Goal: Task Accomplishment & Management: Manage account settings

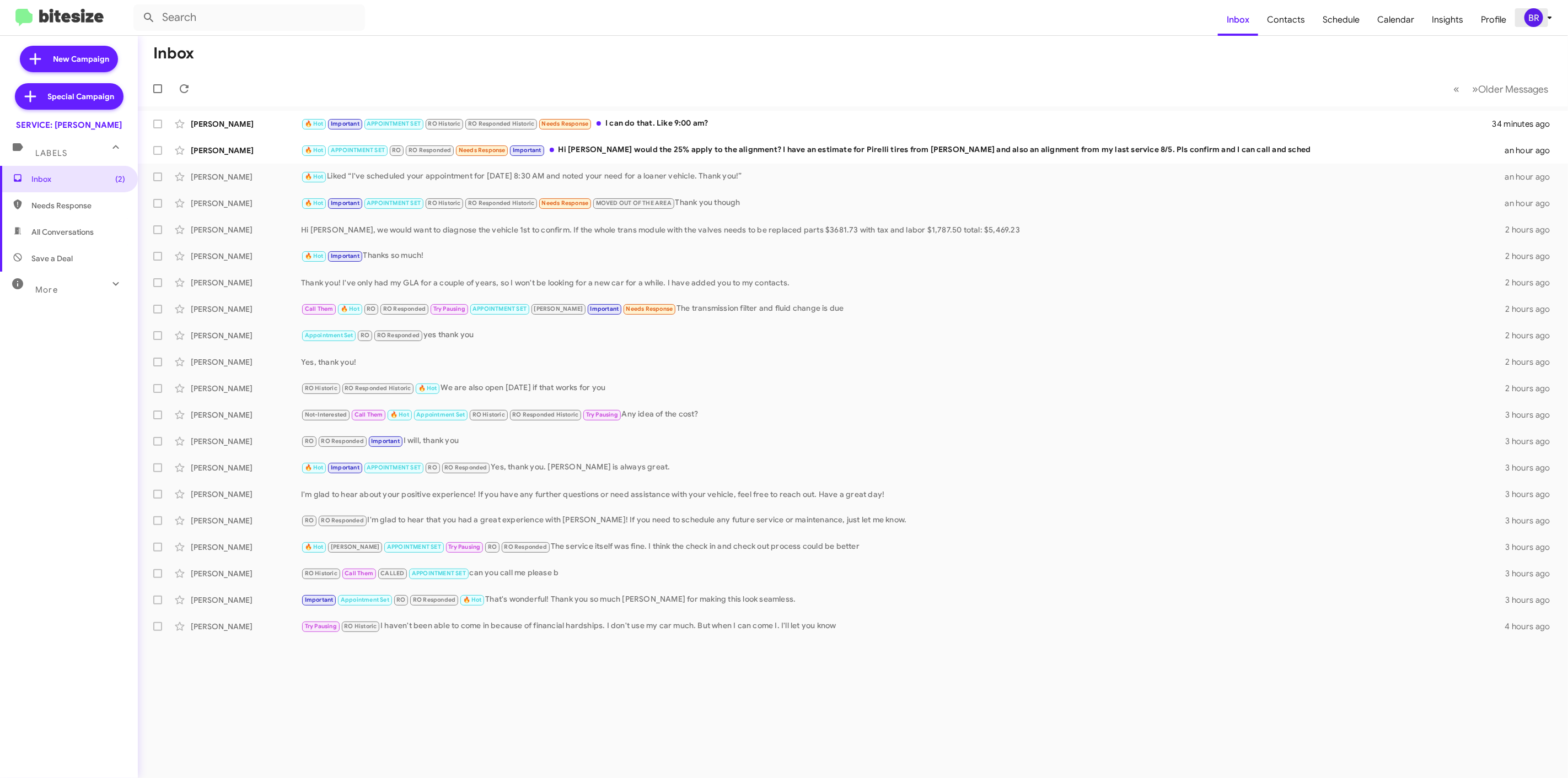
click at [1528, 19] on div "BR" at bounding box center [1534, 17] width 19 height 19
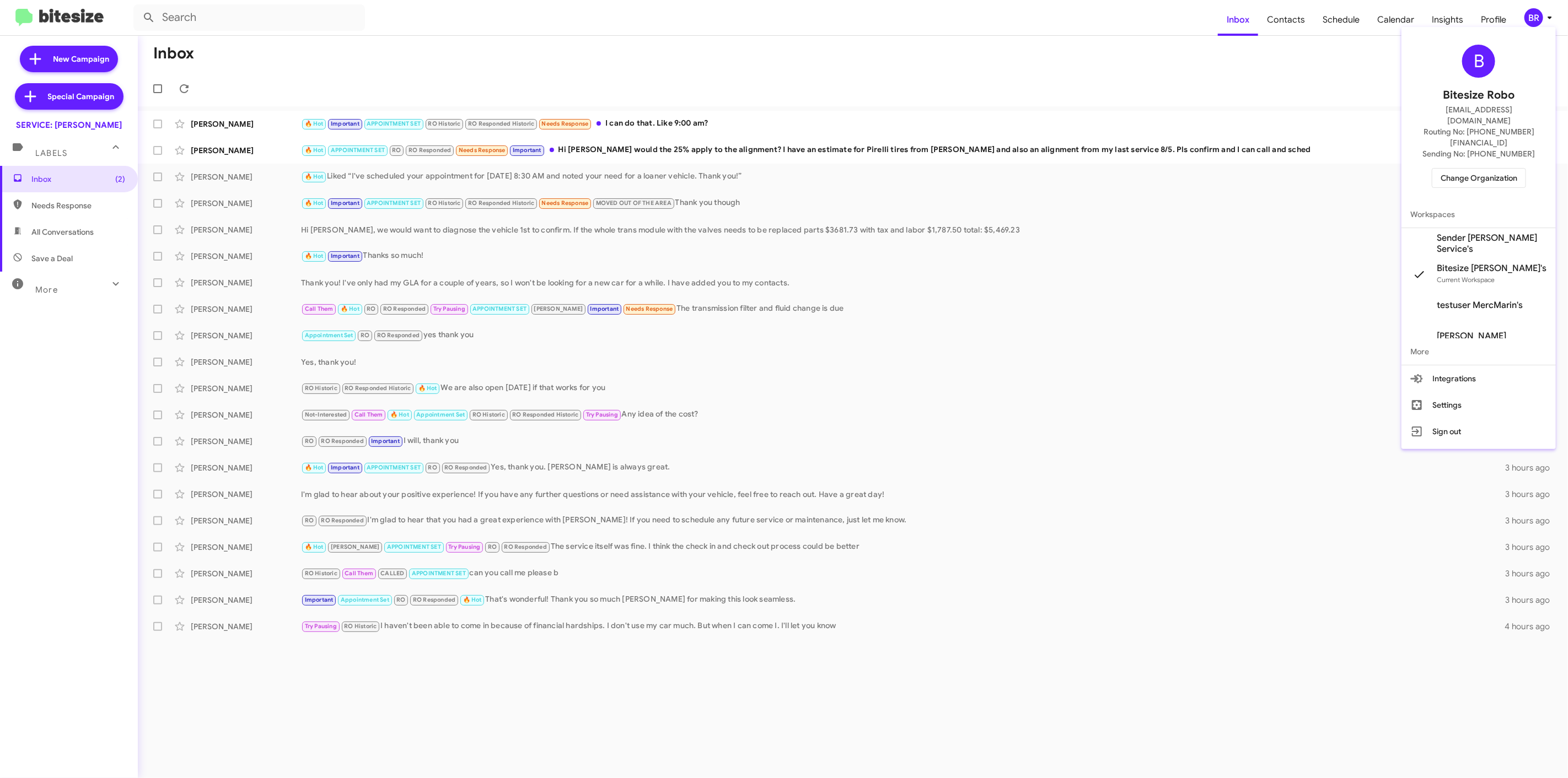
click at [1461, 169] on span "Change Organization" at bounding box center [1478, 178] width 77 height 19
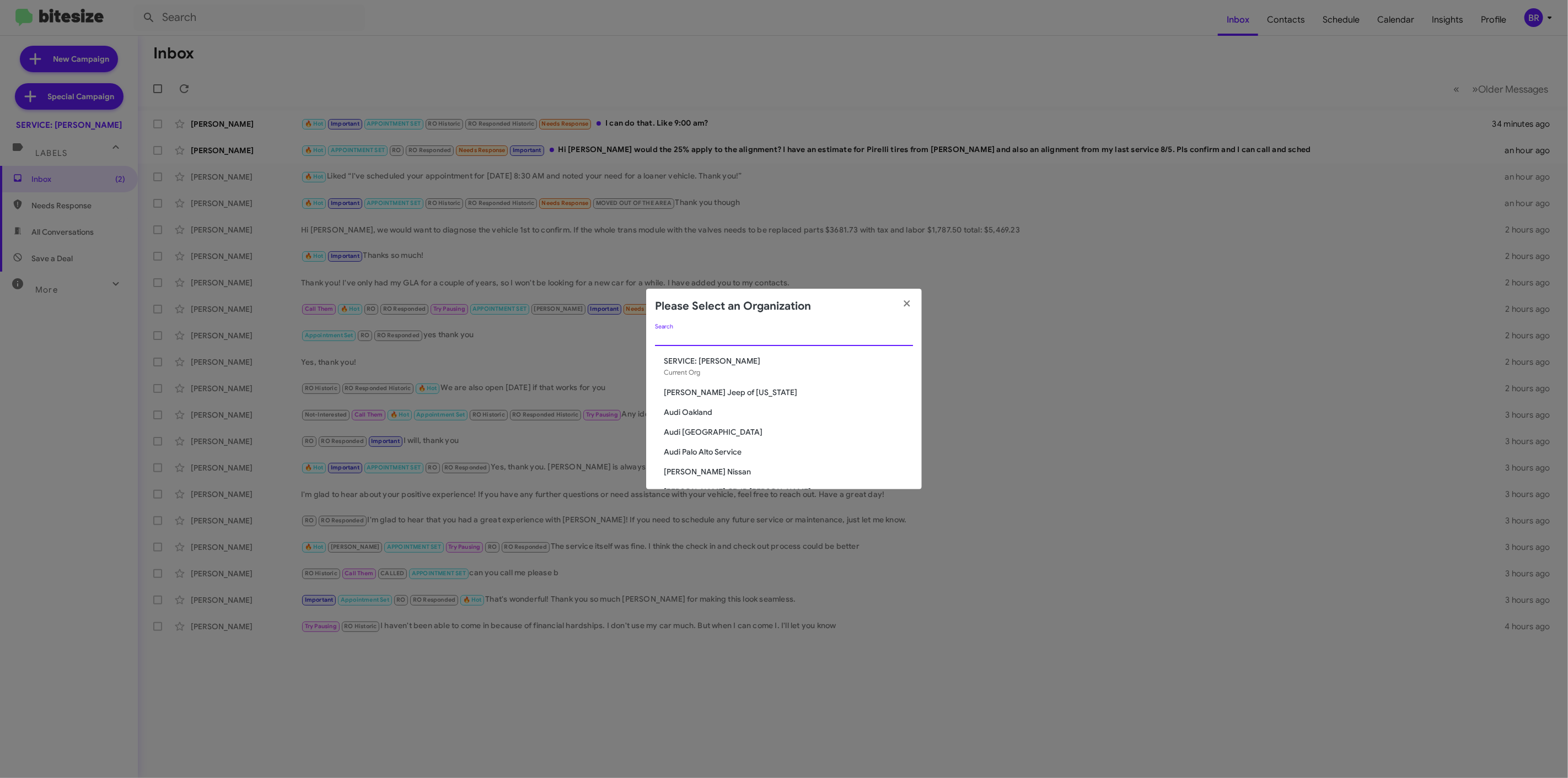
click at [679, 333] on input "Search" at bounding box center [784, 338] width 258 height 9
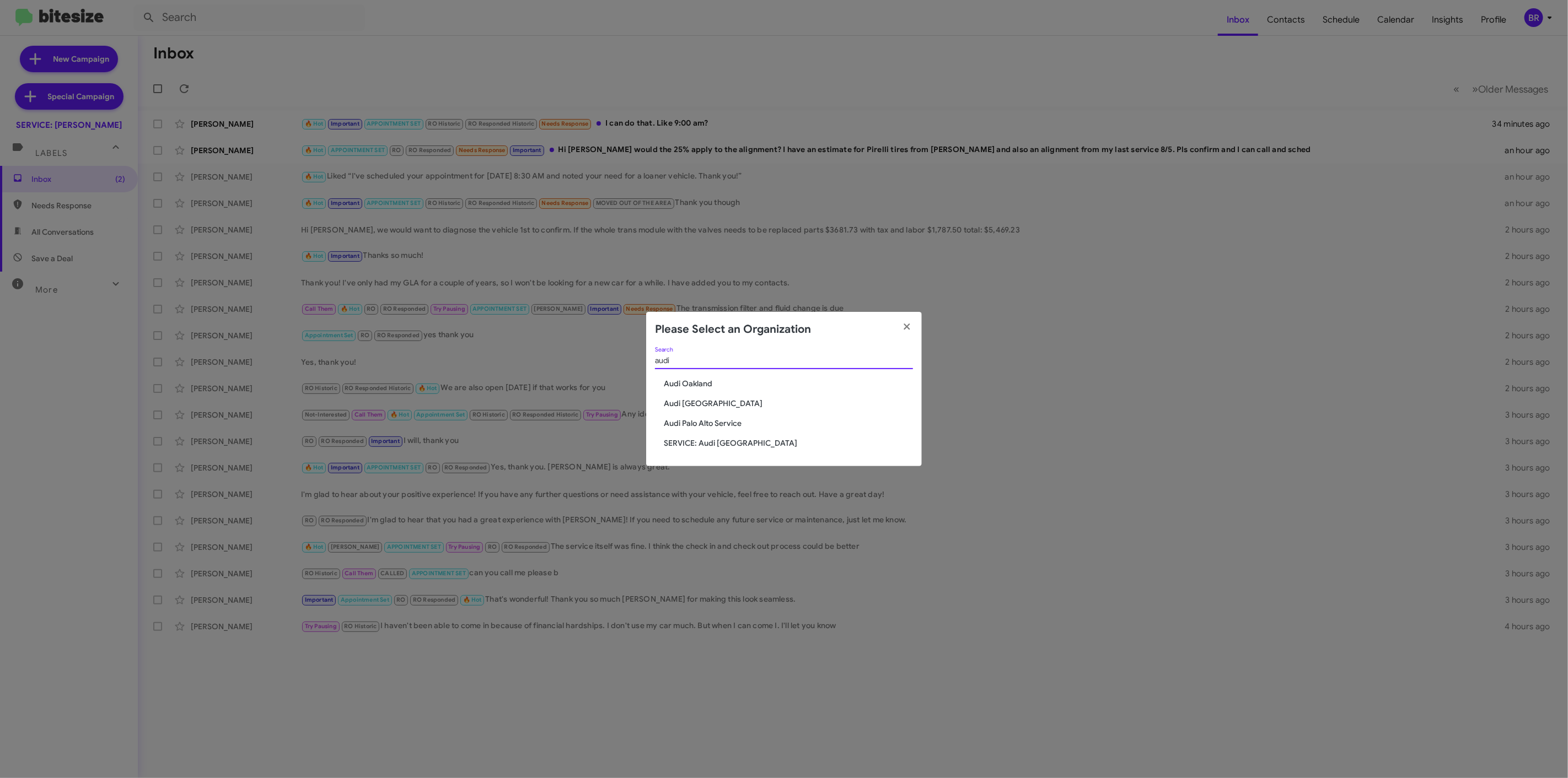
type input "audi"
click at [685, 382] on span "Audi Oakland" at bounding box center [789, 384] width 249 height 11
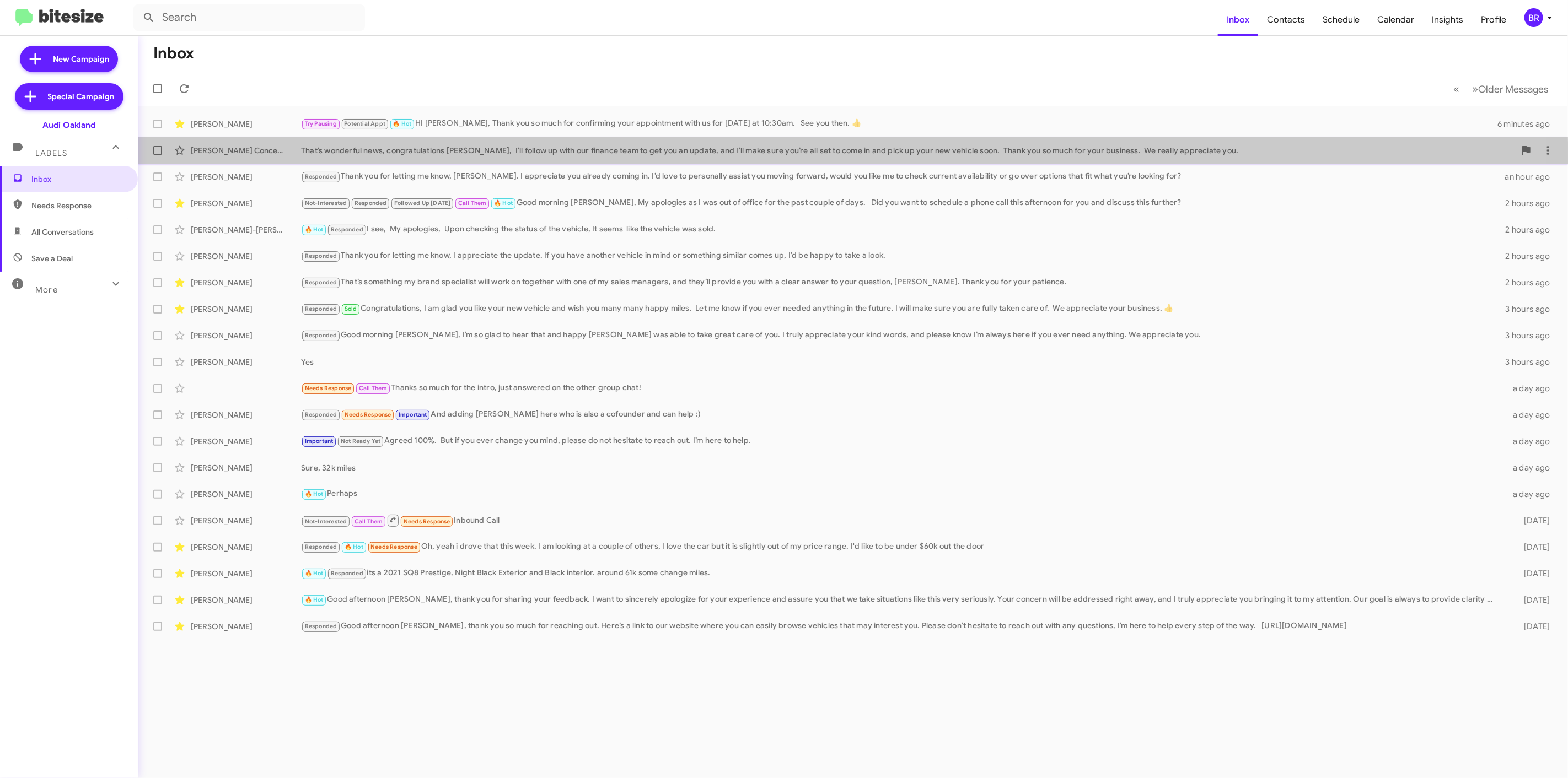
click at [437, 160] on div "Stapleton Concepts Llc That’s wonderful news, congratulations Stapleton, I’ll f…" at bounding box center [852, 150] width 1412 height 22
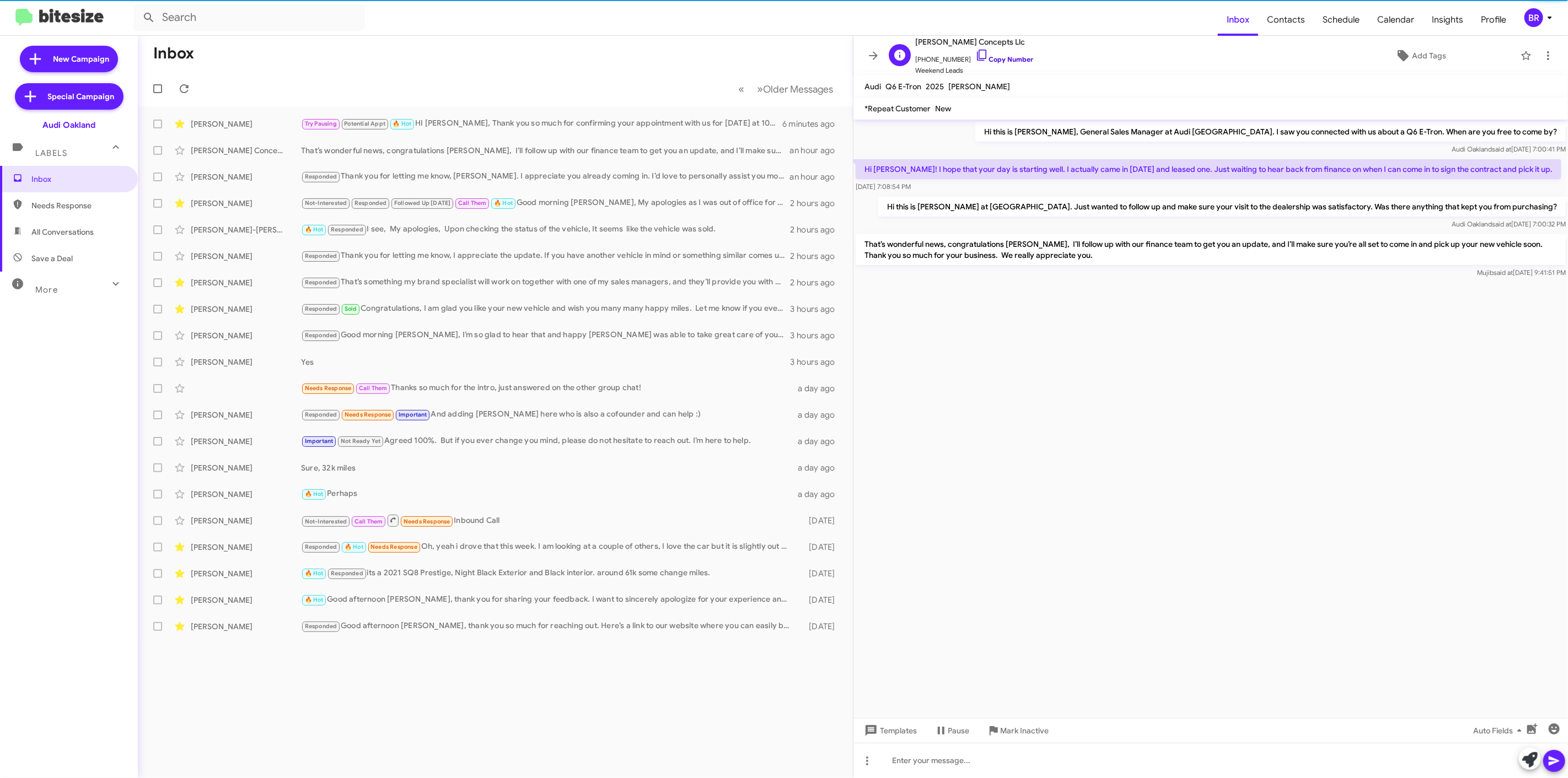
click at [993, 61] on link "Copy Number" at bounding box center [1004, 59] width 58 height 8
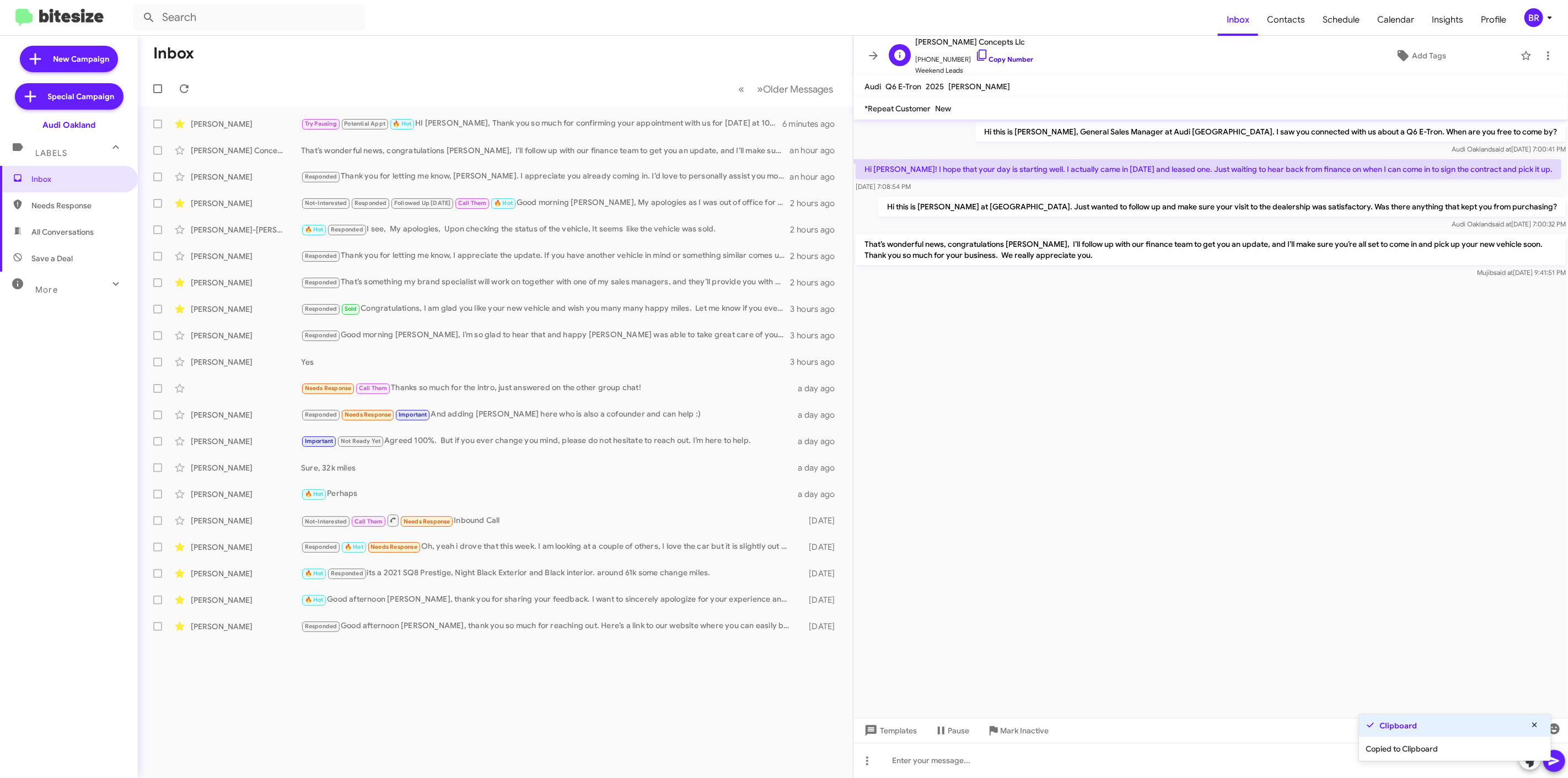
click at [993, 61] on link "Copy Number" at bounding box center [1004, 59] width 58 height 8
click at [880, 55] on icon at bounding box center [873, 56] width 14 height 14
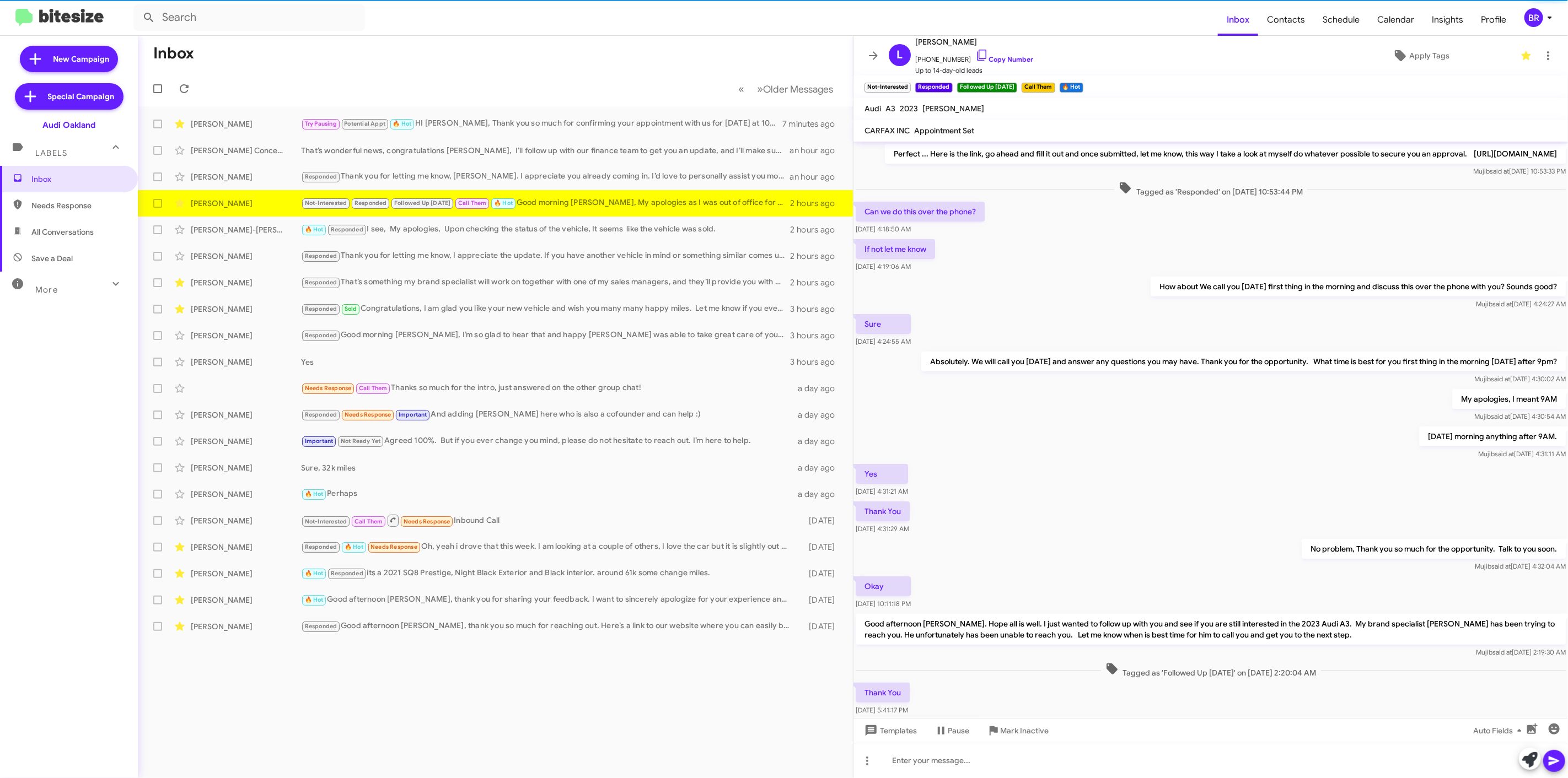
scroll to position [193, 0]
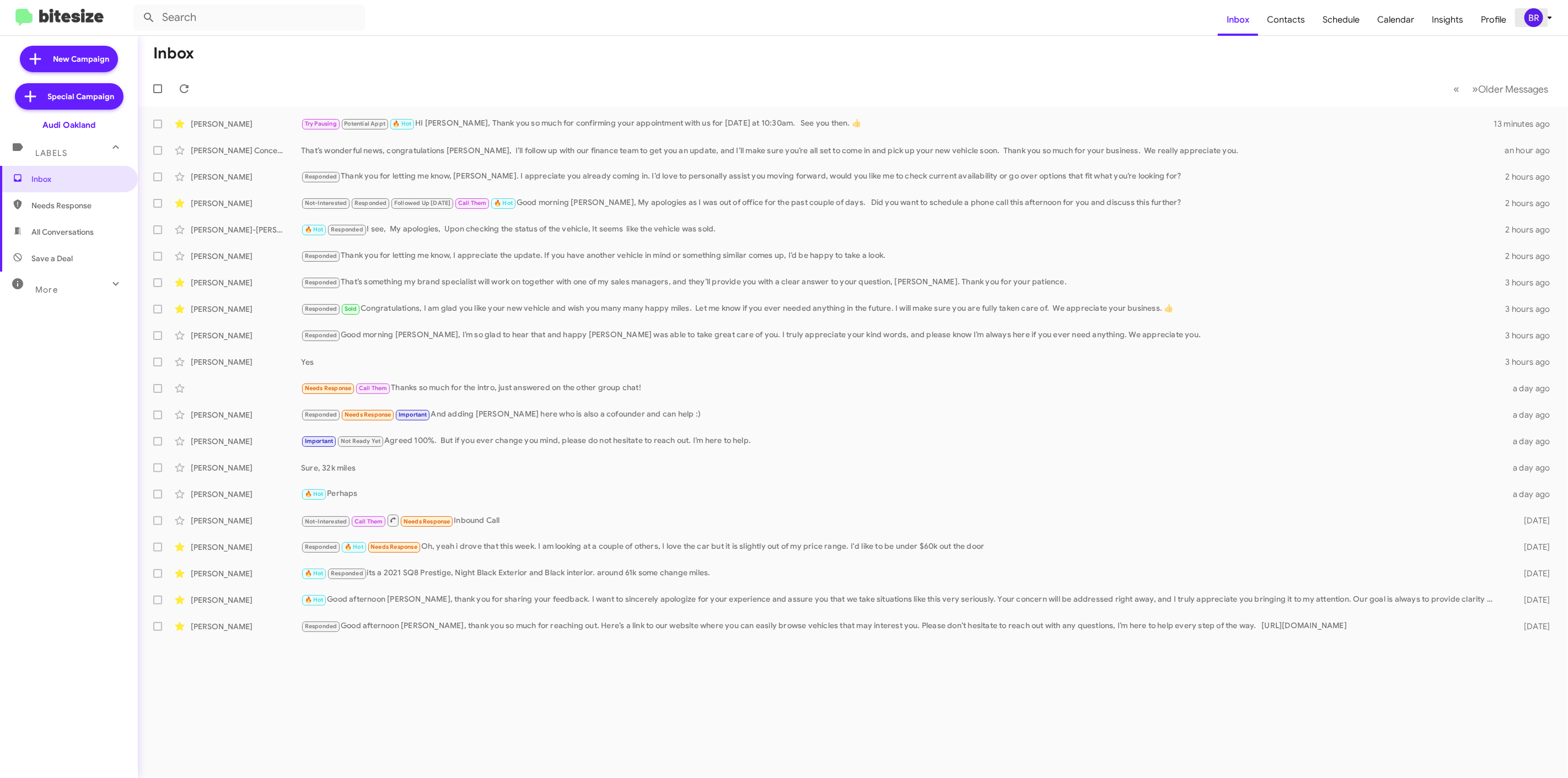
click at [1531, 17] on div "BR" at bounding box center [1534, 17] width 19 height 19
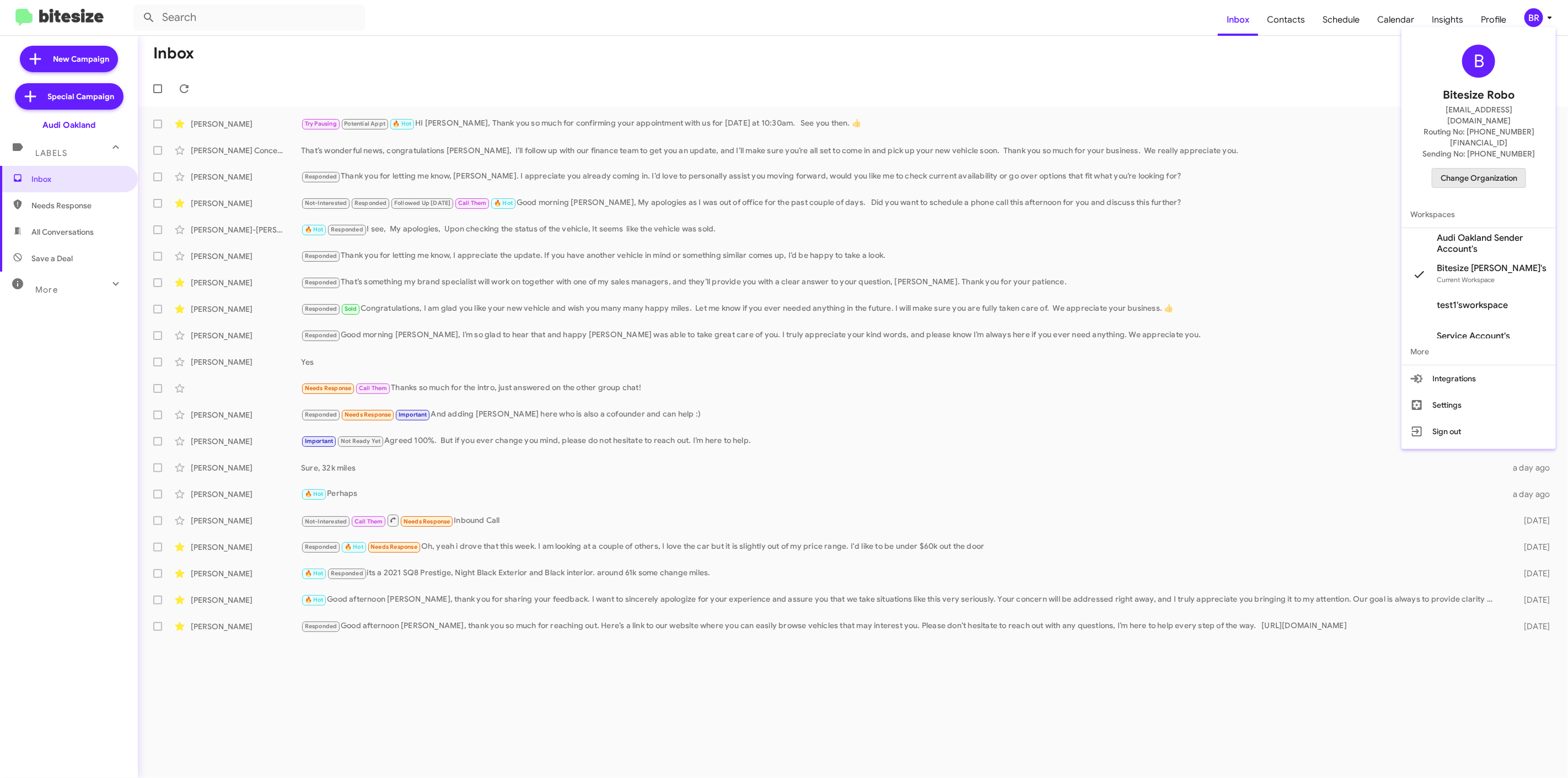
click at [1461, 169] on span "Change Organization" at bounding box center [1478, 178] width 77 height 19
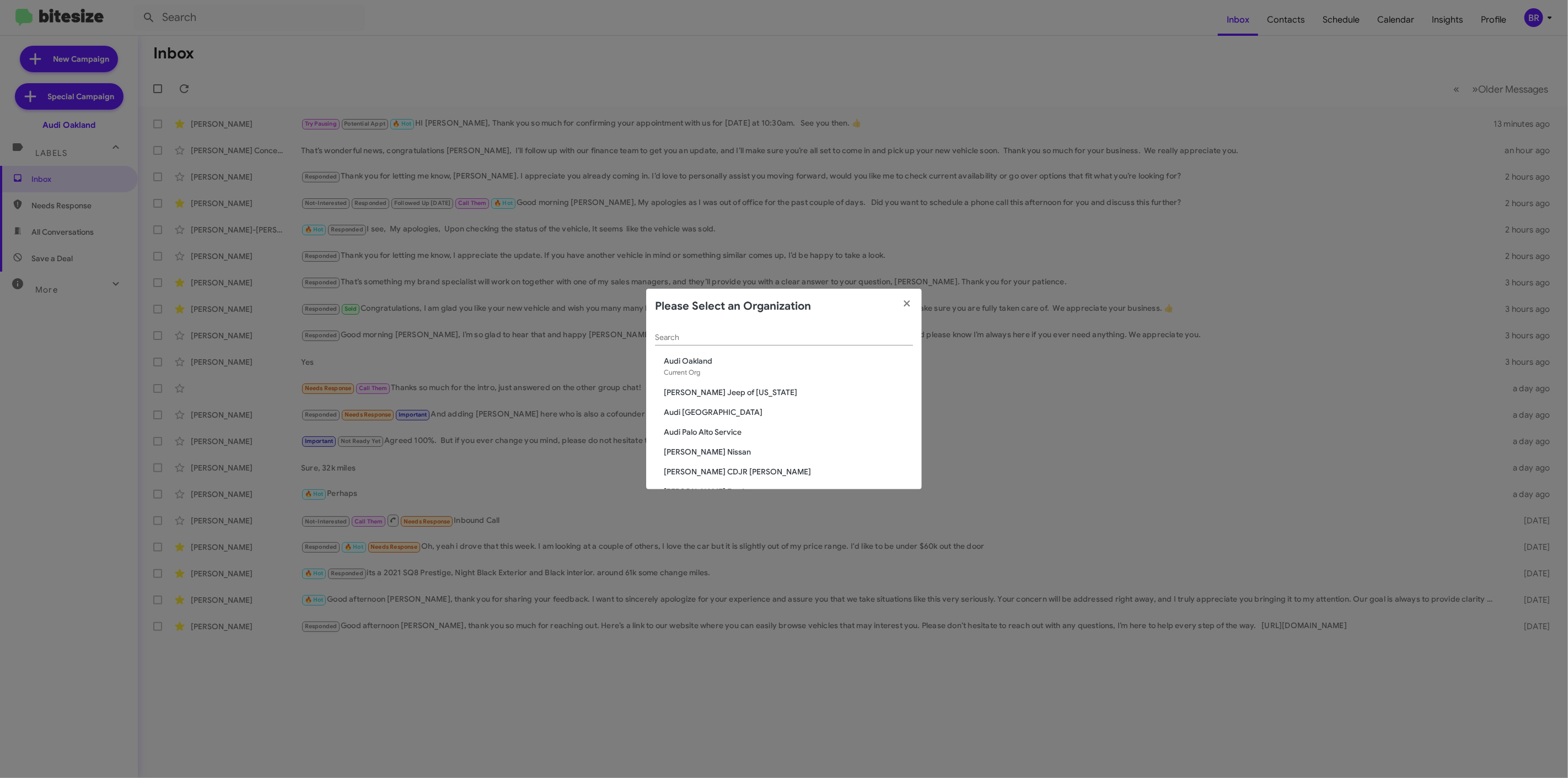
click at [574, 351] on modal-container "Please Select an Organization Search Audi Oakland Current Org Adams Jeep of Mar…" at bounding box center [784, 389] width 1568 height 778
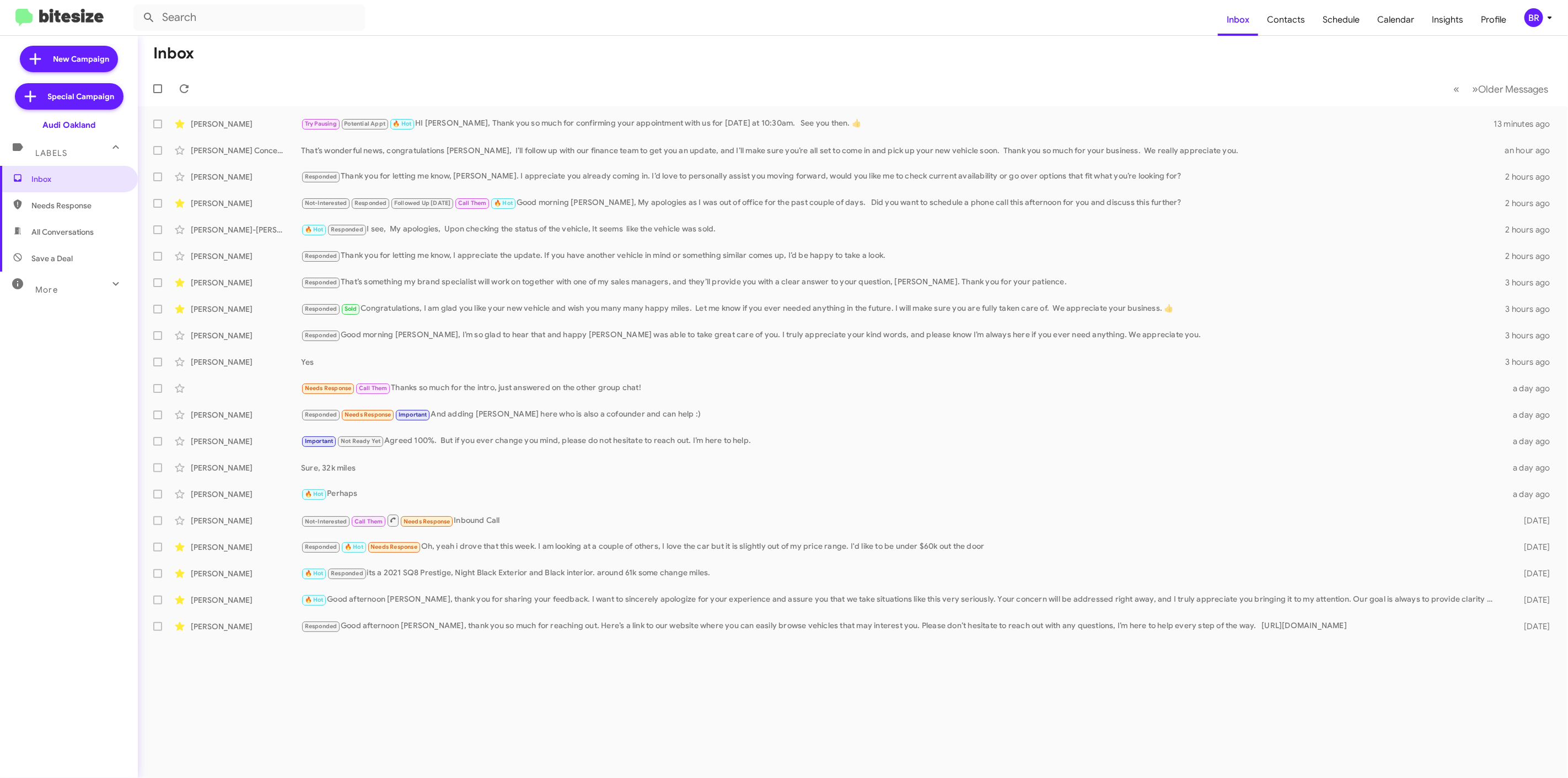
click at [687, 324] on div "Search" at bounding box center [784, 312] width 258 height 31
click at [1545, 14] on icon at bounding box center [1550, 18] width 14 height 14
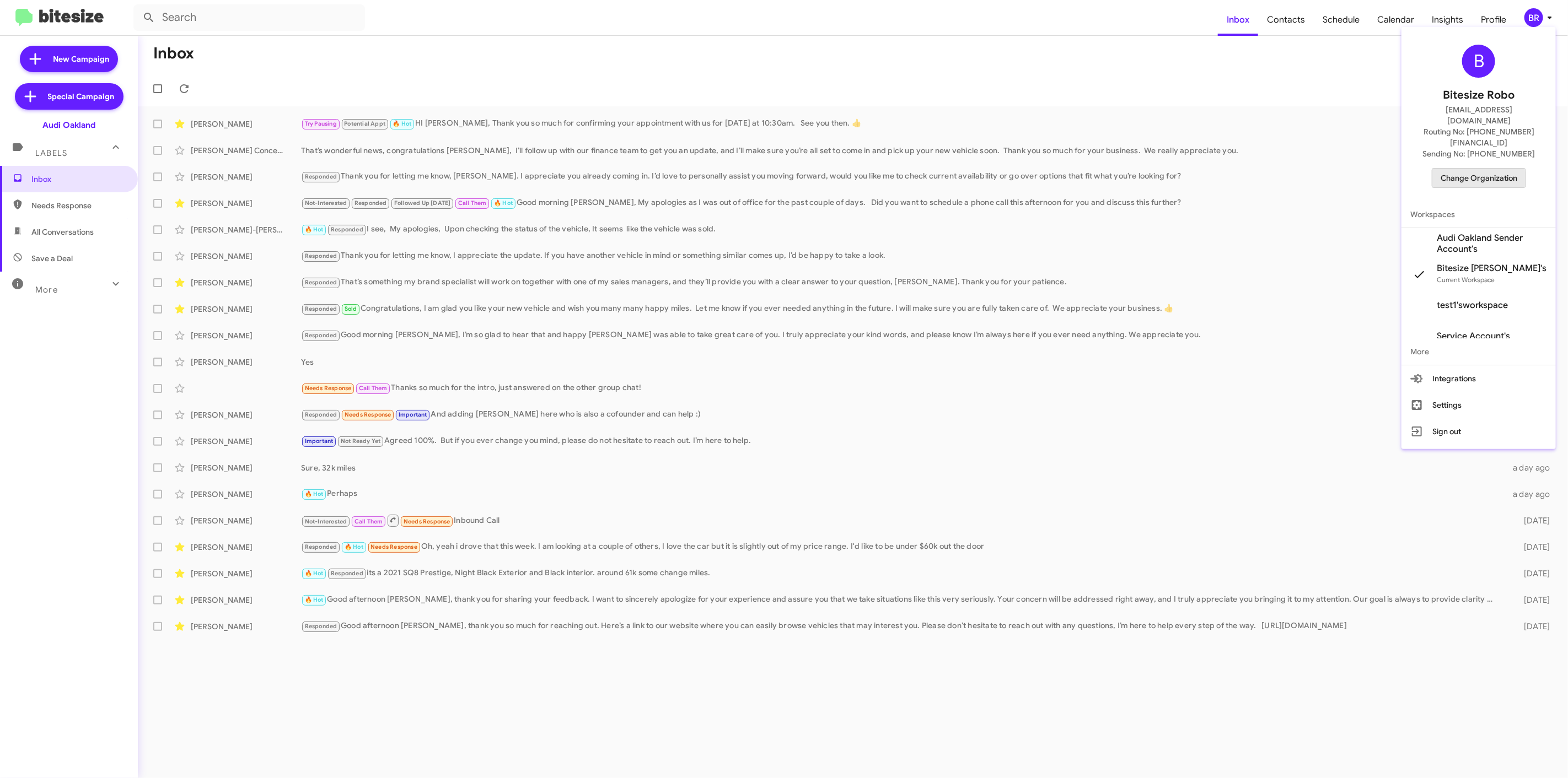
click at [1461, 169] on span "Change Organization" at bounding box center [1478, 178] width 77 height 19
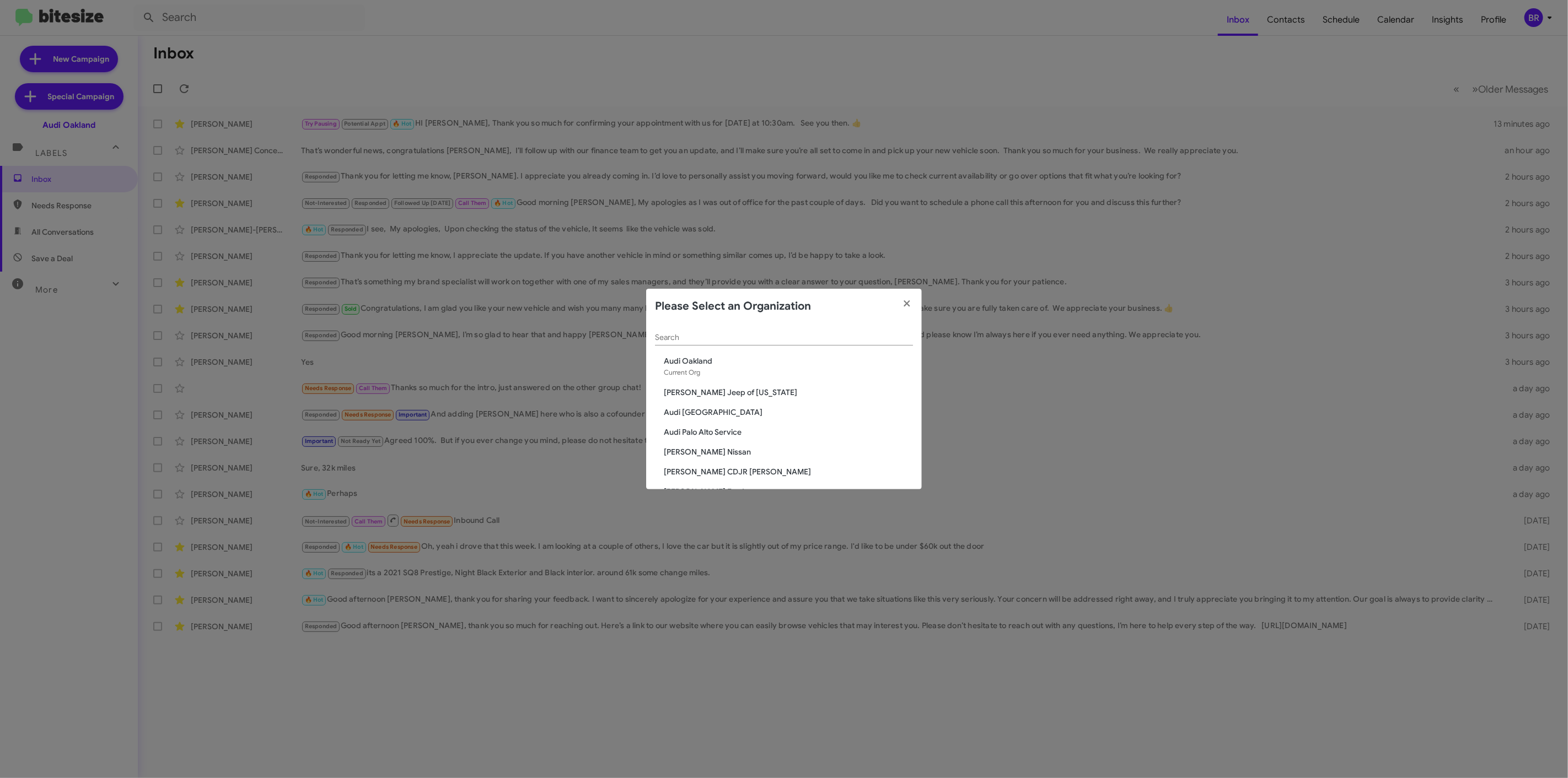
click at [696, 334] on input "Search" at bounding box center [784, 338] width 258 height 9
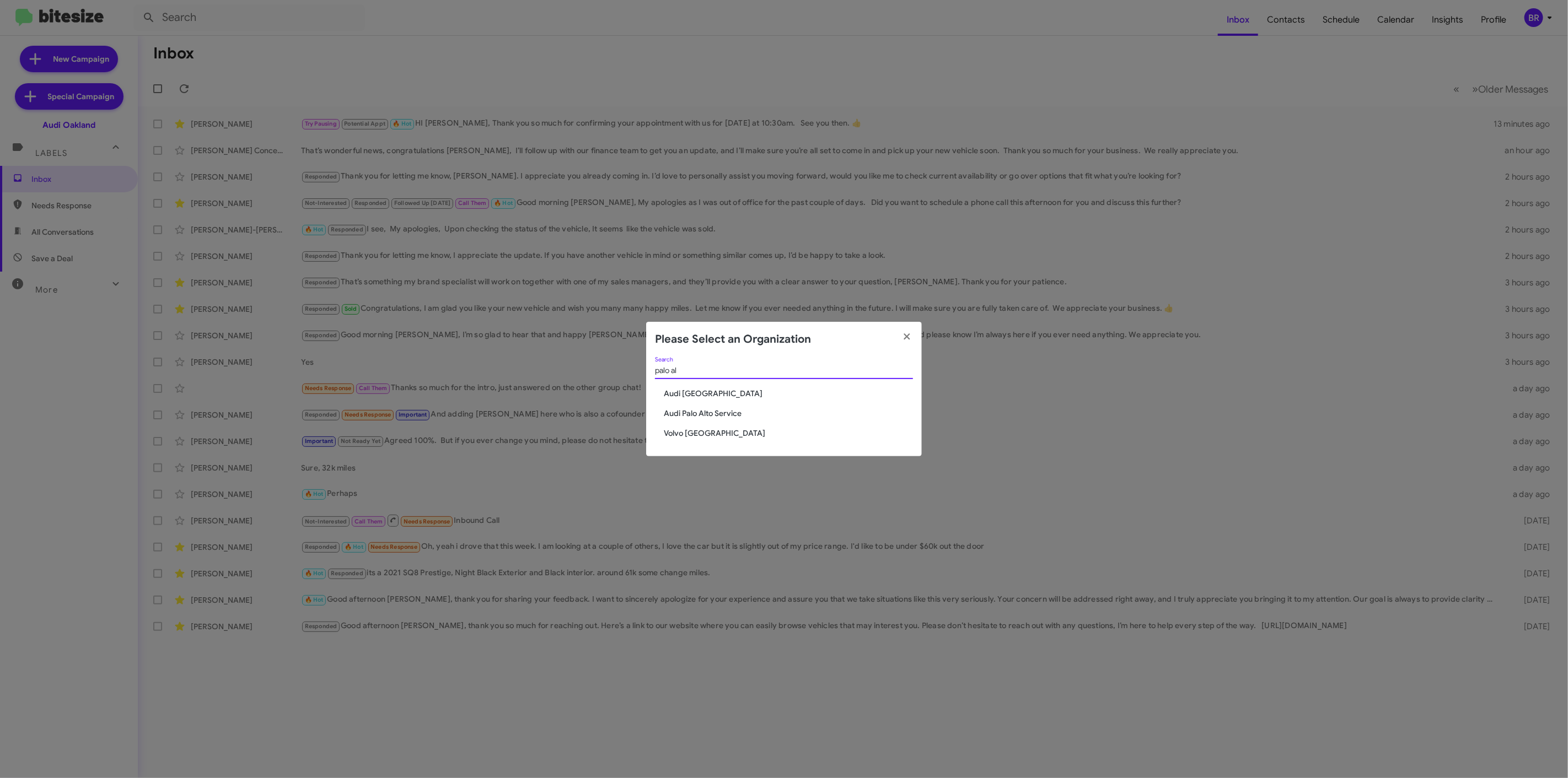
type input "palo al"
click at [684, 389] on span "Audi [GEOGRAPHIC_DATA]" at bounding box center [789, 394] width 249 height 11
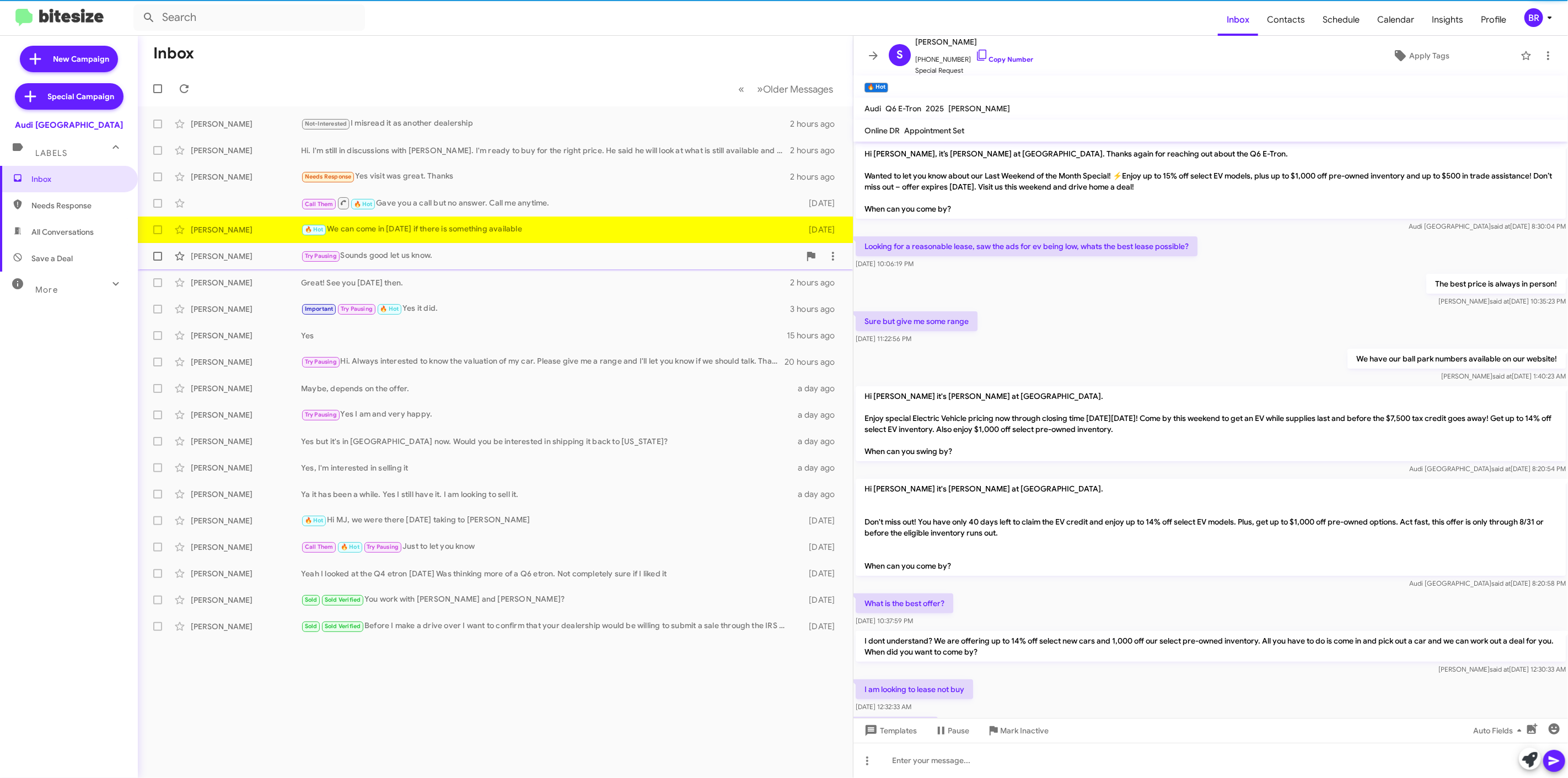
scroll to position [82, 0]
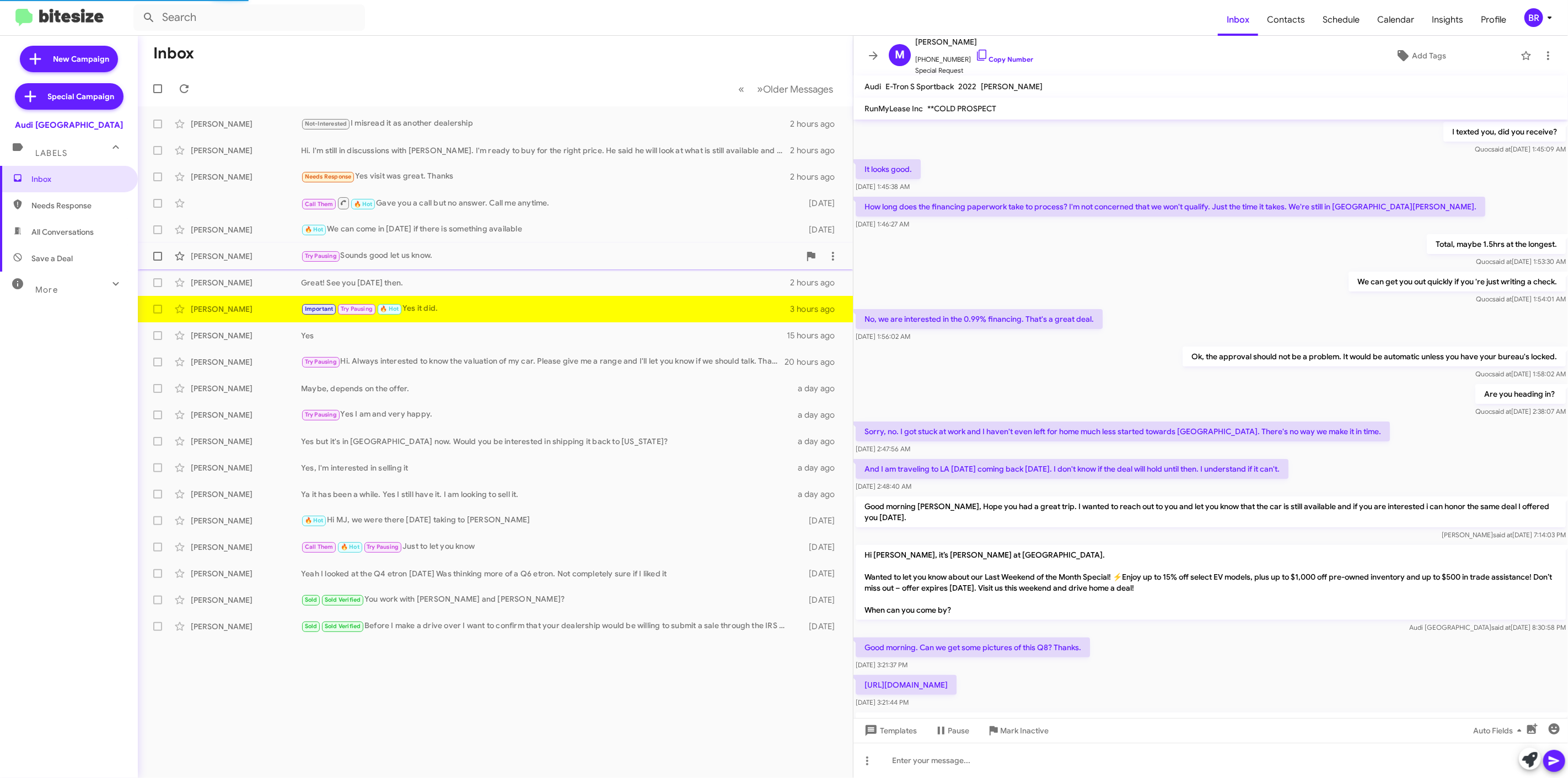
scroll to position [326, 0]
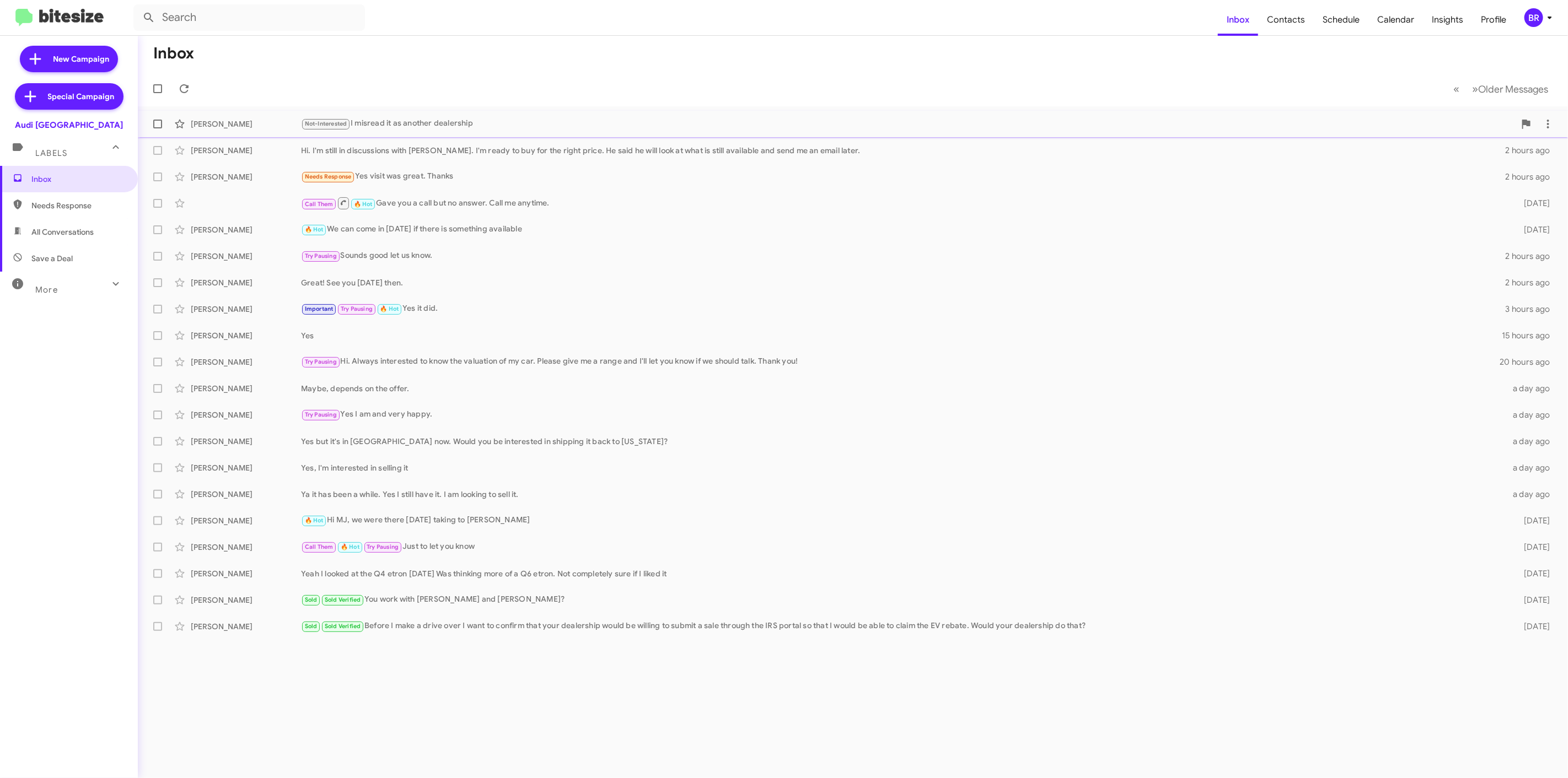
click at [155, 117] on label at bounding box center [158, 124] width 22 height 22
click at [157, 128] on input "checkbox" at bounding box center [157, 128] width 1 height 1
checkbox input "true"
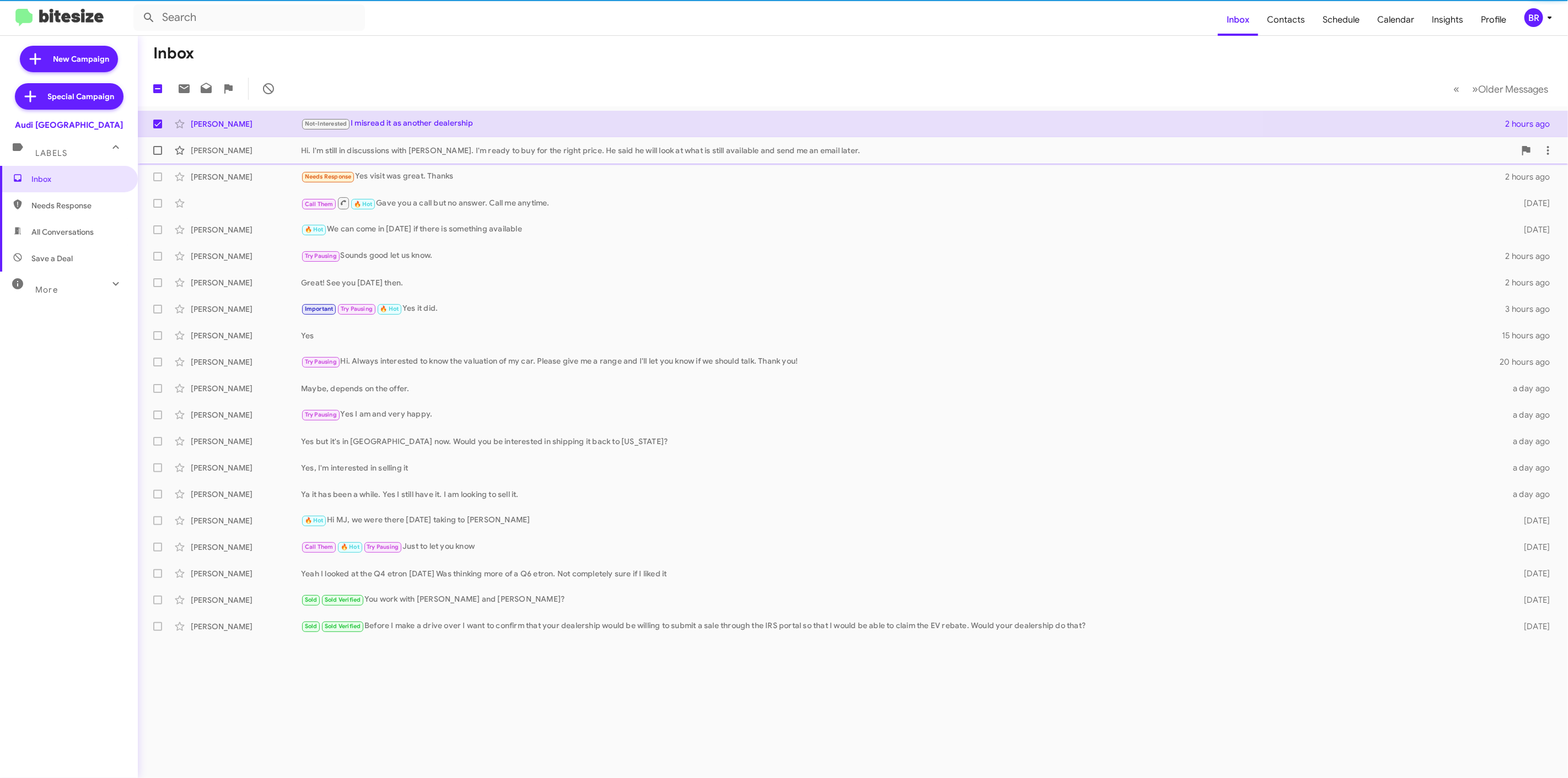
click at [154, 157] on label at bounding box center [158, 150] width 22 height 22
click at [157, 155] on input "checkbox" at bounding box center [157, 155] width 1 height 1
checkbox input "true"
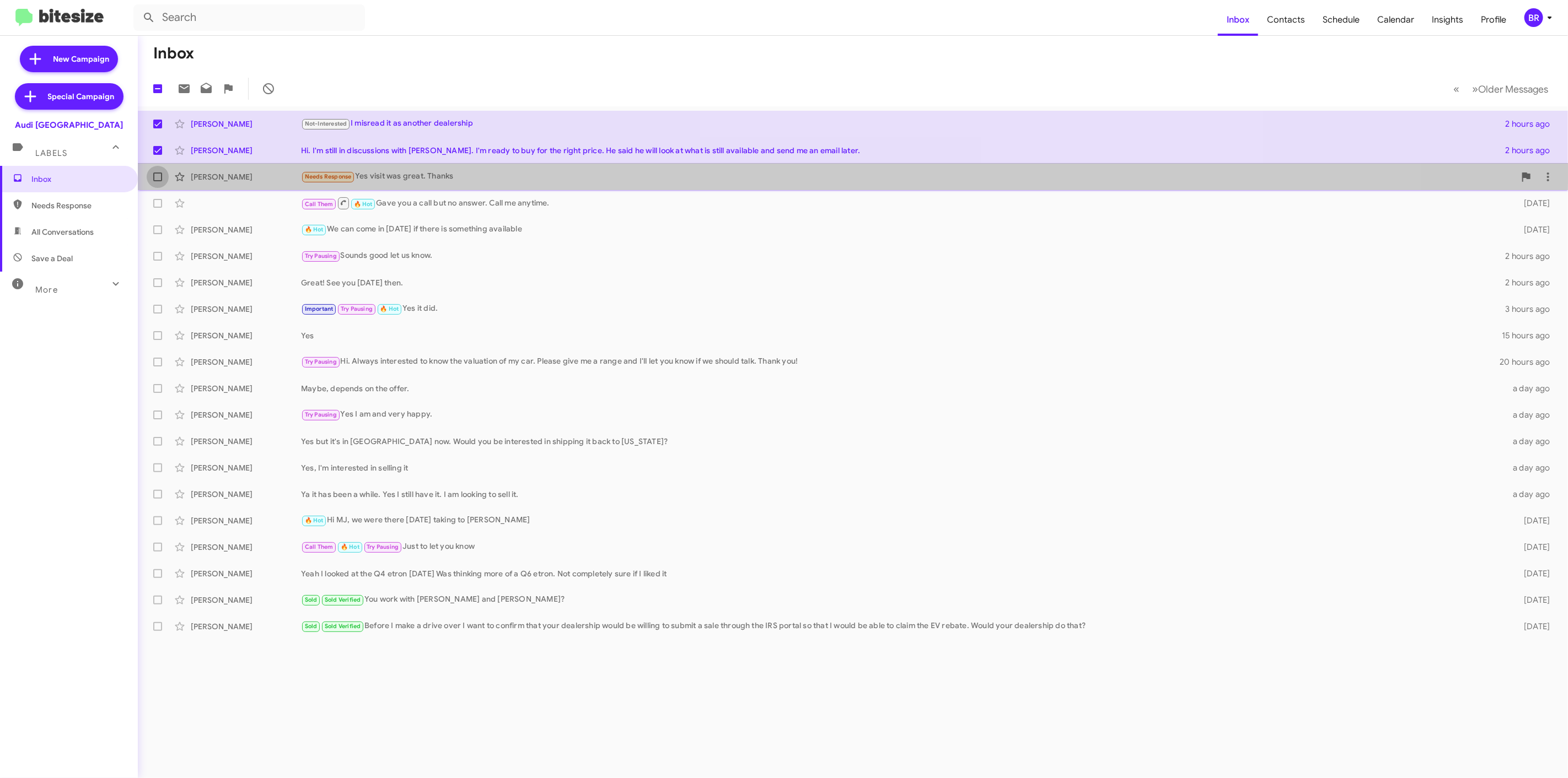
click at [164, 174] on label at bounding box center [158, 177] width 22 height 22
click at [158, 181] on input "checkbox" at bounding box center [157, 181] width 1 height 1
checkbox input "true"
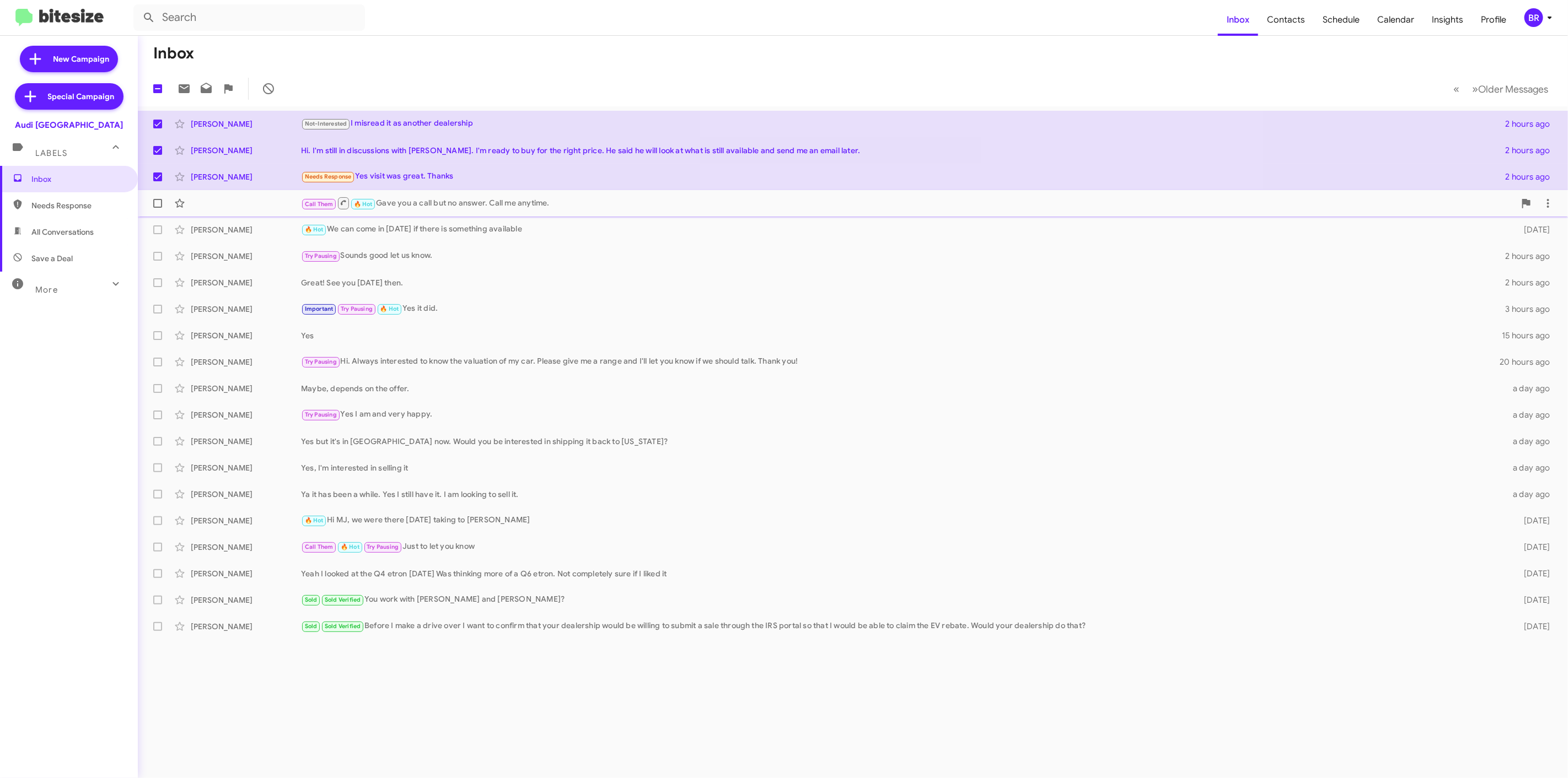
click at [156, 194] on label at bounding box center [158, 203] width 22 height 22
click at [157, 208] on input "checkbox" at bounding box center [157, 208] width 1 height 1
checkbox input "true"
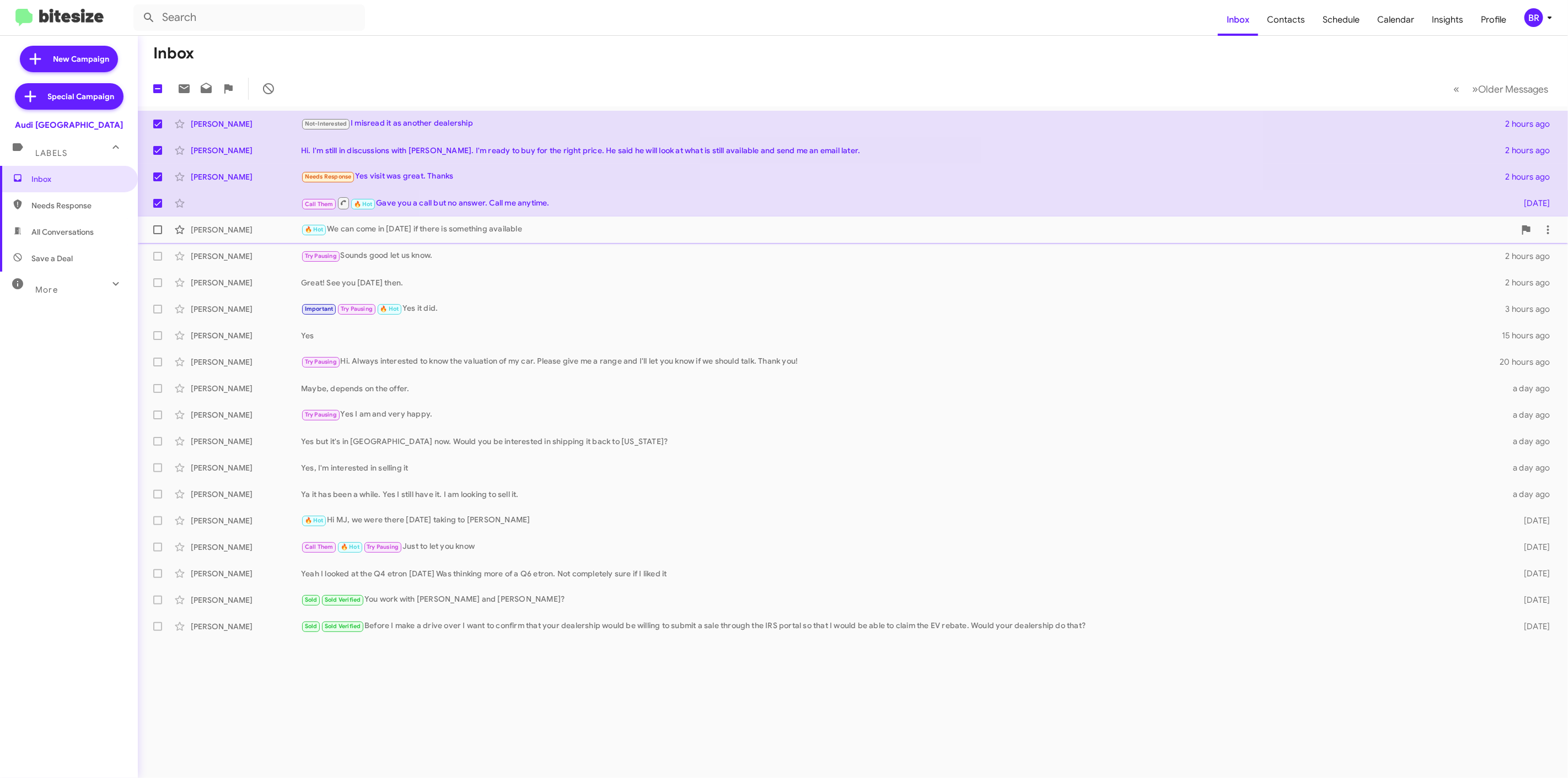
click at [157, 230] on span at bounding box center [158, 230] width 9 height 9
click at [157, 234] on input "checkbox" at bounding box center [157, 234] width 1 height 1
checkbox input "true"
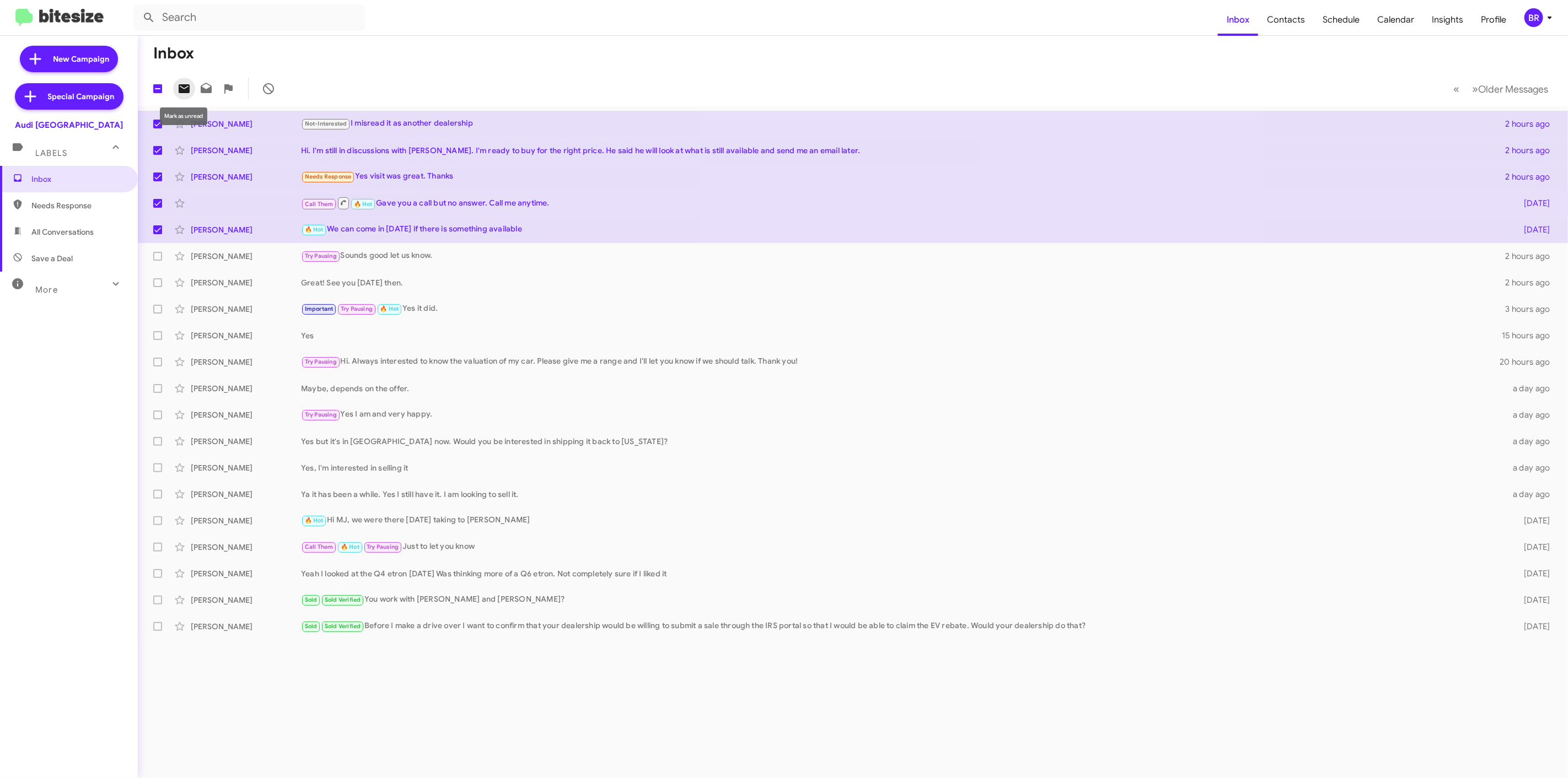
click at [184, 82] on icon at bounding box center [184, 89] width 14 height 14
click at [1536, 9] on div "BR" at bounding box center [1534, 17] width 19 height 19
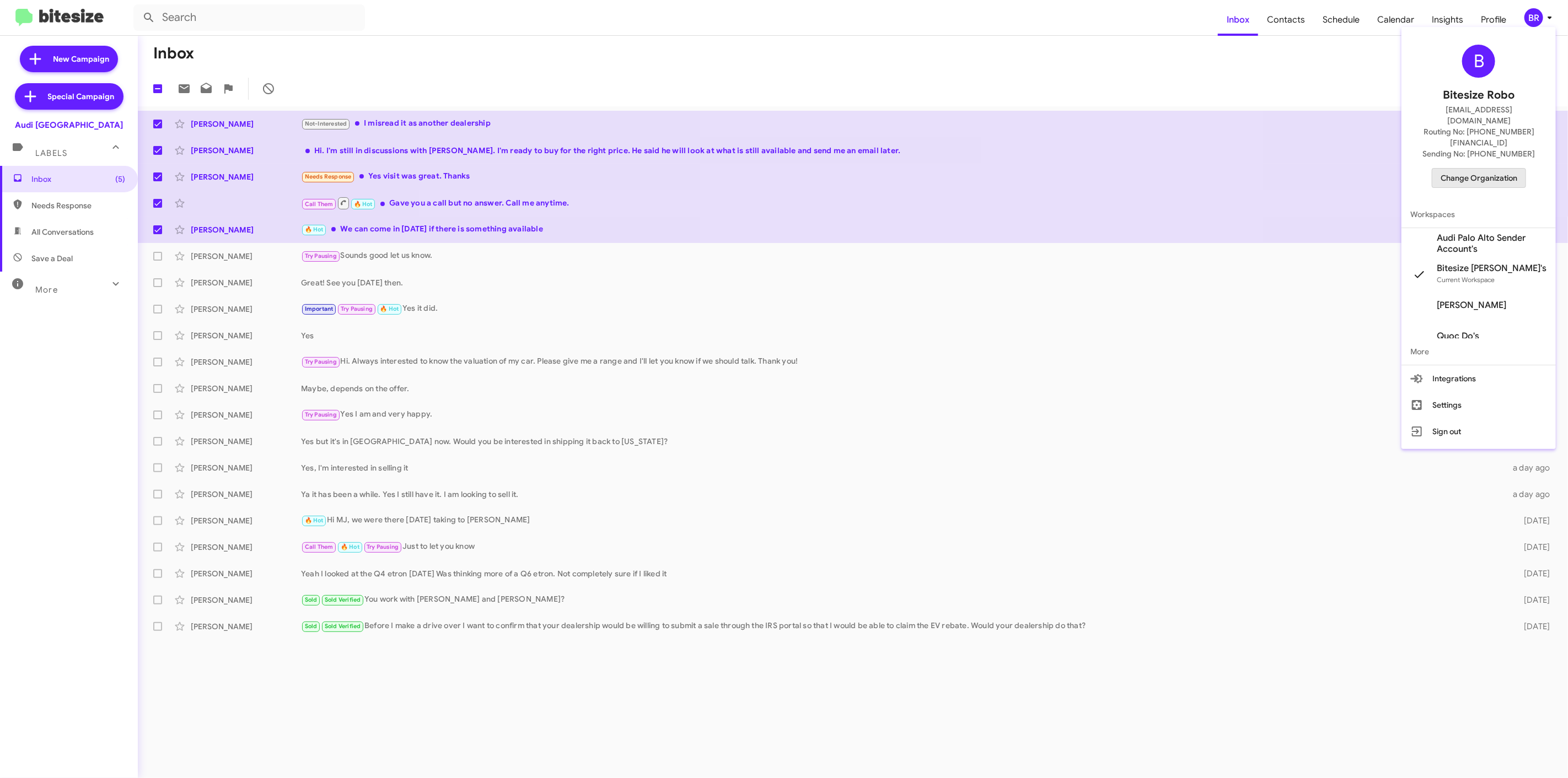
click at [1494, 169] on span "Change Organization" at bounding box center [1478, 178] width 77 height 19
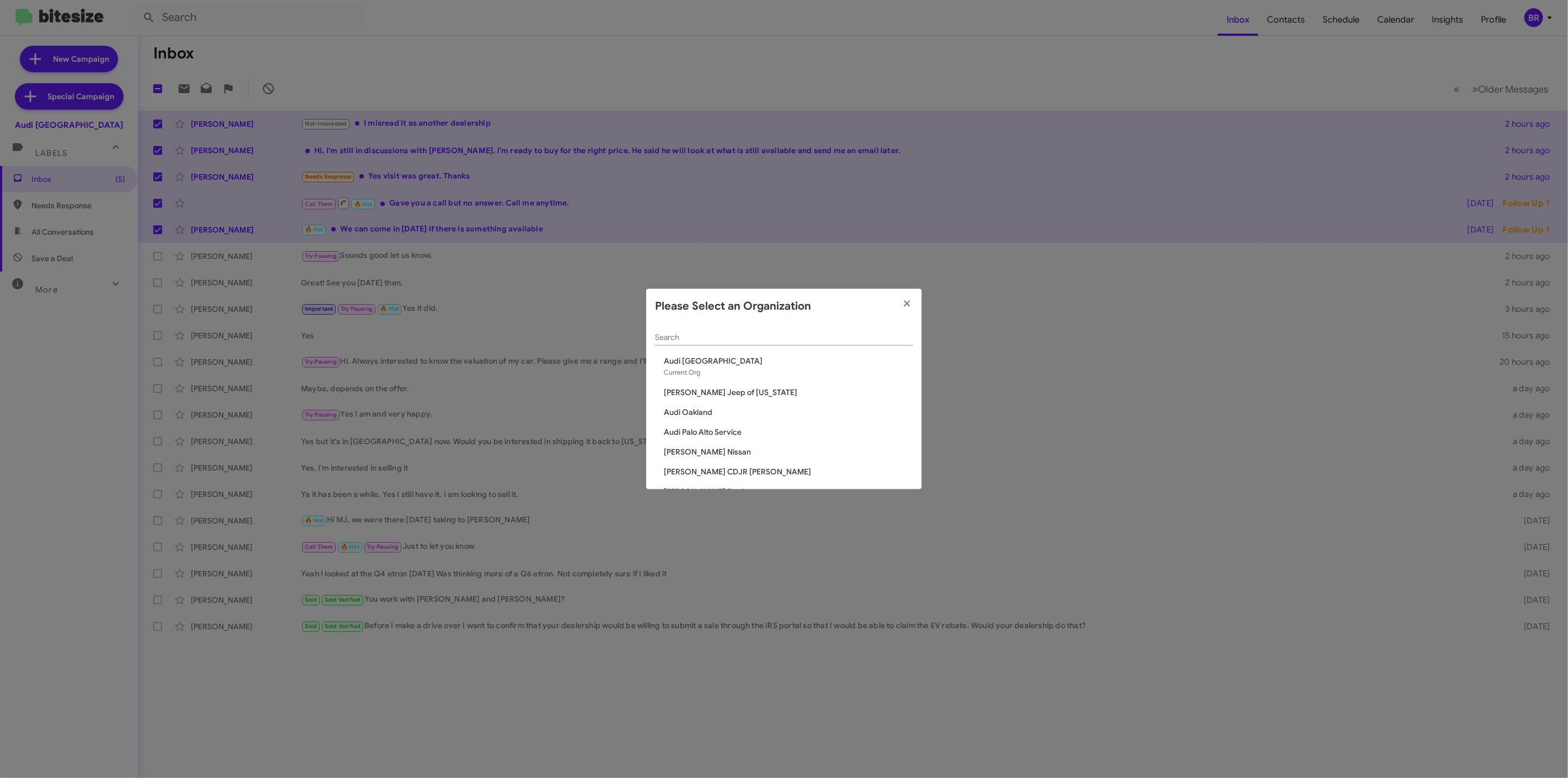
click at [786, 329] on div "Search" at bounding box center [784, 335] width 258 height 21
click at [779, 331] on div "Search" at bounding box center [784, 335] width 258 height 21
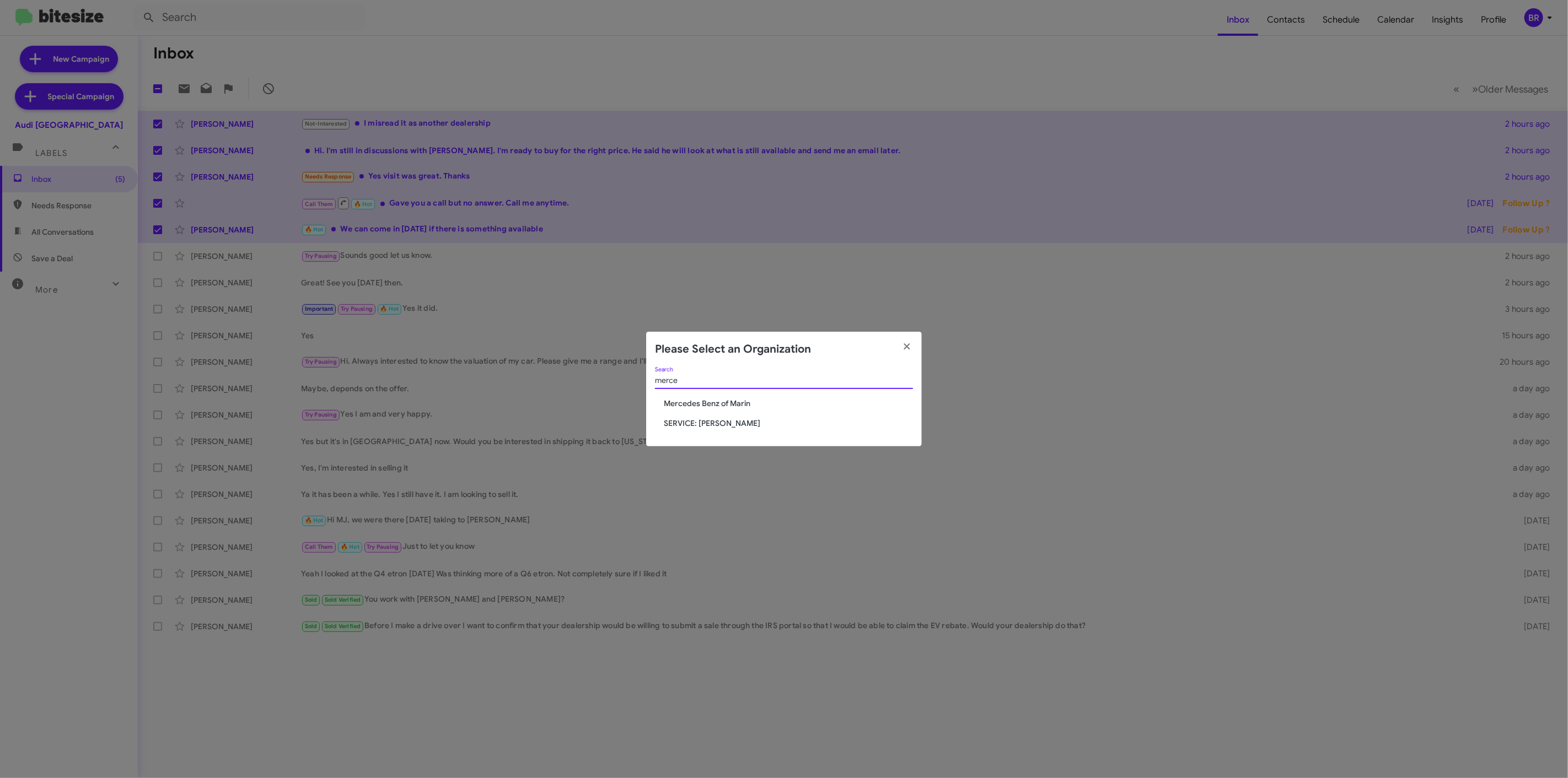
type input "merce"
click at [706, 398] on span "Mercedes Benz of Marin" at bounding box center [789, 403] width 249 height 11
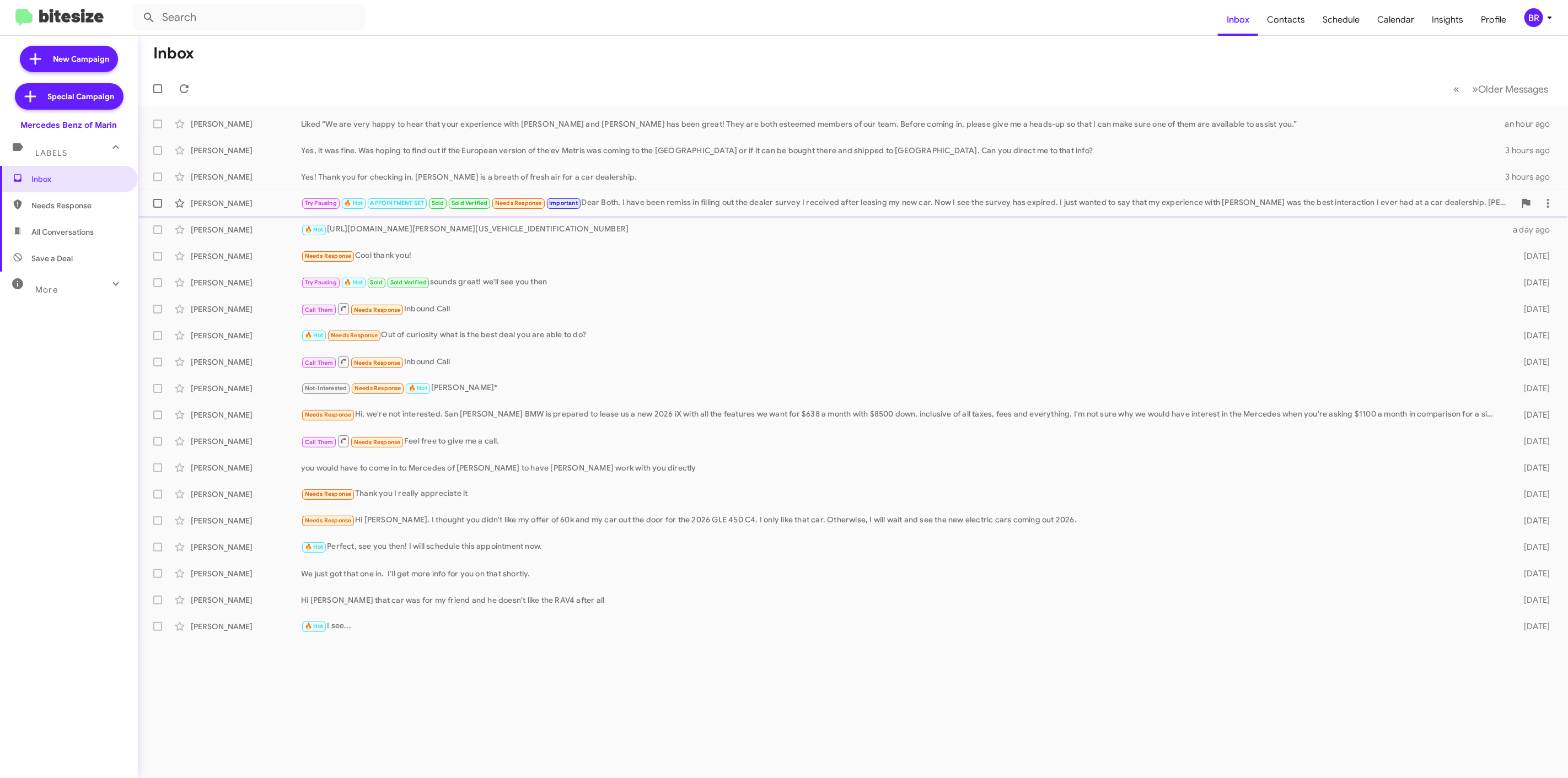
click at [868, 206] on div "Try Pausing 🔥 Hot APPOINTMENT SET Sold Sold Verified Needs Response Important D…" at bounding box center [908, 203] width 1214 height 13
click at [1535, 22] on div "BR" at bounding box center [1534, 17] width 19 height 19
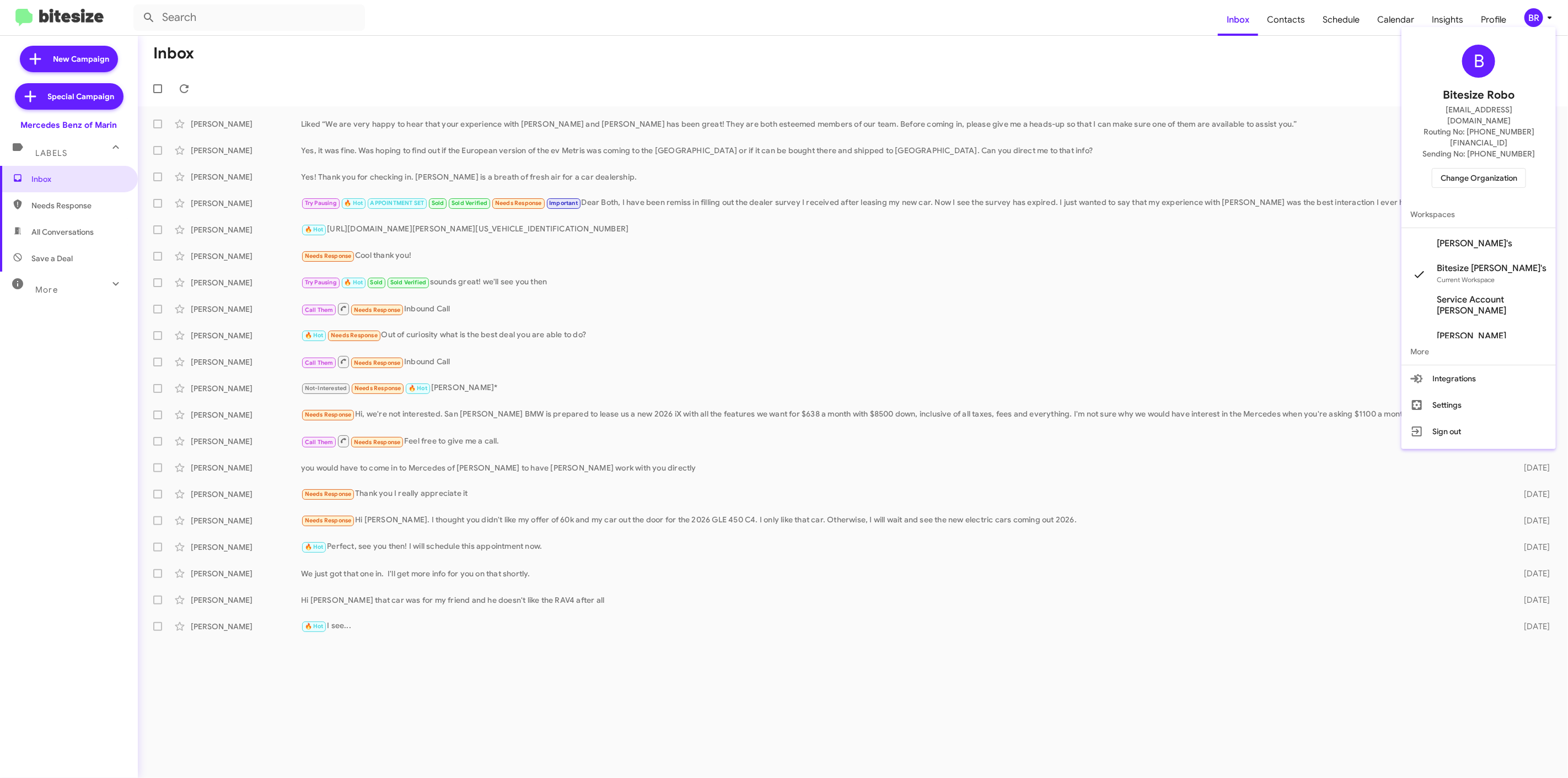
click at [1465, 169] on span "Change Organization" at bounding box center [1478, 178] width 77 height 19
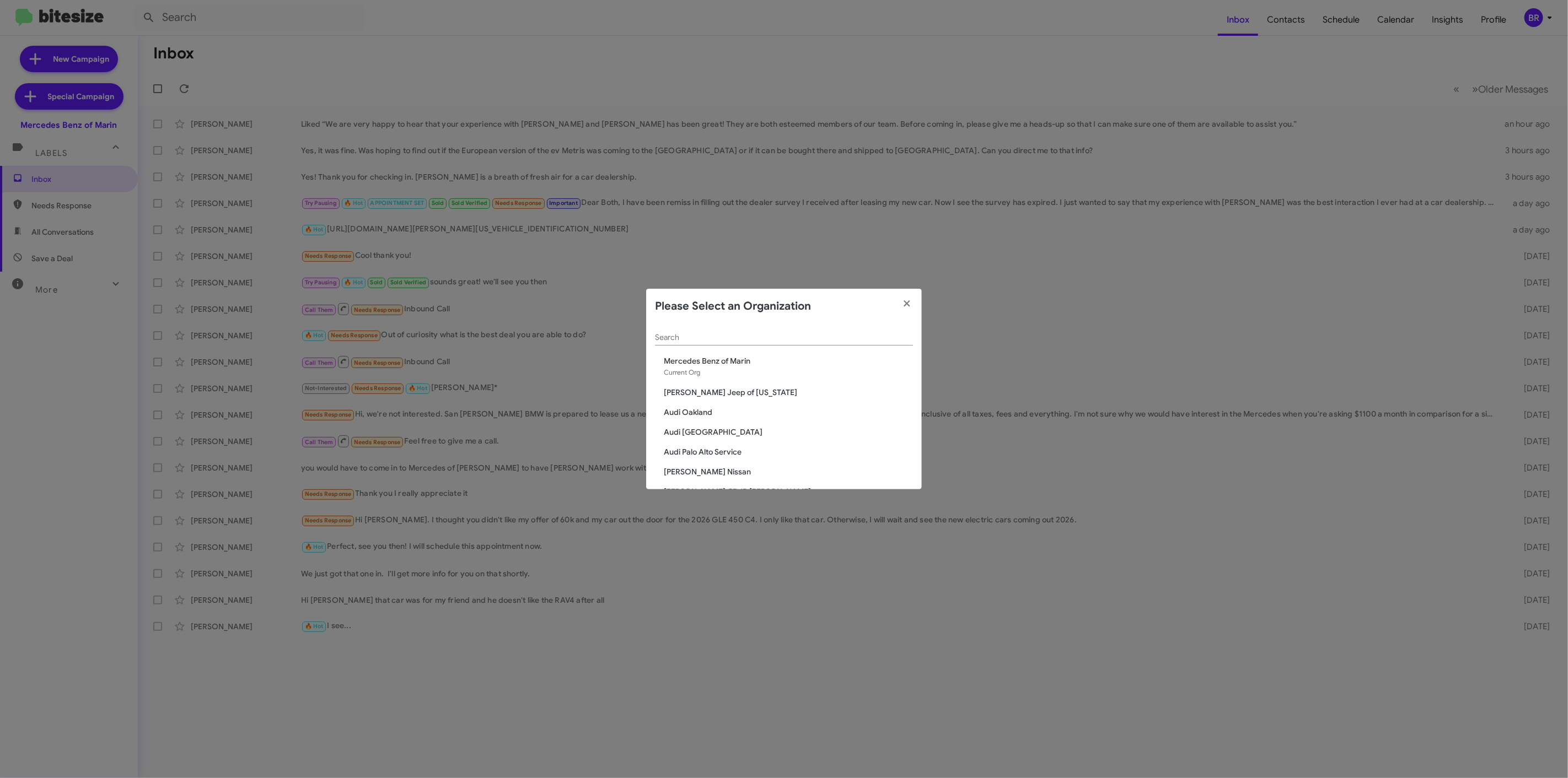
click at [673, 335] on input "Search" at bounding box center [784, 338] width 258 height 9
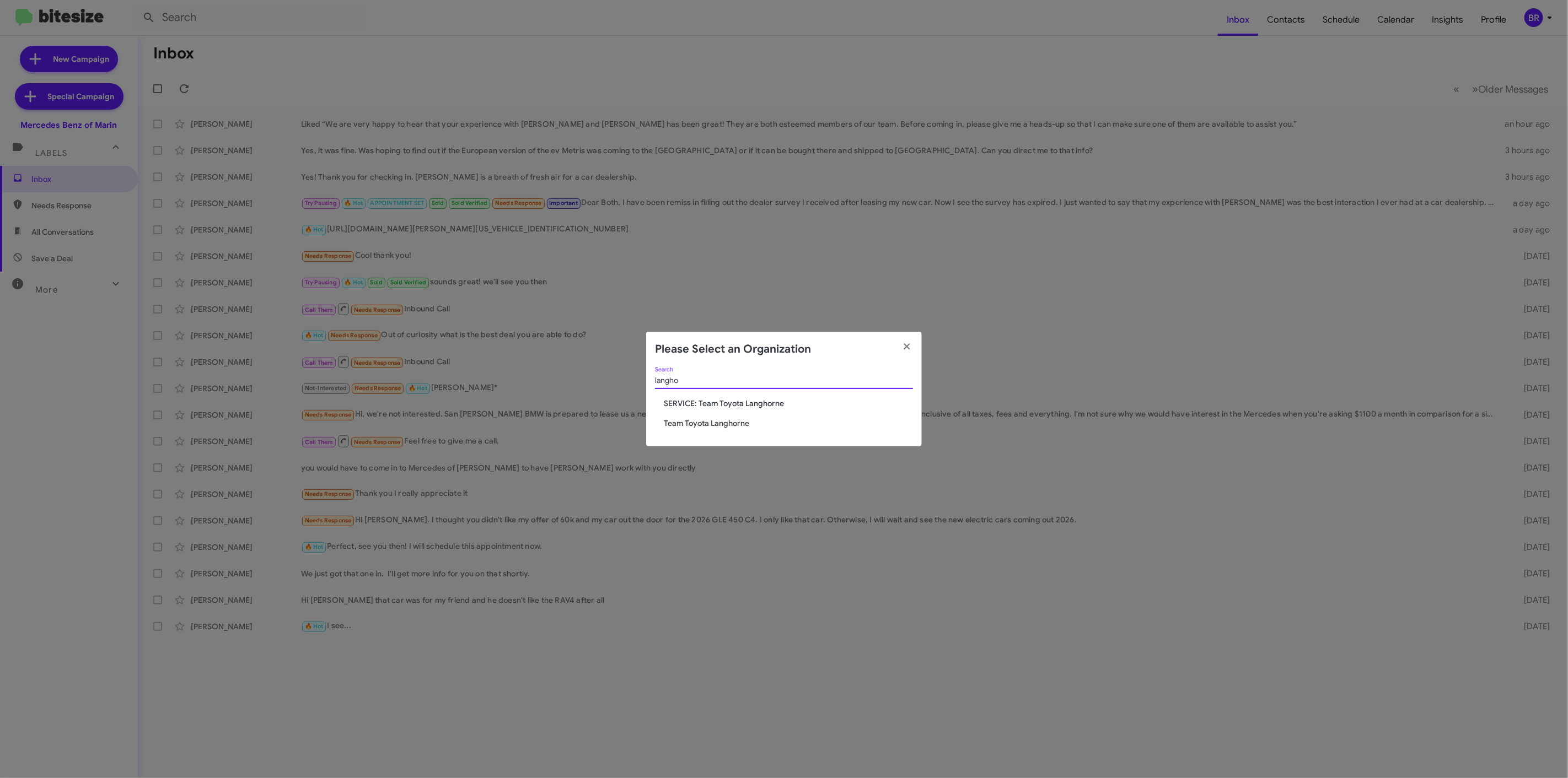
type input "langho"
click at [724, 426] on span "Team Toyota Langhorne" at bounding box center [789, 423] width 249 height 11
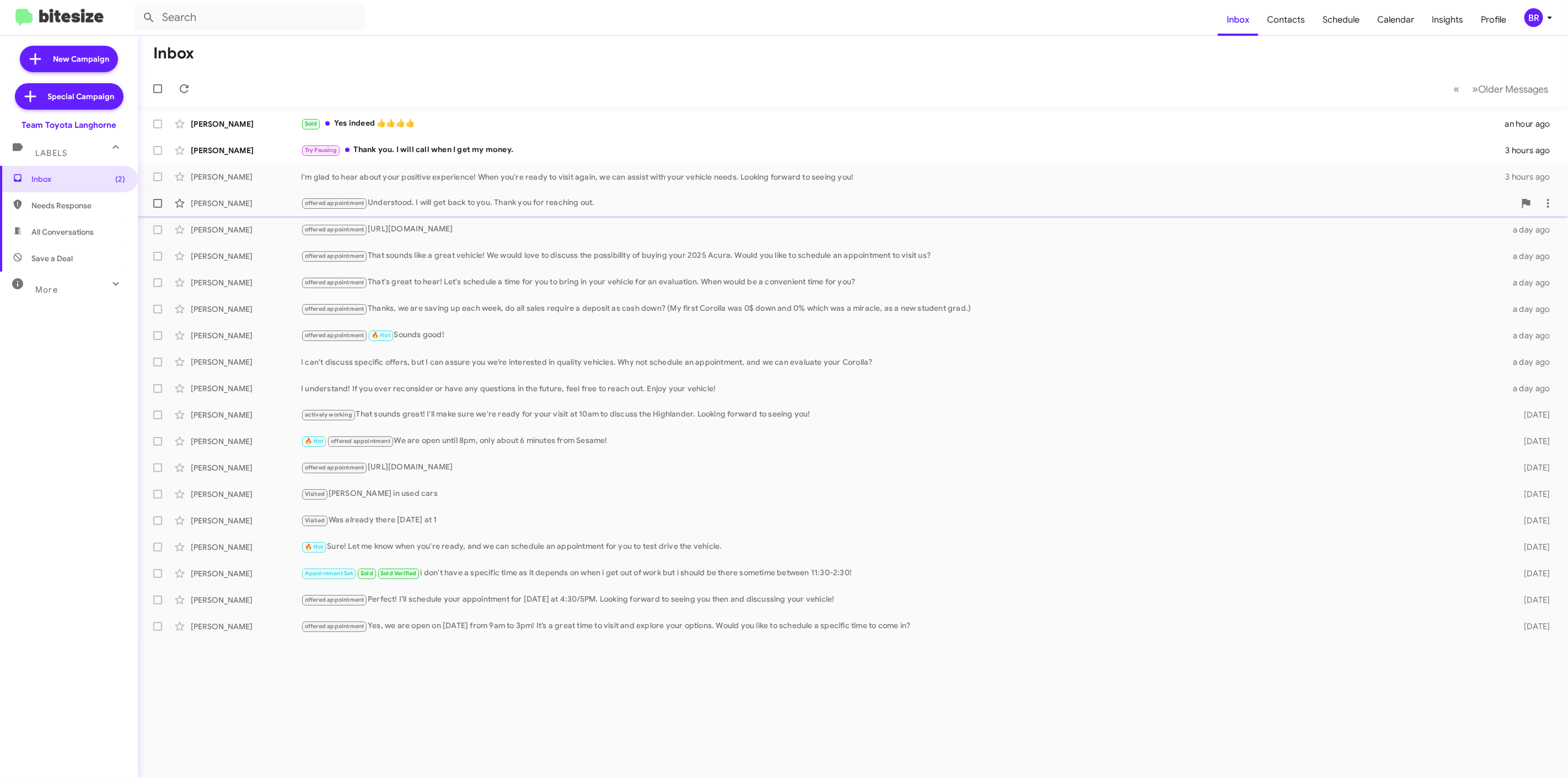
click at [477, 206] on div "offered appointment Understood. I will get back to you. Thank you for reaching …" at bounding box center [908, 203] width 1214 height 13
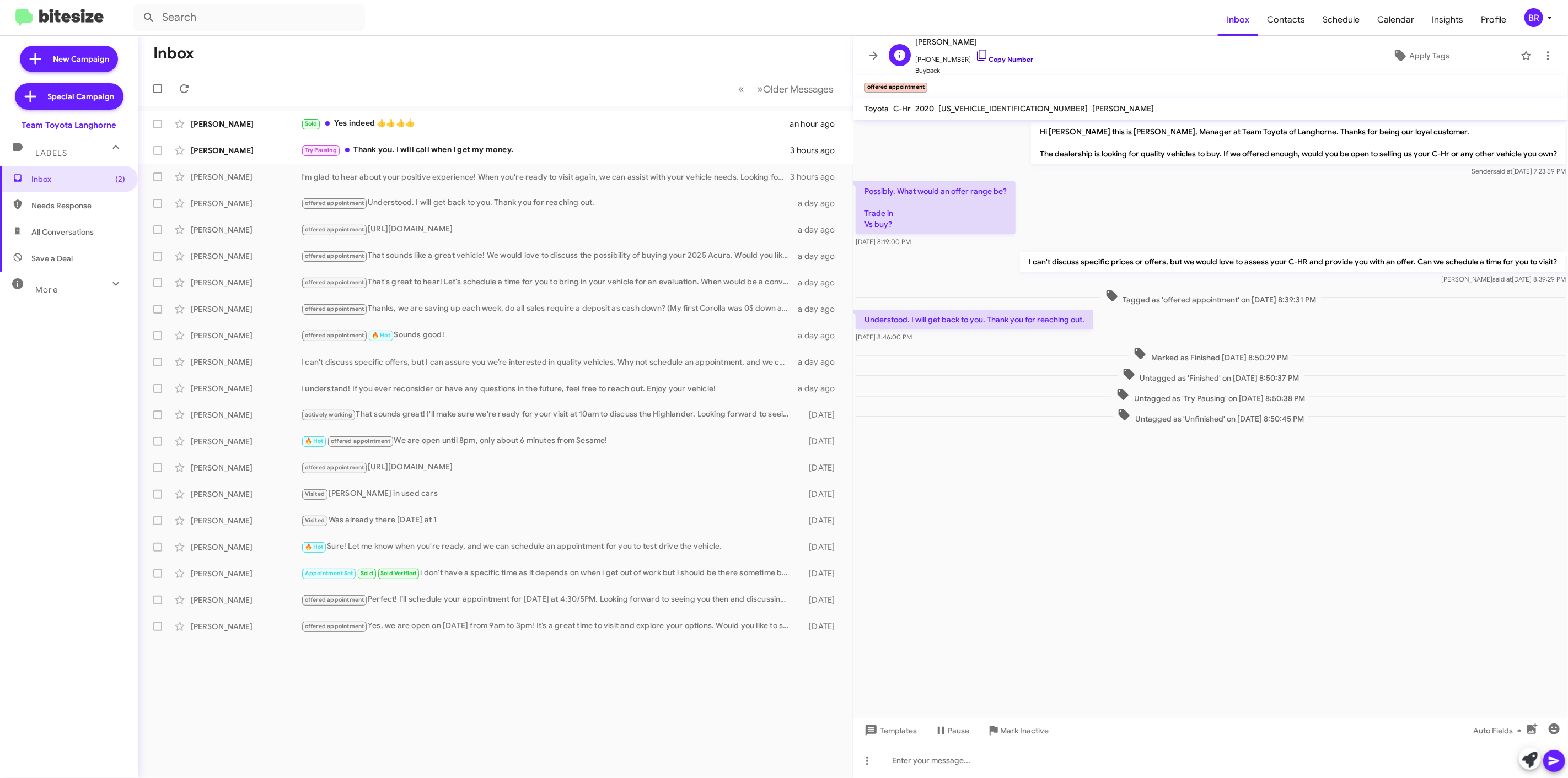
click at [1007, 60] on link "Copy Number" at bounding box center [1004, 59] width 58 height 8
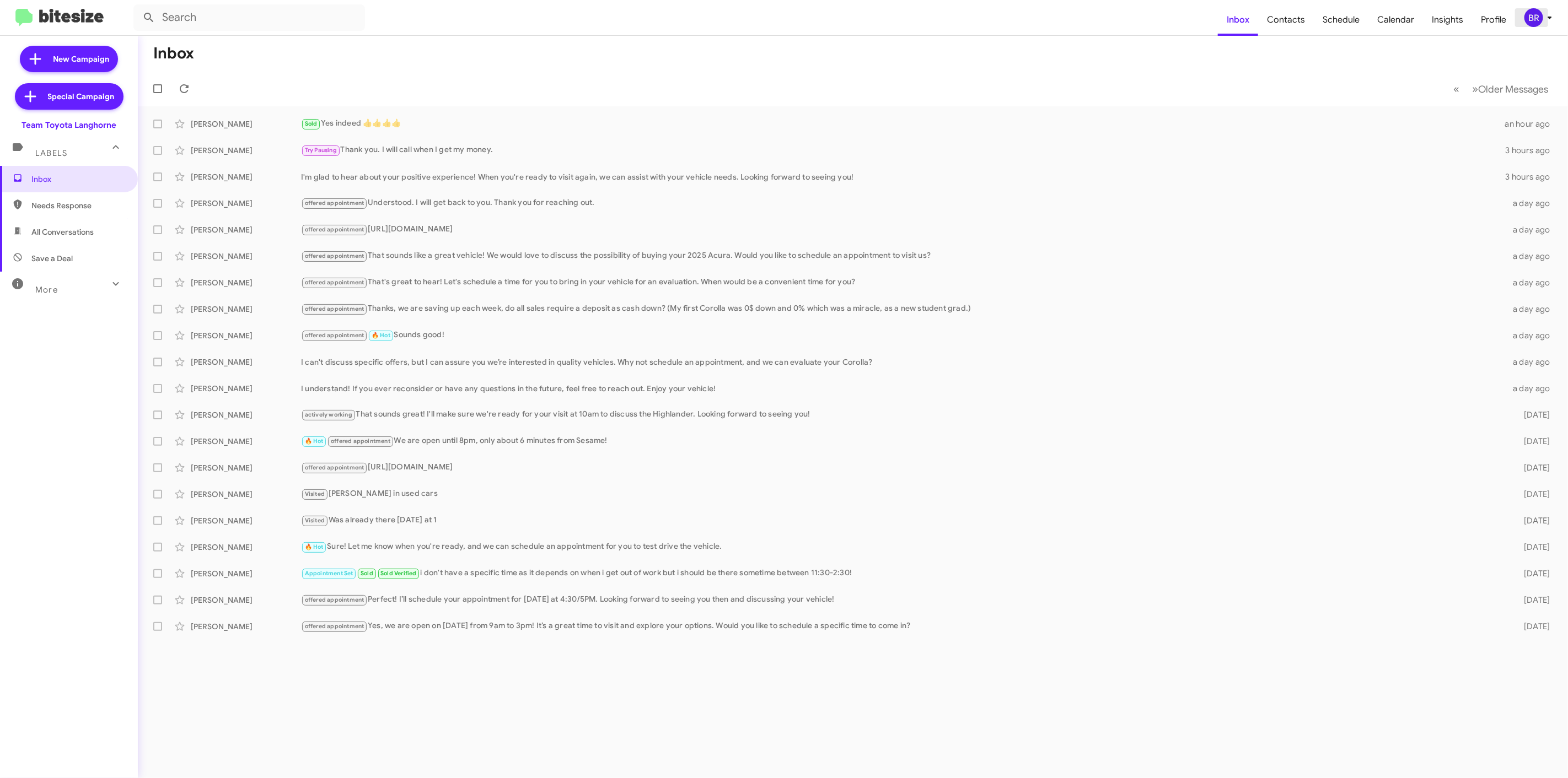
click at [1544, 17] on icon at bounding box center [1550, 18] width 14 height 14
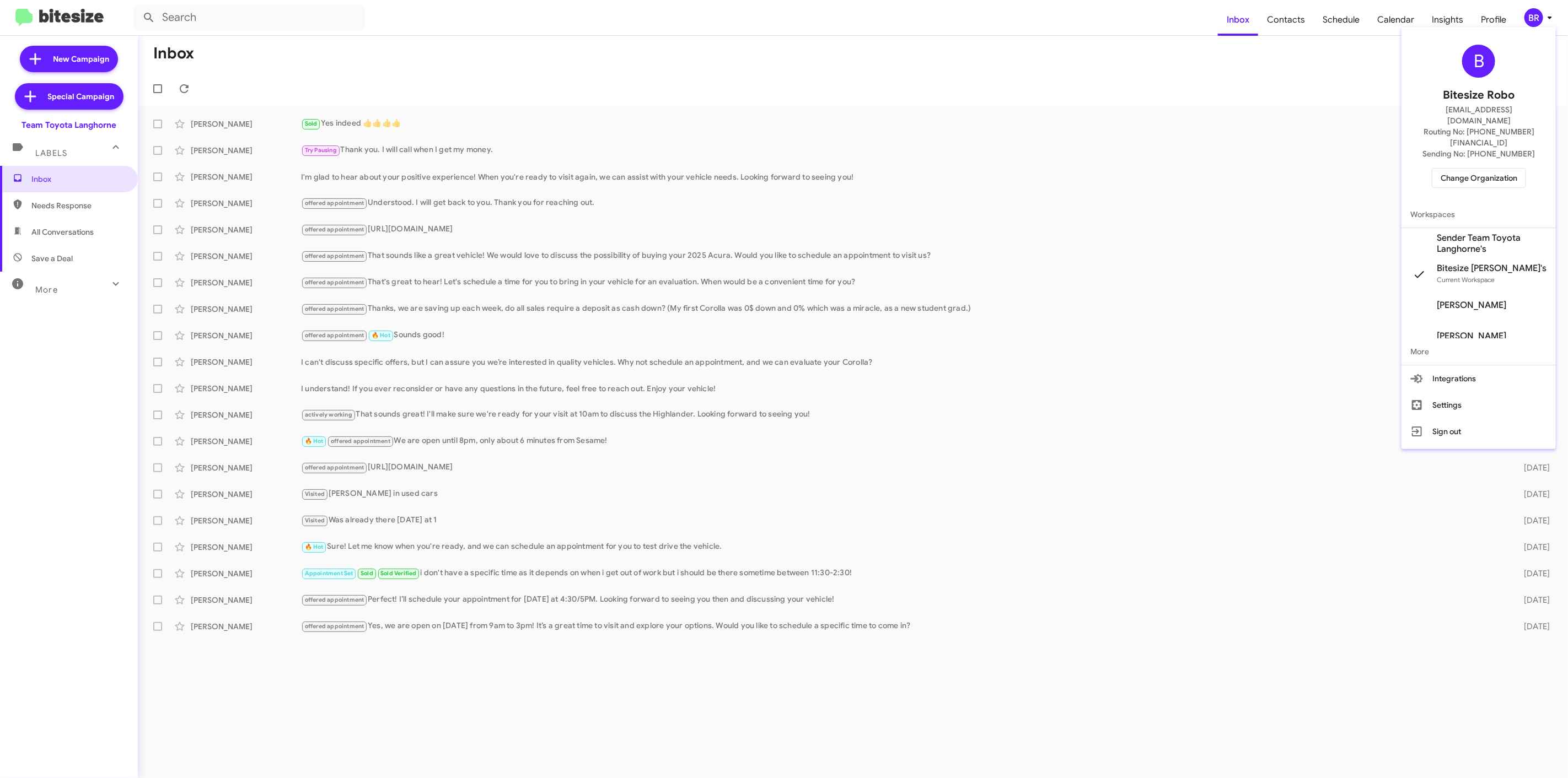
click at [155, 123] on div at bounding box center [784, 389] width 1568 height 778
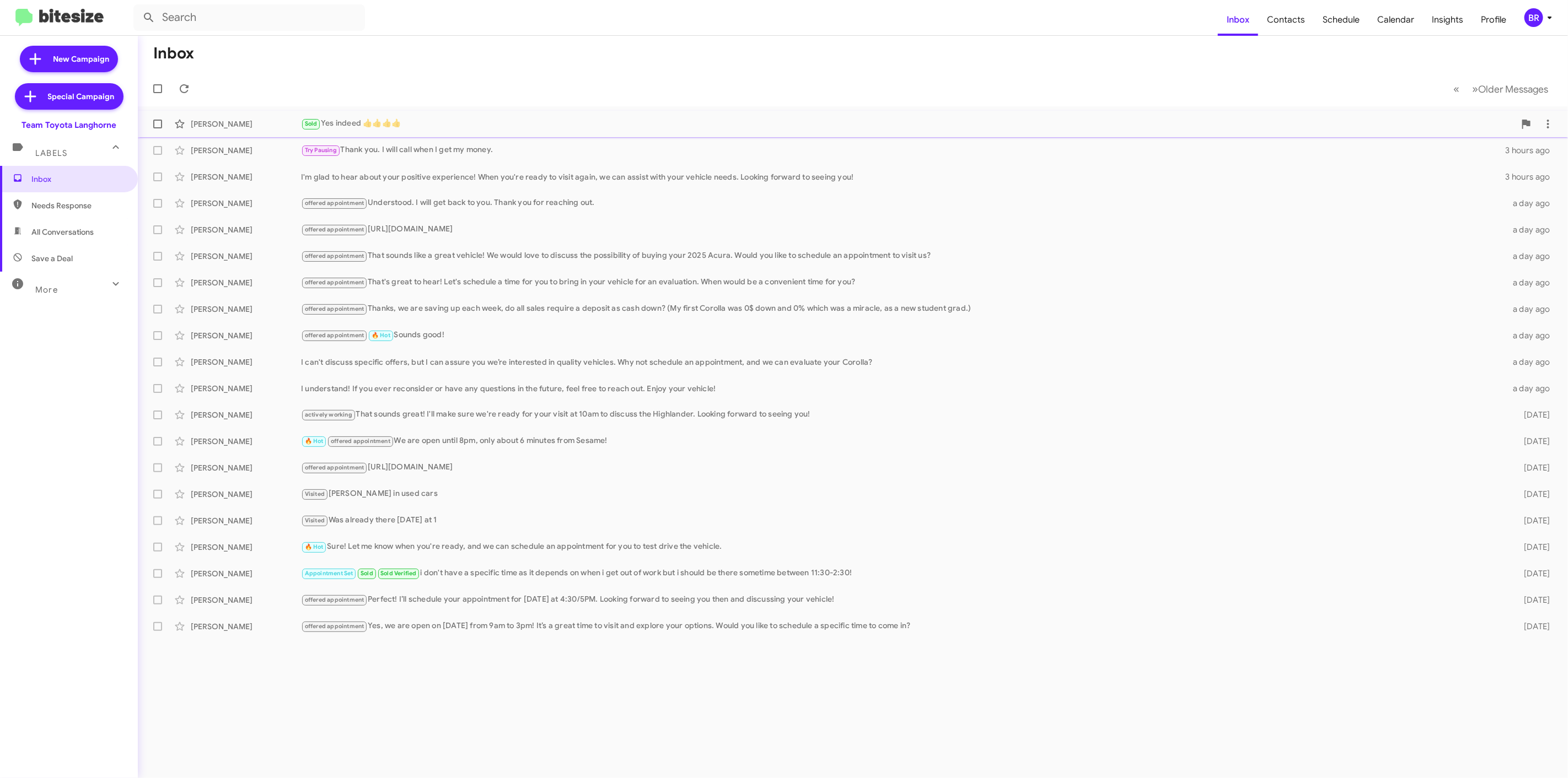
click at [157, 126] on span at bounding box center [158, 124] width 9 height 9
click at [157, 128] on input "checkbox" at bounding box center [157, 128] width 1 height 1
checkbox input "true"
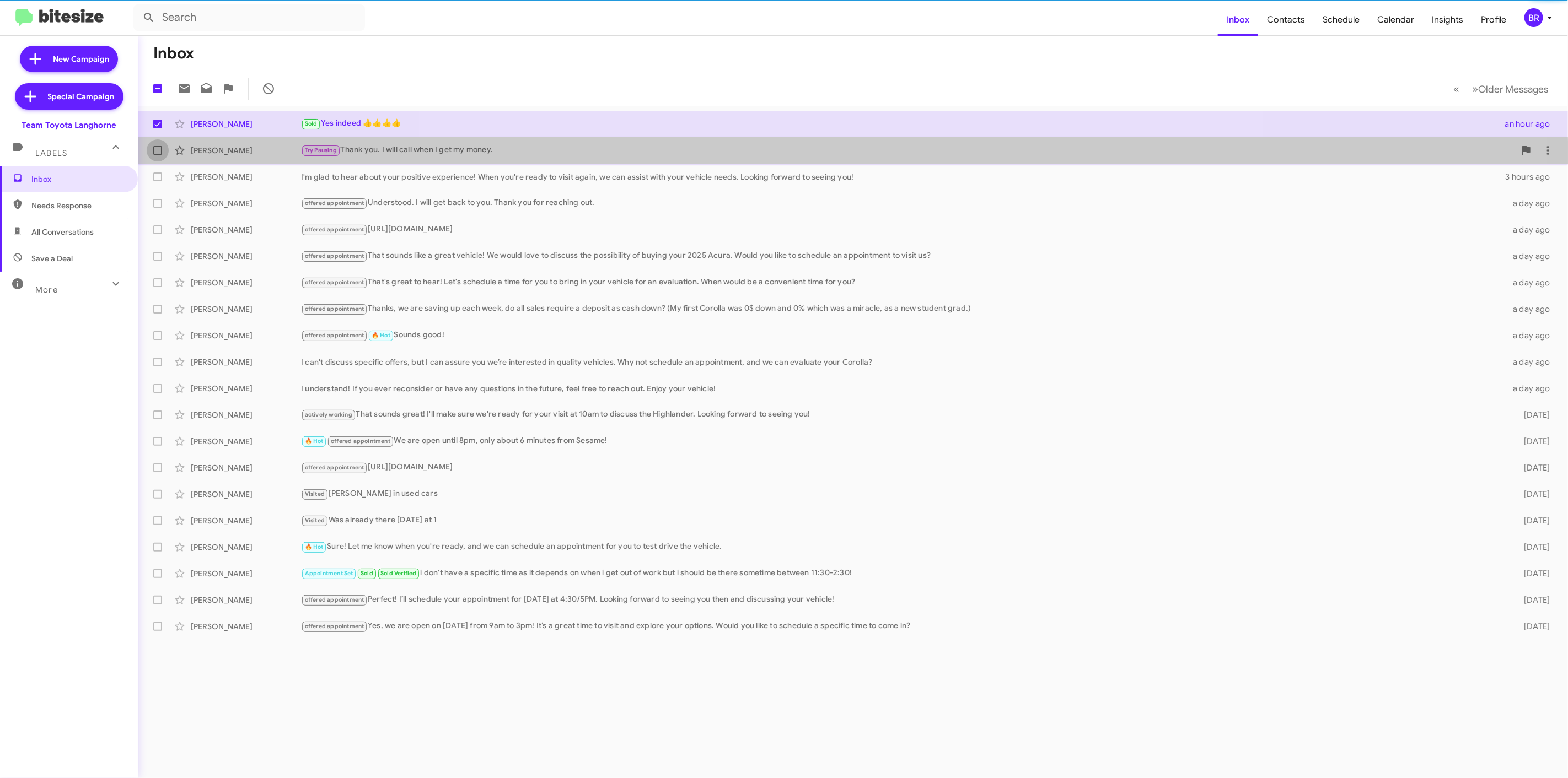
drag, startPoint x: 157, startPoint y: 155, endPoint x: 158, endPoint y: 143, distance: 12.0
click at [157, 156] on label at bounding box center [158, 150] width 22 height 22
click at [157, 155] on input "checkbox" at bounding box center [157, 155] width 1 height 1
checkbox input "true"
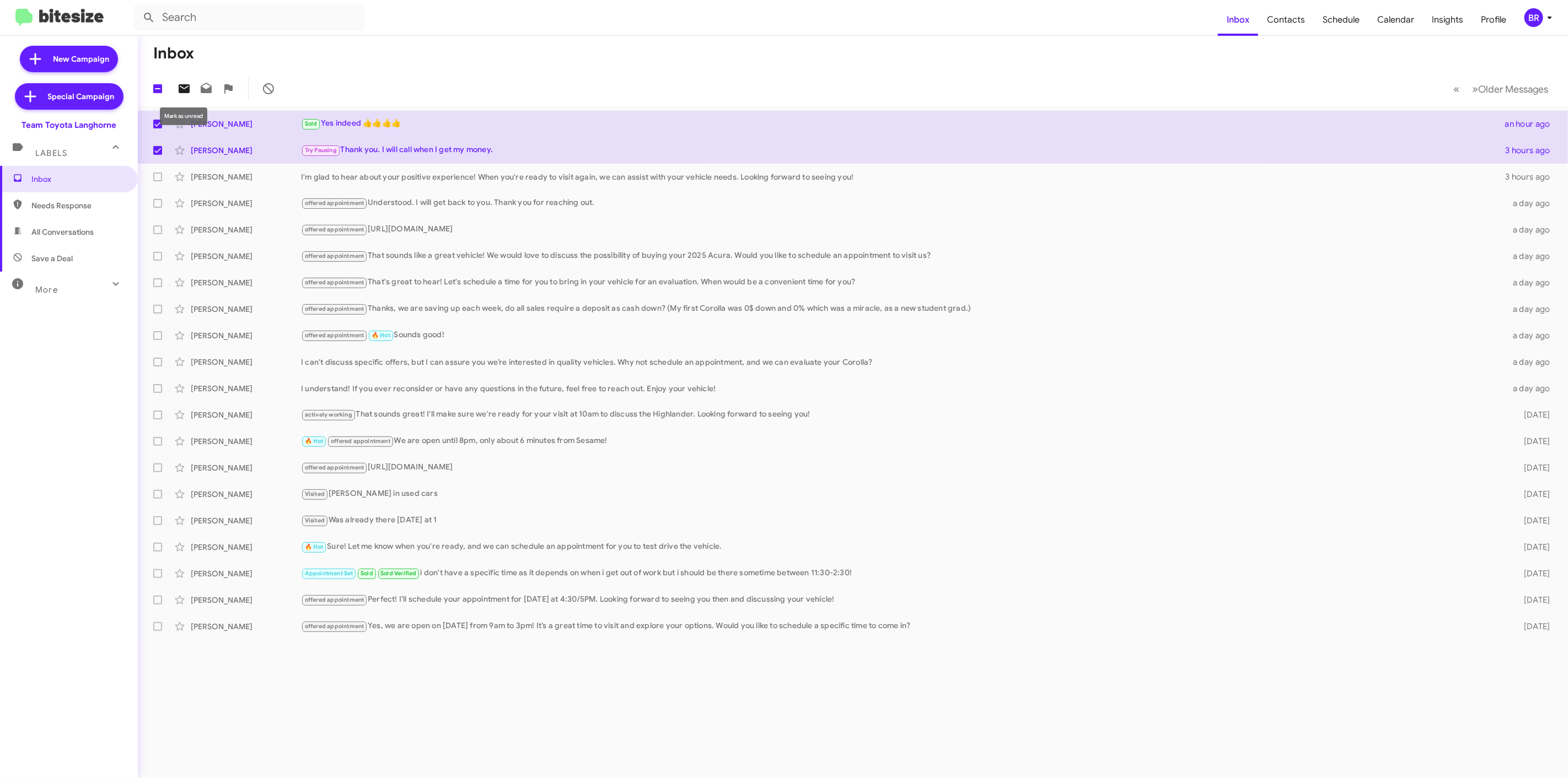
click at [184, 87] on icon at bounding box center [184, 88] width 11 height 9
click at [1535, 11] on div "BR" at bounding box center [1534, 17] width 19 height 19
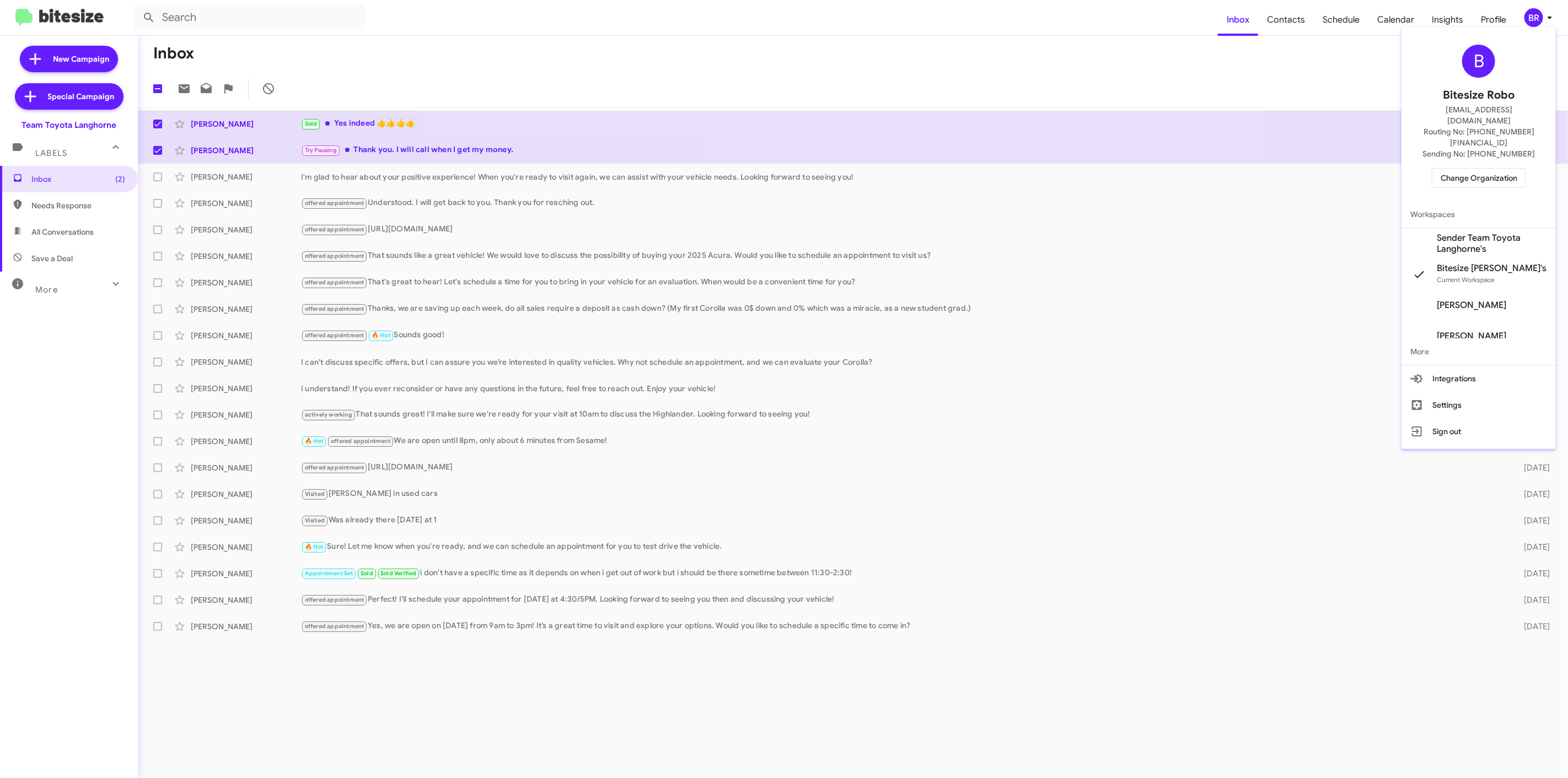
click at [1473, 169] on span "Change Organization" at bounding box center [1478, 178] width 77 height 19
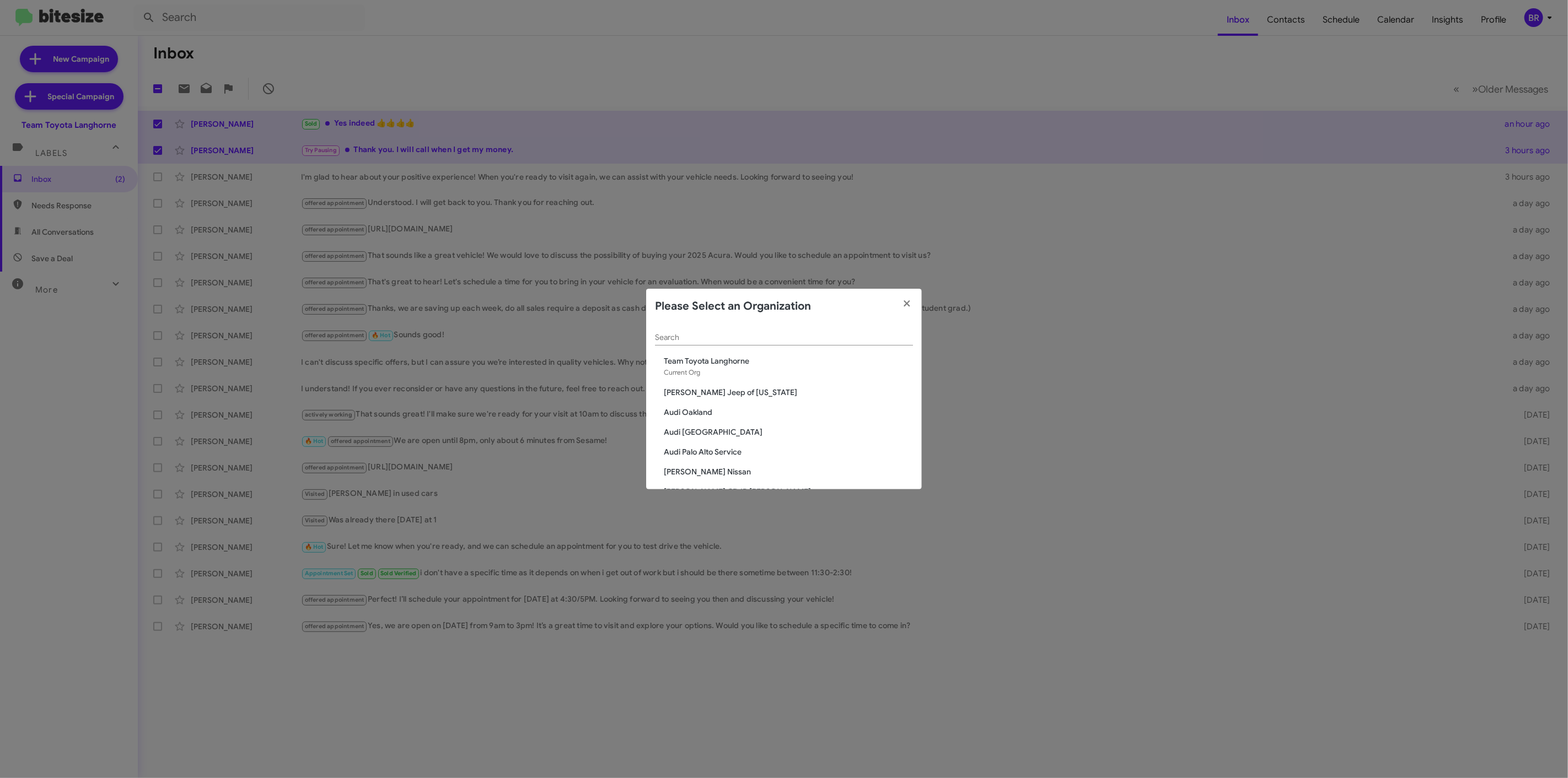
click at [675, 346] on div "Search" at bounding box center [784, 340] width 258 height 31
click at [679, 338] on input "Search" at bounding box center [784, 338] width 258 height 9
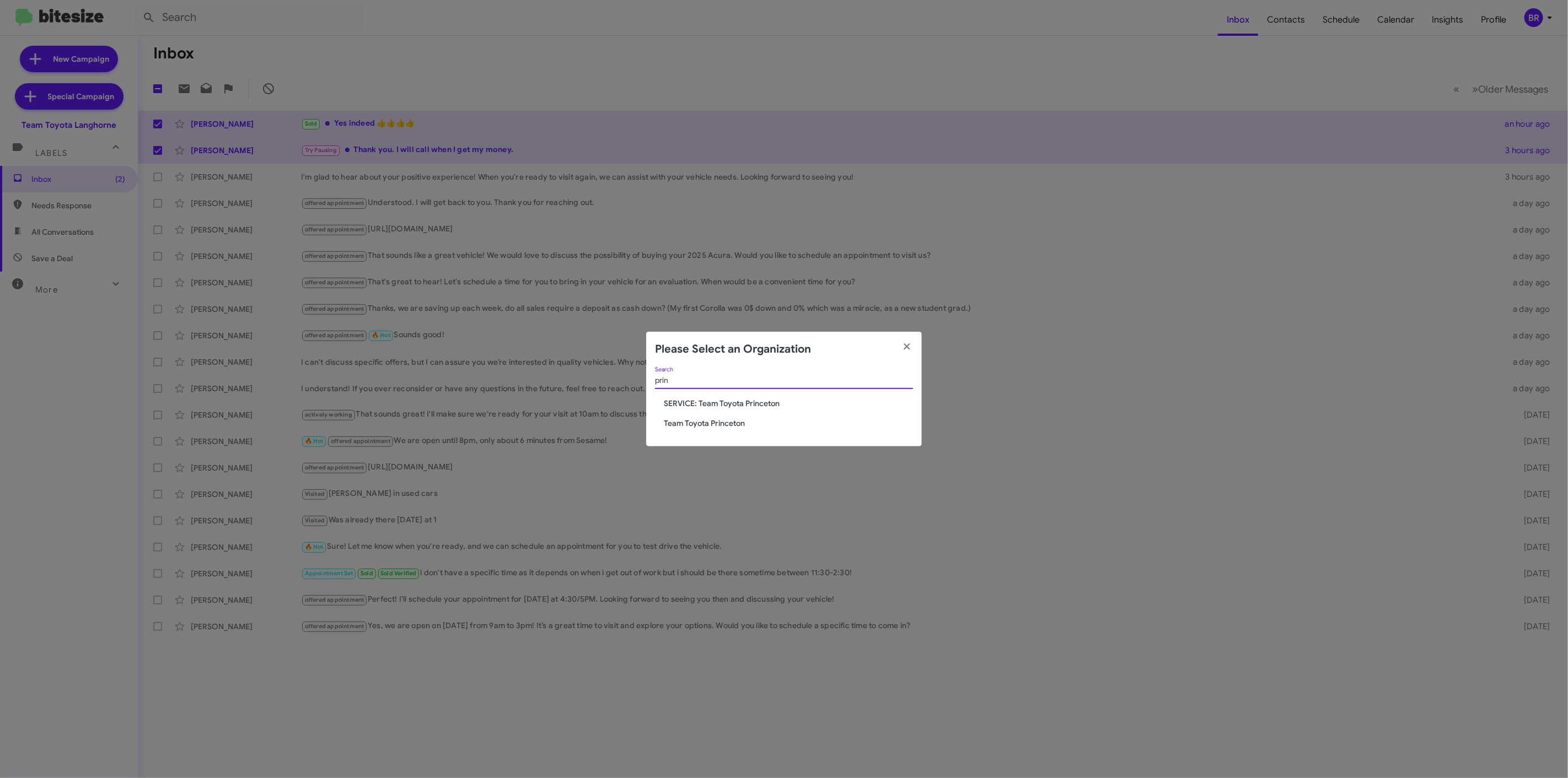
type input "prin"
click at [696, 426] on span "Team Toyota Princeton" at bounding box center [789, 423] width 249 height 11
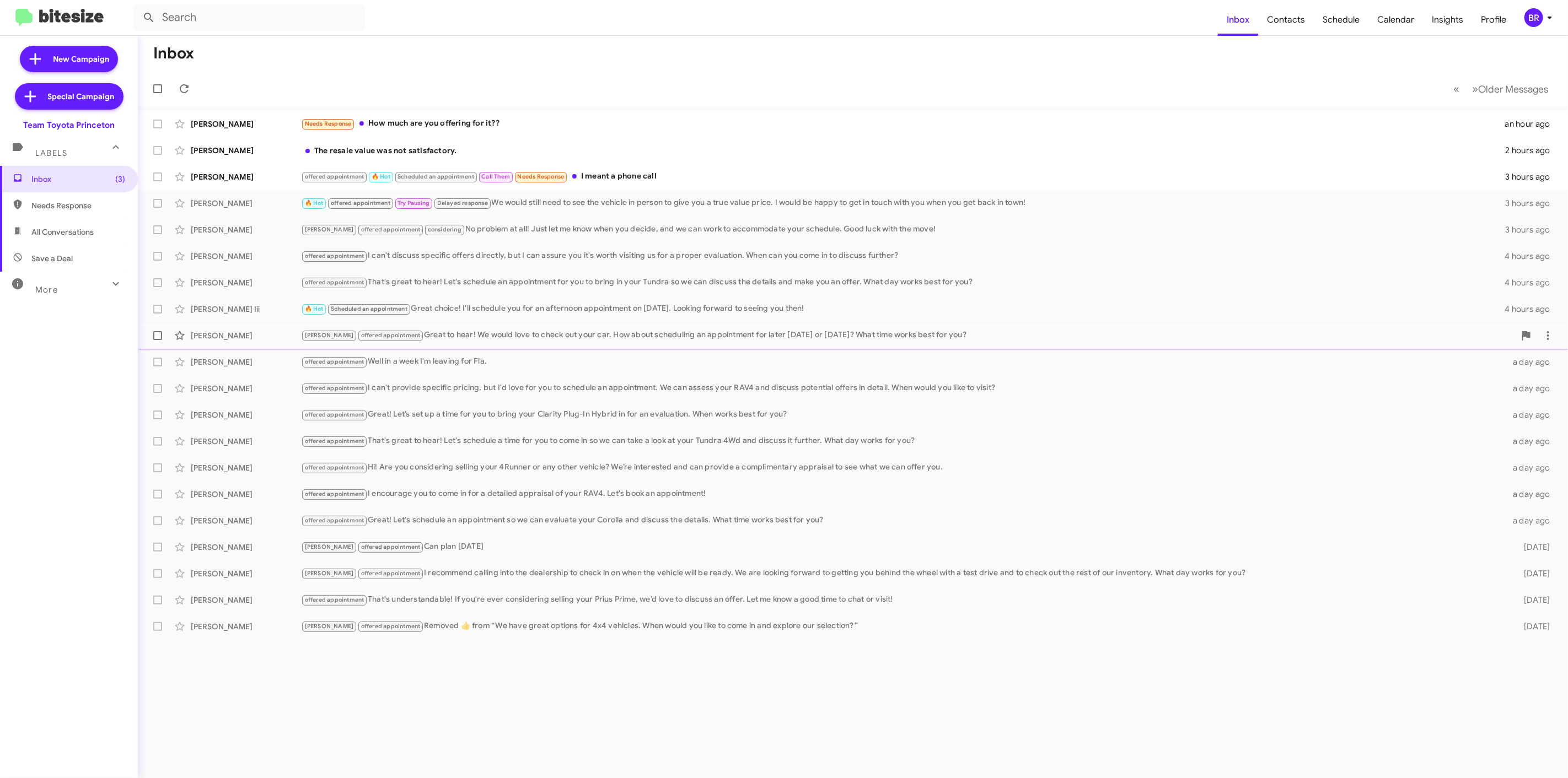
click at [438, 339] on div "Lee offered appointment Great to hear! We would love to check out your car. How…" at bounding box center [908, 335] width 1214 height 13
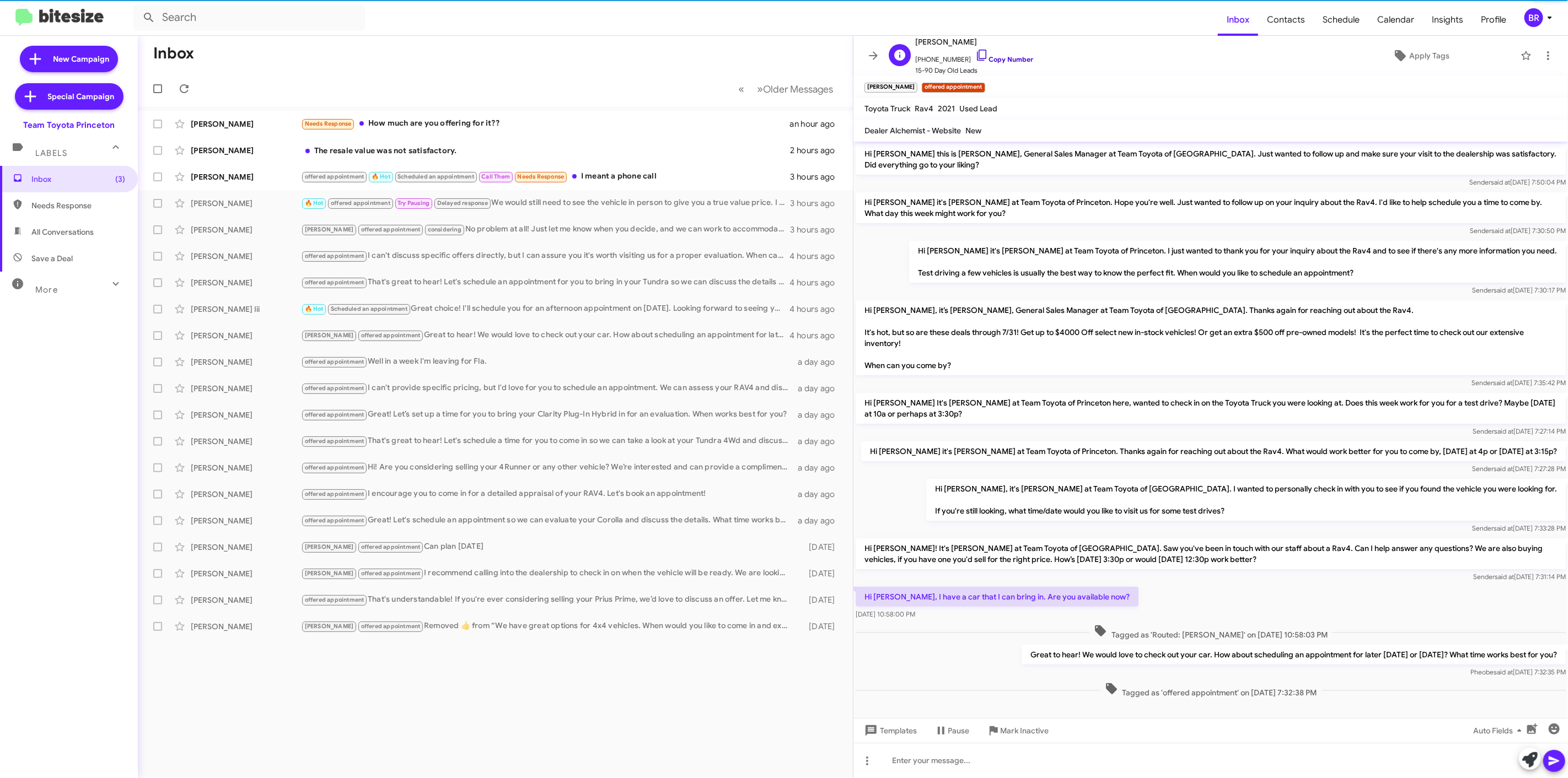
click at [1012, 60] on link "Copy Number" at bounding box center [1004, 59] width 58 height 8
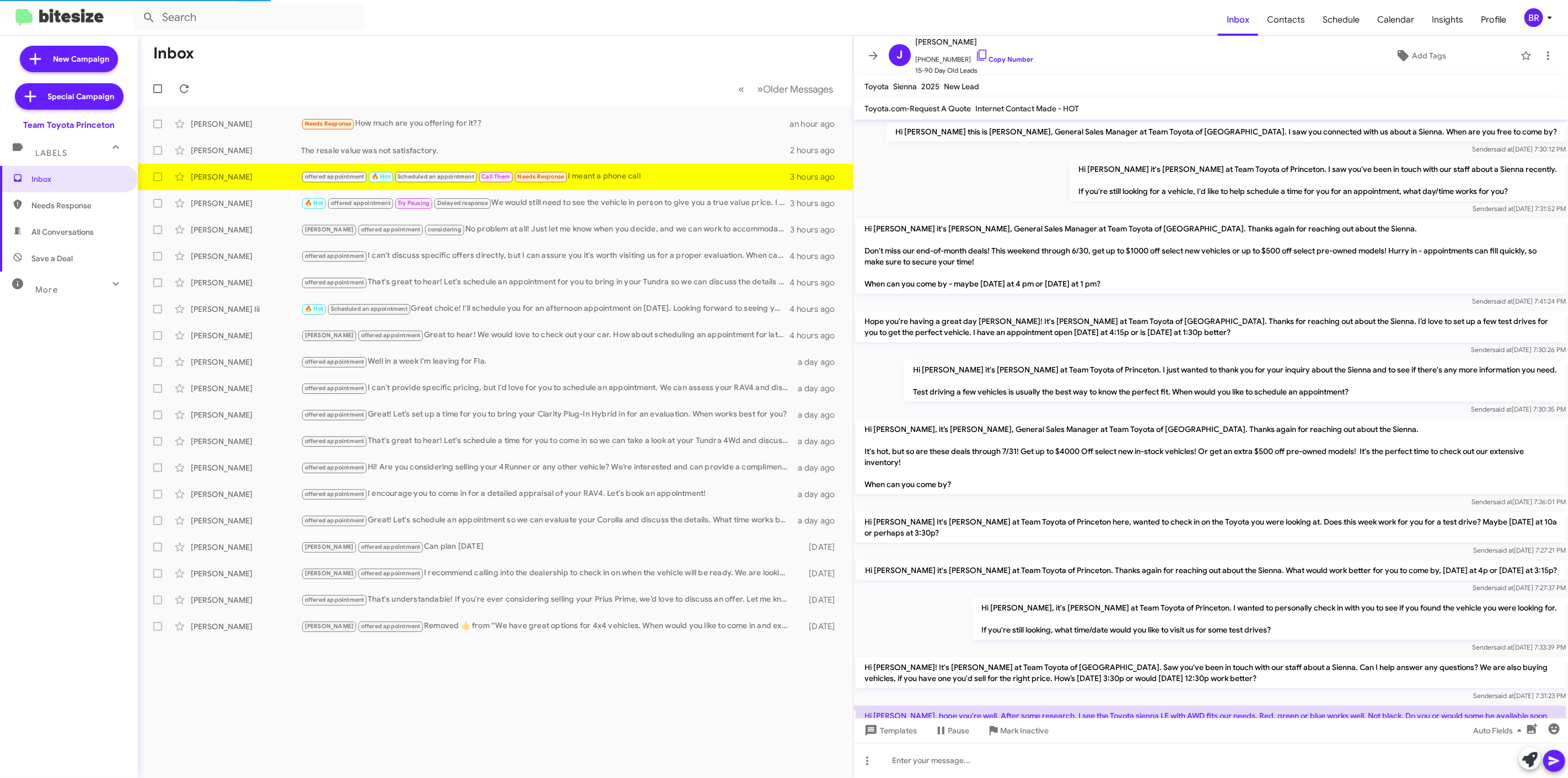
scroll to position [260, 0]
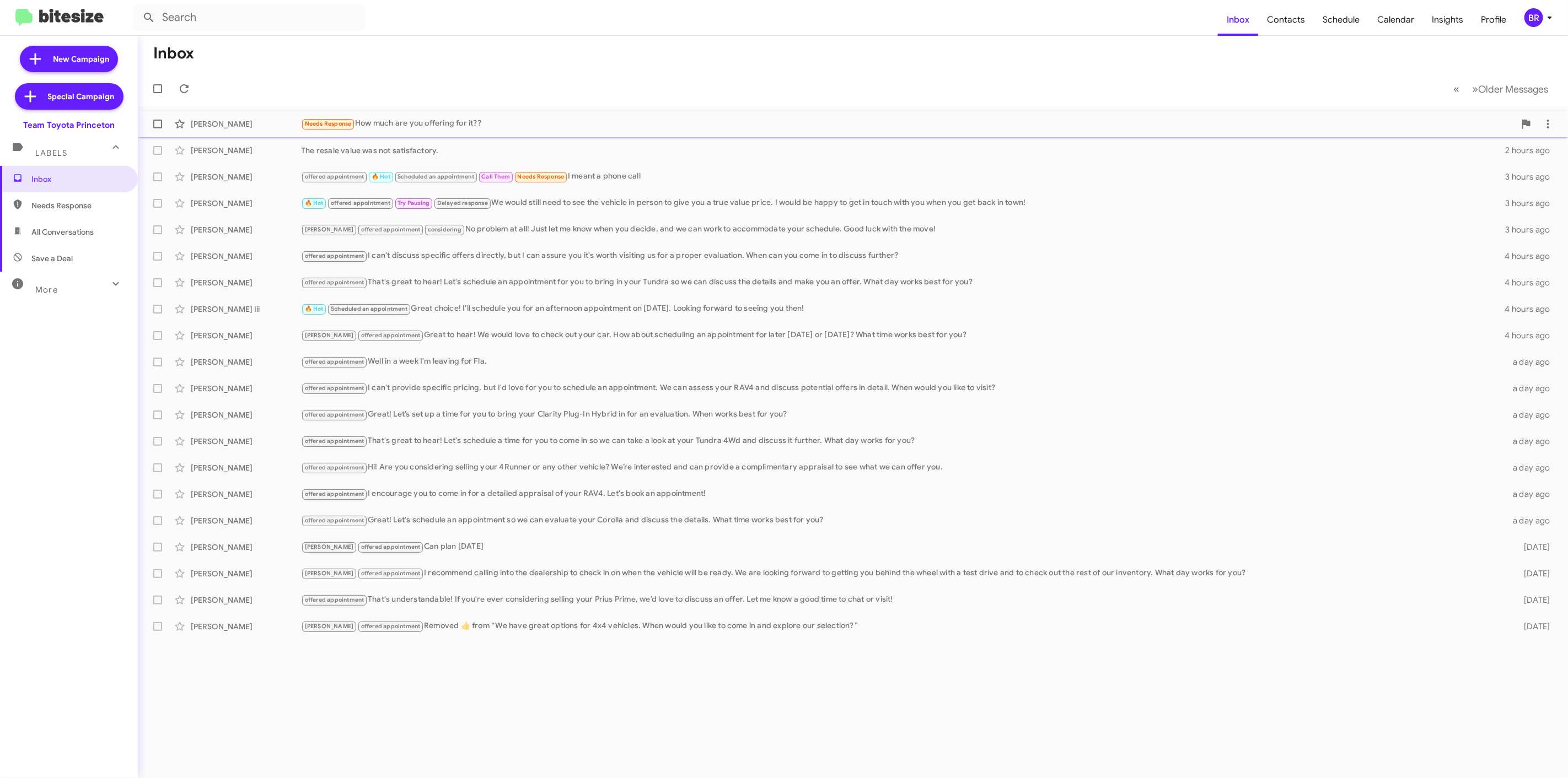
click at [156, 123] on span at bounding box center [158, 124] width 9 height 9
click at [157, 128] on input "checkbox" at bounding box center [157, 128] width 1 height 1
checkbox input "true"
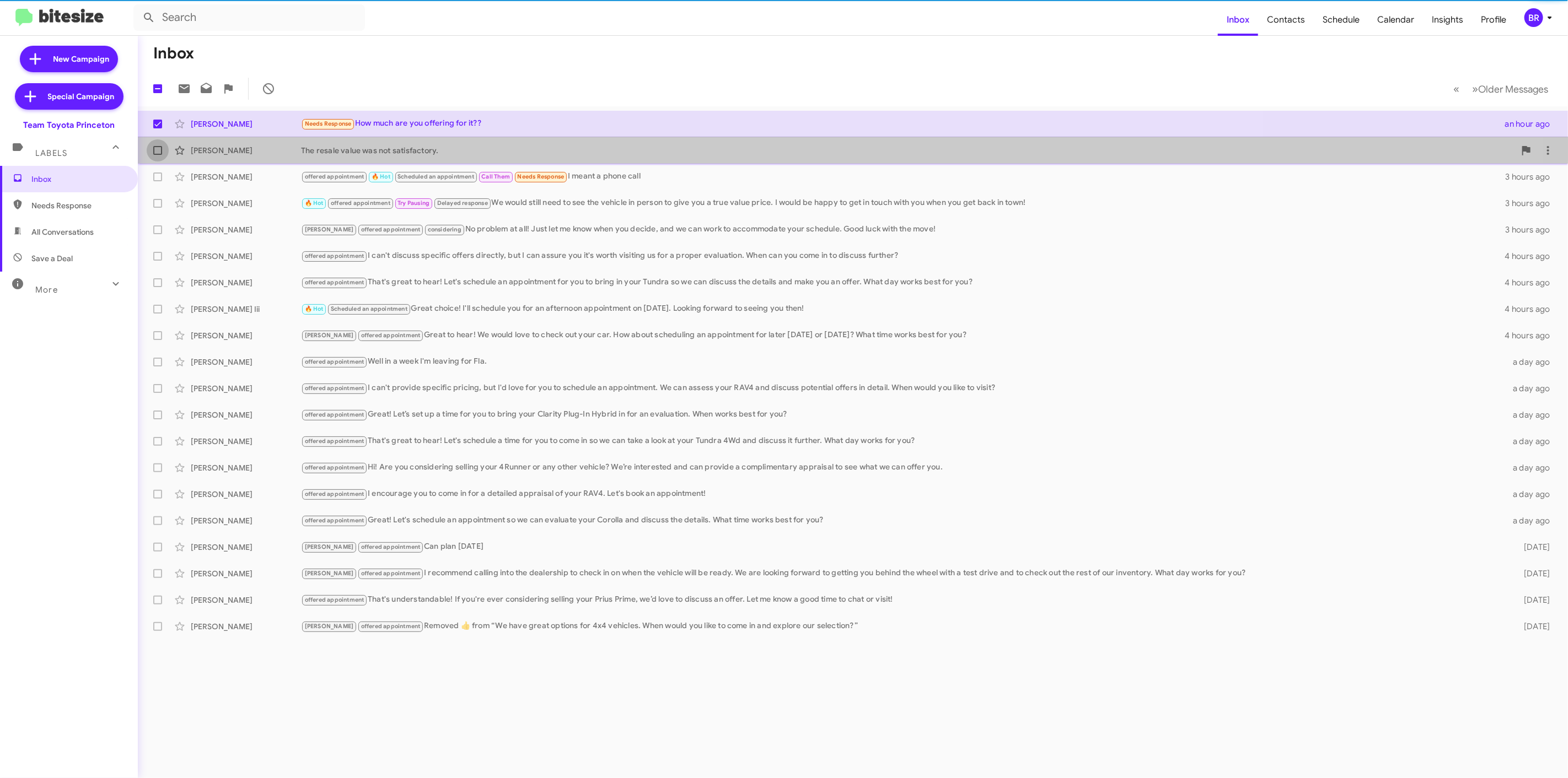
click at [155, 151] on span at bounding box center [158, 150] width 9 height 9
click at [157, 155] on input "checkbox" at bounding box center [157, 155] width 1 height 1
checkbox input "true"
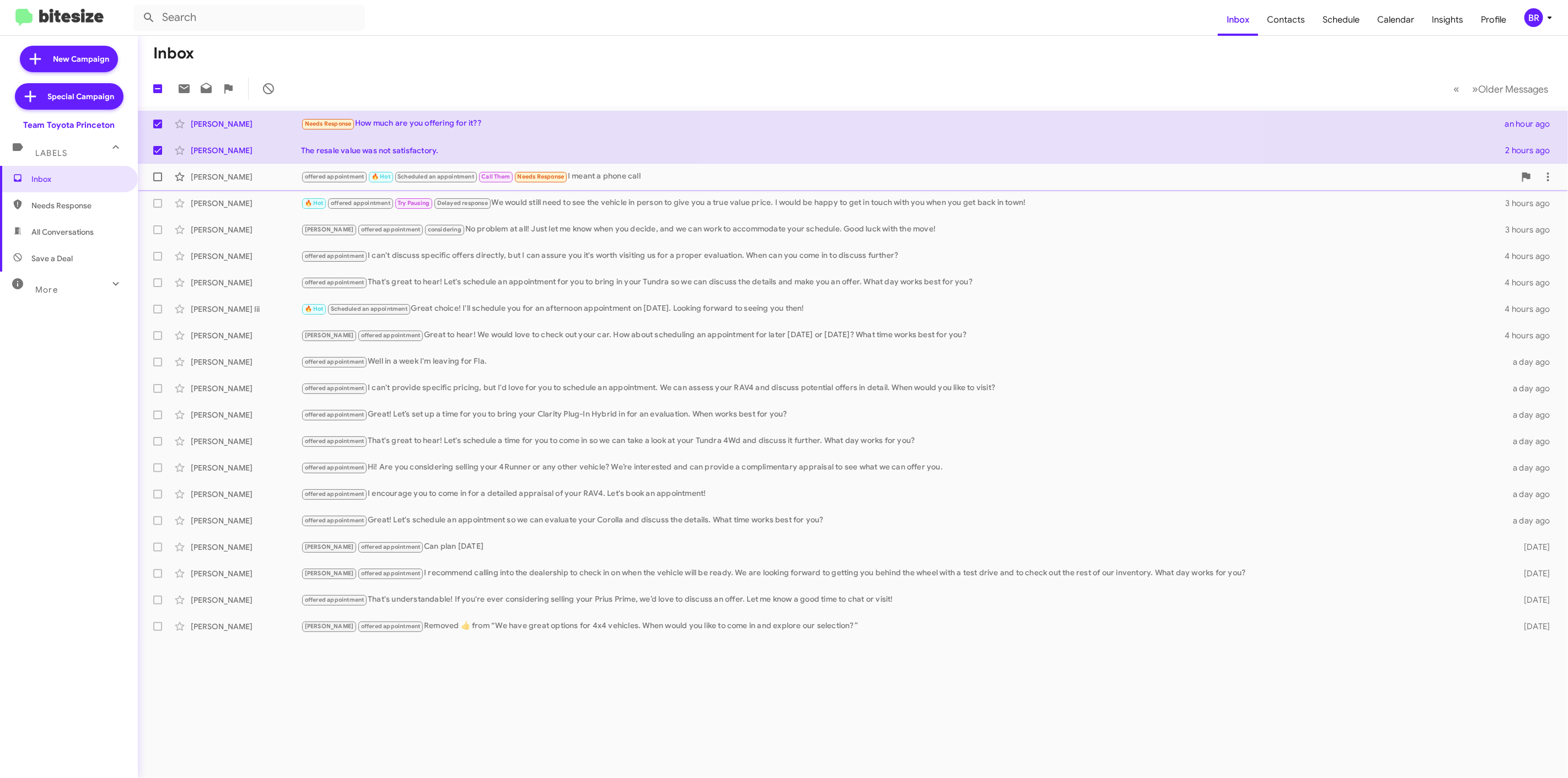
click at [158, 174] on span at bounding box center [158, 177] width 9 height 9
click at [158, 181] on input "checkbox" at bounding box center [157, 181] width 1 height 1
checkbox input "true"
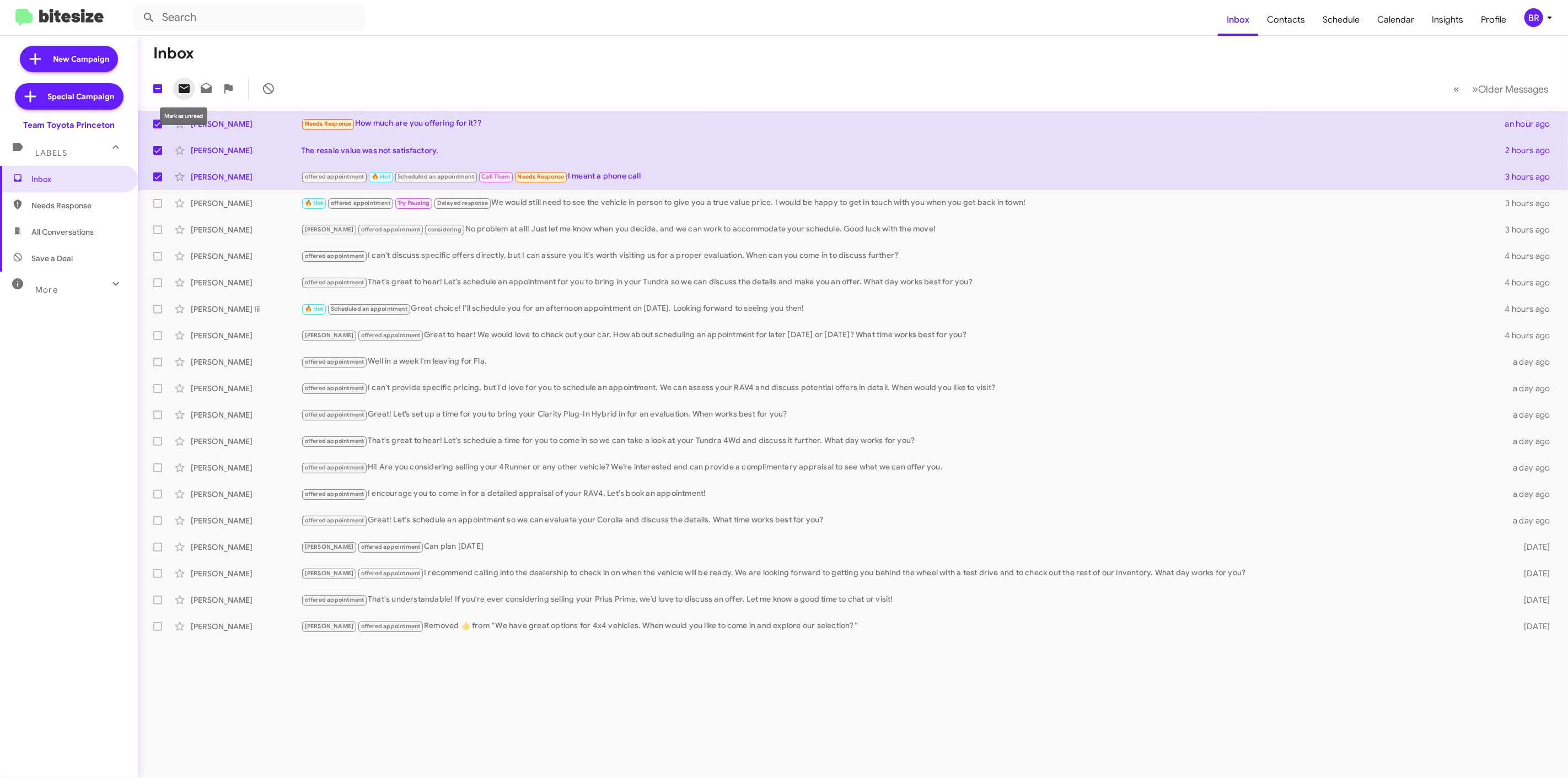
click at [185, 88] on icon at bounding box center [184, 89] width 14 height 14
click at [1534, 15] on div "BR" at bounding box center [1534, 17] width 19 height 19
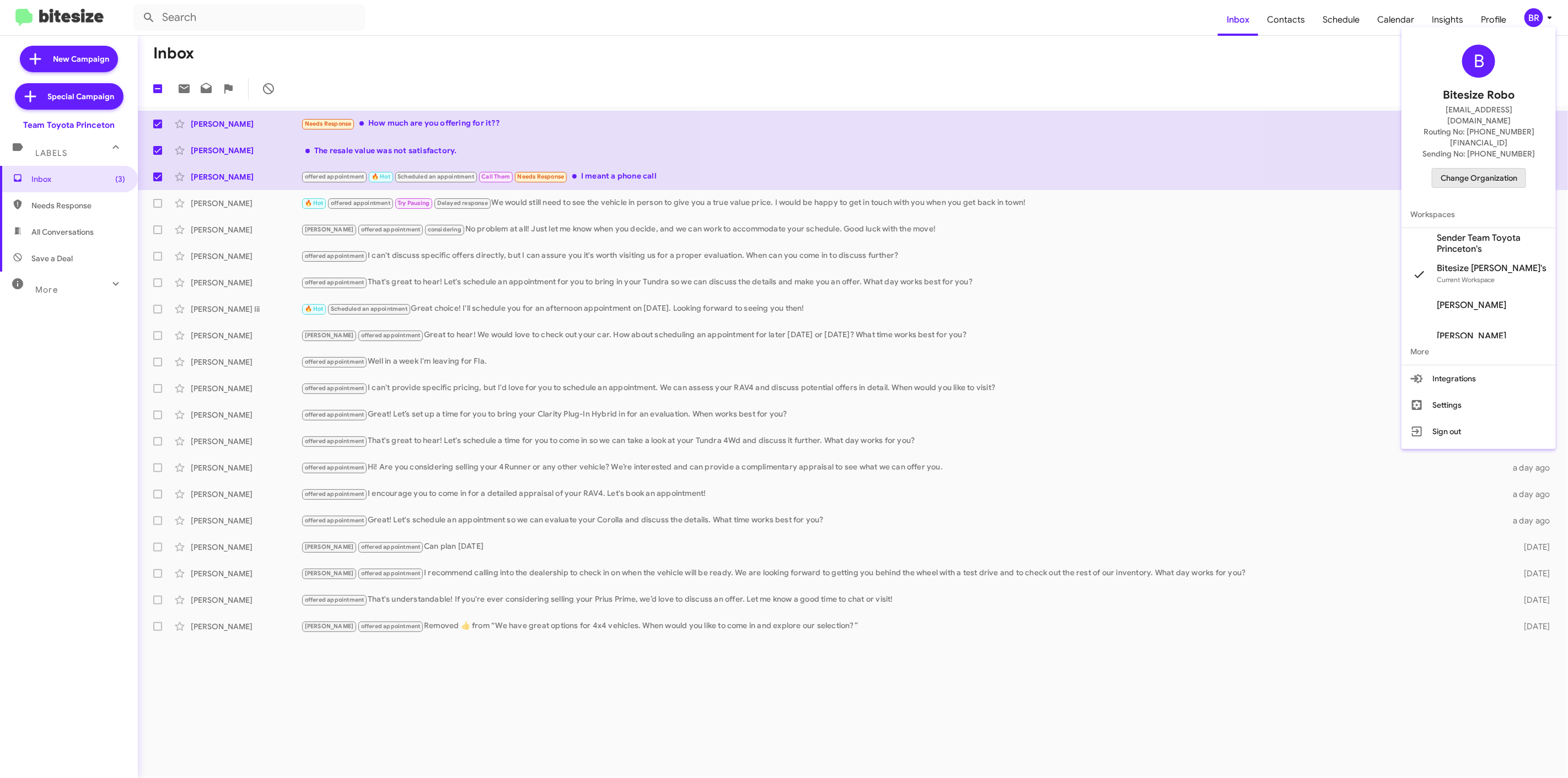
click at [1462, 169] on span "Change Organization" at bounding box center [1478, 178] width 77 height 19
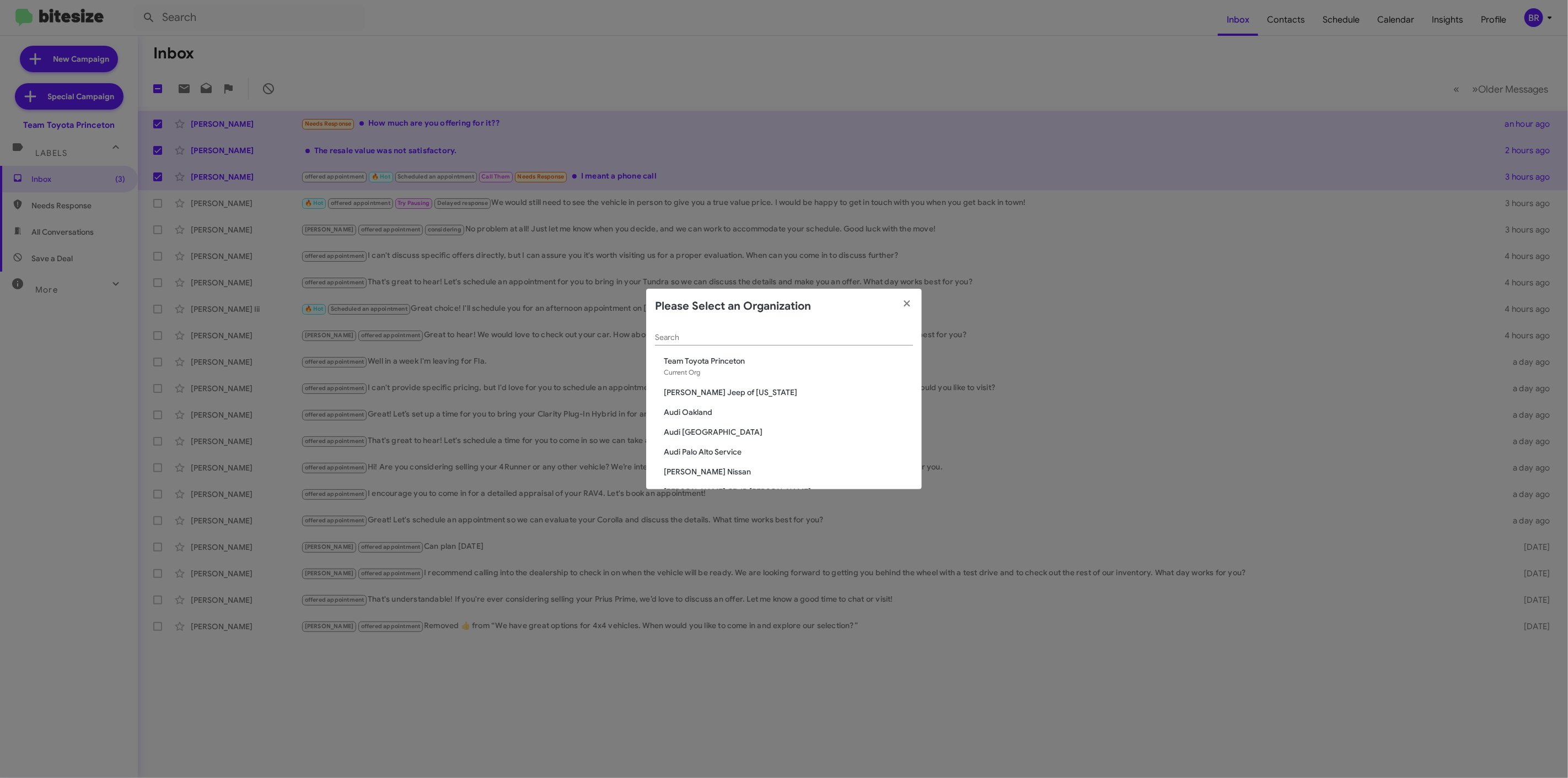
drag, startPoint x: 729, startPoint y: 343, endPoint x: 727, endPoint y: 336, distance: 7.3
click at [729, 341] on div "Search" at bounding box center [784, 335] width 258 height 21
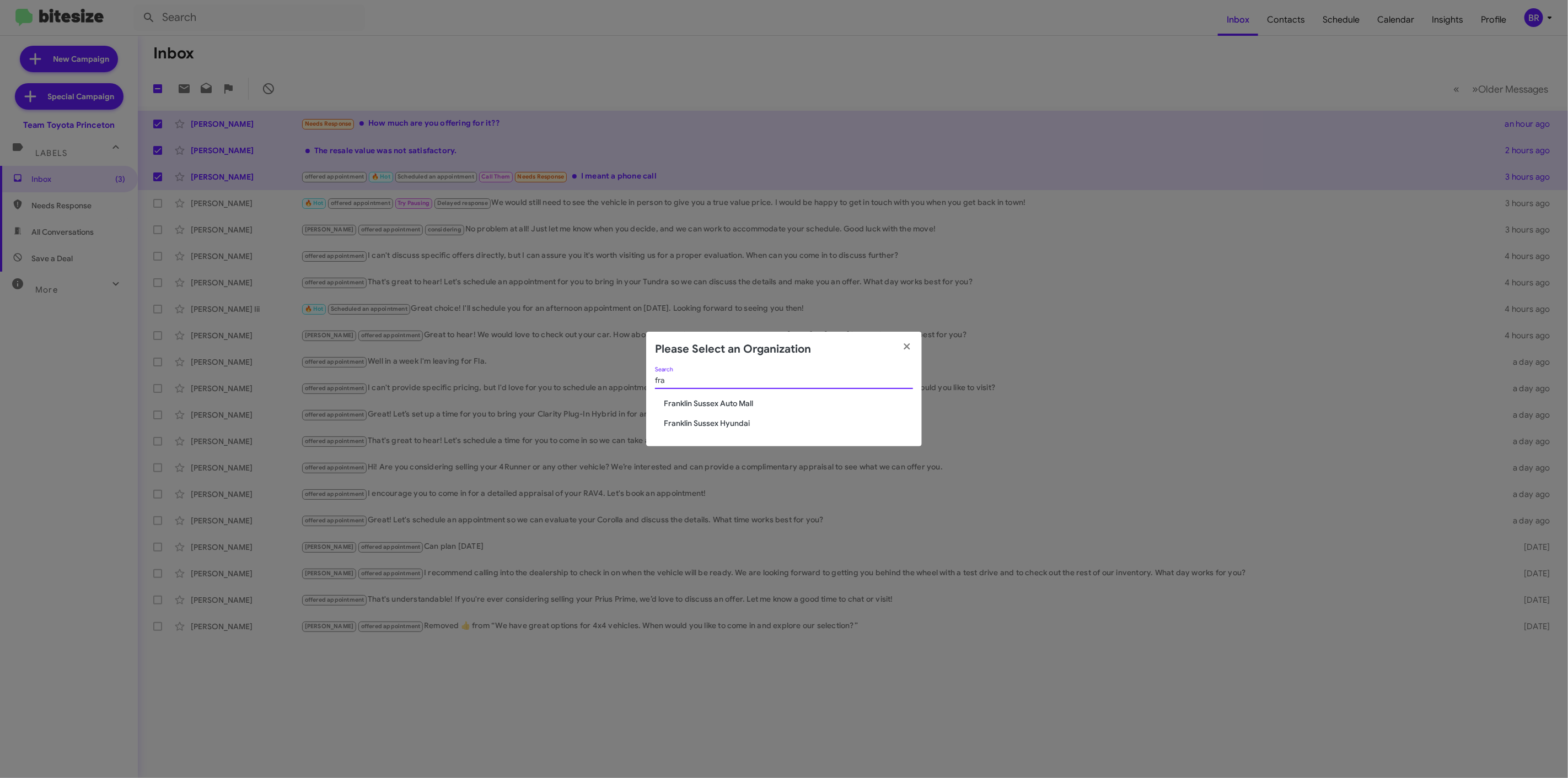
type input "fra"
click at [731, 400] on span "Franklin Sussex Auto Mall" at bounding box center [789, 403] width 249 height 11
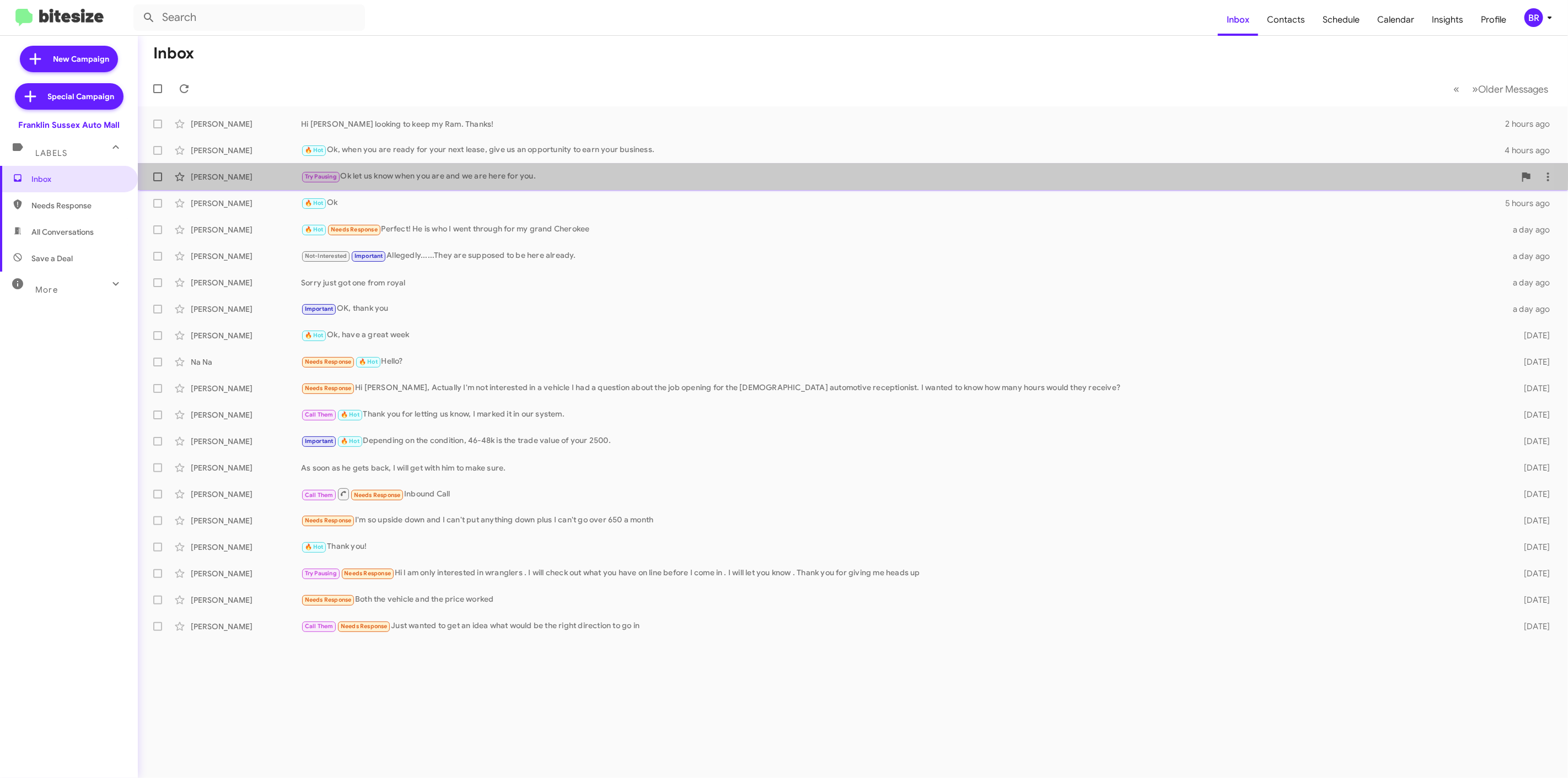
click at [370, 166] on div "Michael Denaro Try Pausing Ok let us know when you are and we are here for you.…" at bounding box center [852, 177] width 1412 height 22
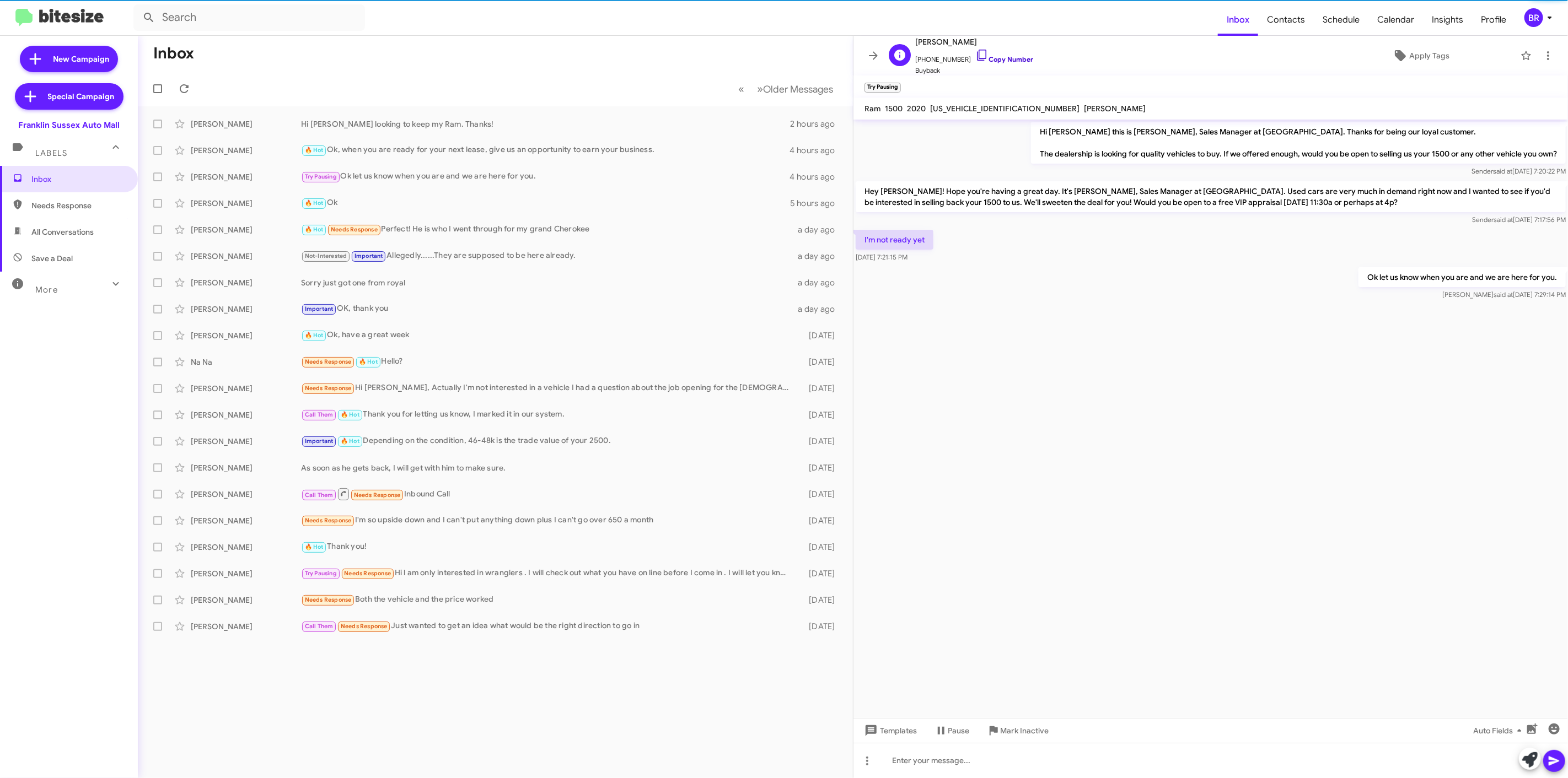
click at [1004, 60] on link "Copy Number" at bounding box center [1004, 59] width 58 height 8
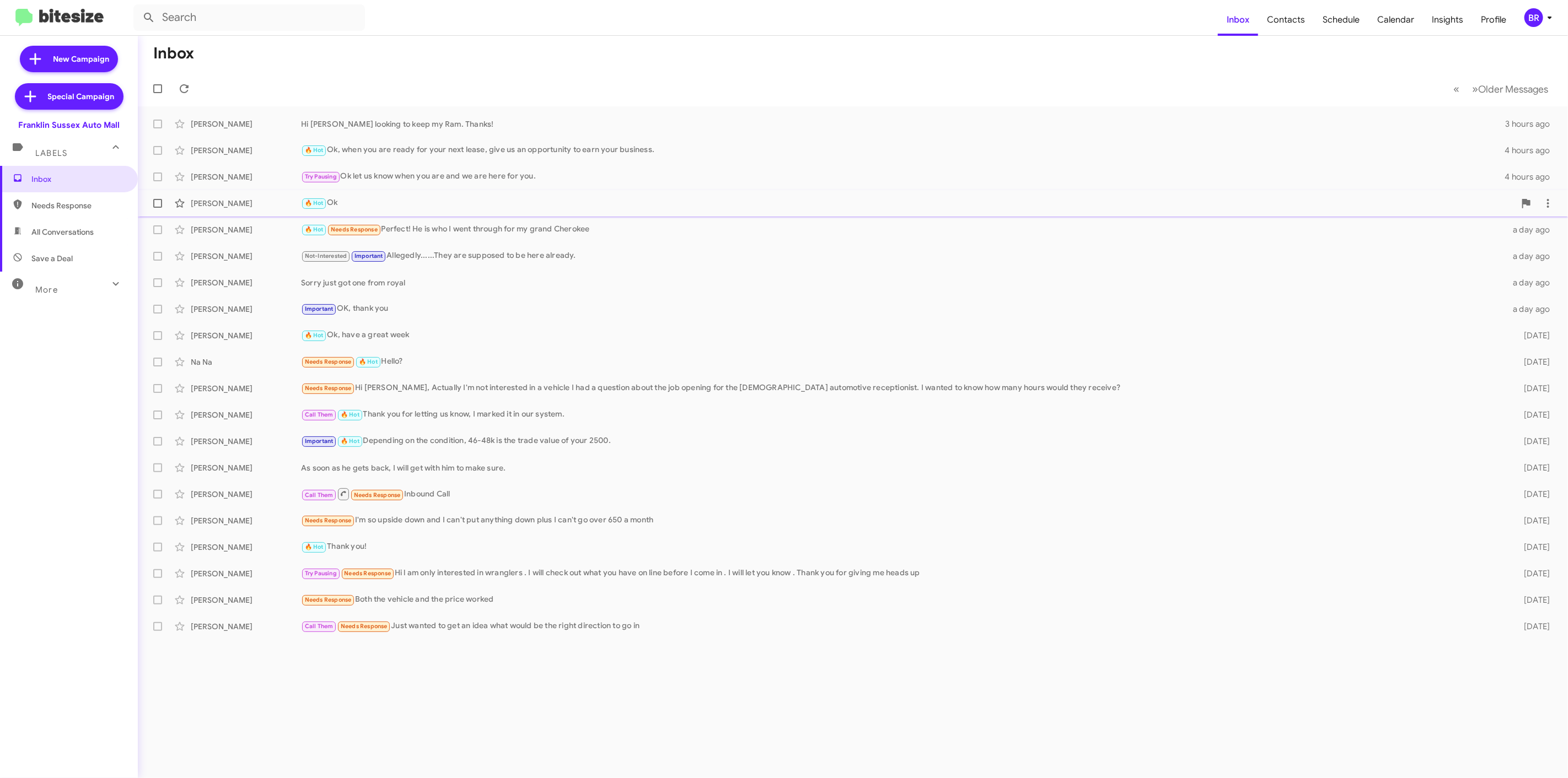
click at [350, 201] on div "🔥 Hot Ok" at bounding box center [908, 203] width 1214 height 13
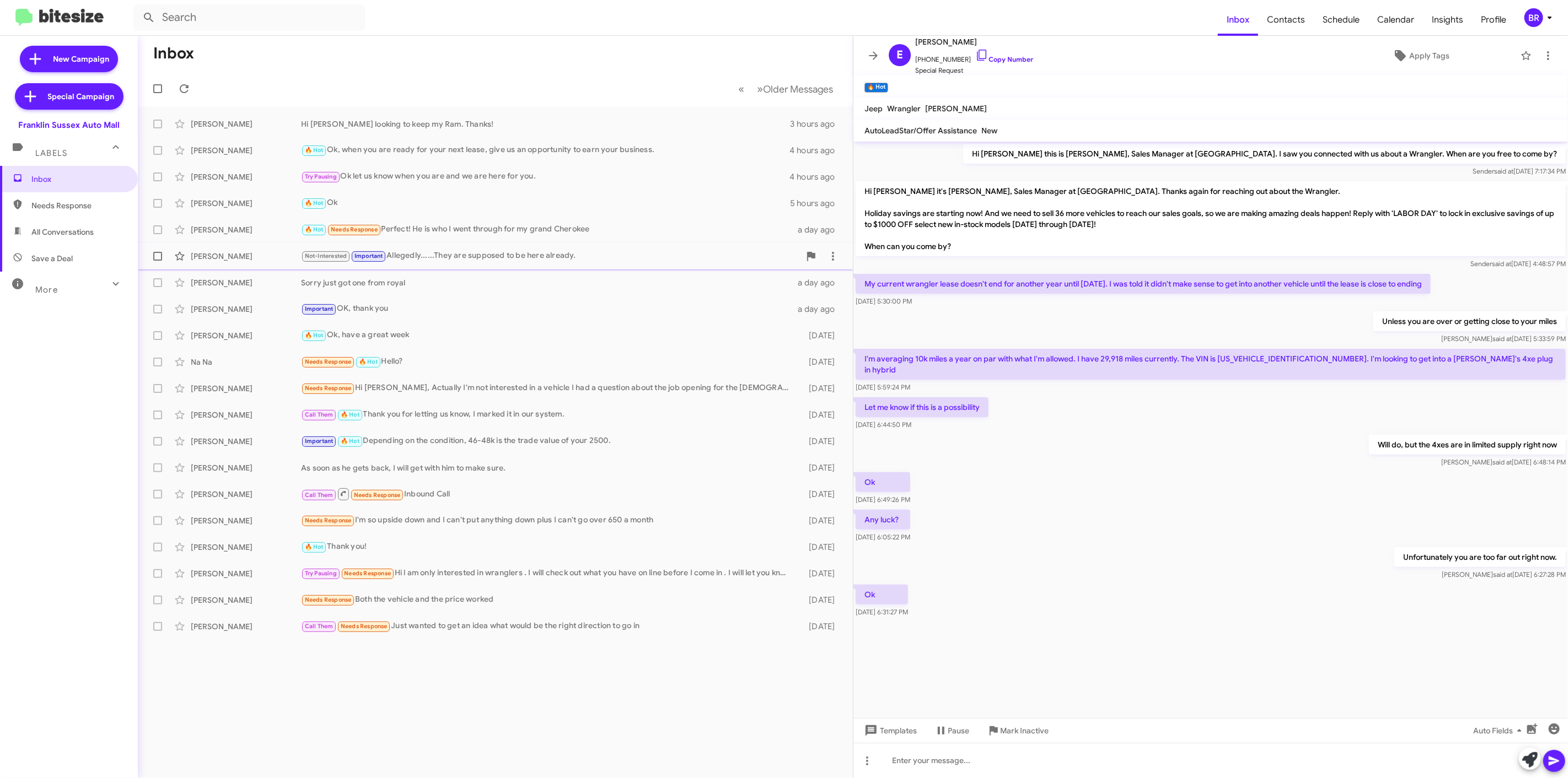
click at [475, 251] on div "Not-Interested Important Allegedly......They are supposed to be here already." at bounding box center [550, 256] width 499 height 13
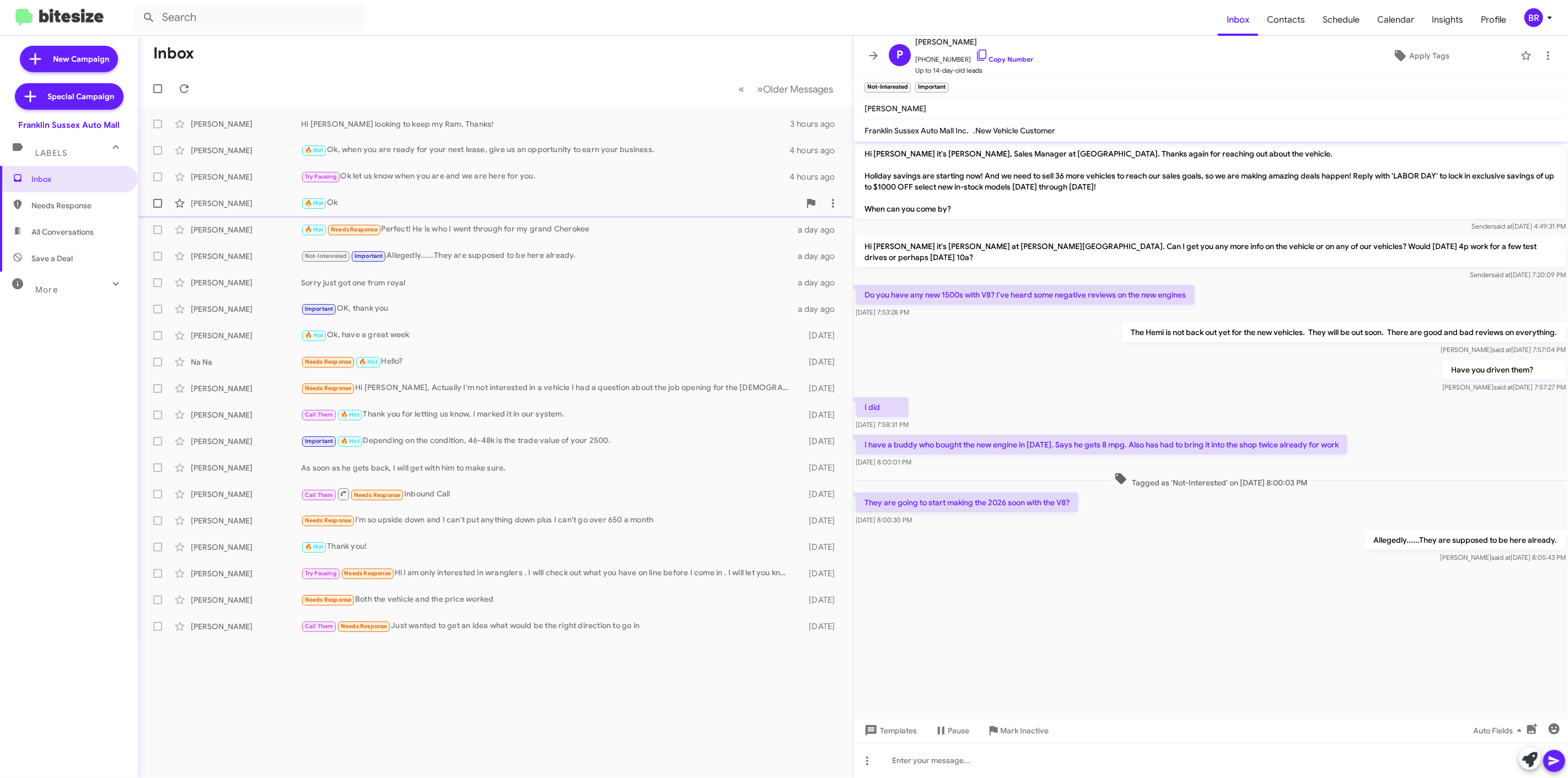
click at [437, 202] on div "🔥 Hot Ok" at bounding box center [550, 203] width 499 height 13
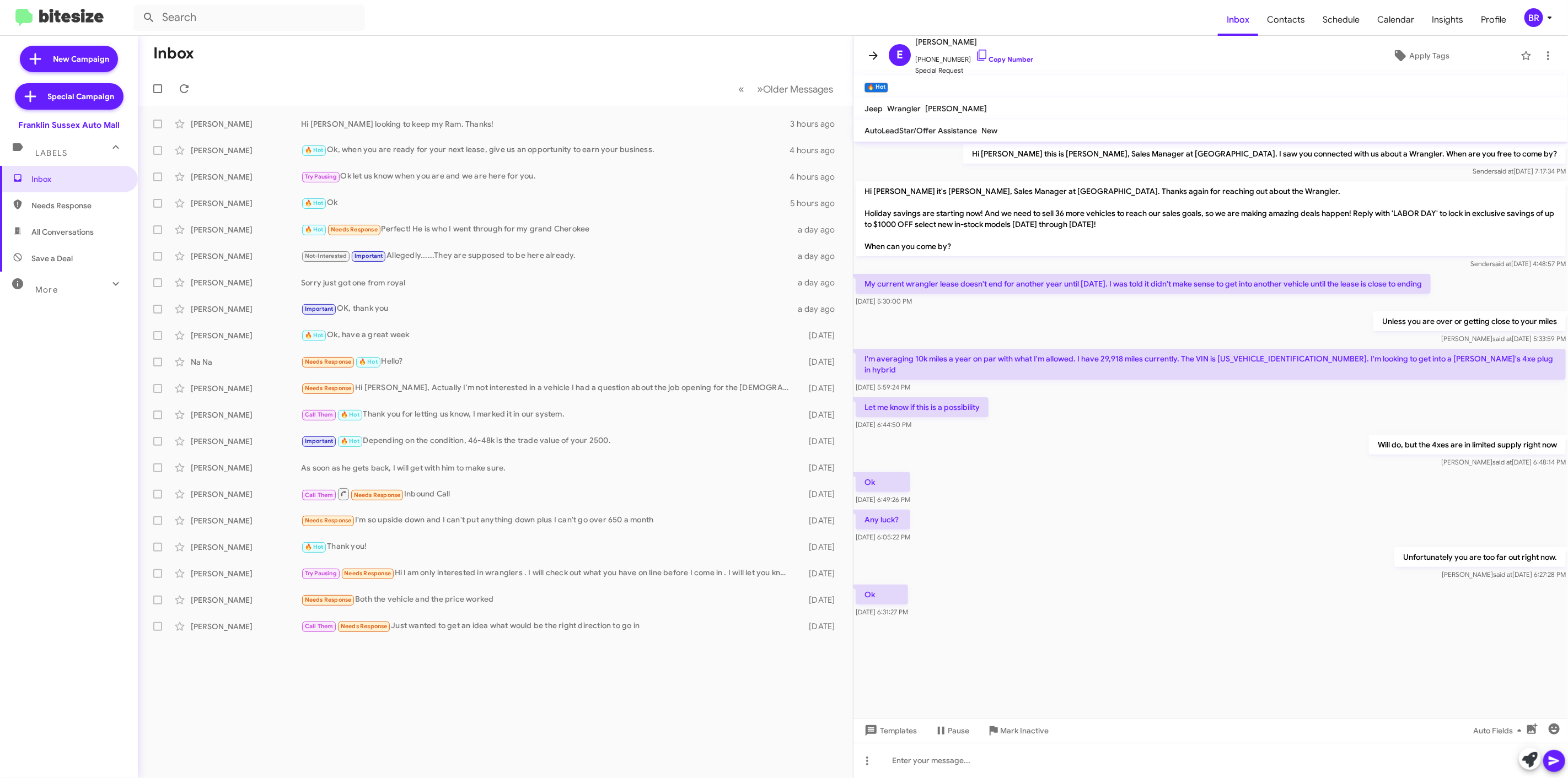
drag, startPoint x: 862, startPoint y: 50, endPoint x: 860, endPoint y: 60, distance: 10.2
click at [862, 51] on span at bounding box center [873, 56] width 22 height 14
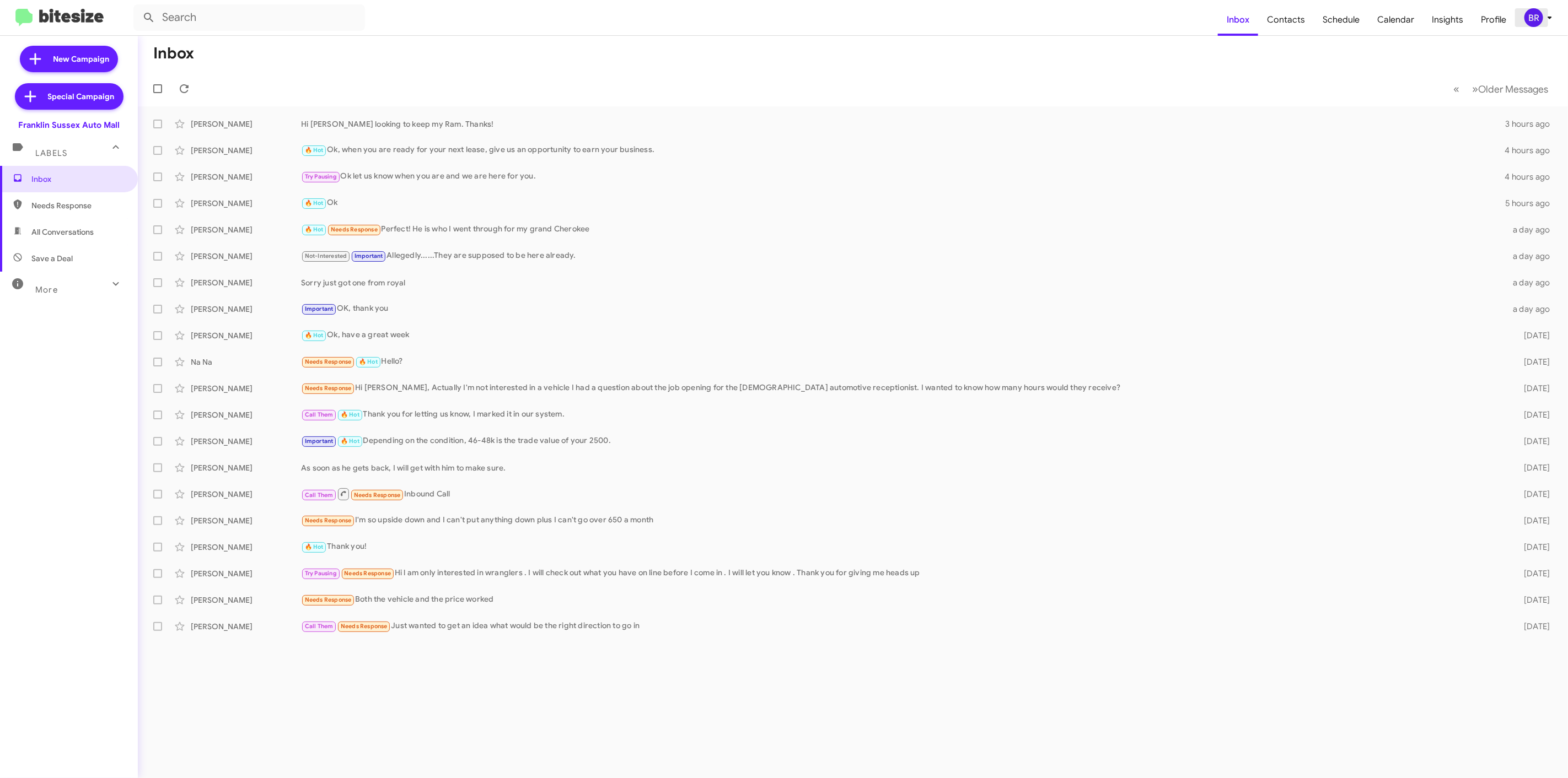
click at [1544, 11] on icon at bounding box center [1550, 18] width 14 height 14
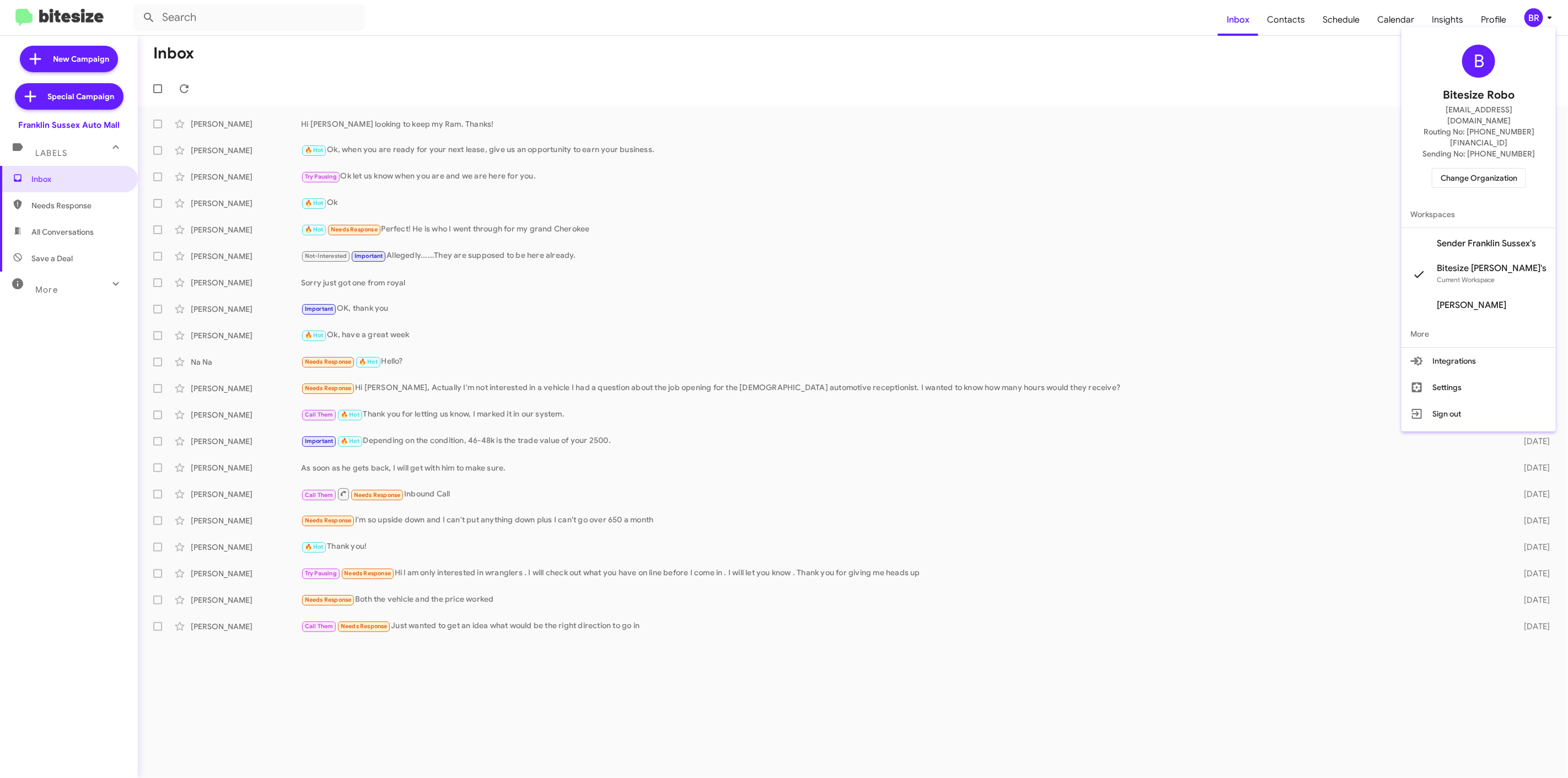
click at [1483, 169] on span "Change Organization" at bounding box center [1478, 178] width 77 height 19
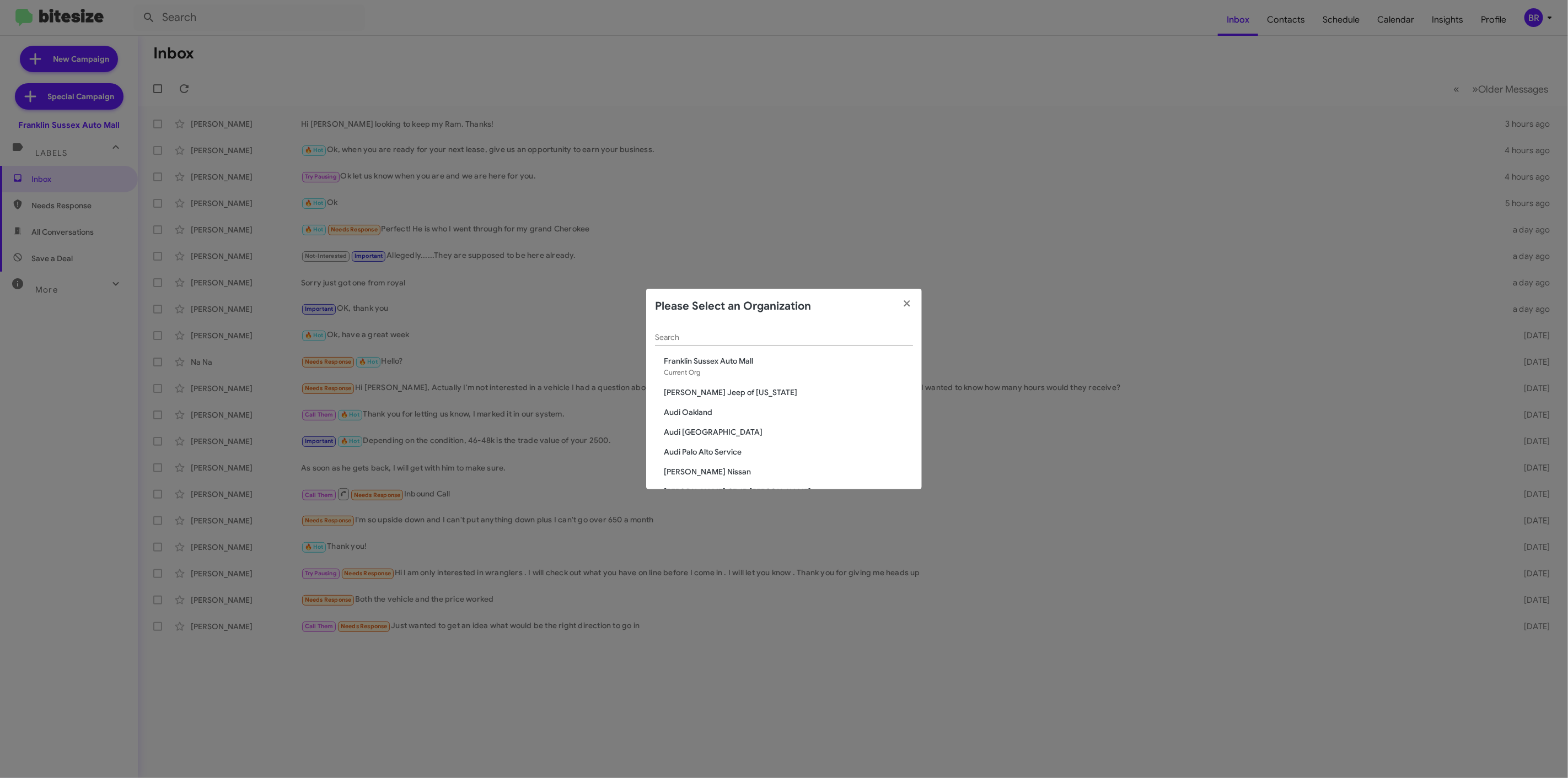
click at [691, 327] on div "Search" at bounding box center [784, 335] width 258 height 21
click at [691, 333] on input "Search" at bounding box center [784, 338] width 258 height 9
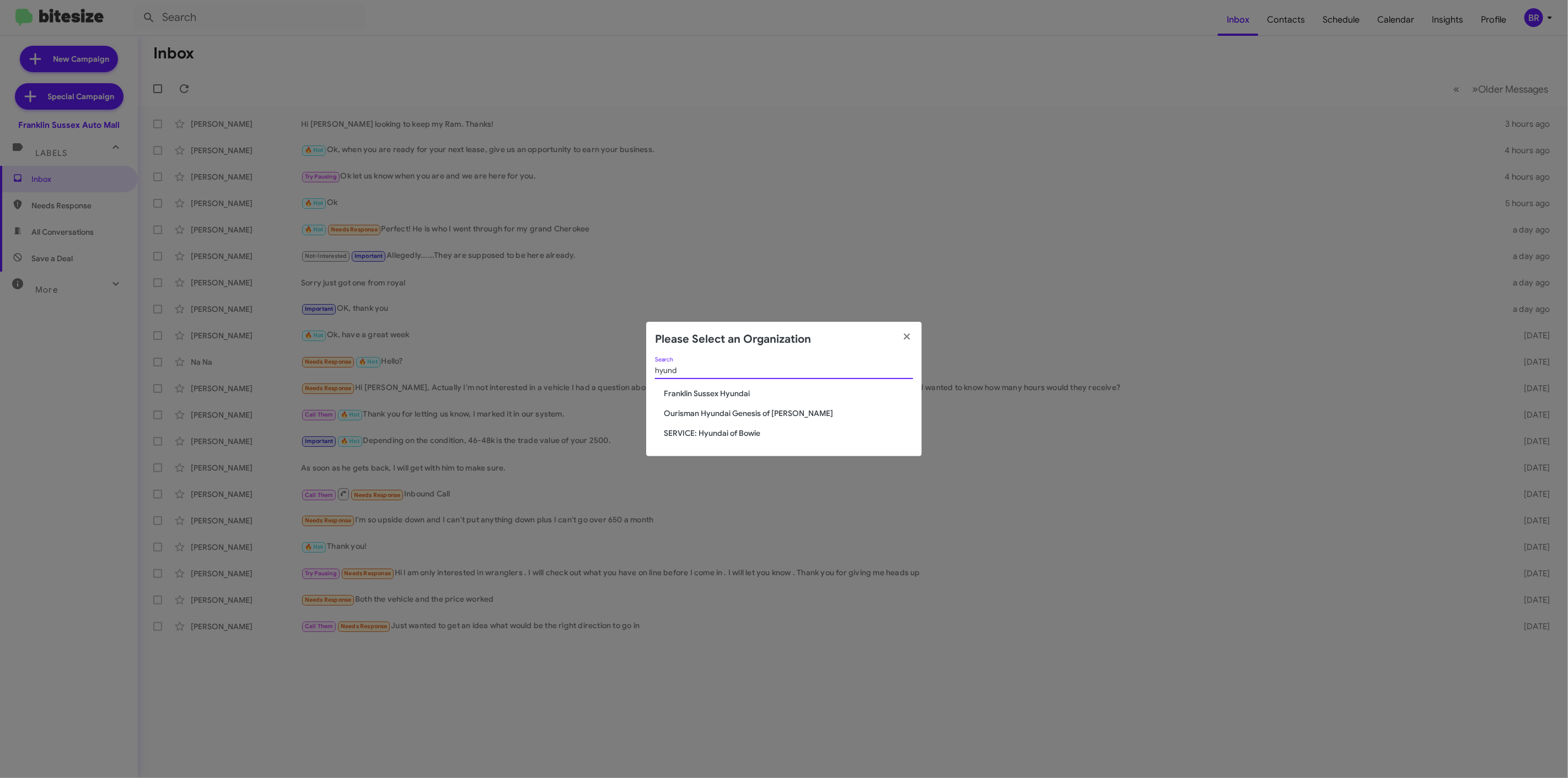
type input "hyund"
click at [708, 390] on span "Franklin Sussex Hyundai" at bounding box center [789, 394] width 249 height 11
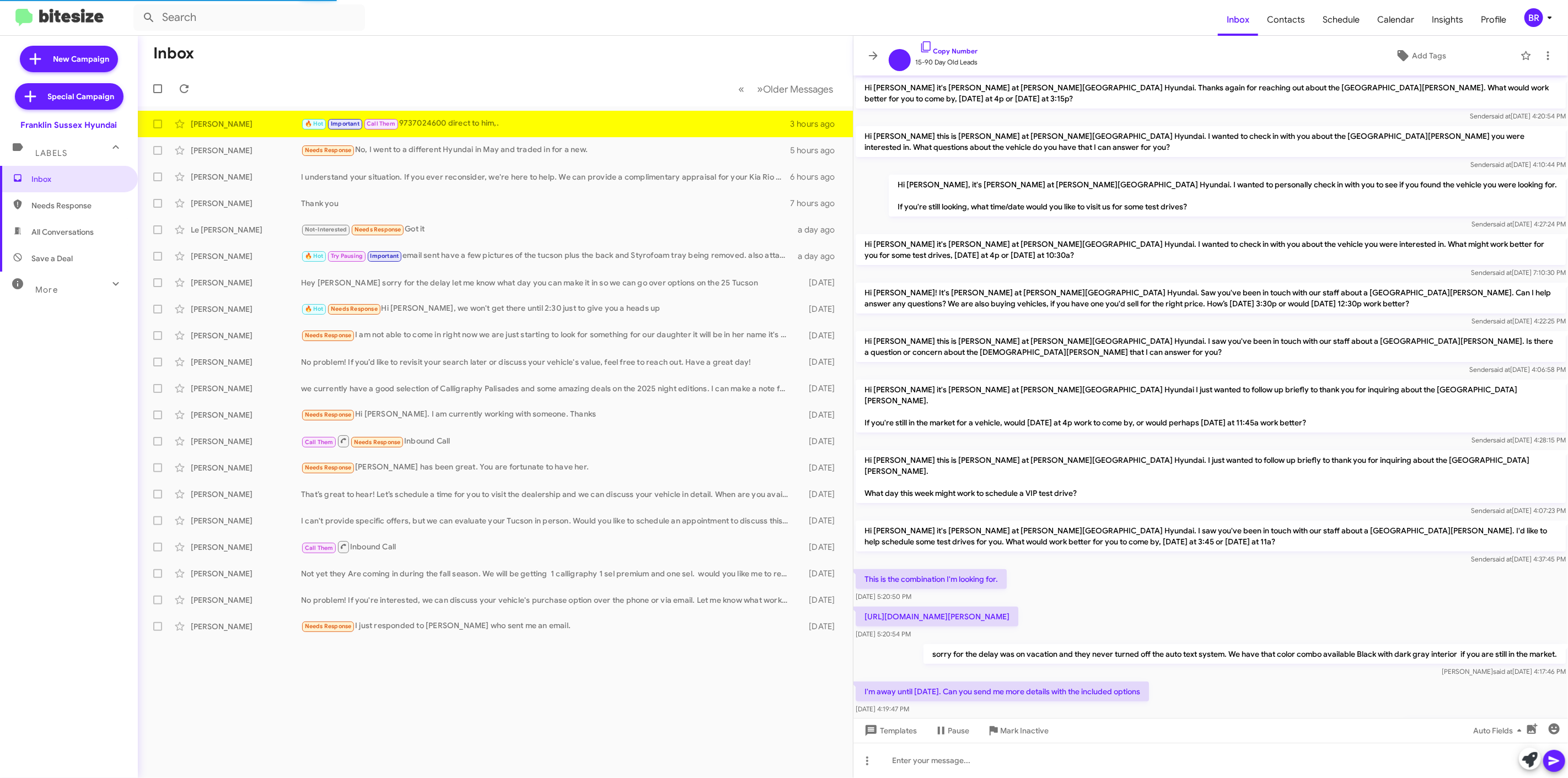
scroll to position [282, 0]
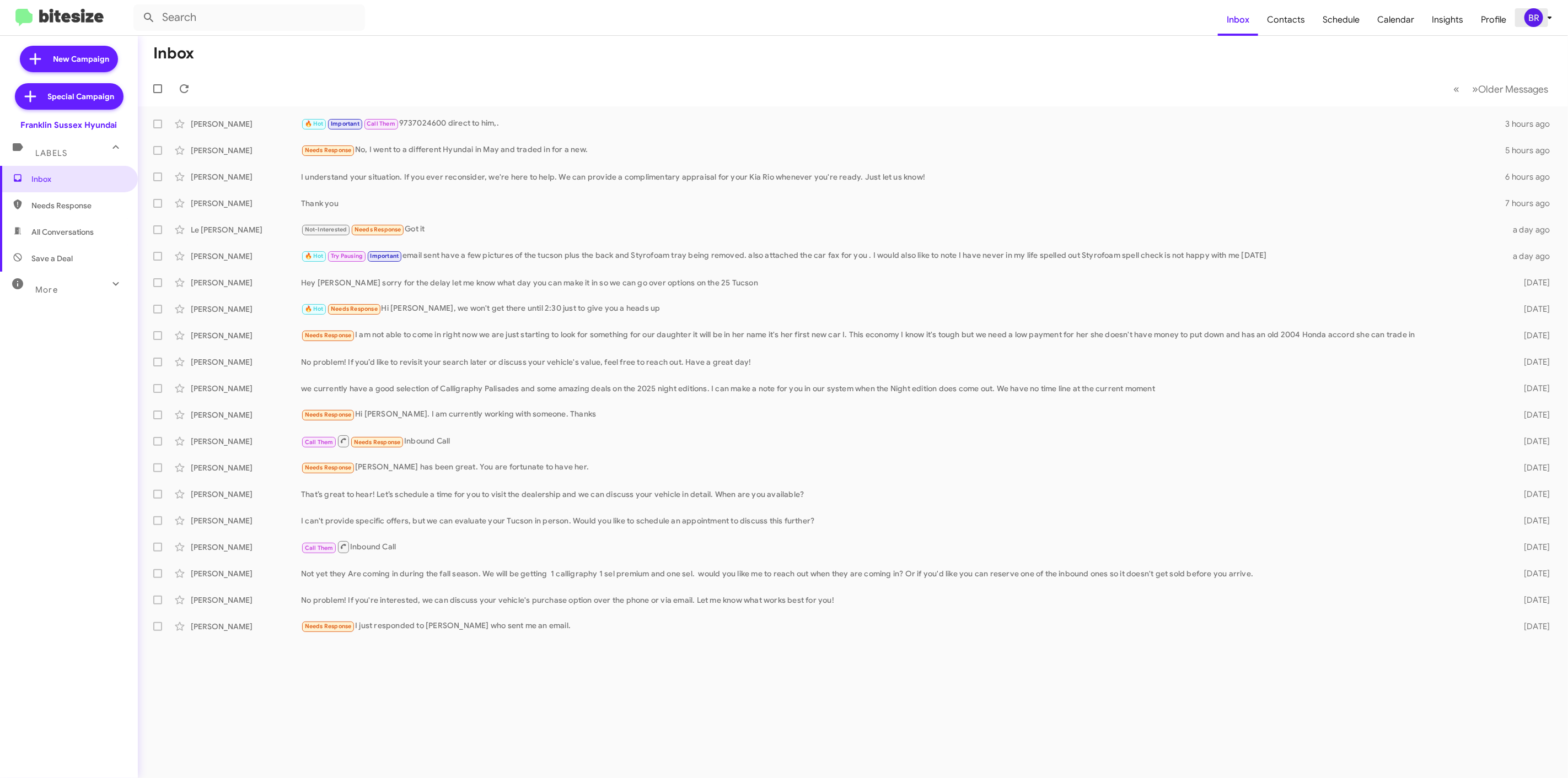
click at [1530, 14] on div "BR" at bounding box center [1534, 17] width 19 height 19
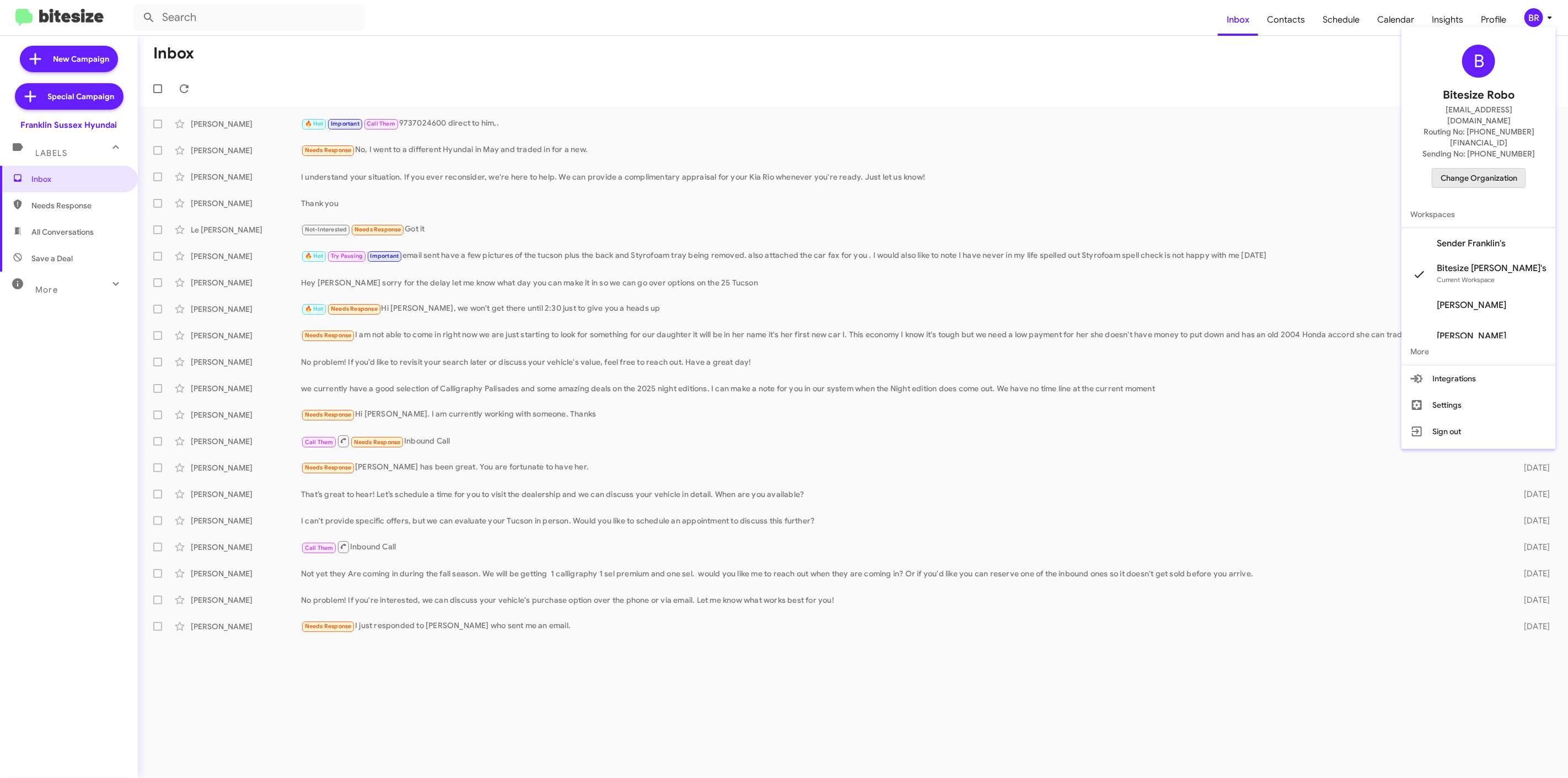
click at [1470, 169] on span "Change Organization" at bounding box center [1478, 178] width 77 height 19
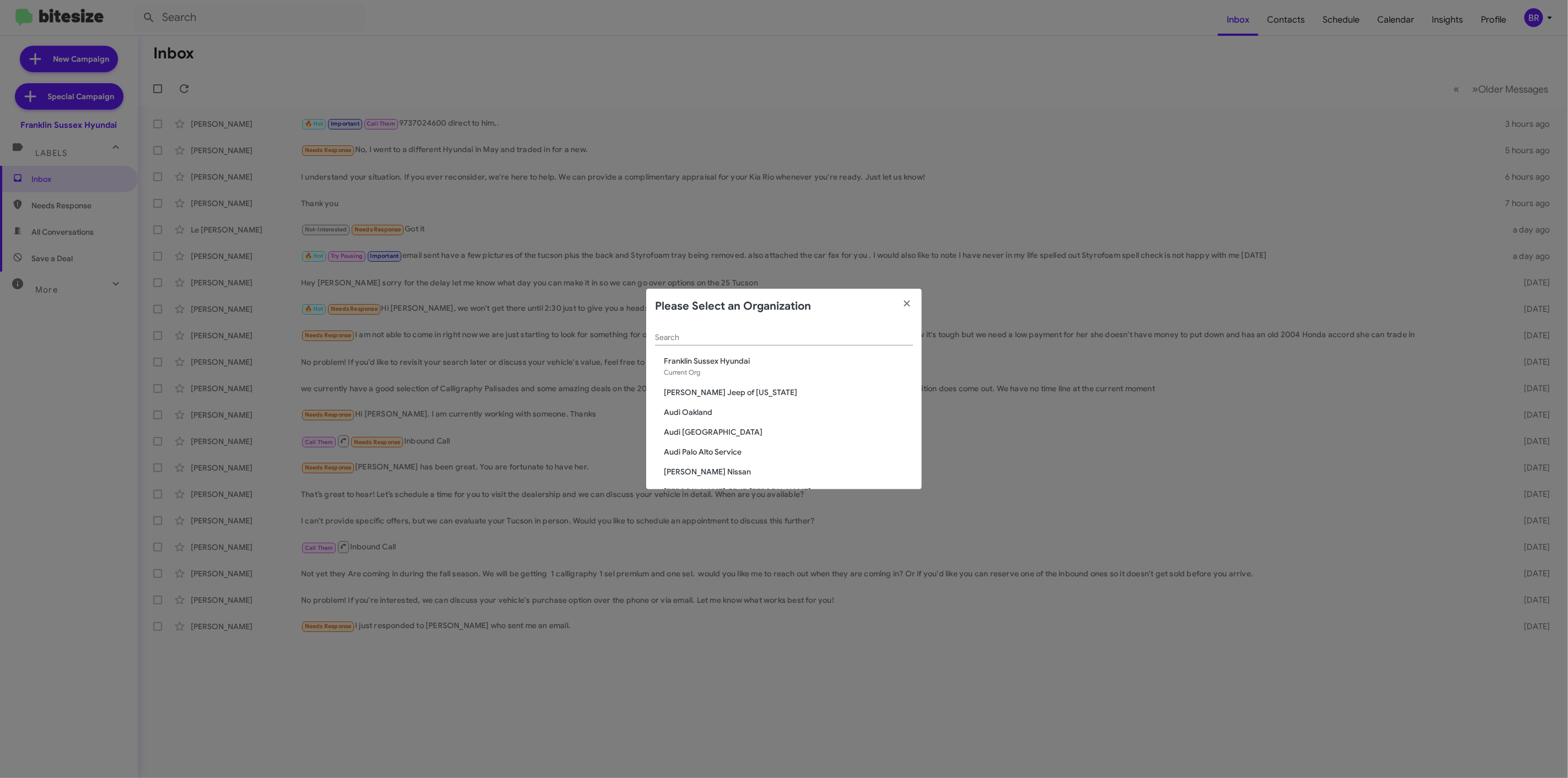
click at [766, 345] on div "Search" at bounding box center [784, 335] width 258 height 21
type input "niel"
click at [716, 381] on span "[PERSON_NAME] Chevrolet" at bounding box center [789, 381] width 249 height 11
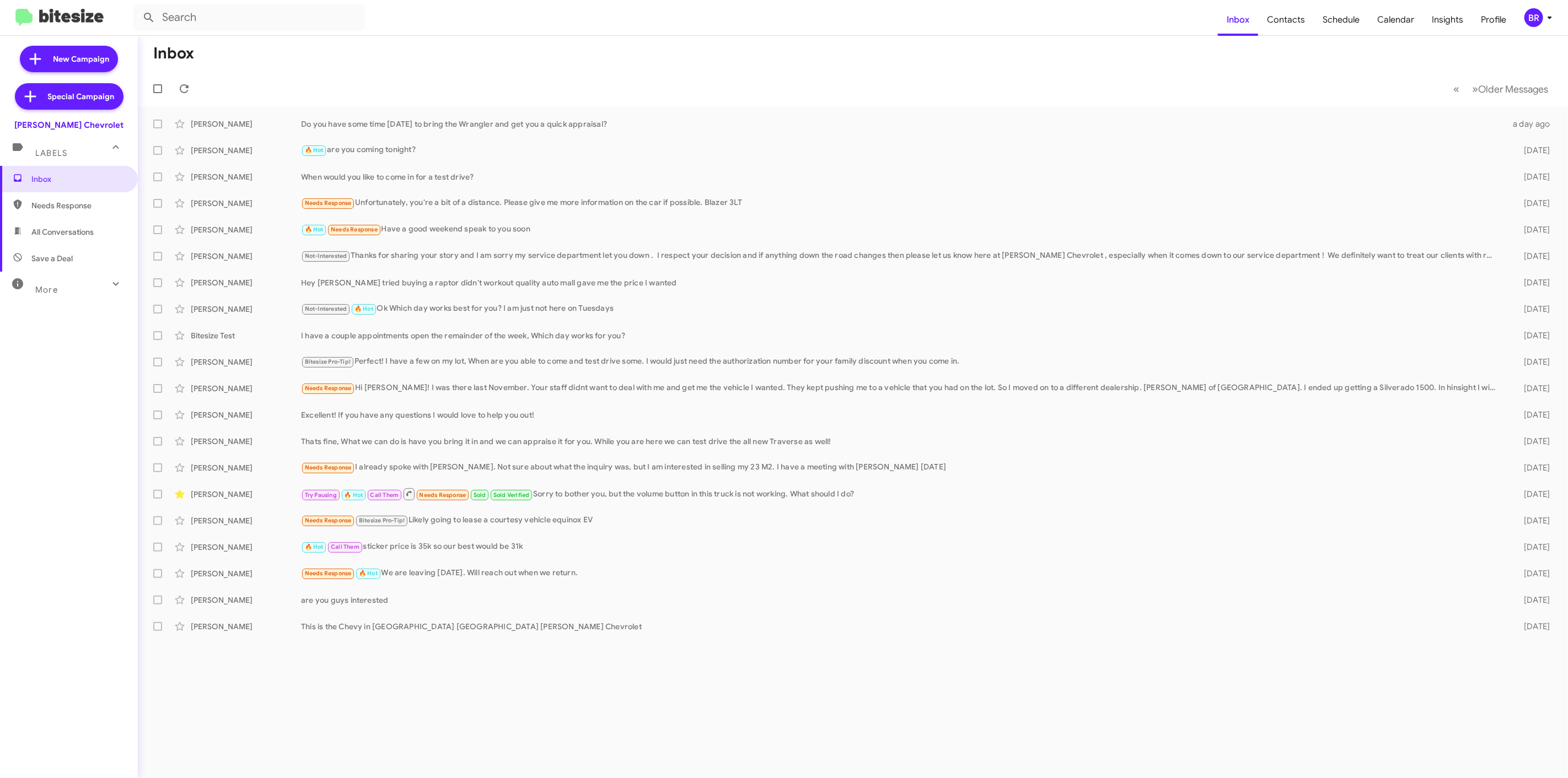
click at [1538, 23] on div "BR" at bounding box center [1534, 17] width 19 height 19
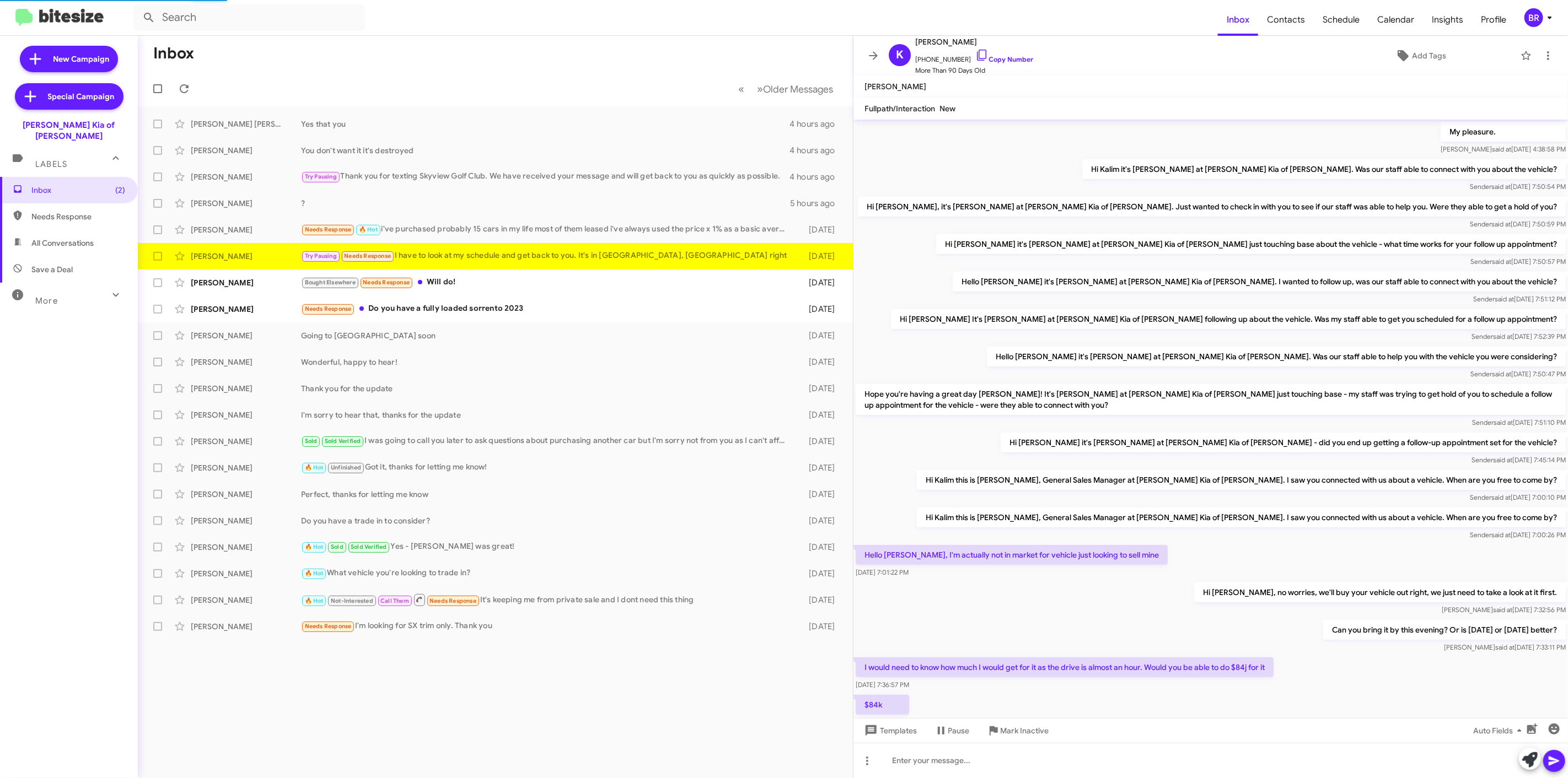
scroll to position [227, 0]
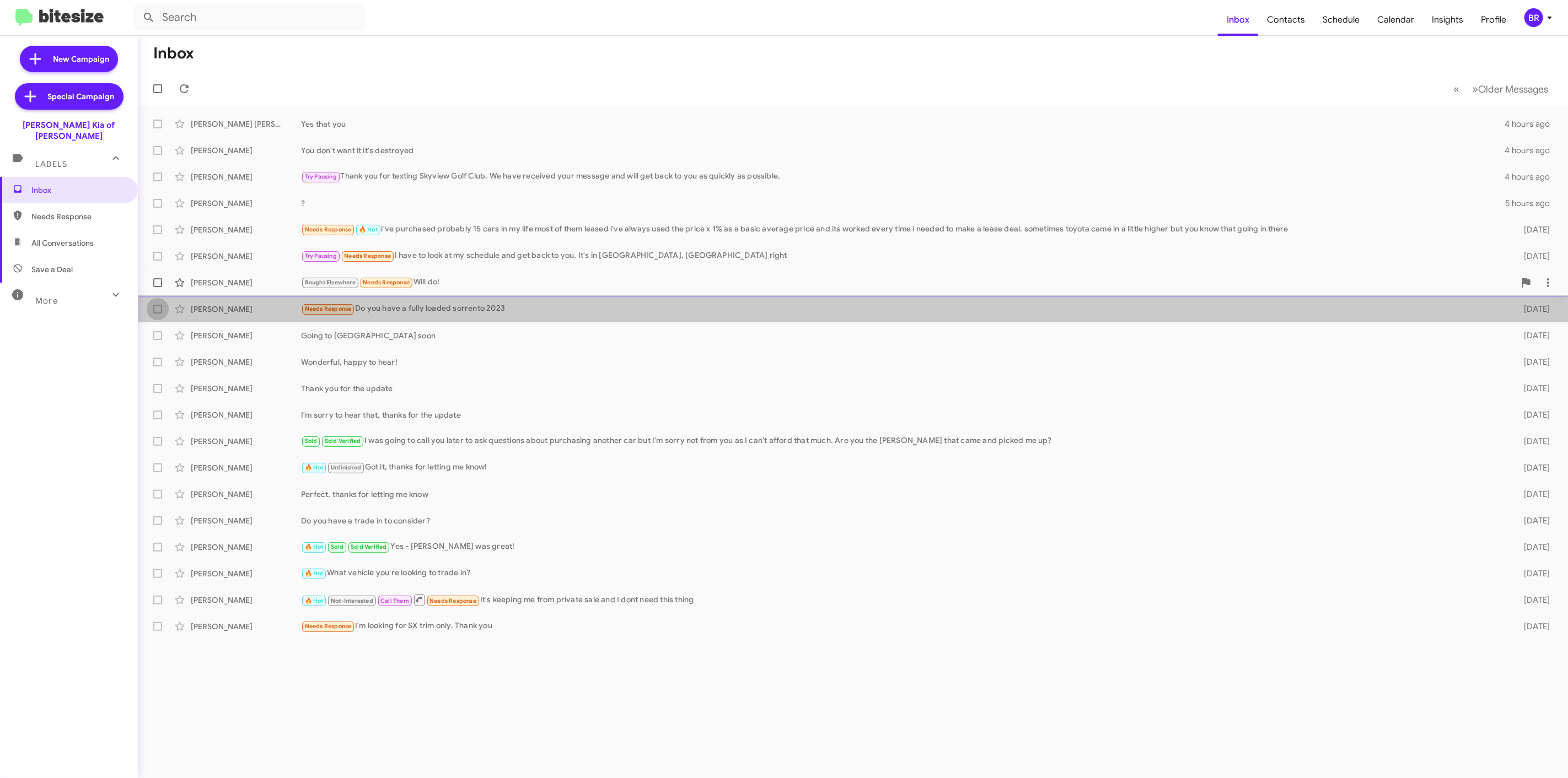
drag, startPoint x: 162, startPoint y: 309, endPoint x: 162, endPoint y: 288, distance: 21.0
click at [161, 304] on label at bounding box center [158, 309] width 22 height 22
click at [158, 314] on input "checkbox" at bounding box center [157, 314] width 1 height 1
checkbox input "true"
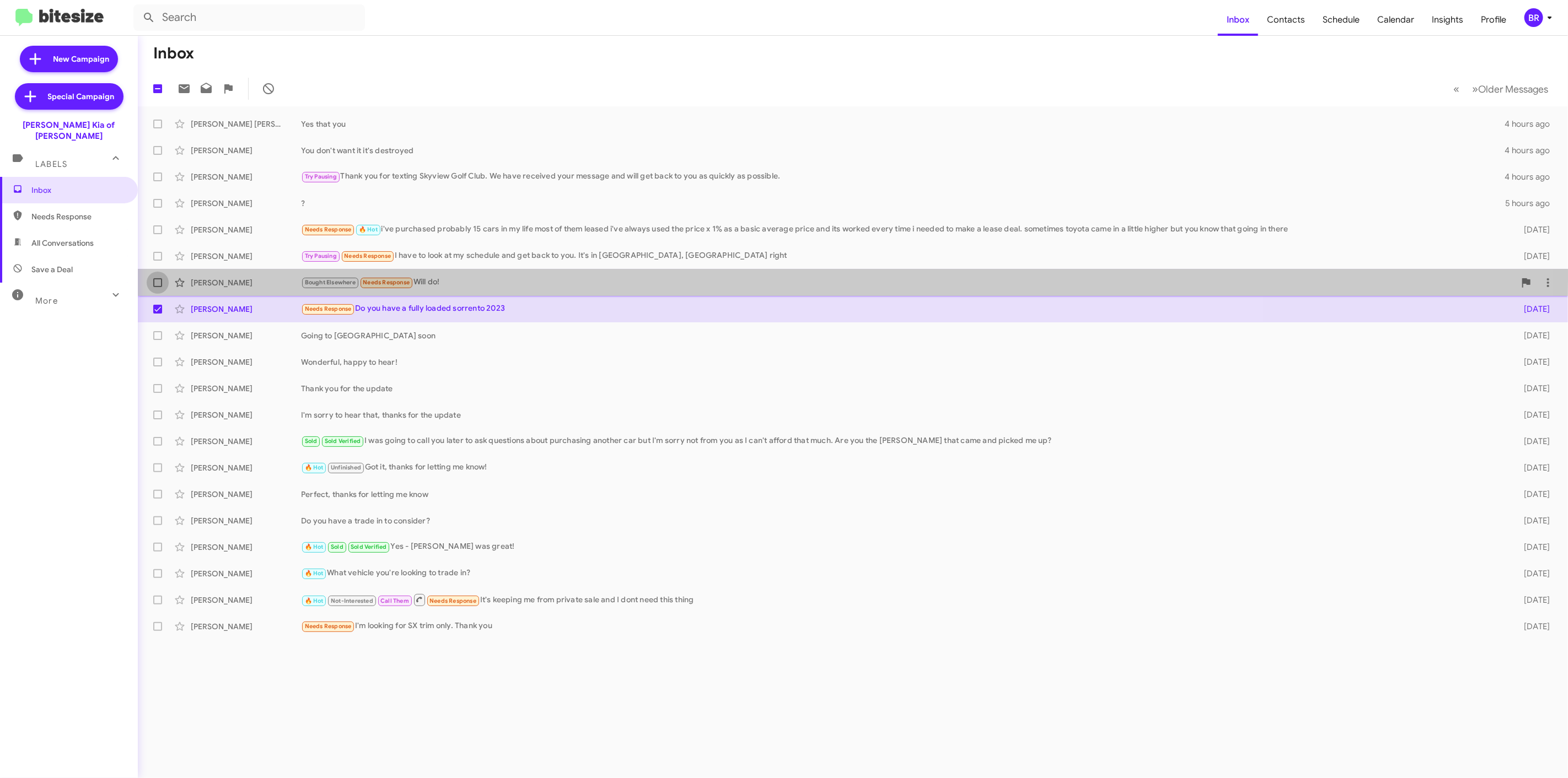
click at [161, 274] on label at bounding box center [158, 282] width 22 height 22
click at [158, 287] on input "checkbox" at bounding box center [157, 287] width 1 height 1
checkbox input "true"
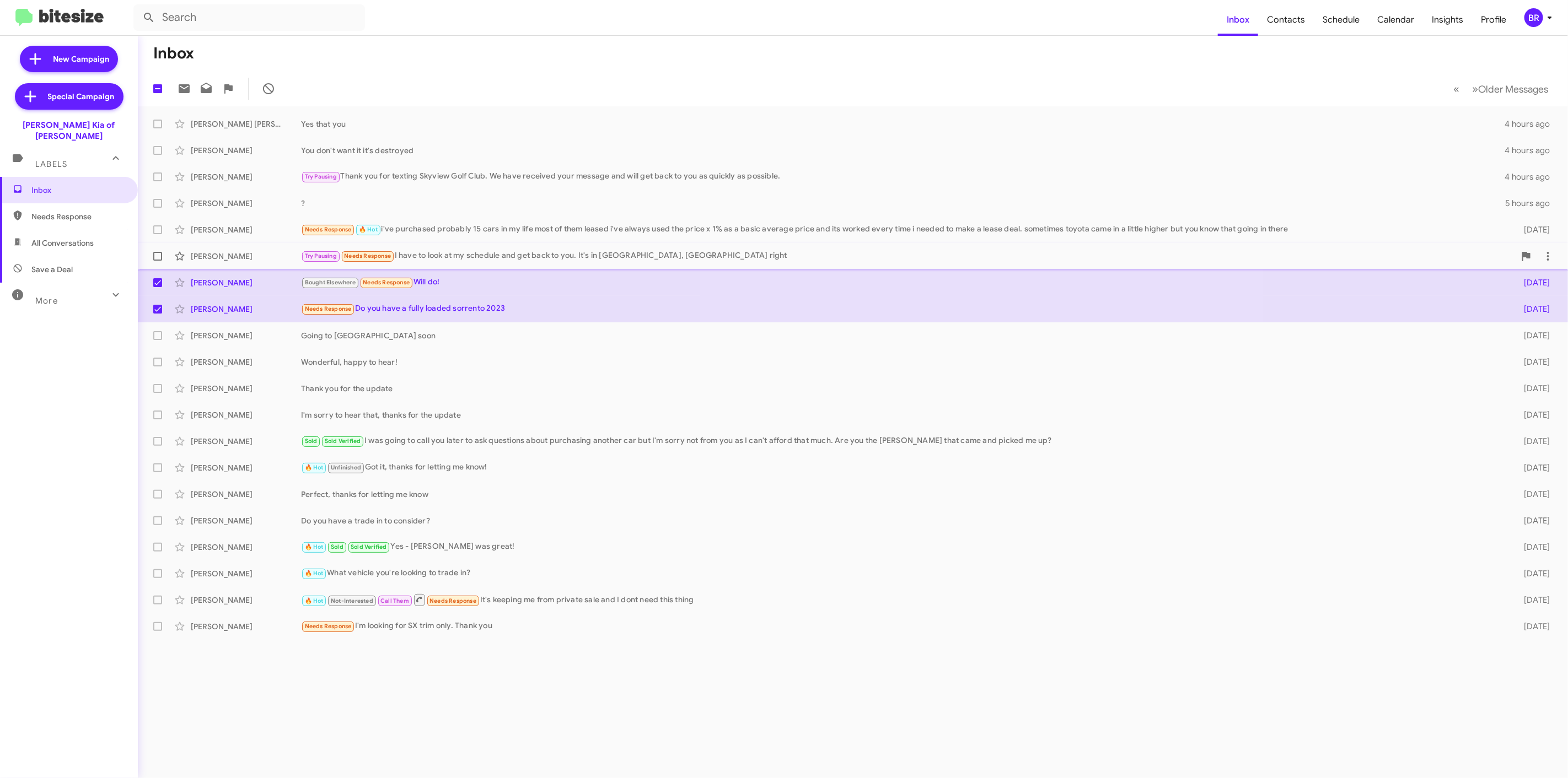
click at [150, 250] on label at bounding box center [158, 256] width 22 height 22
click at [157, 261] on input "checkbox" at bounding box center [157, 261] width 1 height 1
checkbox input "true"
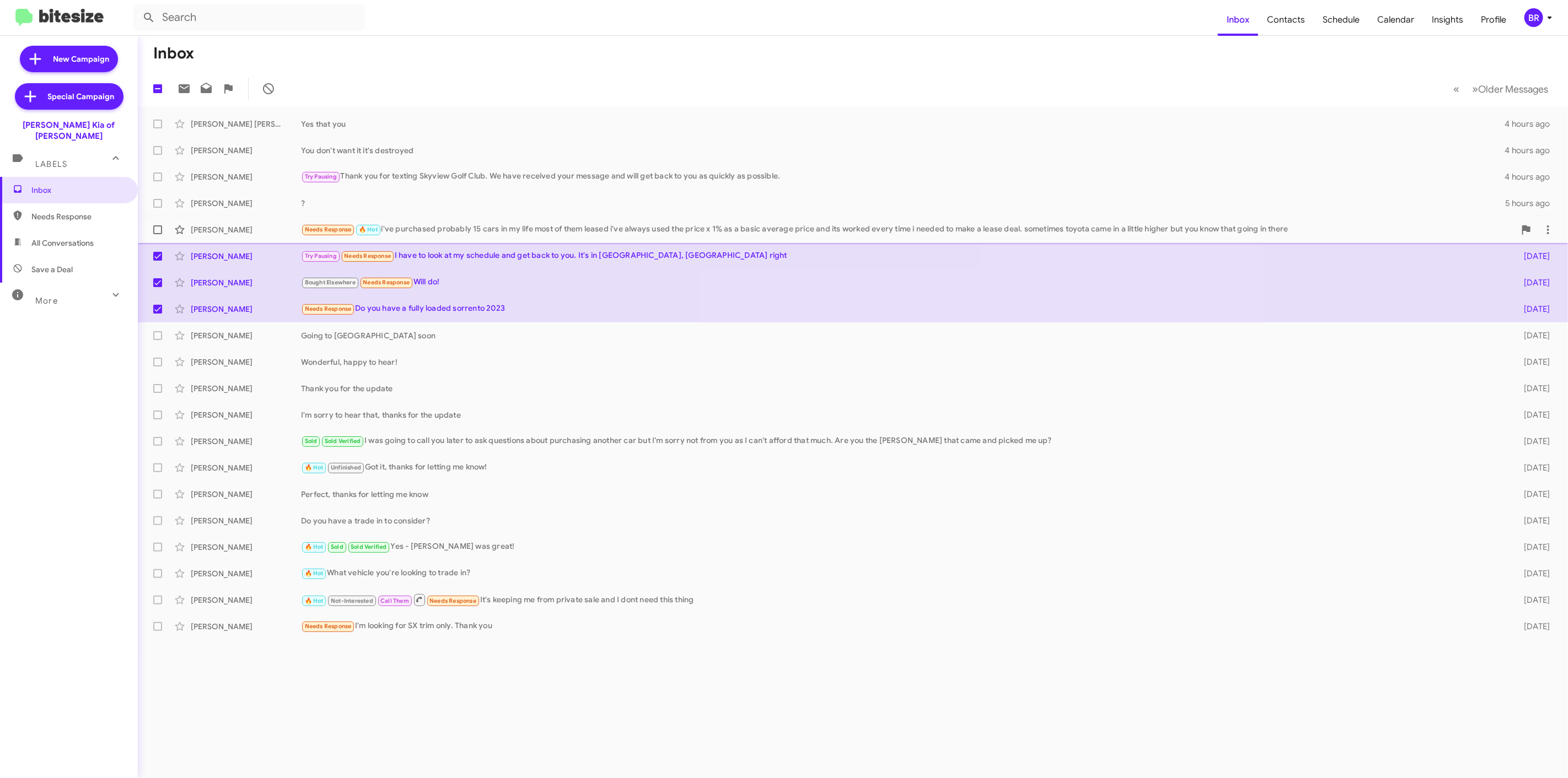
click at [158, 232] on span at bounding box center [158, 230] width 9 height 9
click at [158, 234] on input "checkbox" at bounding box center [157, 234] width 1 height 1
checkbox input "true"
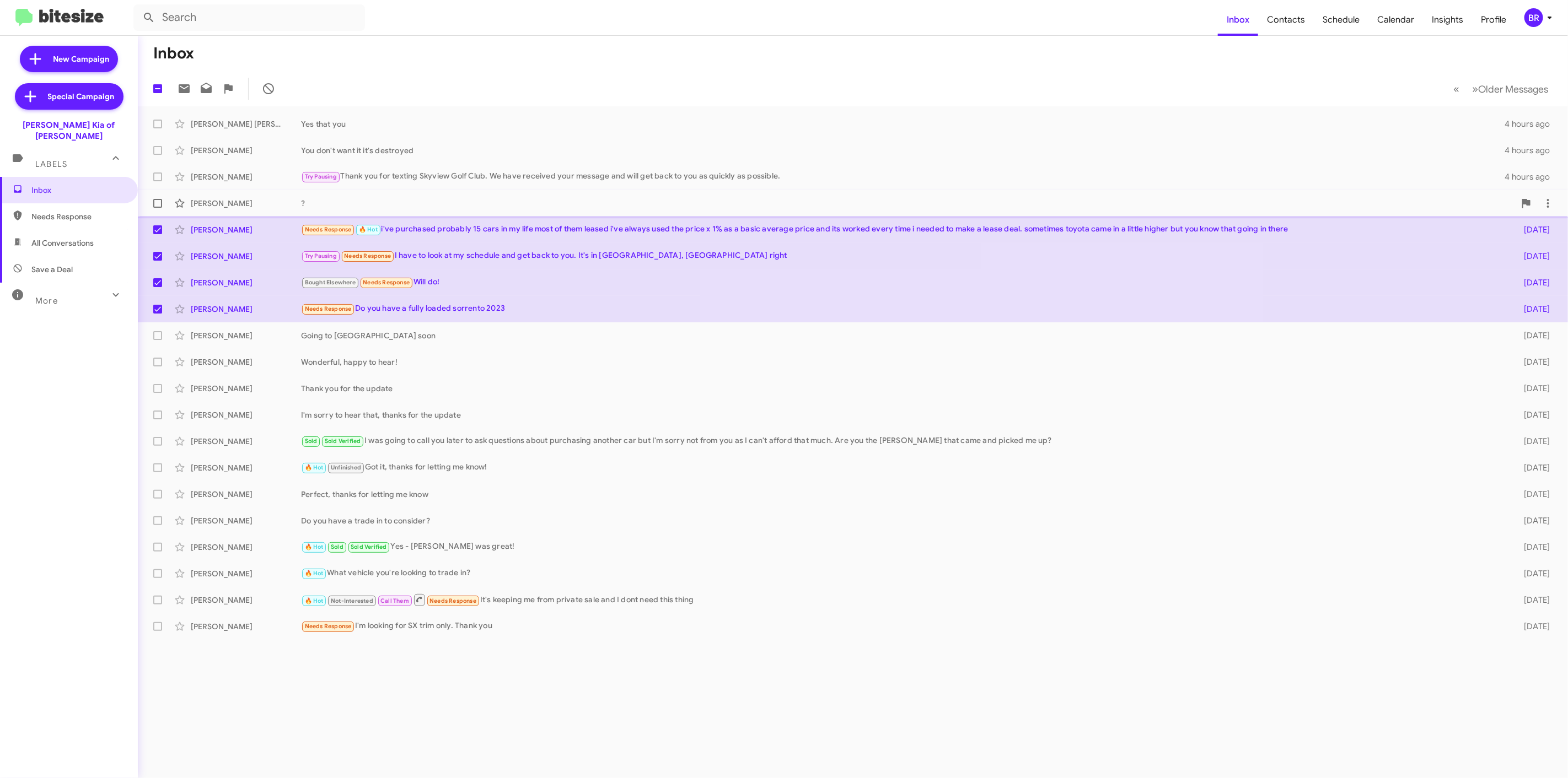
click at [160, 200] on span at bounding box center [158, 203] width 9 height 9
click at [158, 208] on input "checkbox" at bounding box center [157, 208] width 1 height 1
checkbox input "true"
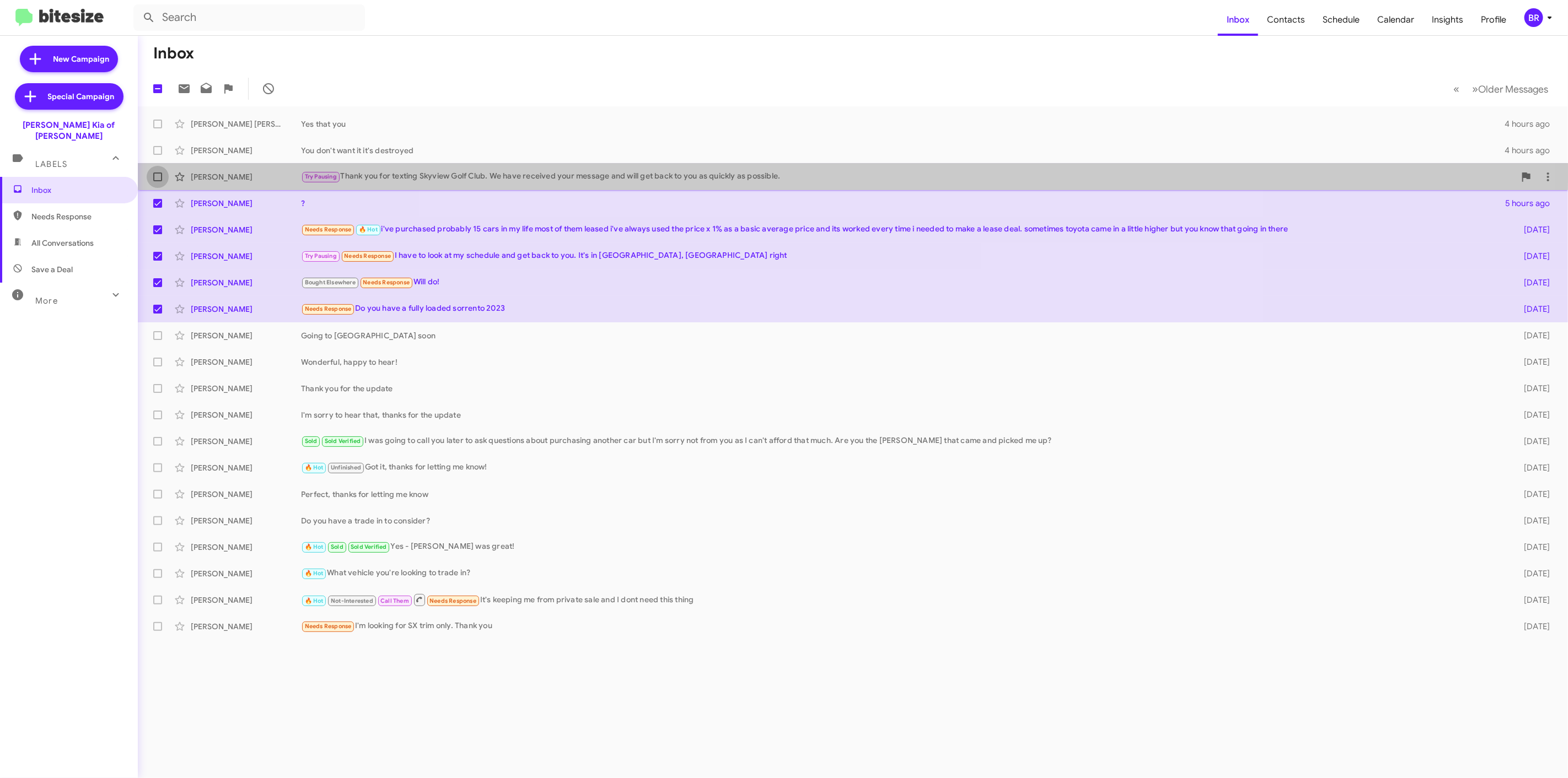
click at [161, 173] on span at bounding box center [158, 177] width 9 height 9
click at [158, 181] on input "checkbox" at bounding box center [157, 181] width 1 height 1
checkbox input "true"
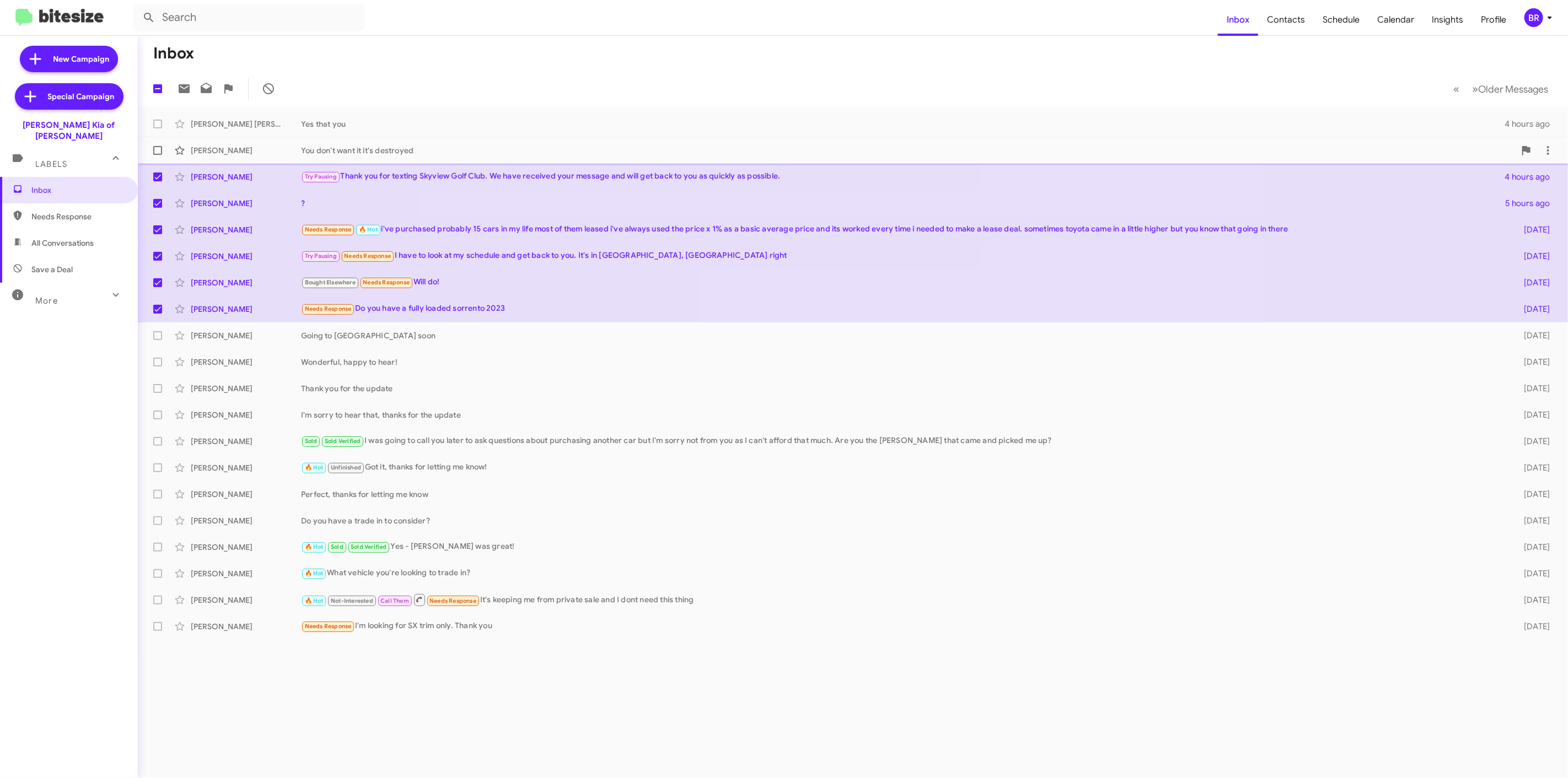
click at [158, 149] on span at bounding box center [158, 150] width 9 height 9
click at [158, 155] on input "checkbox" at bounding box center [157, 155] width 1 height 1
checkbox input "true"
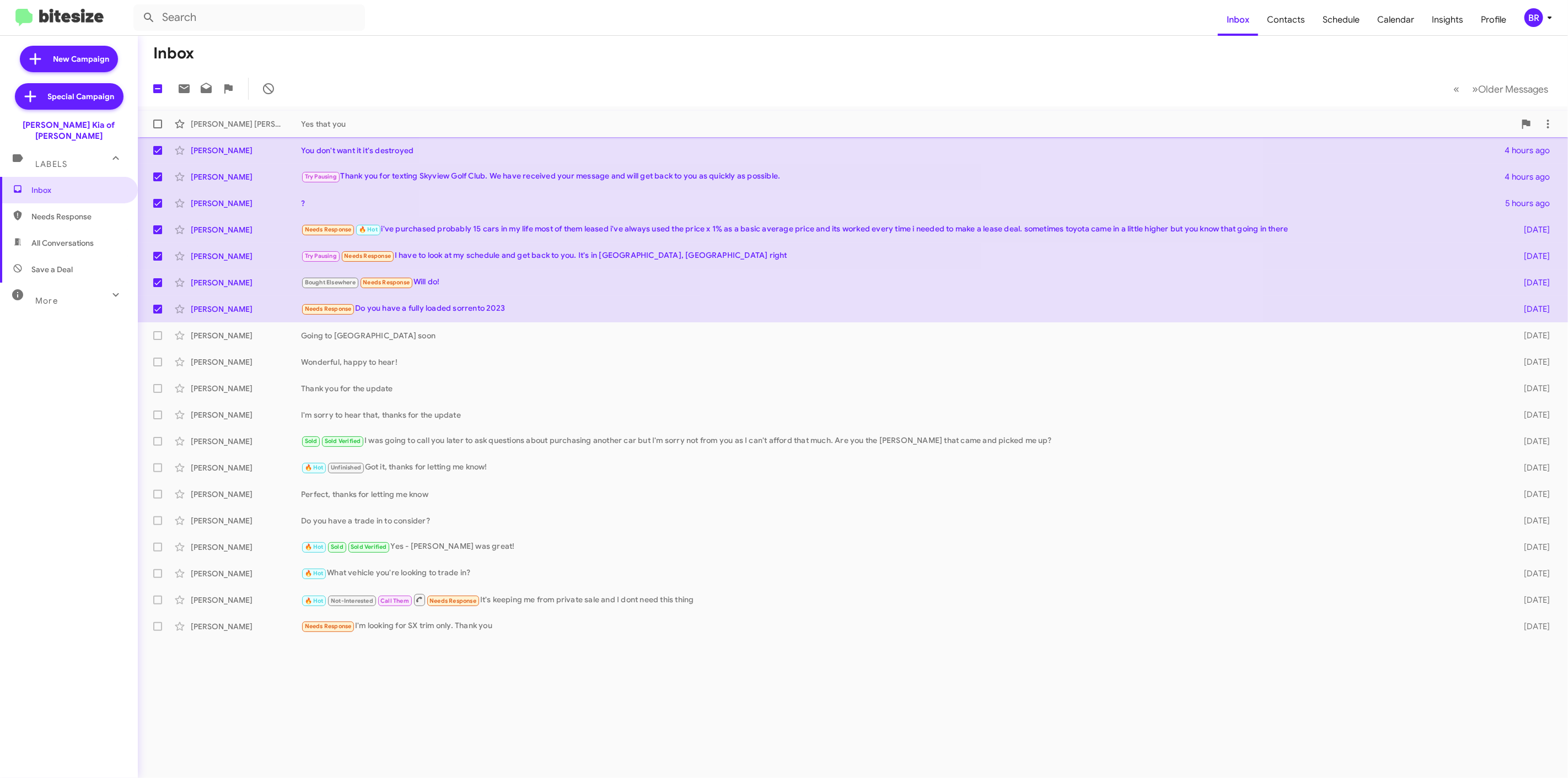
click at [164, 111] on span "Barbara Mann Witte Yes that you 4 hours ago" at bounding box center [852, 123] width 1430 height 26
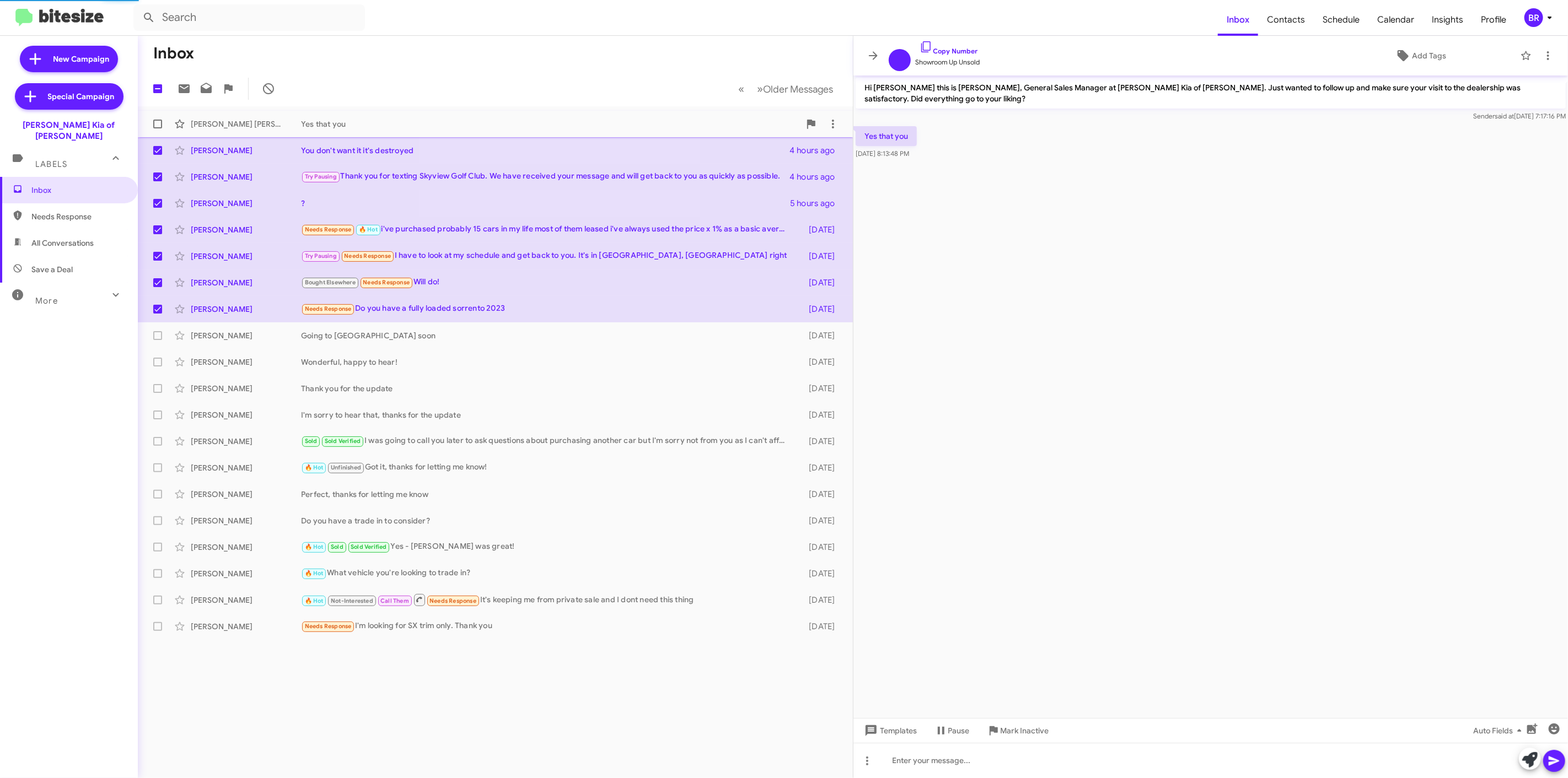
click at [157, 126] on span at bounding box center [158, 124] width 9 height 9
click at [157, 128] on input "checkbox" at bounding box center [157, 128] width 1 height 1
checkbox input "true"
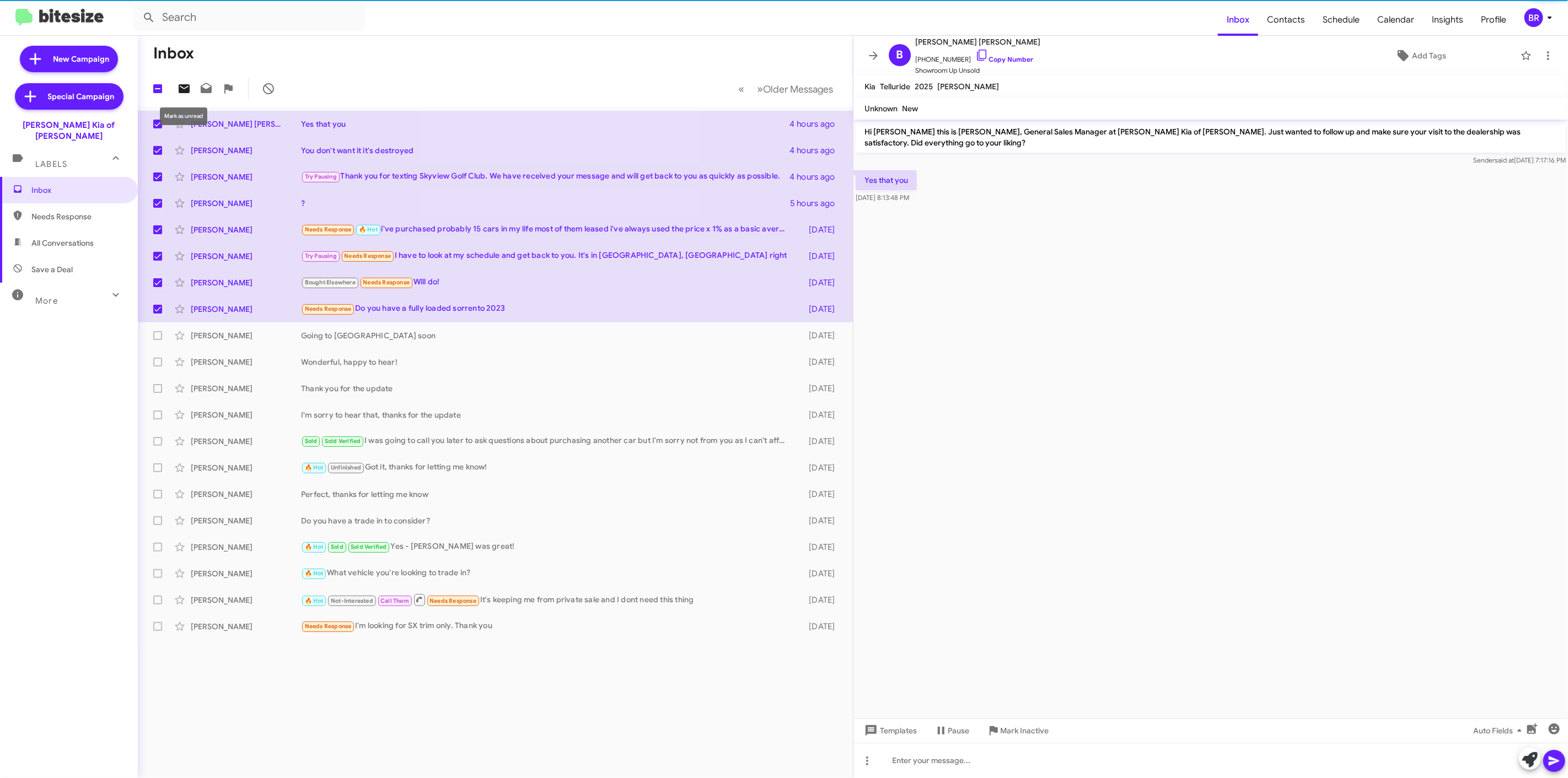
click at [187, 84] on icon at bounding box center [184, 88] width 11 height 9
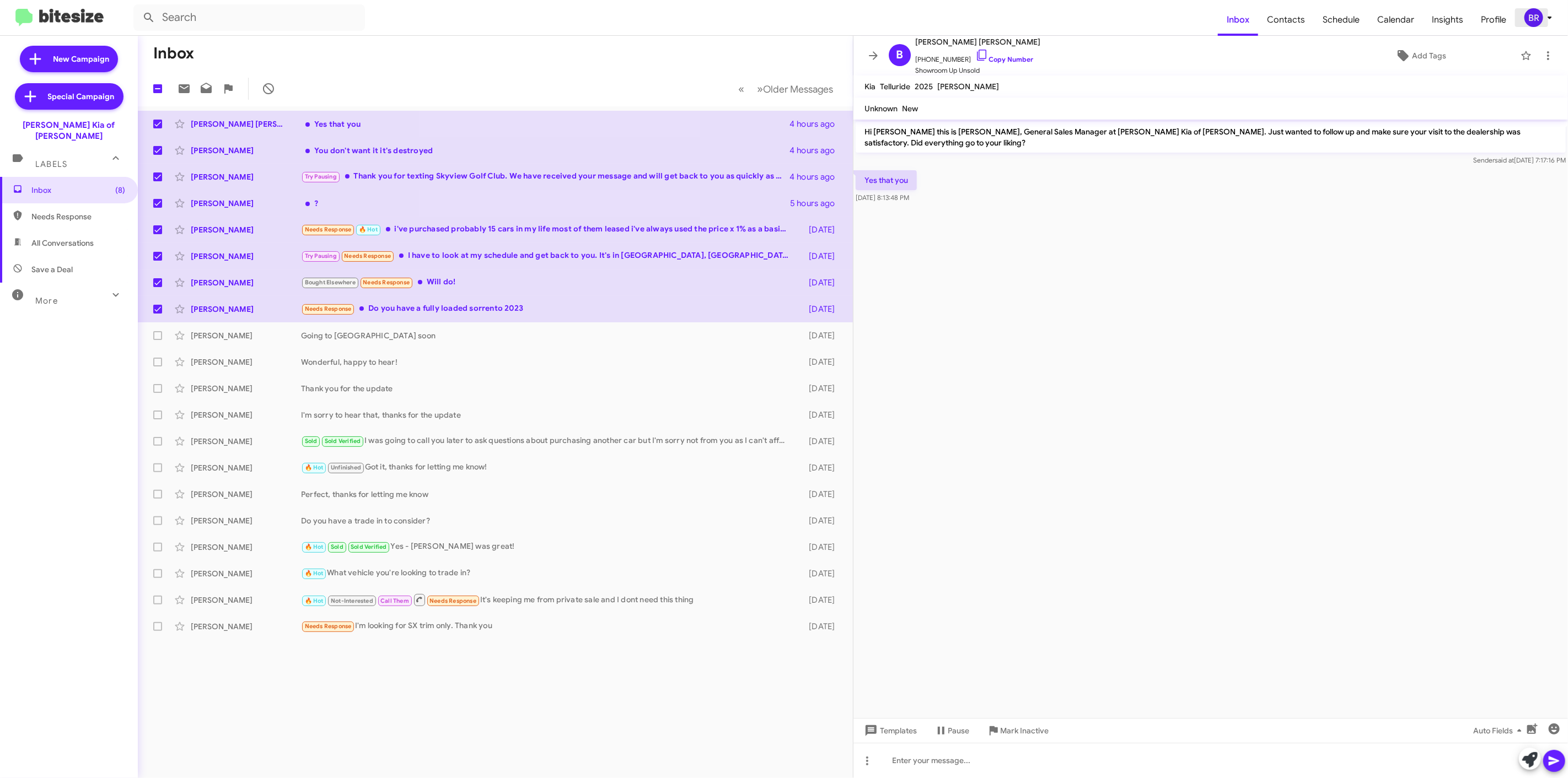
click at [1533, 18] on div "BR" at bounding box center [1534, 17] width 19 height 19
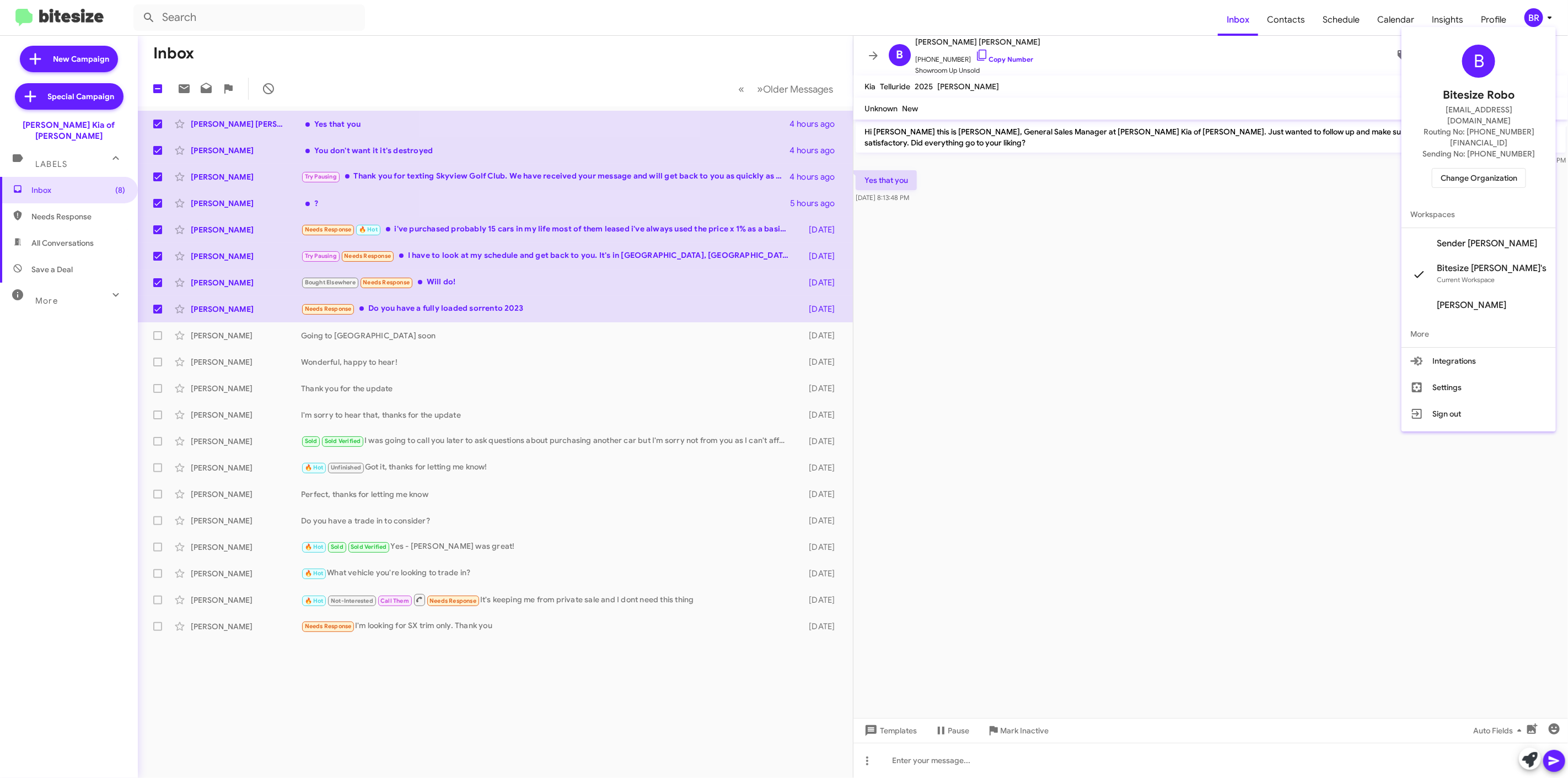
click at [1509, 169] on span "Change Organization" at bounding box center [1478, 178] width 77 height 19
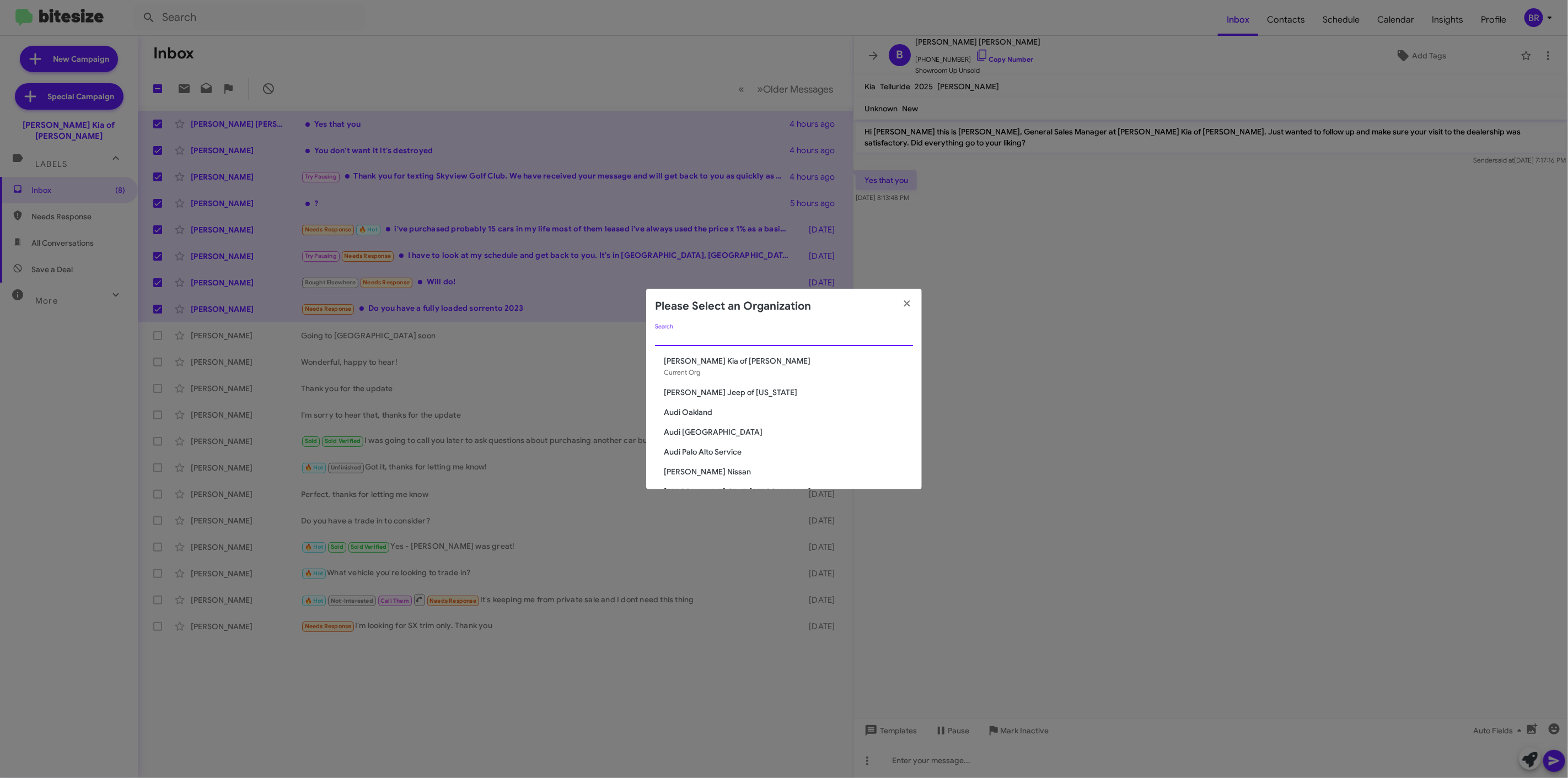
click at [756, 333] on input "Search" at bounding box center [784, 338] width 258 height 9
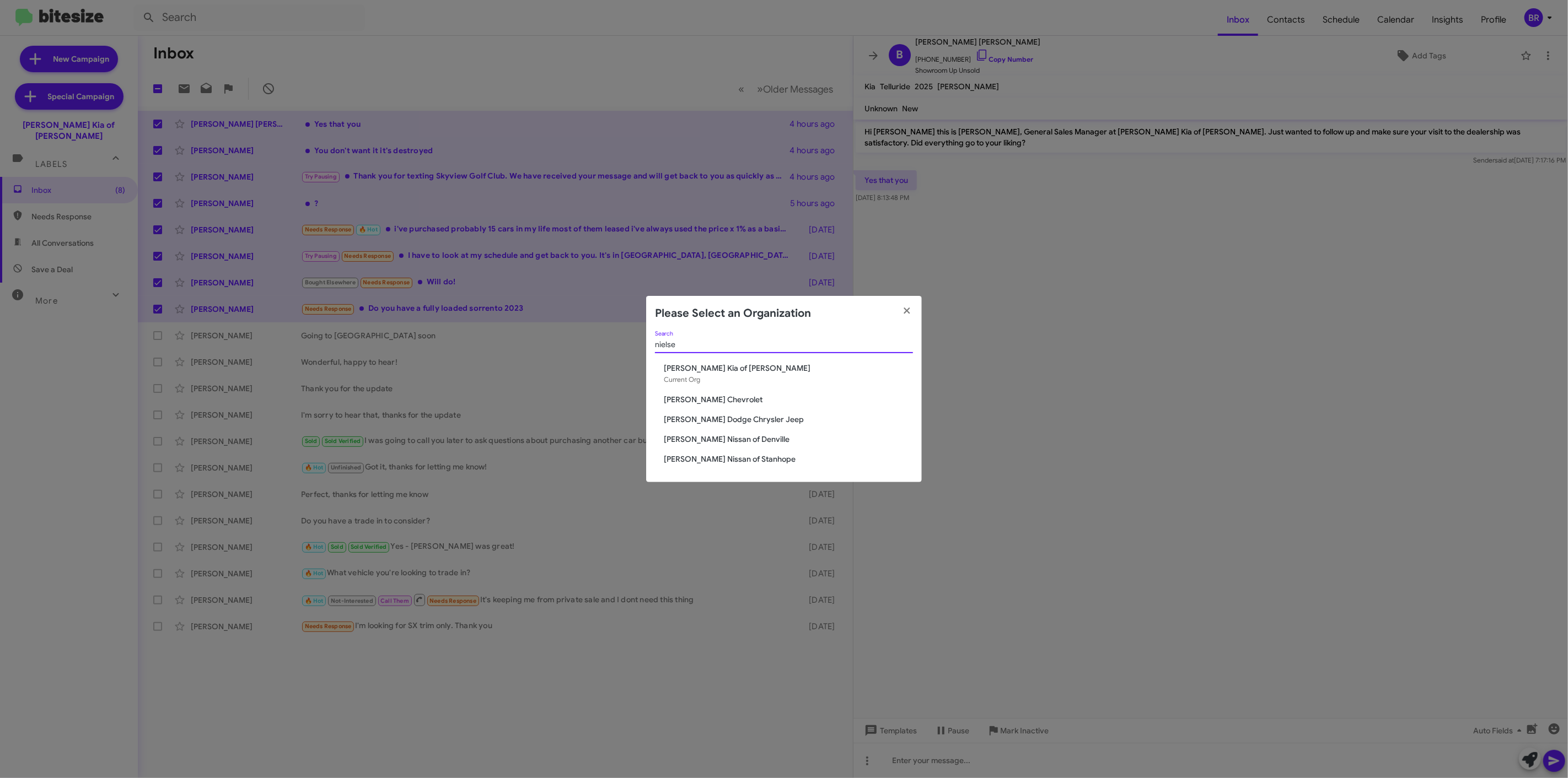
type input "nielse"
click at [751, 419] on span "[PERSON_NAME] Dodge Chrysler Jeep" at bounding box center [789, 419] width 249 height 11
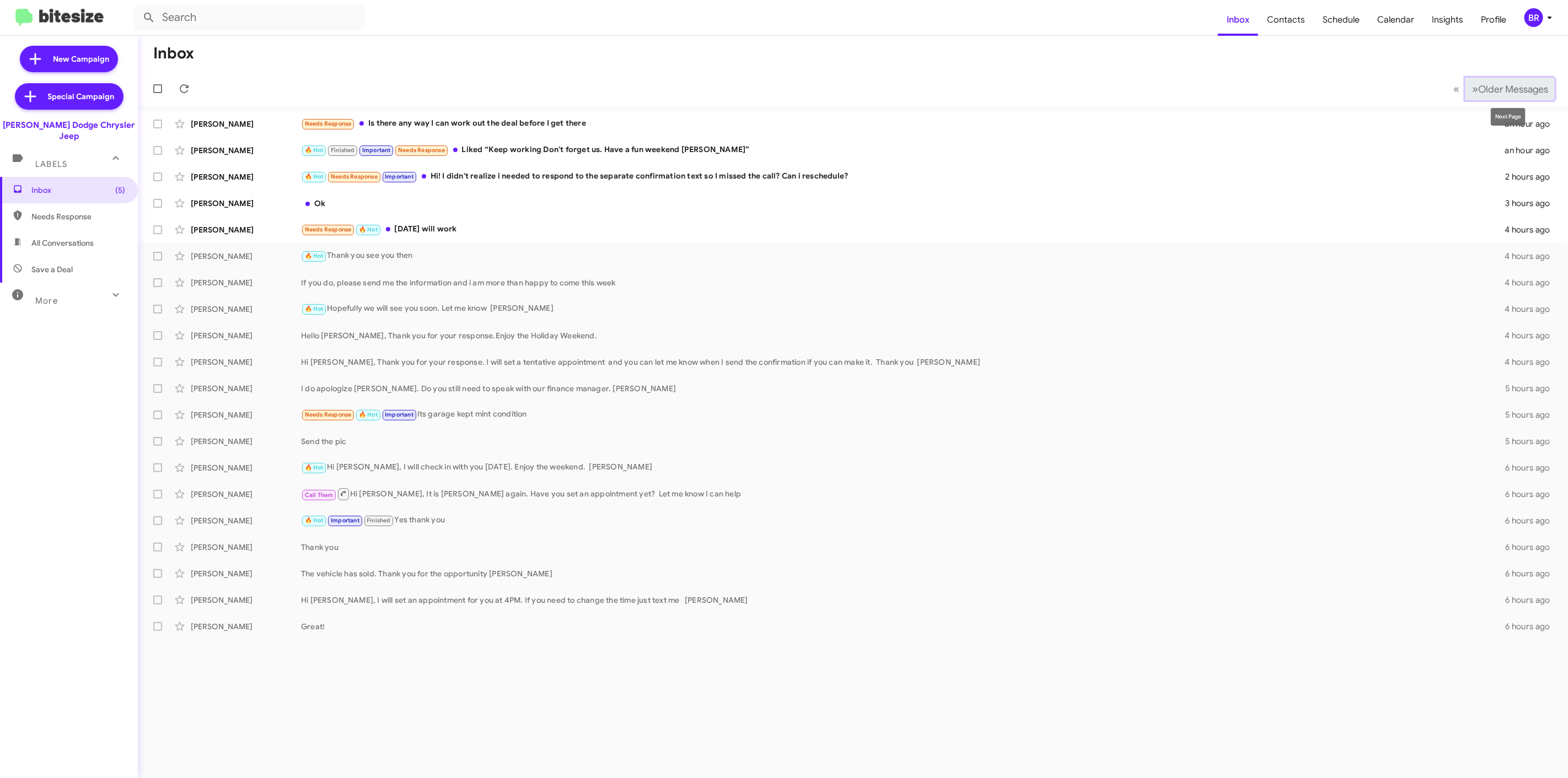
click at [1514, 91] on span "Older Messages" at bounding box center [1513, 90] width 70 height 12
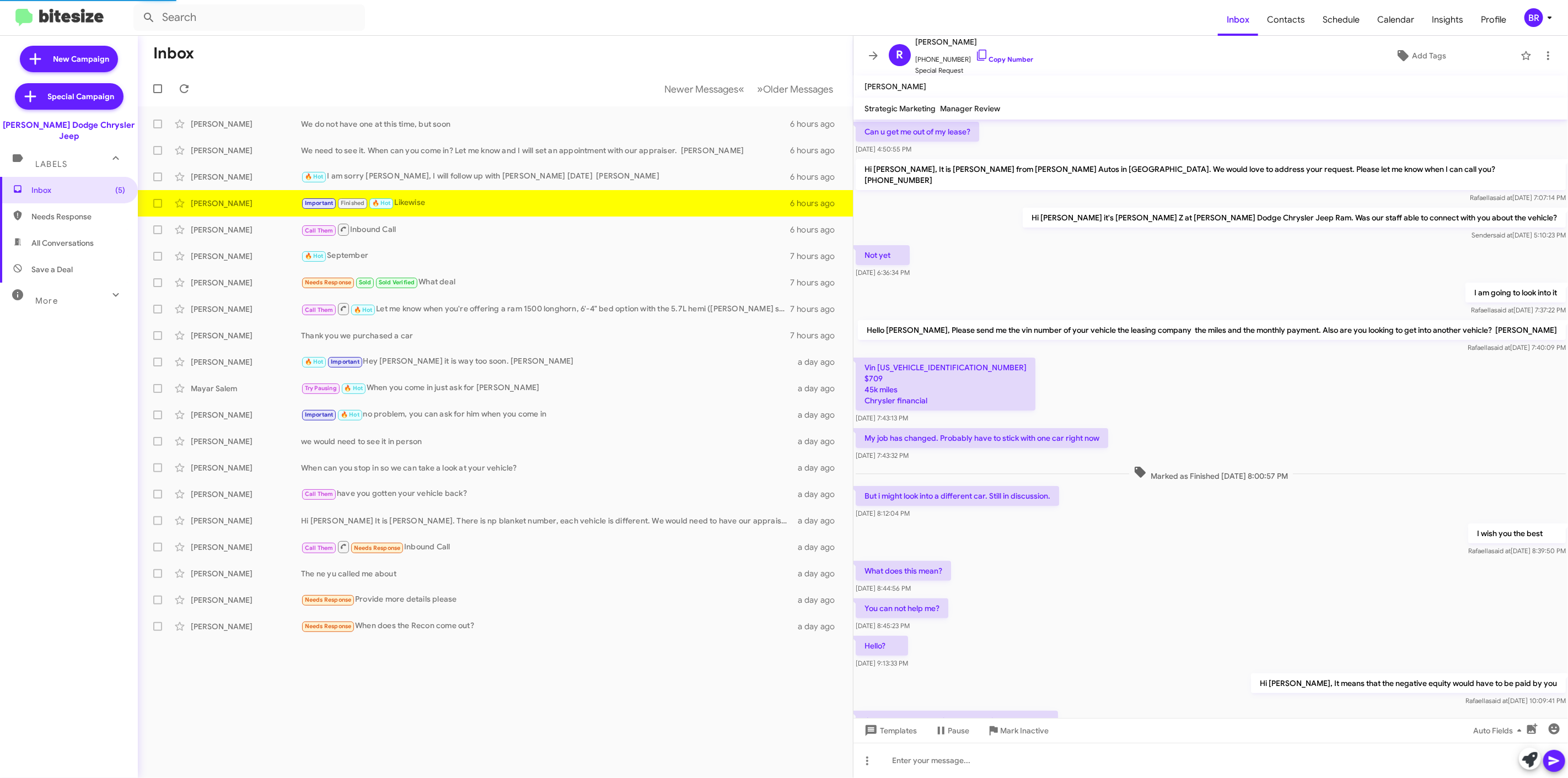
scroll to position [277, 0]
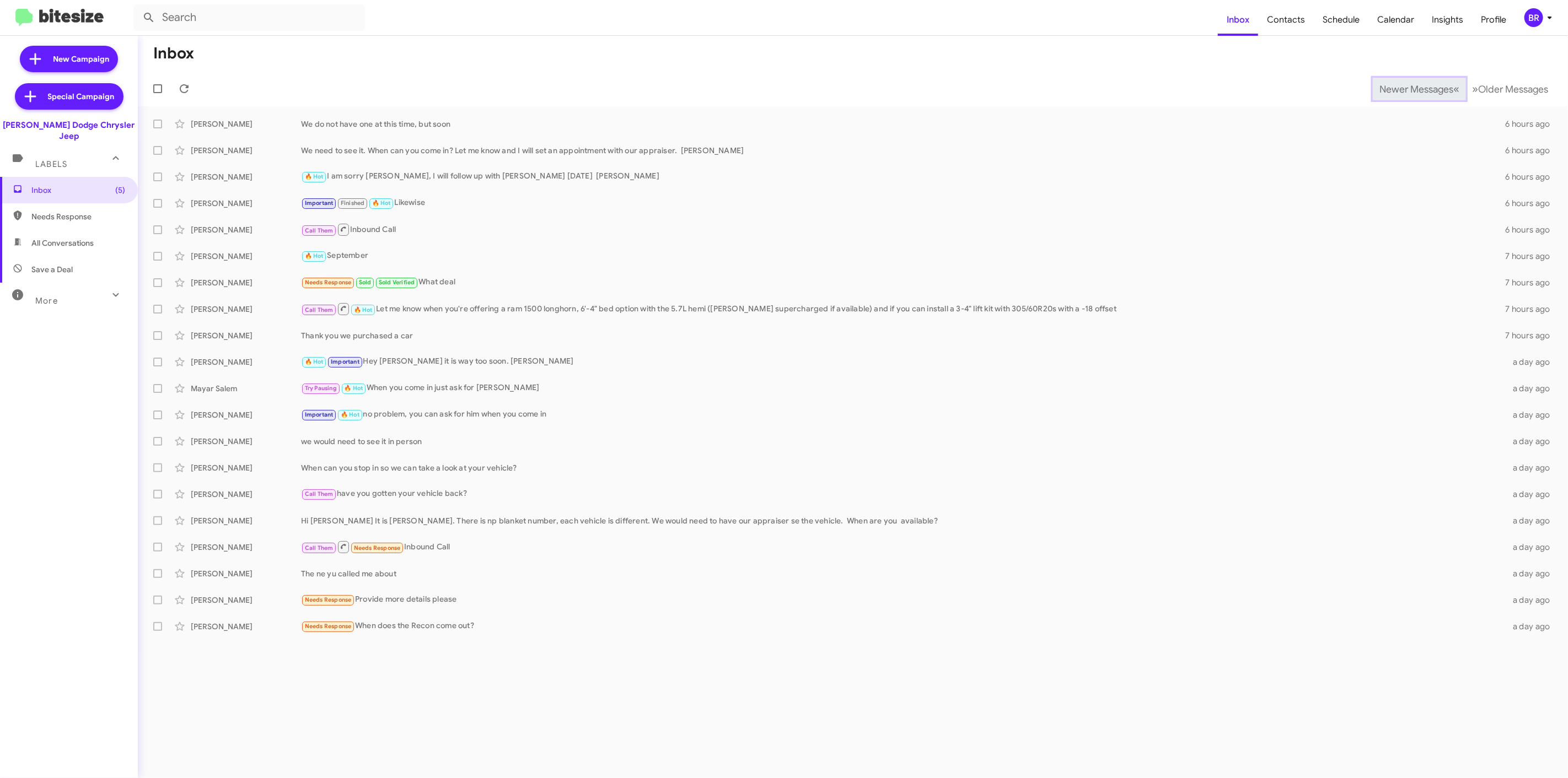
click at [1408, 88] on span "Newer Messages" at bounding box center [1416, 90] width 74 height 12
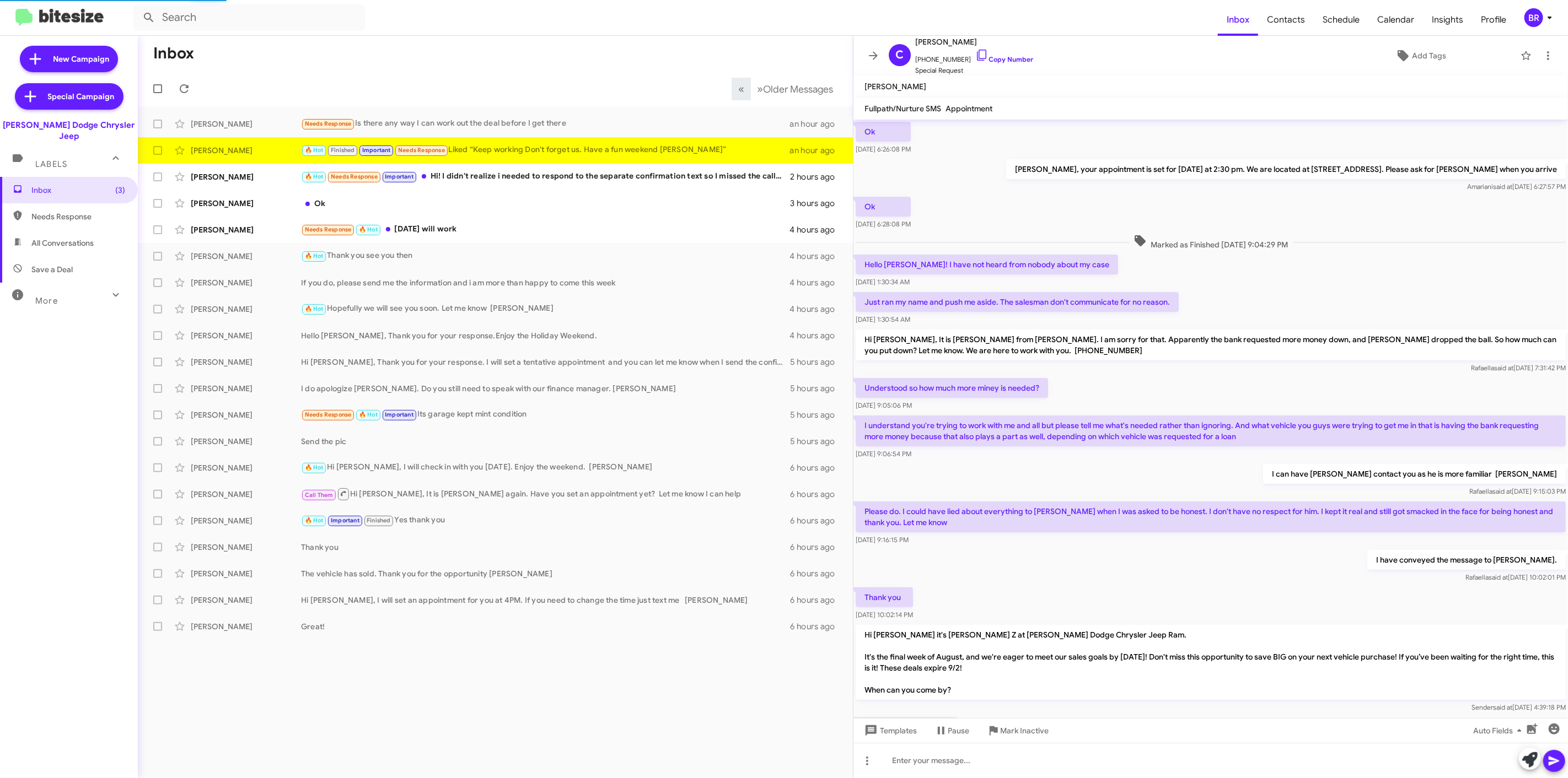
scroll to position [277, 0]
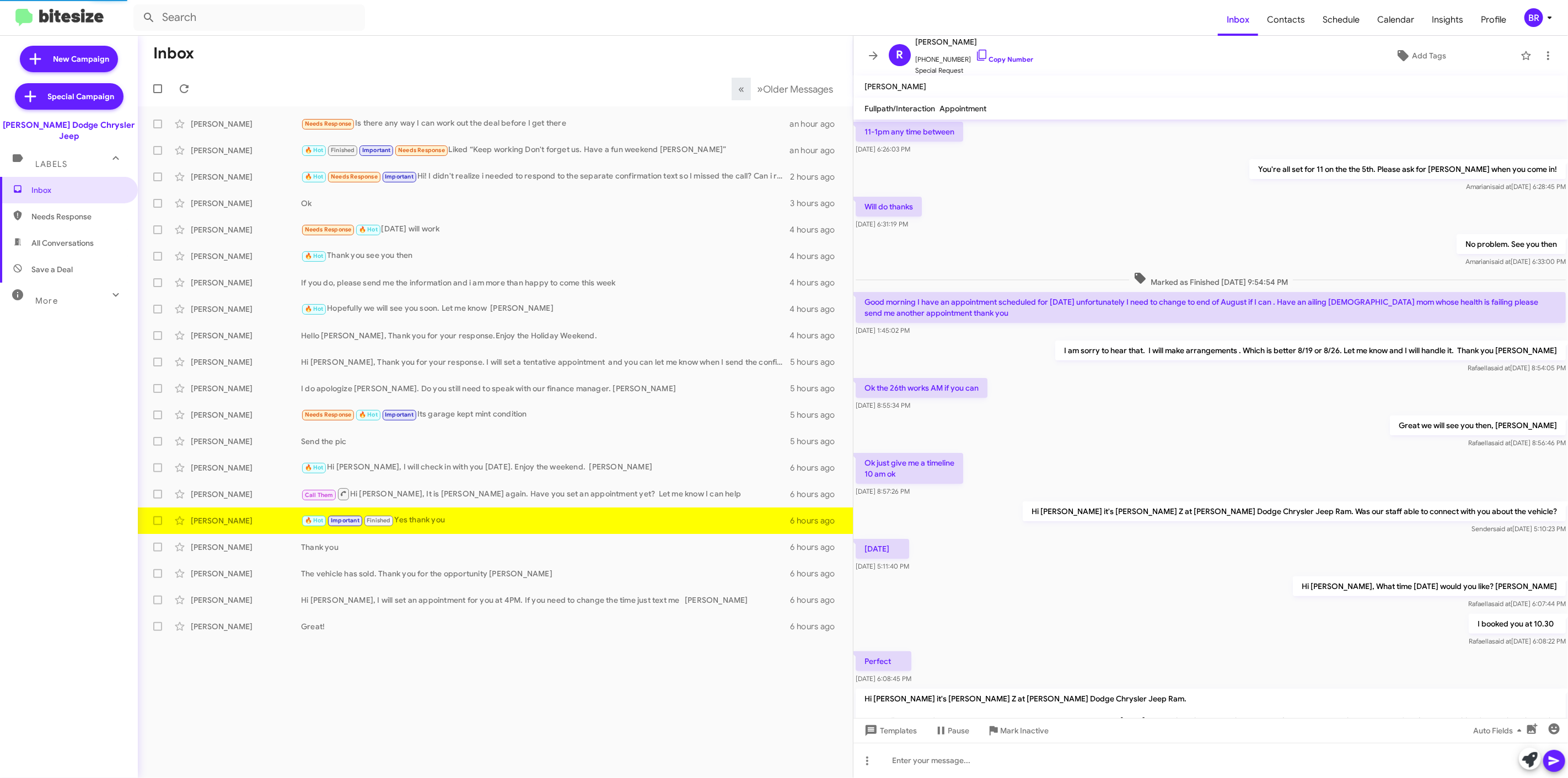
scroll to position [277, 0]
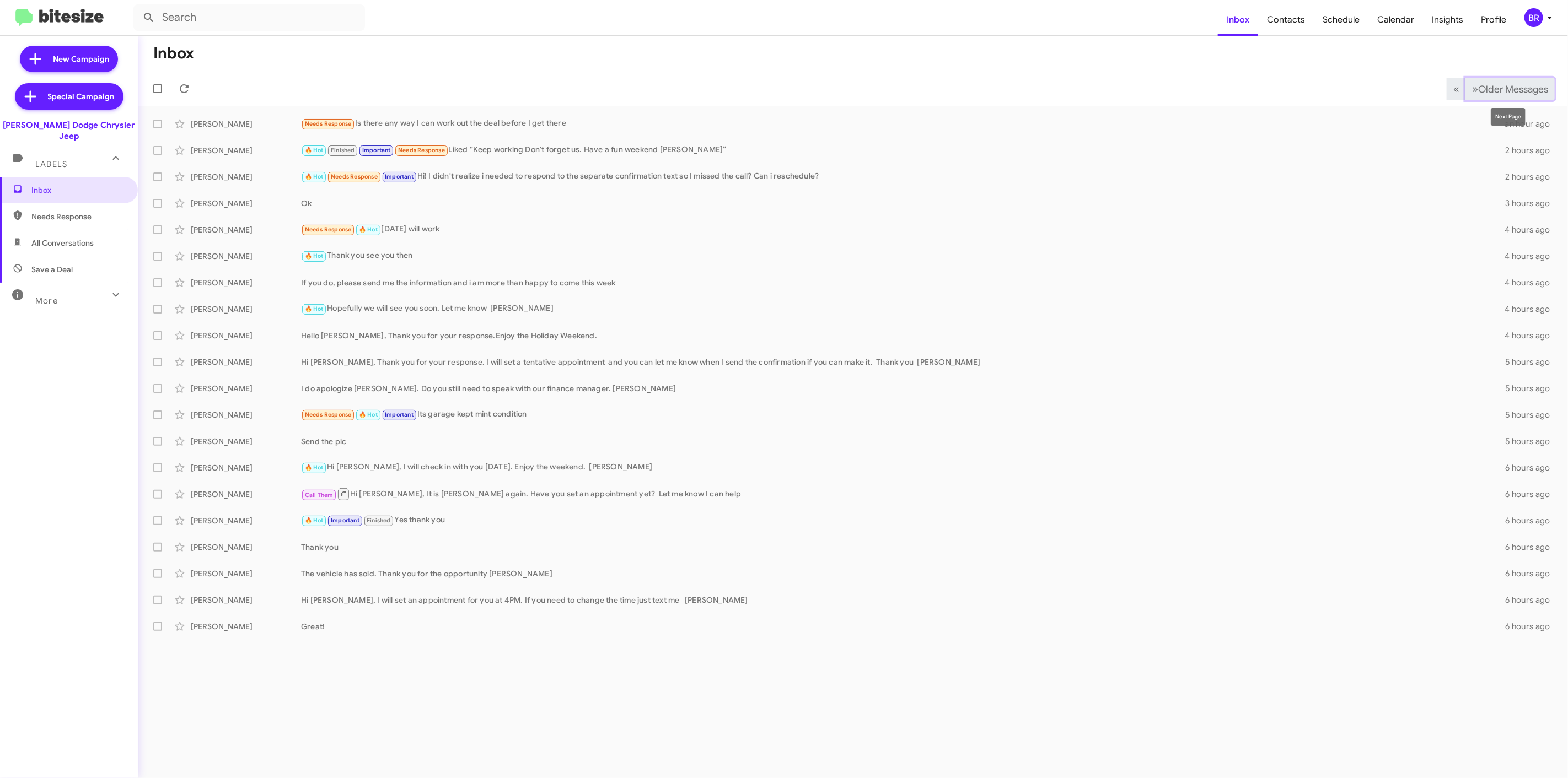
click at [1489, 85] on span "Older Messages" at bounding box center [1513, 90] width 70 height 12
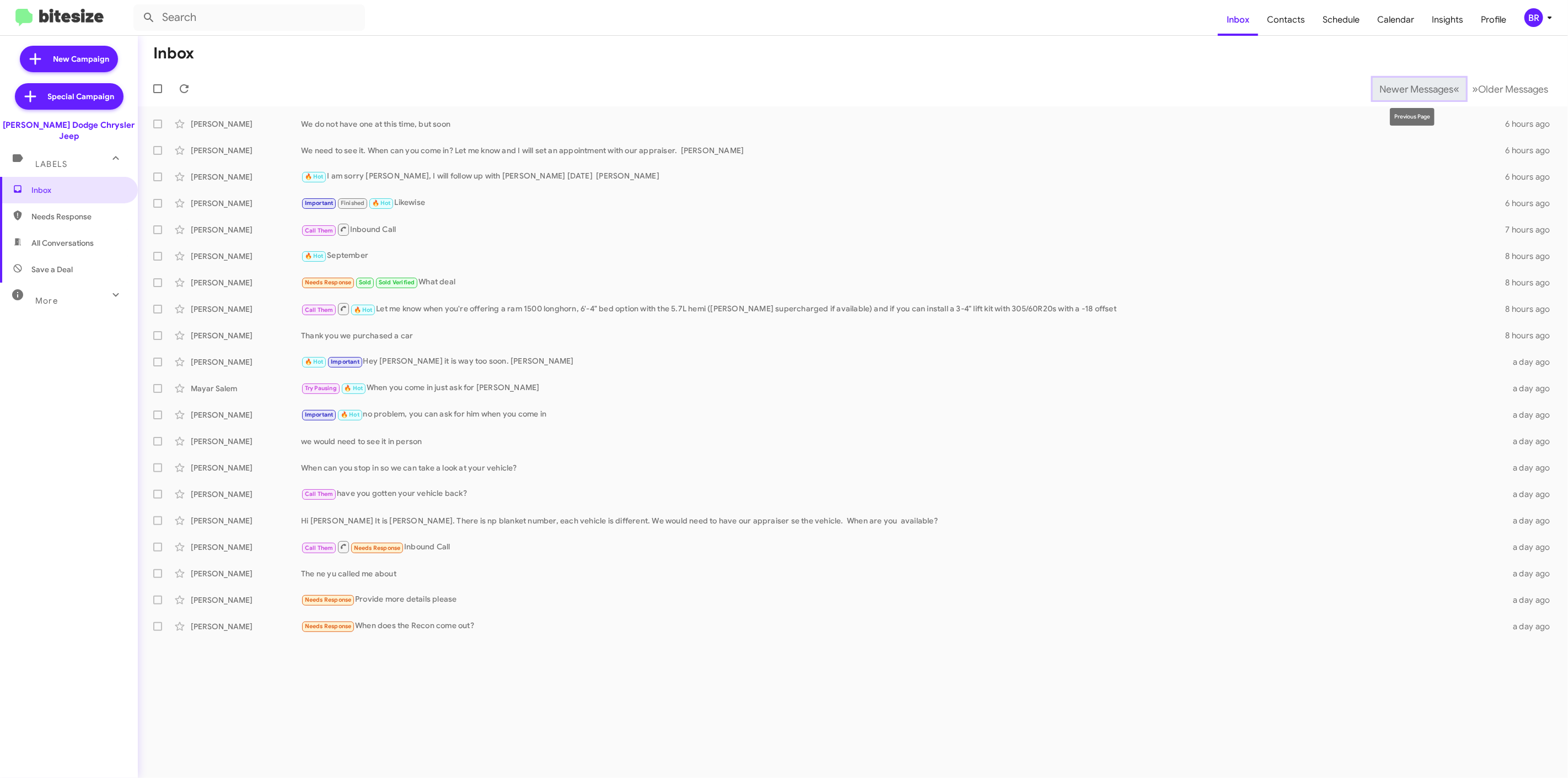
click at [1398, 88] on span "Newer Messages" at bounding box center [1416, 90] width 74 height 12
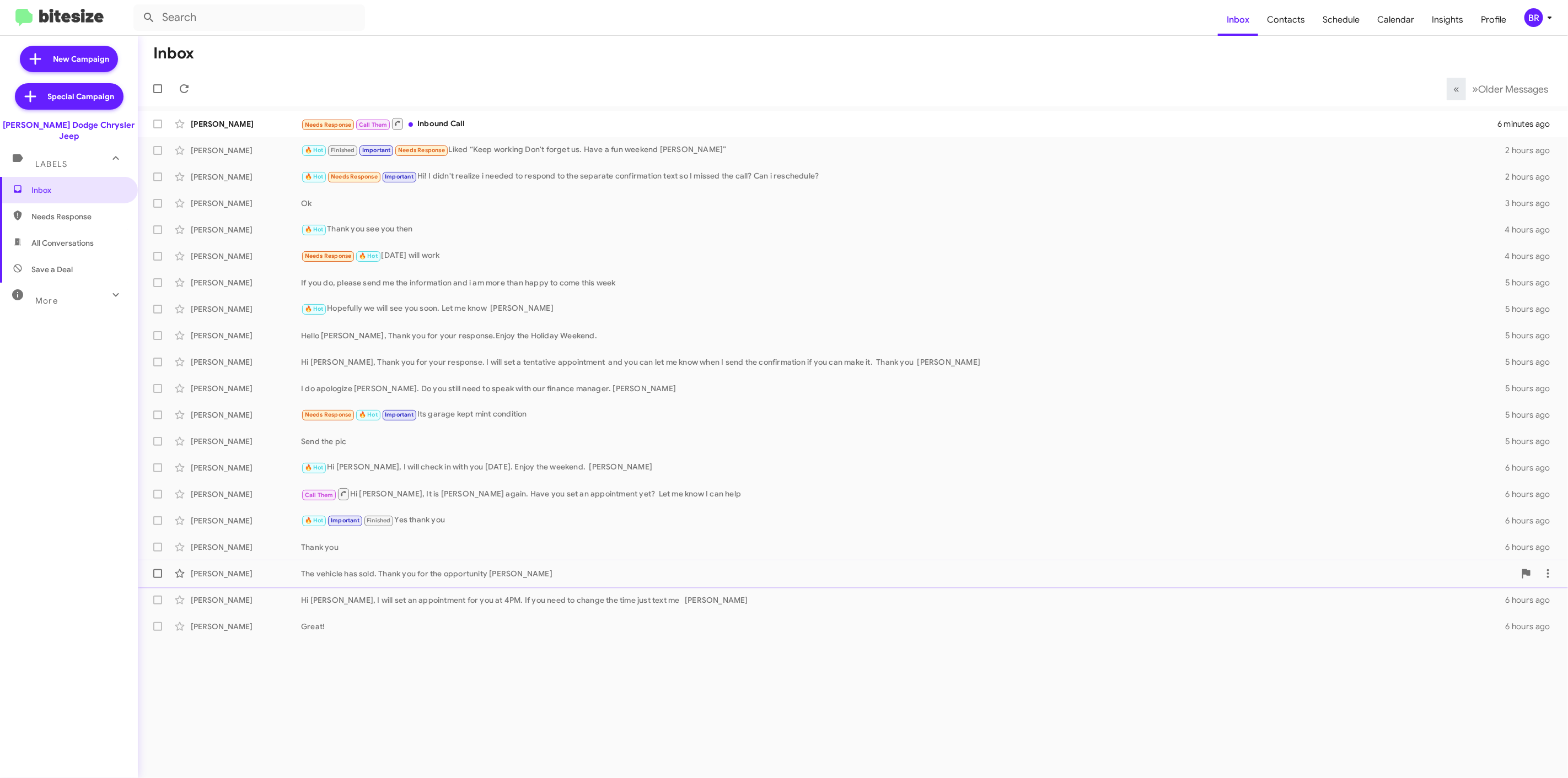
click at [411, 561] on span "George M The vehicle has sold. Thank you for the opportunity Patti 6 hours ago" at bounding box center [852, 574] width 1430 height 26
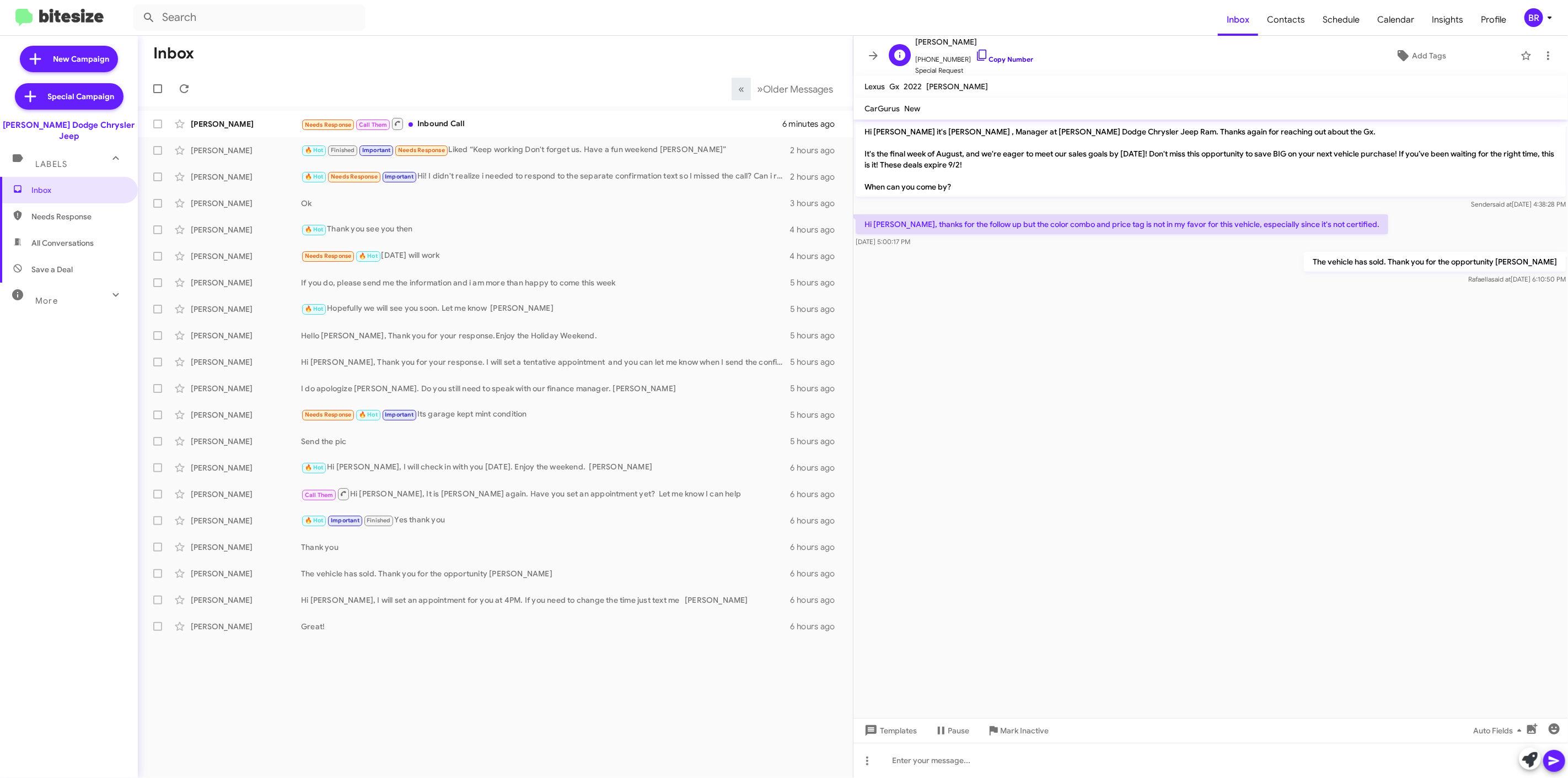
click at [1002, 61] on link "Copy Number" at bounding box center [1004, 59] width 58 height 8
click at [676, 142] on div "Carson Burton 🔥 Hot Finished Important Needs Response Liked “Keep working Don't…" at bounding box center [495, 150] width 697 height 22
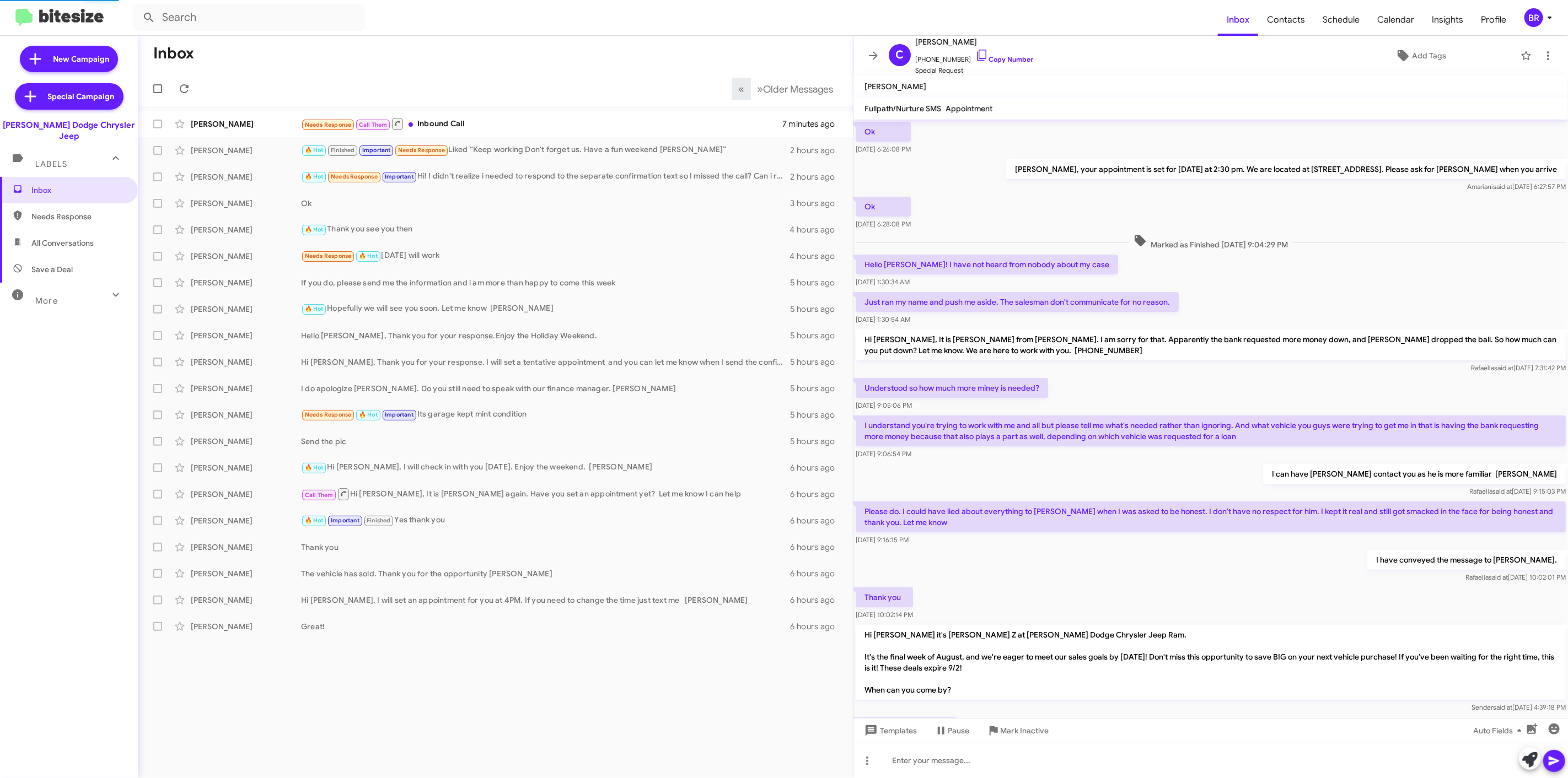
scroll to position [277, 0]
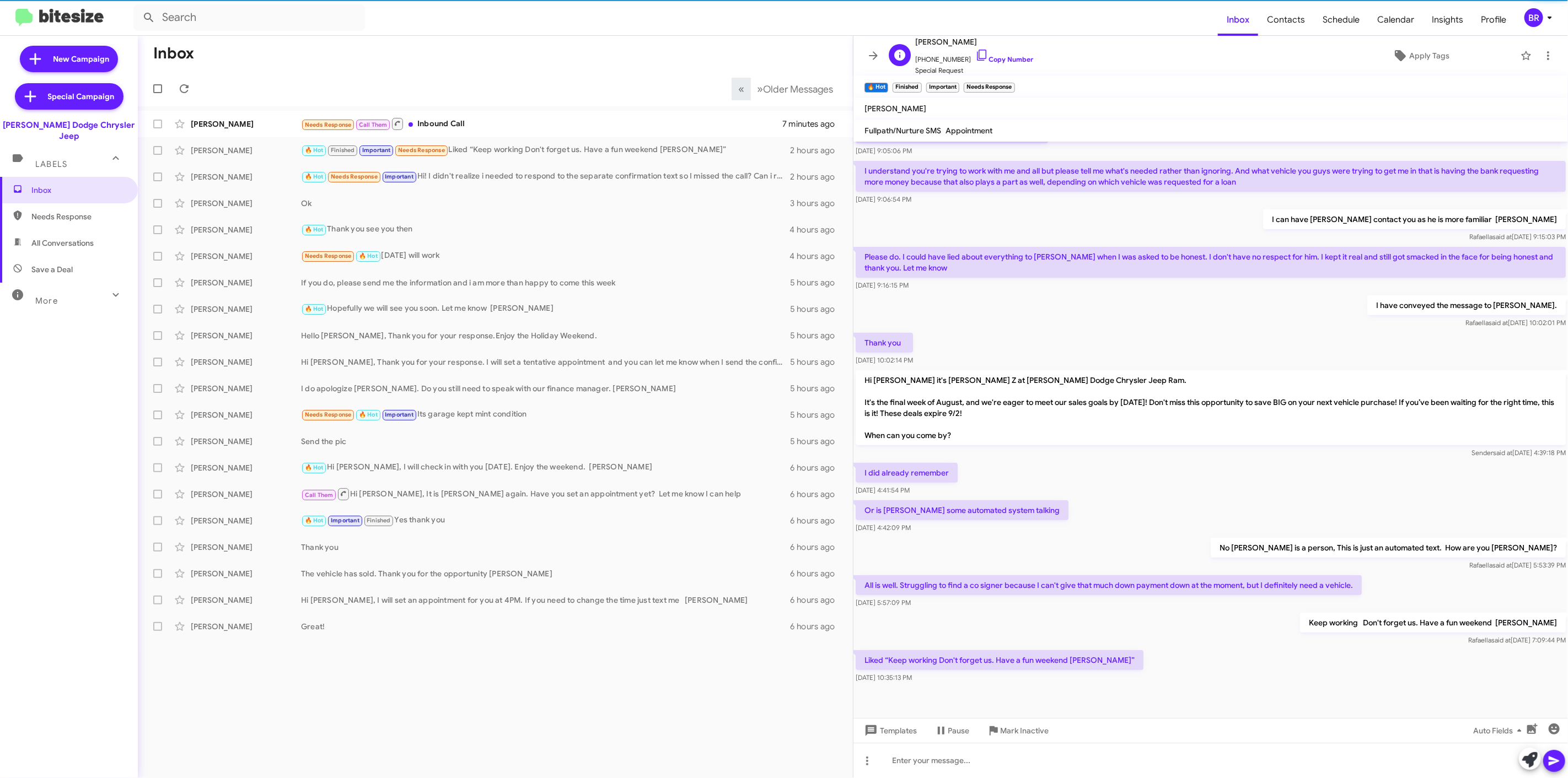
click at [1021, 57] on div "C Carson Burton +12012075178 Copy Number Special Request Apply Tags" at bounding box center [1199, 55] width 631 height 41
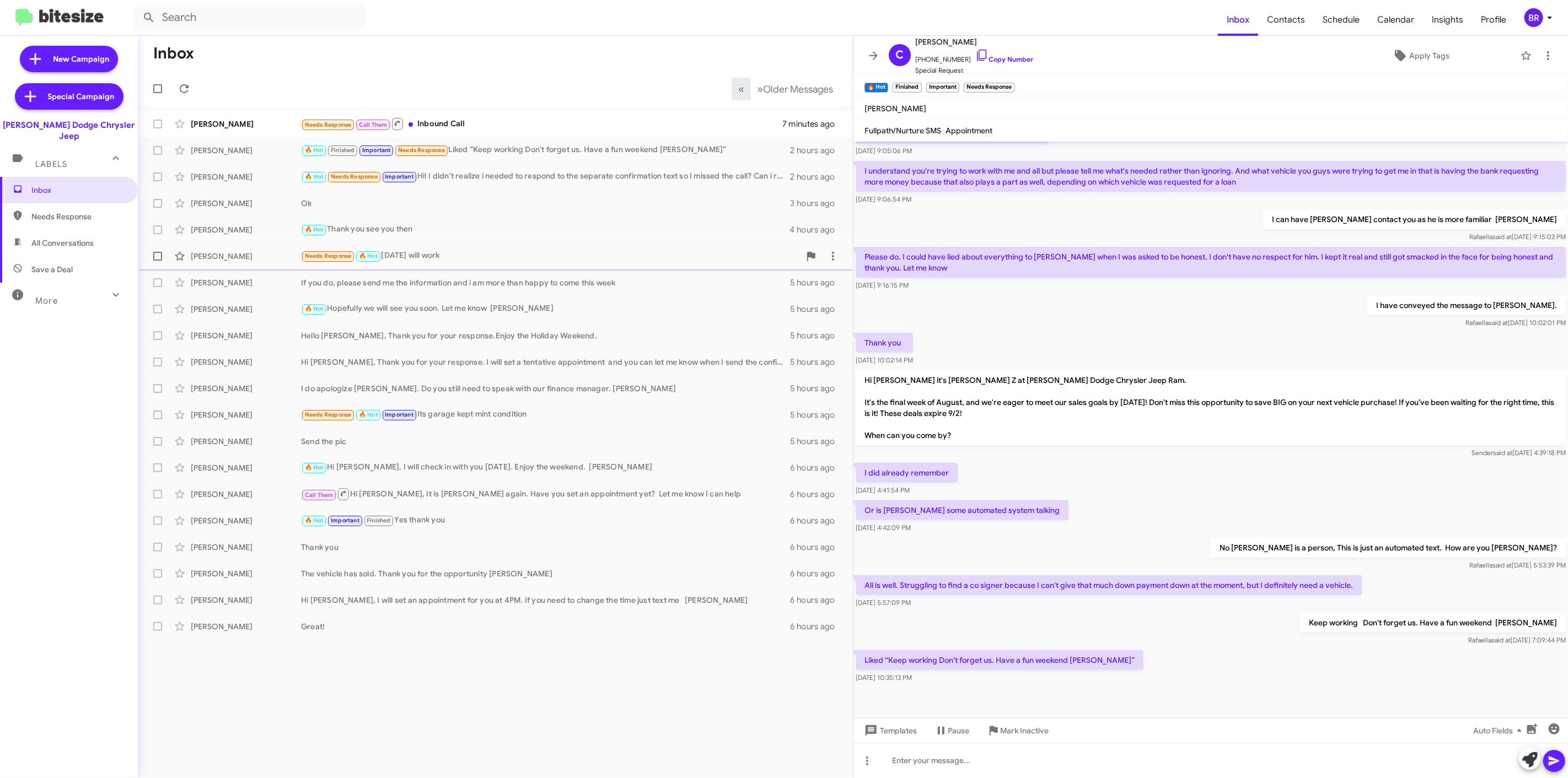
click at [157, 256] on span at bounding box center [158, 256] width 9 height 9
click at [157, 261] on input "checkbox" at bounding box center [157, 261] width 1 height 1
checkbox input "true"
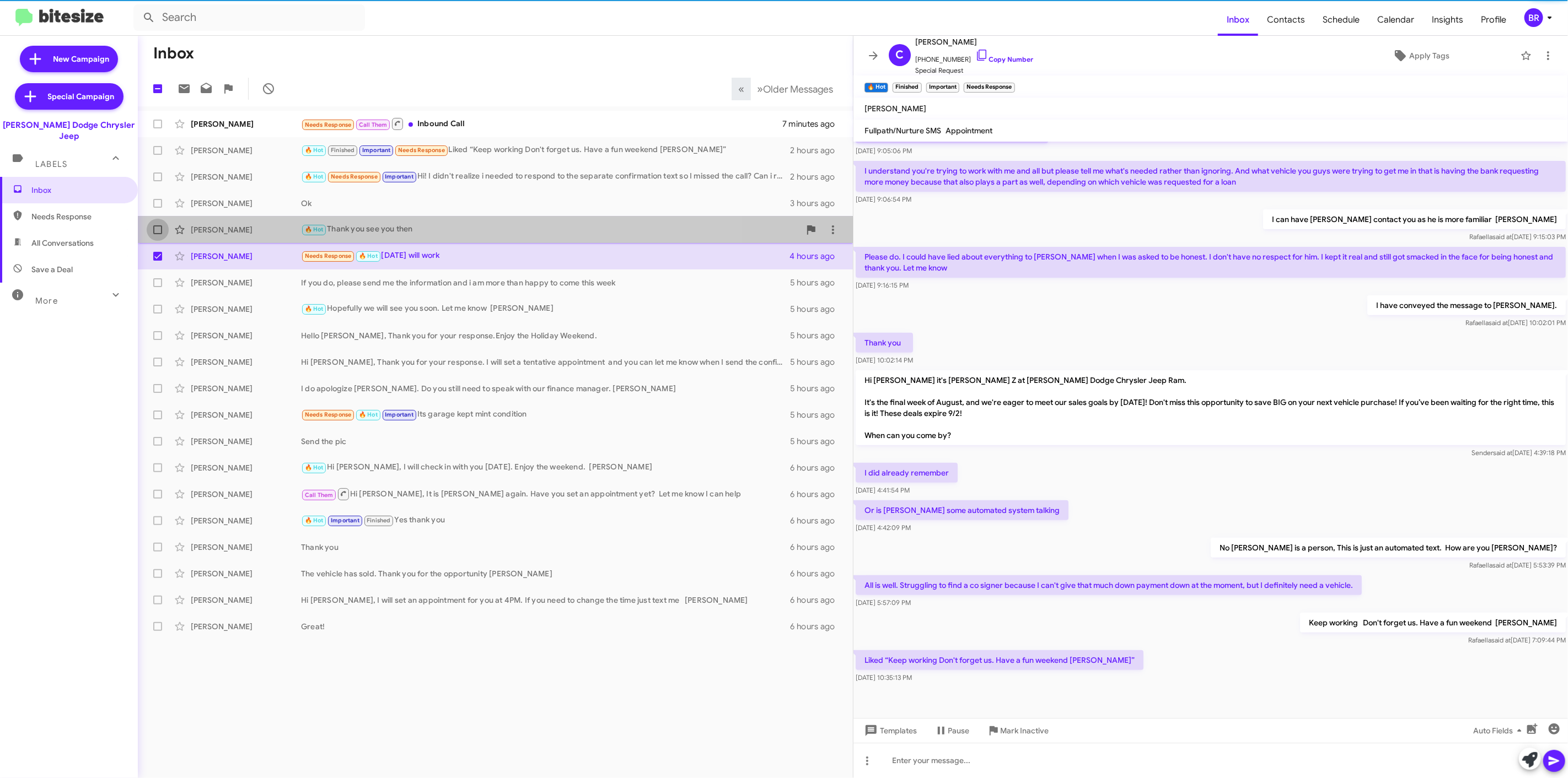
click at [167, 223] on label at bounding box center [158, 230] width 22 height 22
click at [158, 234] on input "checkbox" at bounding box center [157, 234] width 1 height 1
checkbox input "true"
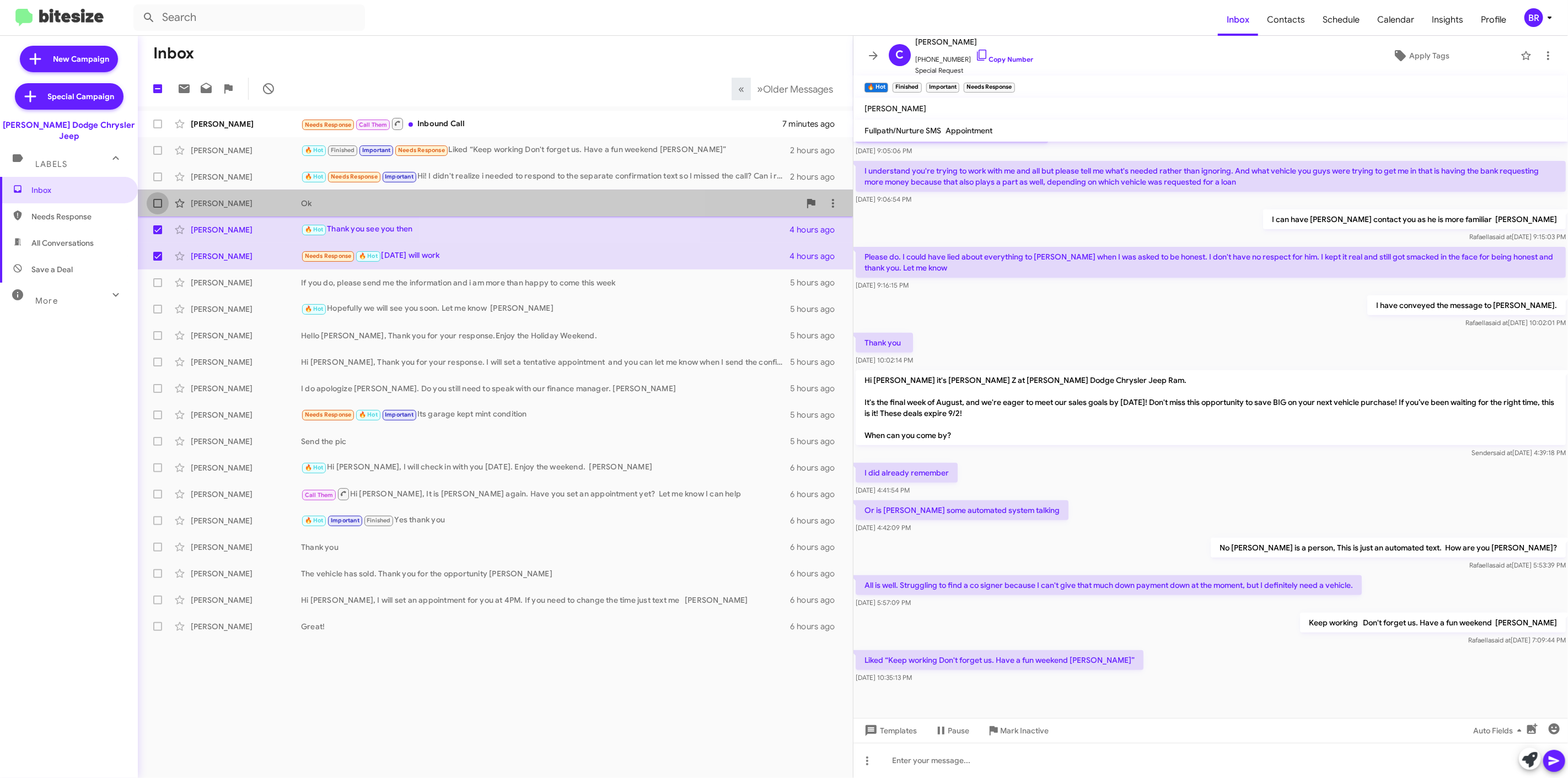
click at [149, 206] on label at bounding box center [158, 203] width 22 height 22
click at [157, 208] on input "checkbox" at bounding box center [157, 208] width 1 height 1
checkbox input "true"
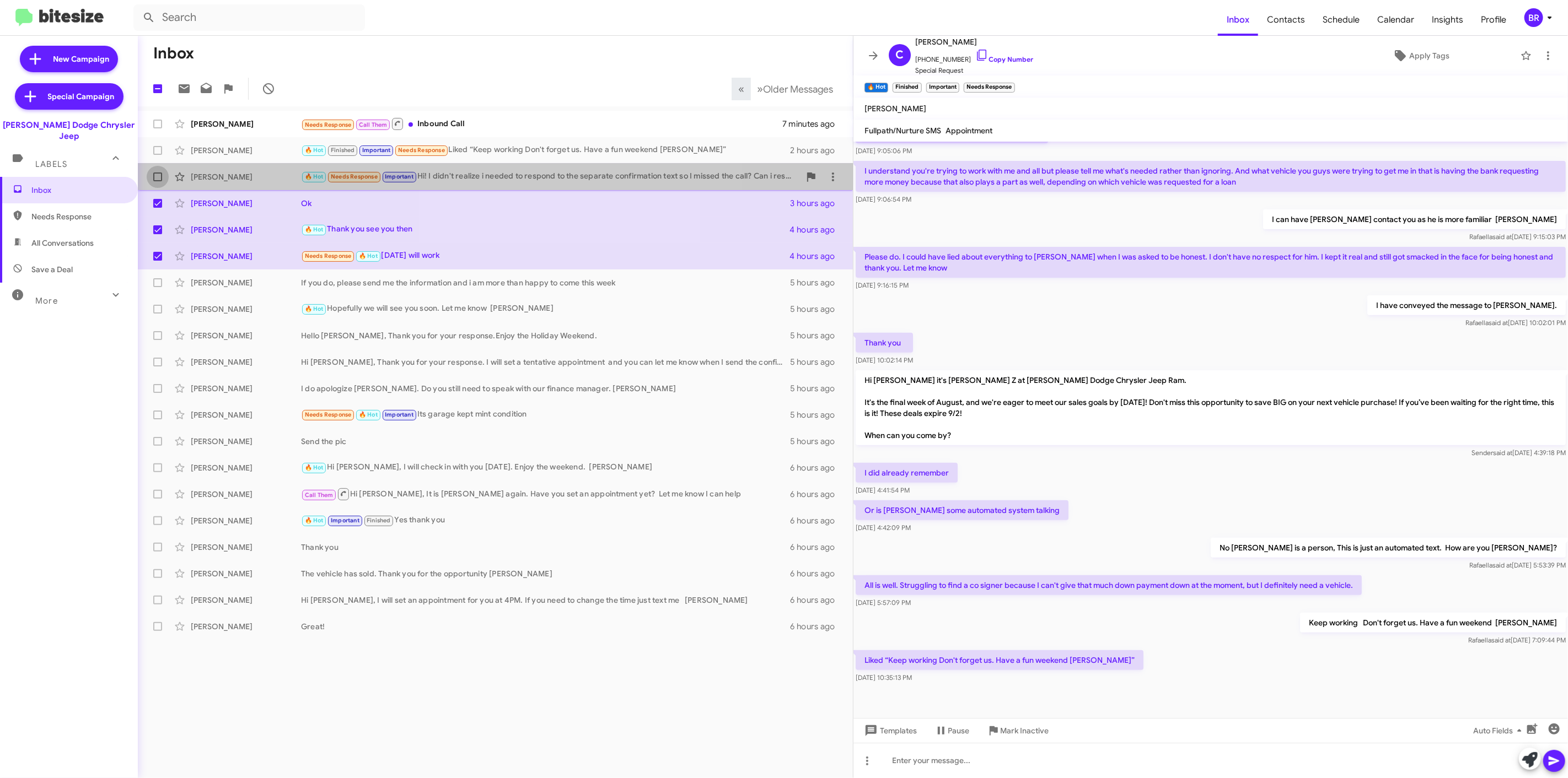
click at [167, 171] on label at bounding box center [158, 177] width 22 height 22
click at [158, 181] on input "checkbox" at bounding box center [157, 181] width 1 height 1
checkbox input "true"
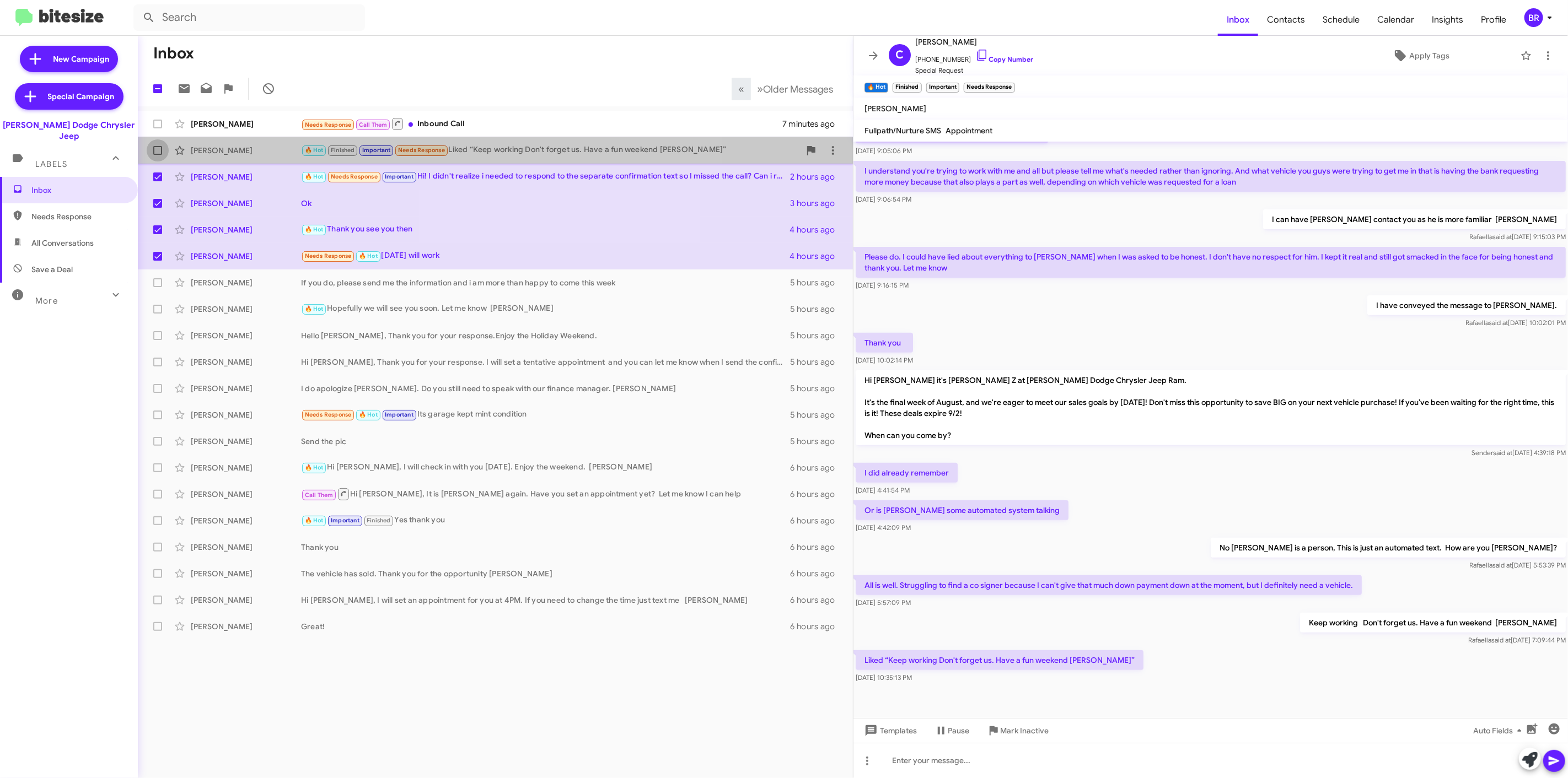
click at [157, 154] on span at bounding box center [158, 150] width 9 height 9
click at [157, 155] on input "checkbox" at bounding box center [157, 155] width 1 height 1
checkbox input "true"
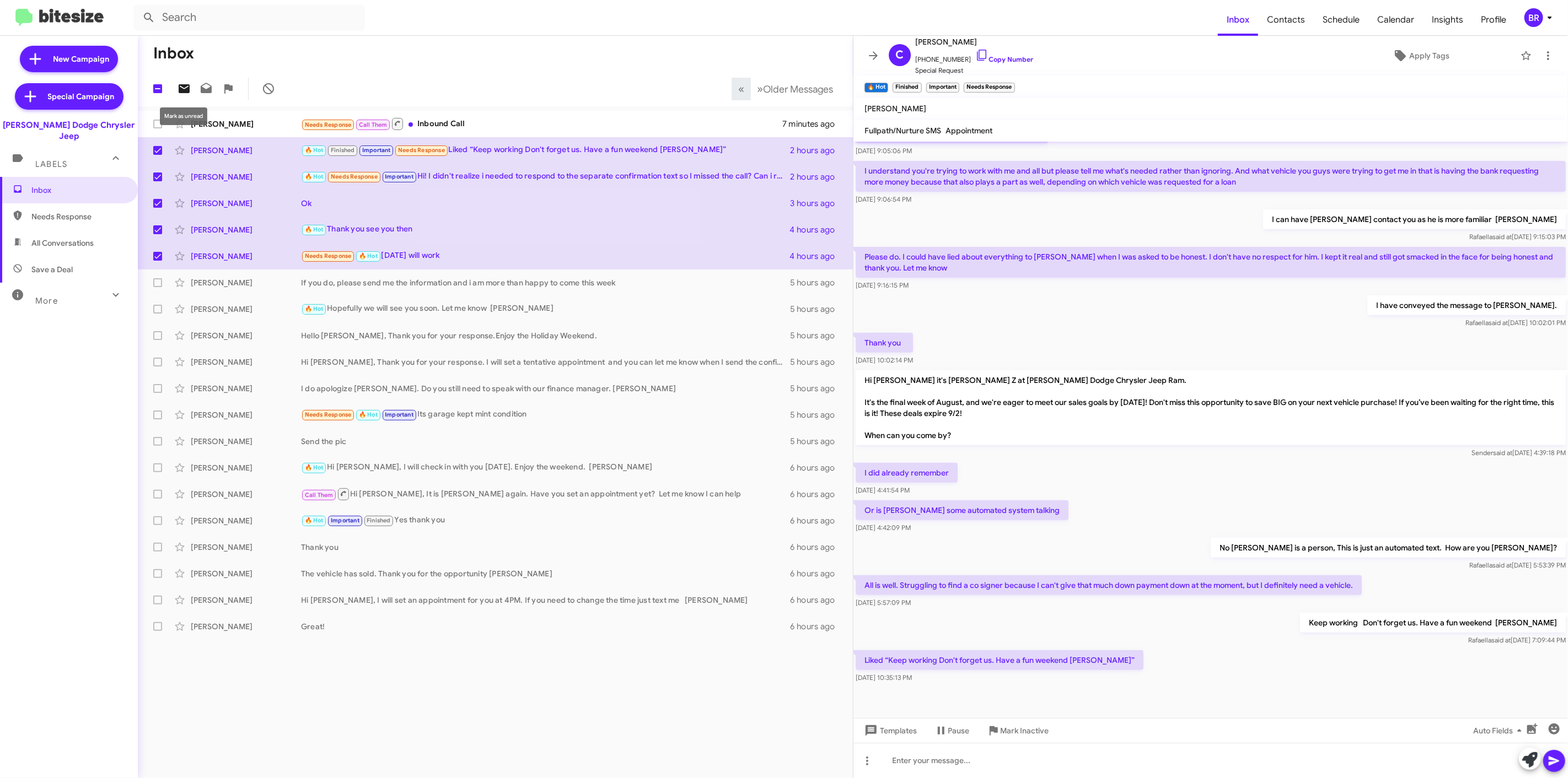
click at [189, 79] on button at bounding box center [184, 89] width 22 height 22
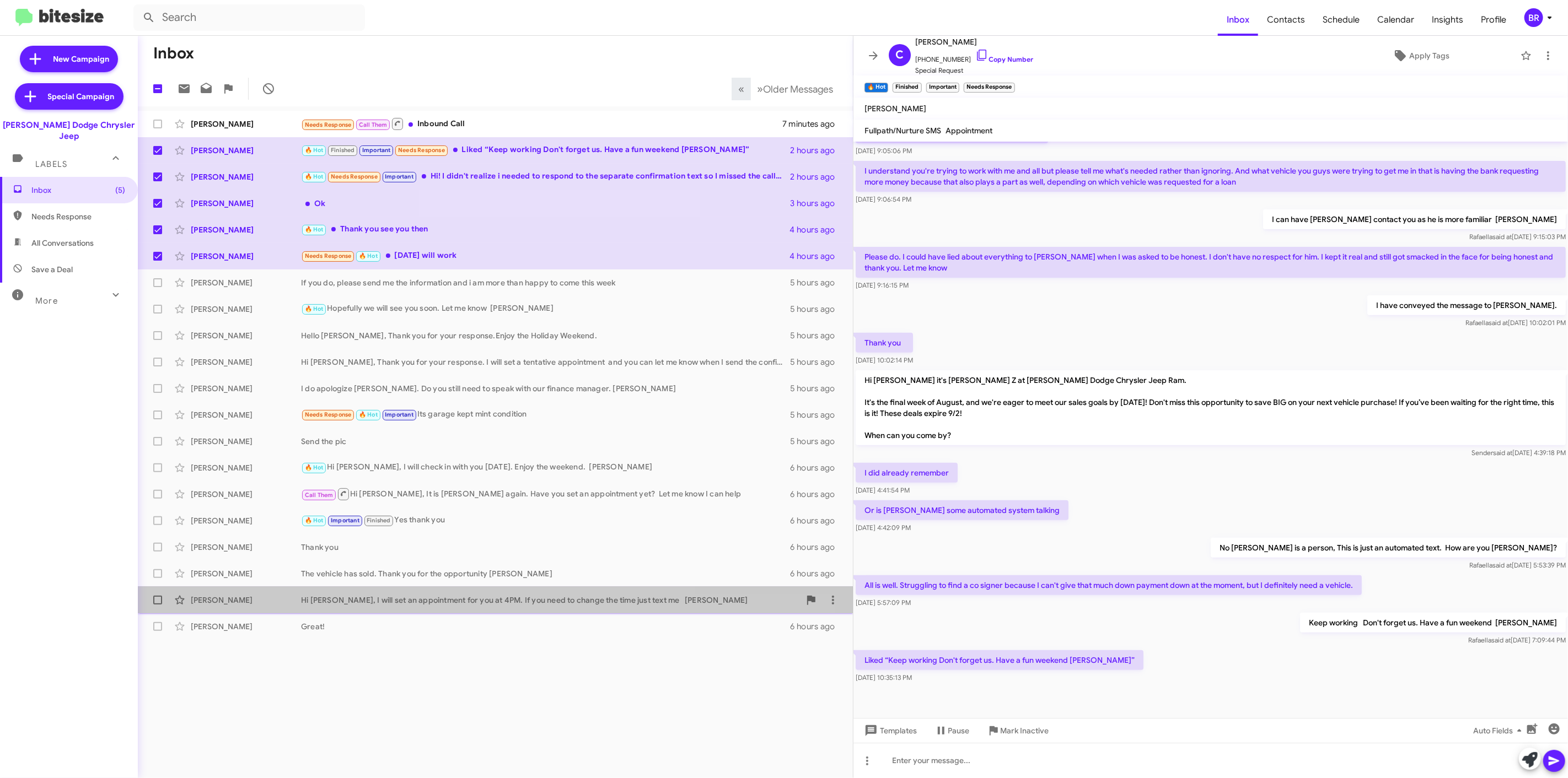
click at [284, 602] on div "Clay Michie" at bounding box center [246, 600] width 111 height 11
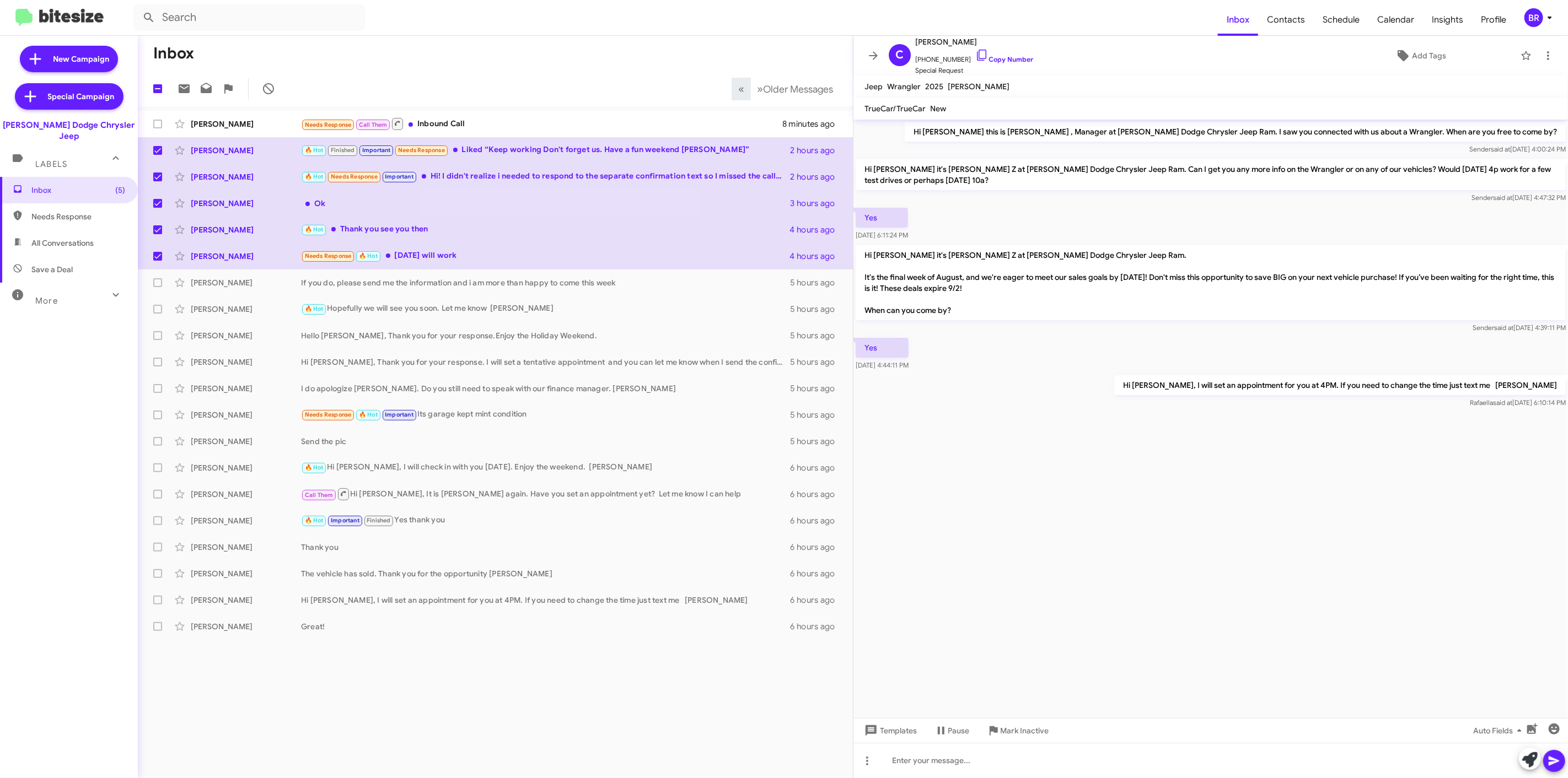
click at [1077, 346] on div "Yes Aug 27, 2025, 4:44:11 PM" at bounding box center [1210, 354] width 714 height 37
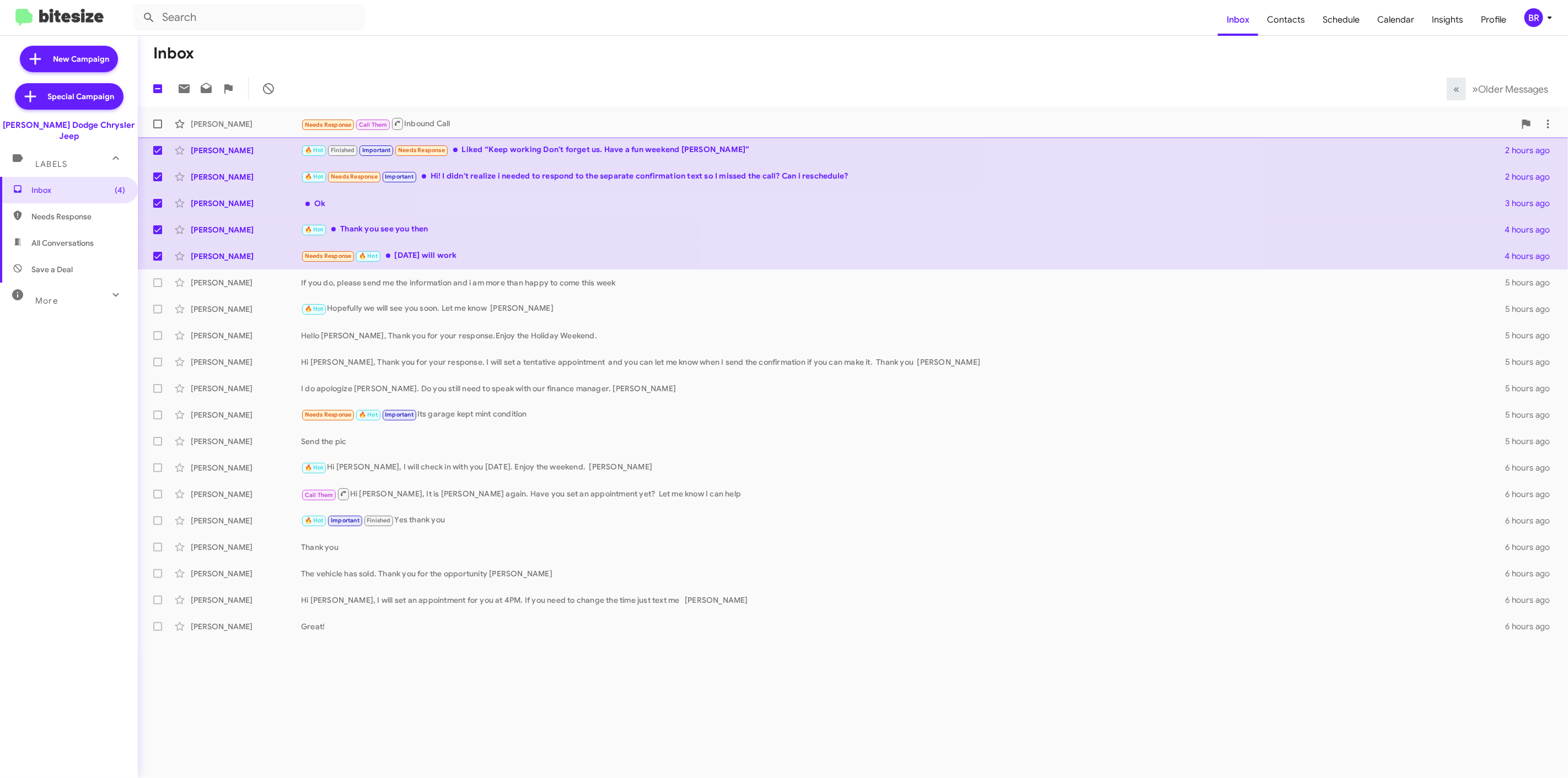
click at [158, 125] on span at bounding box center [158, 124] width 9 height 9
click at [158, 128] on input "checkbox" at bounding box center [157, 128] width 1 height 1
checkbox input "true"
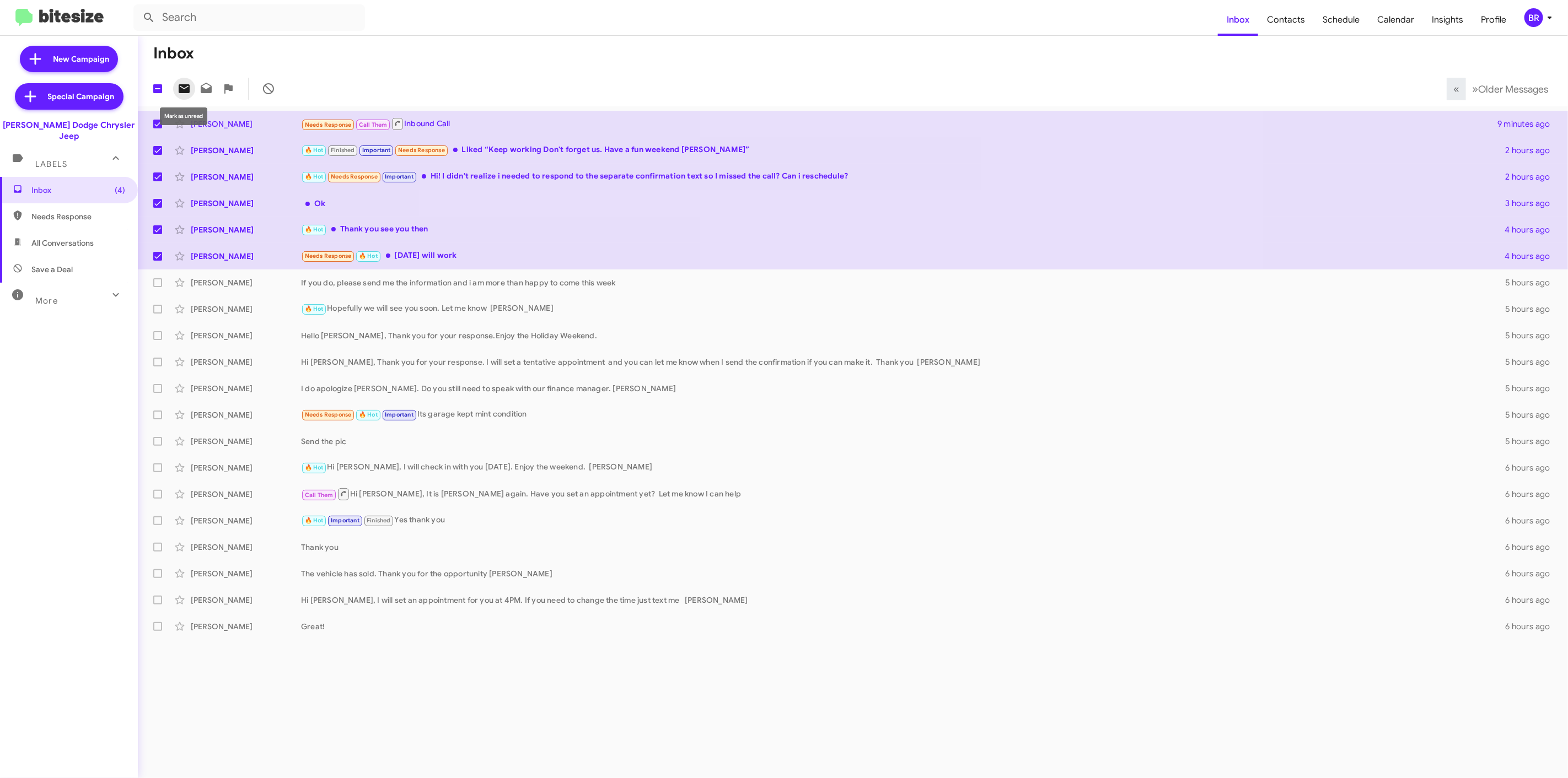
click at [182, 78] on button at bounding box center [184, 89] width 22 height 22
click at [1527, 17] on div "BR" at bounding box center [1534, 17] width 19 height 19
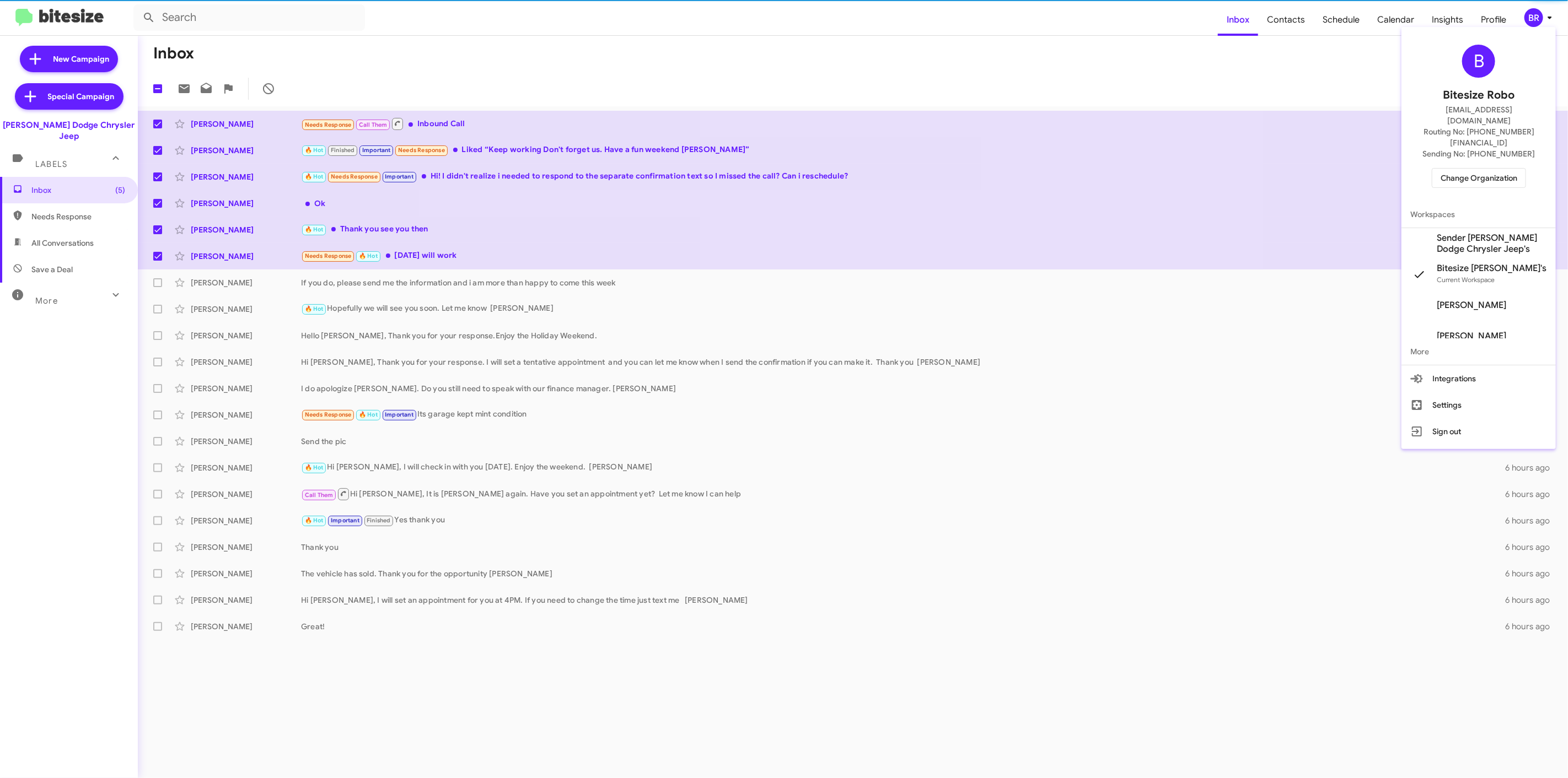
click at [1487, 143] on div "B Bitesize Robo jeks.ocampo1717@gmail.com Routing No: +1 (973) 599-2108 Sending…" at bounding box center [1478, 116] width 154 height 169
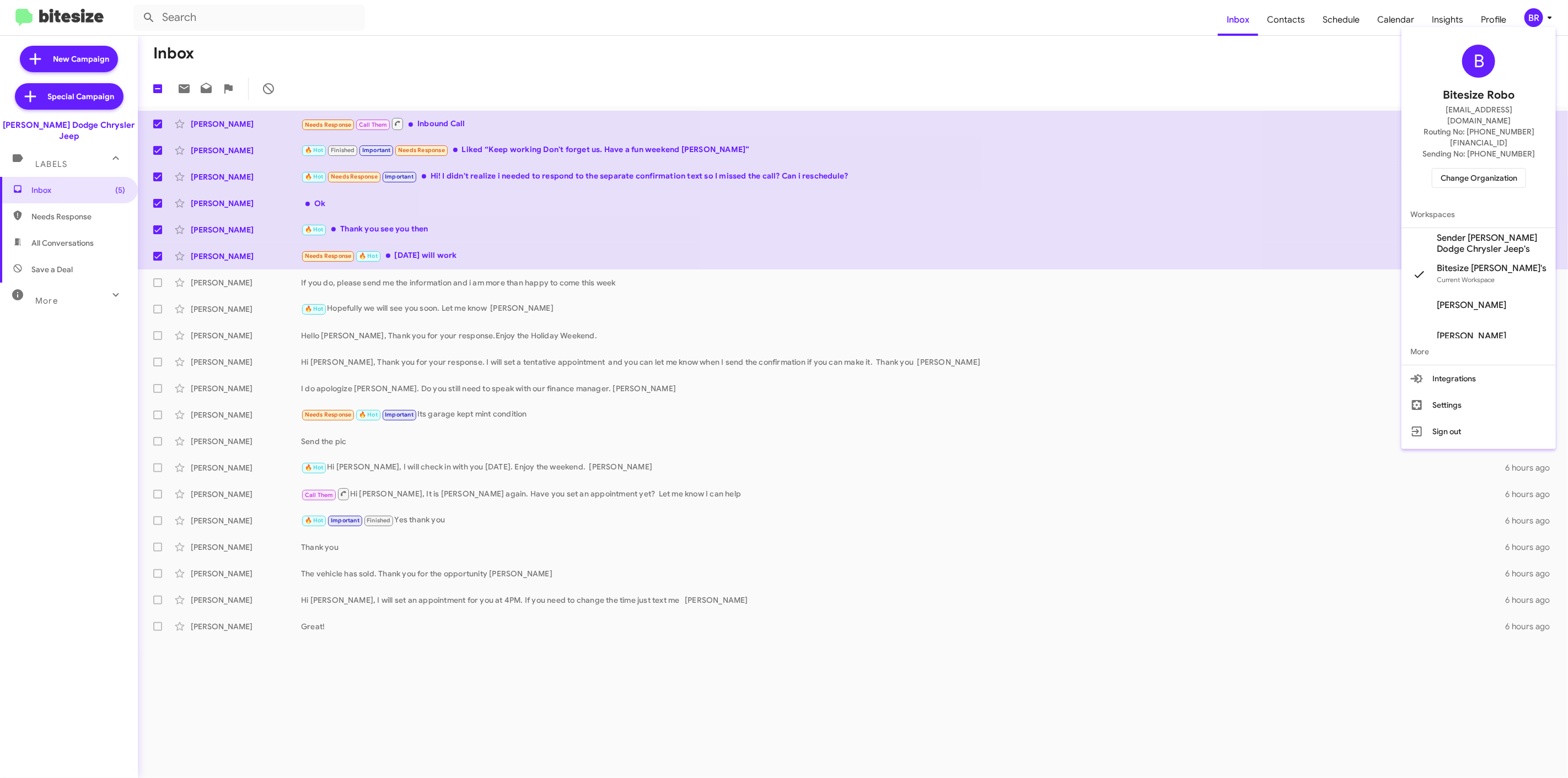
click at [1484, 144] on div "B Bitesize Robo jeks.ocampo1717@gmail.com Routing No: +1 (973) 599-2108 Sending…" at bounding box center [1478, 116] width 154 height 169
click at [1452, 168] on div "B Bitesize Robo jeks.ocampo1717@gmail.com Routing No: +1 (973) 599-2108 Sending…" at bounding box center [1478, 116] width 154 height 169
click at [1476, 169] on span "Change Organization" at bounding box center [1478, 178] width 77 height 19
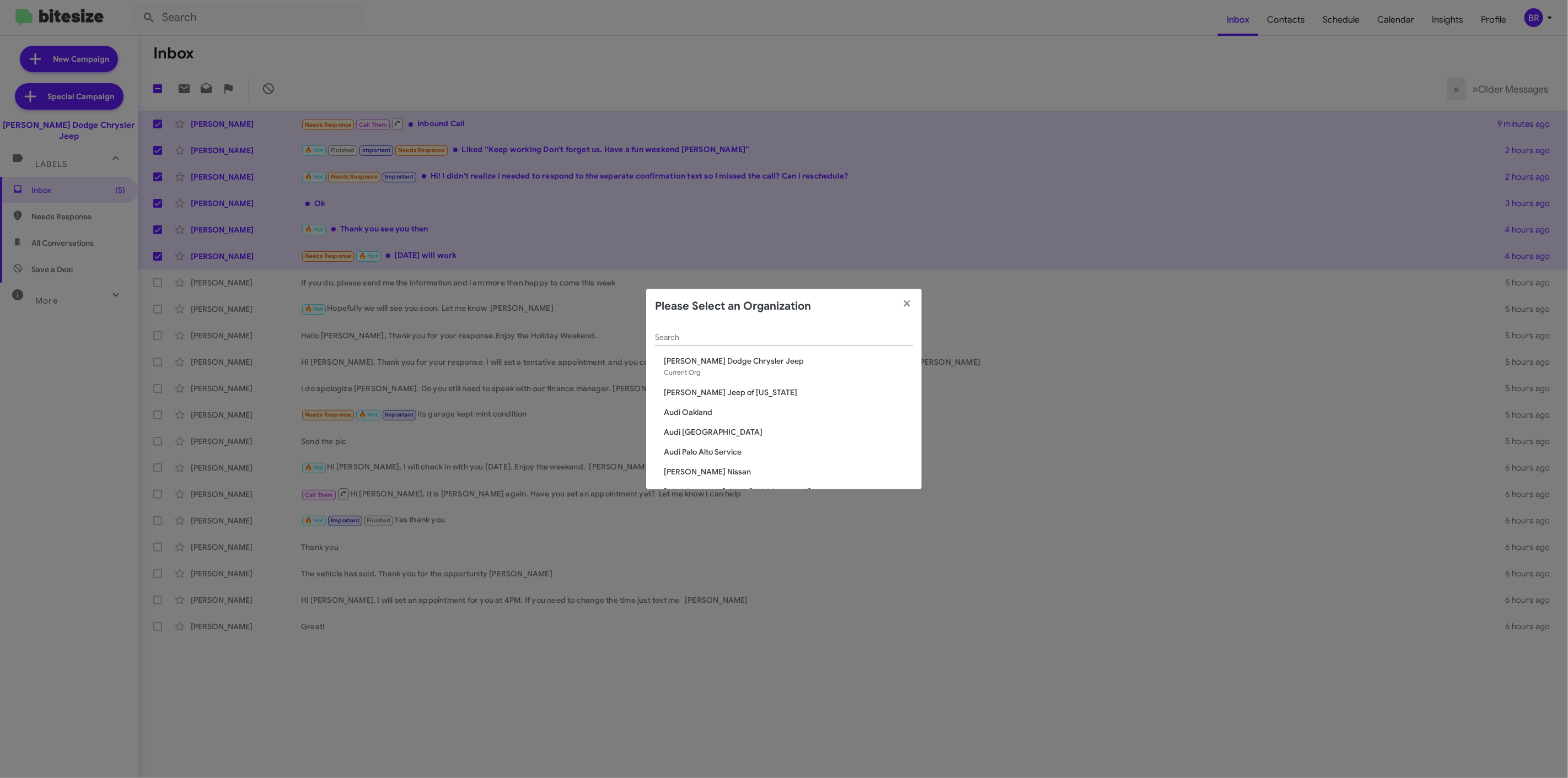
click at [803, 328] on div "Search" at bounding box center [784, 335] width 258 height 21
click at [805, 339] on input "Search" at bounding box center [784, 338] width 258 height 9
type input "niel"
click at [727, 454] on span "Nielsen Nissan of Denville" at bounding box center [789, 452] width 249 height 11
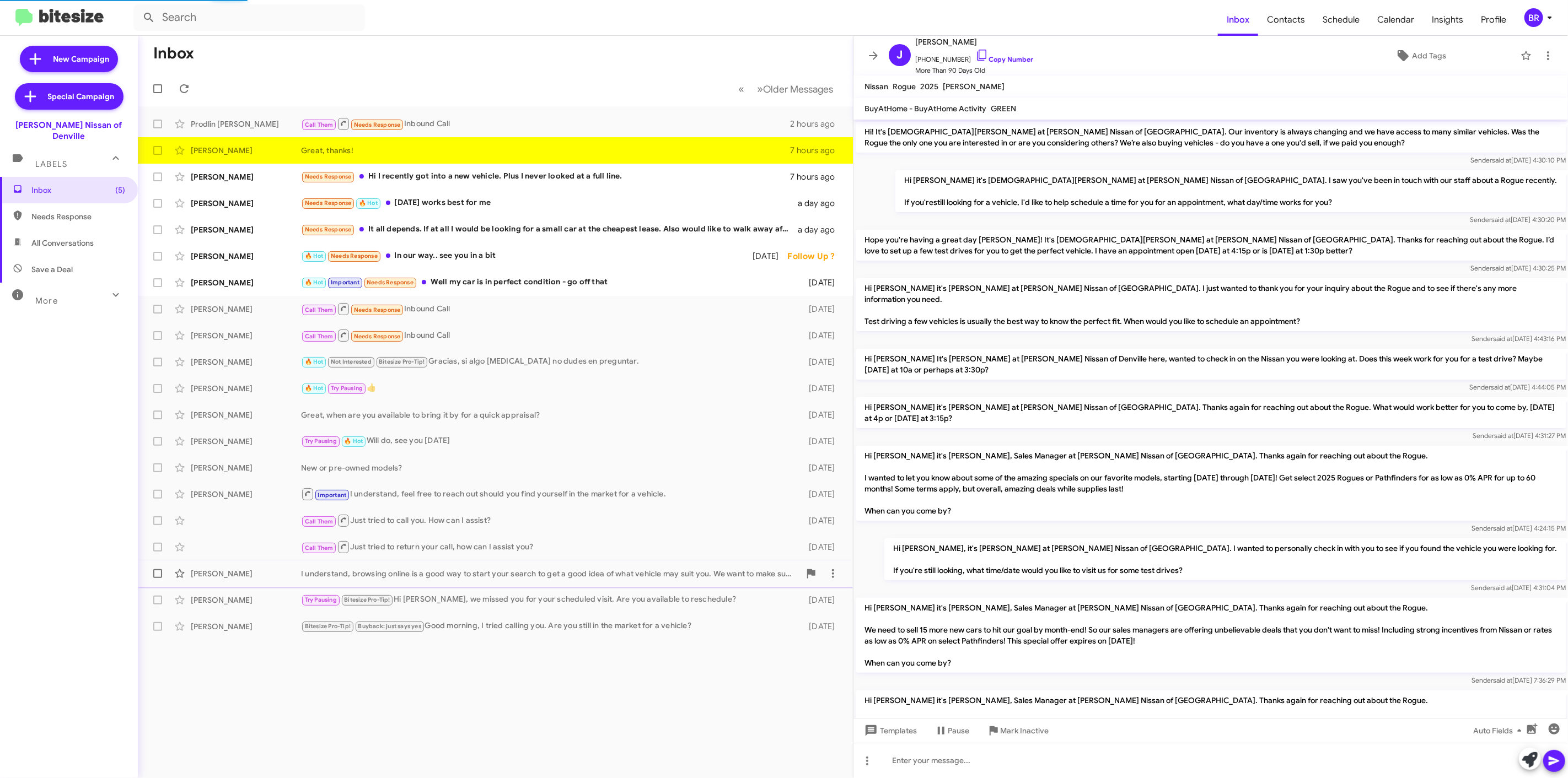
scroll to position [580, 0]
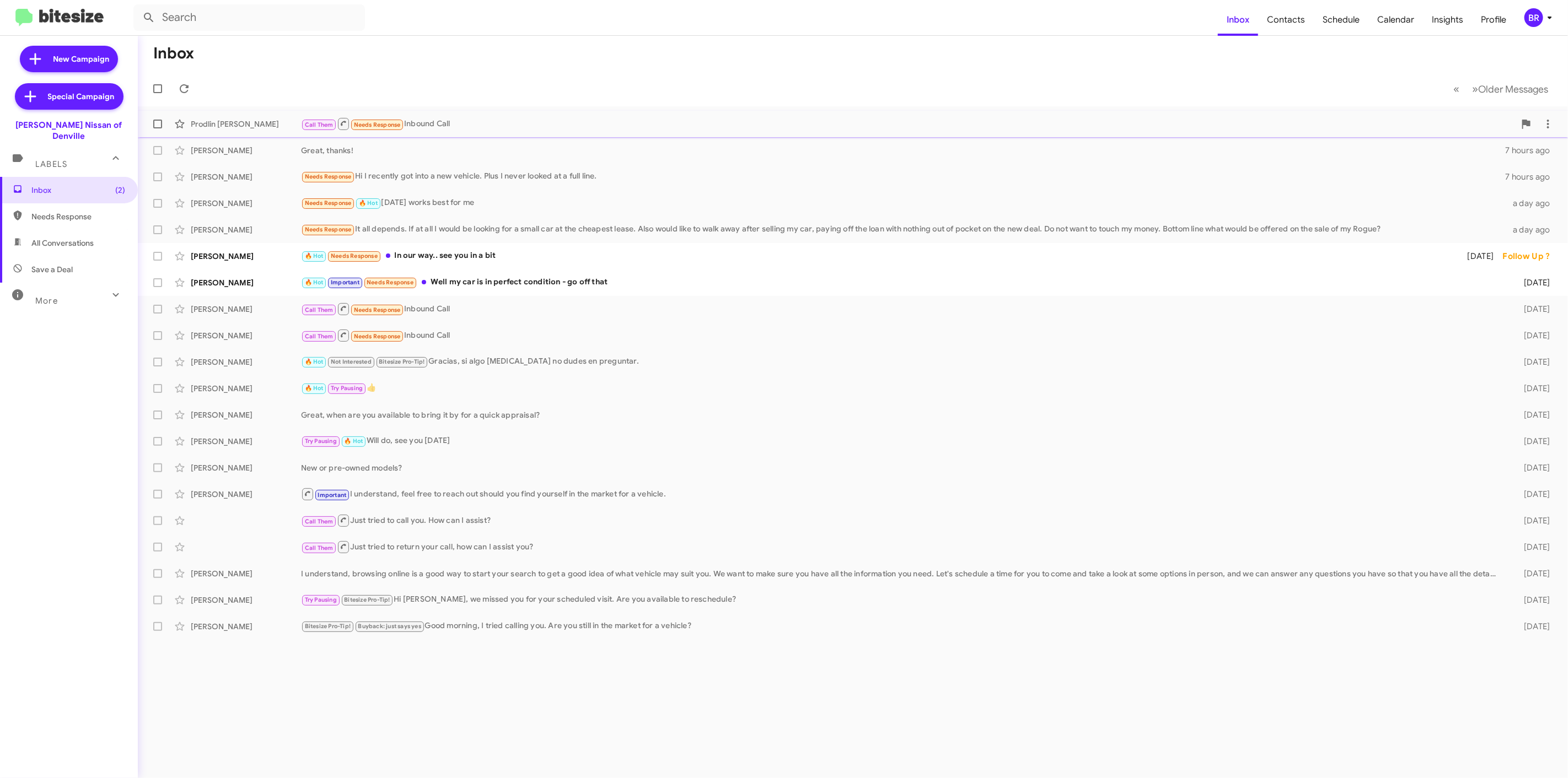
click at [162, 120] on label at bounding box center [158, 124] width 22 height 22
click at [158, 128] on input "checkbox" at bounding box center [157, 128] width 1 height 1
checkbox input "true"
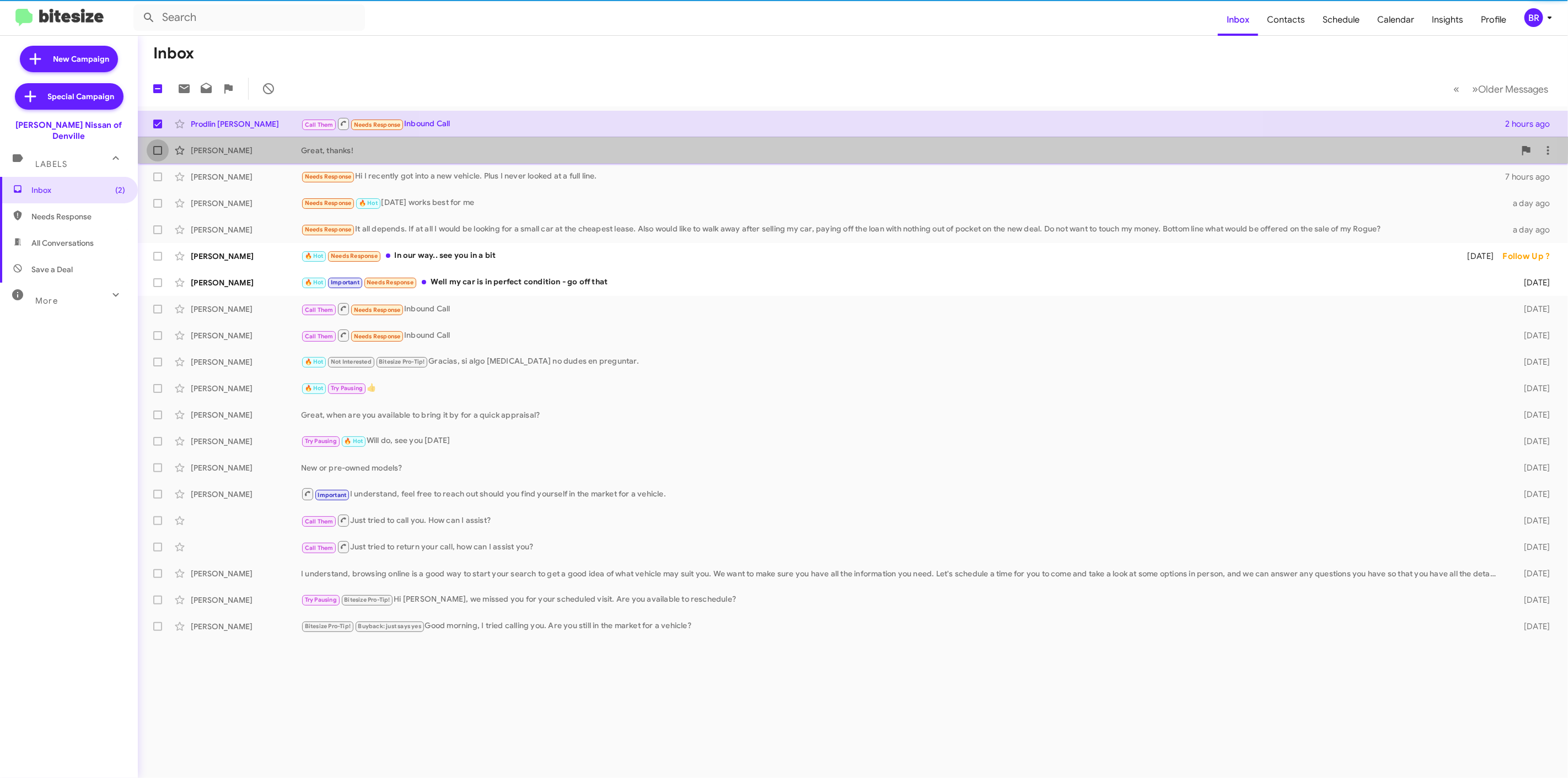
click at [162, 146] on label at bounding box center [158, 150] width 22 height 22
click at [158, 155] on input "checkbox" at bounding box center [157, 155] width 1 height 1
checkbox input "true"
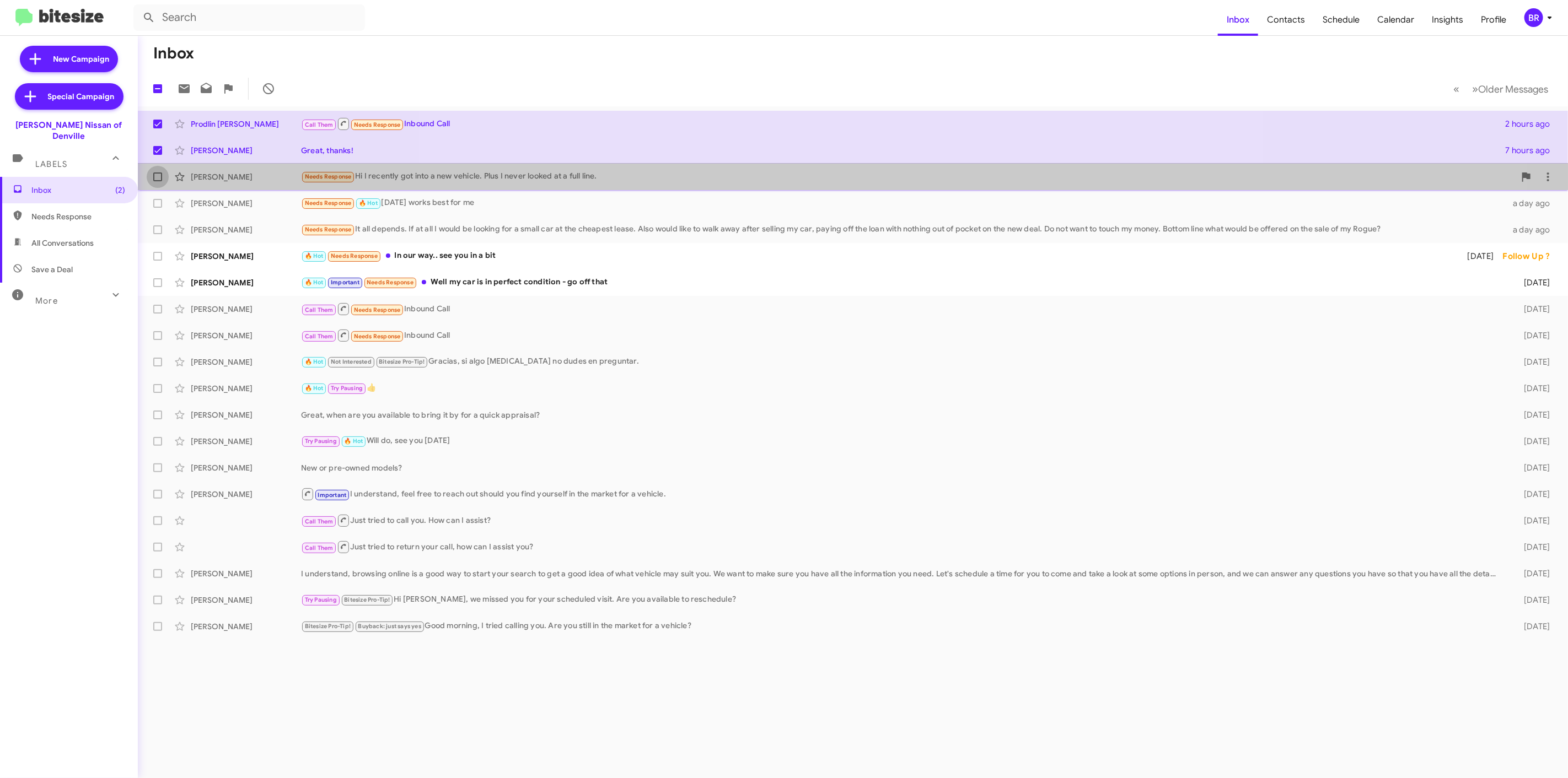
click at [147, 180] on label at bounding box center [158, 177] width 22 height 22
click at [157, 181] on input "checkbox" at bounding box center [157, 181] width 1 height 1
checkbox input "true"
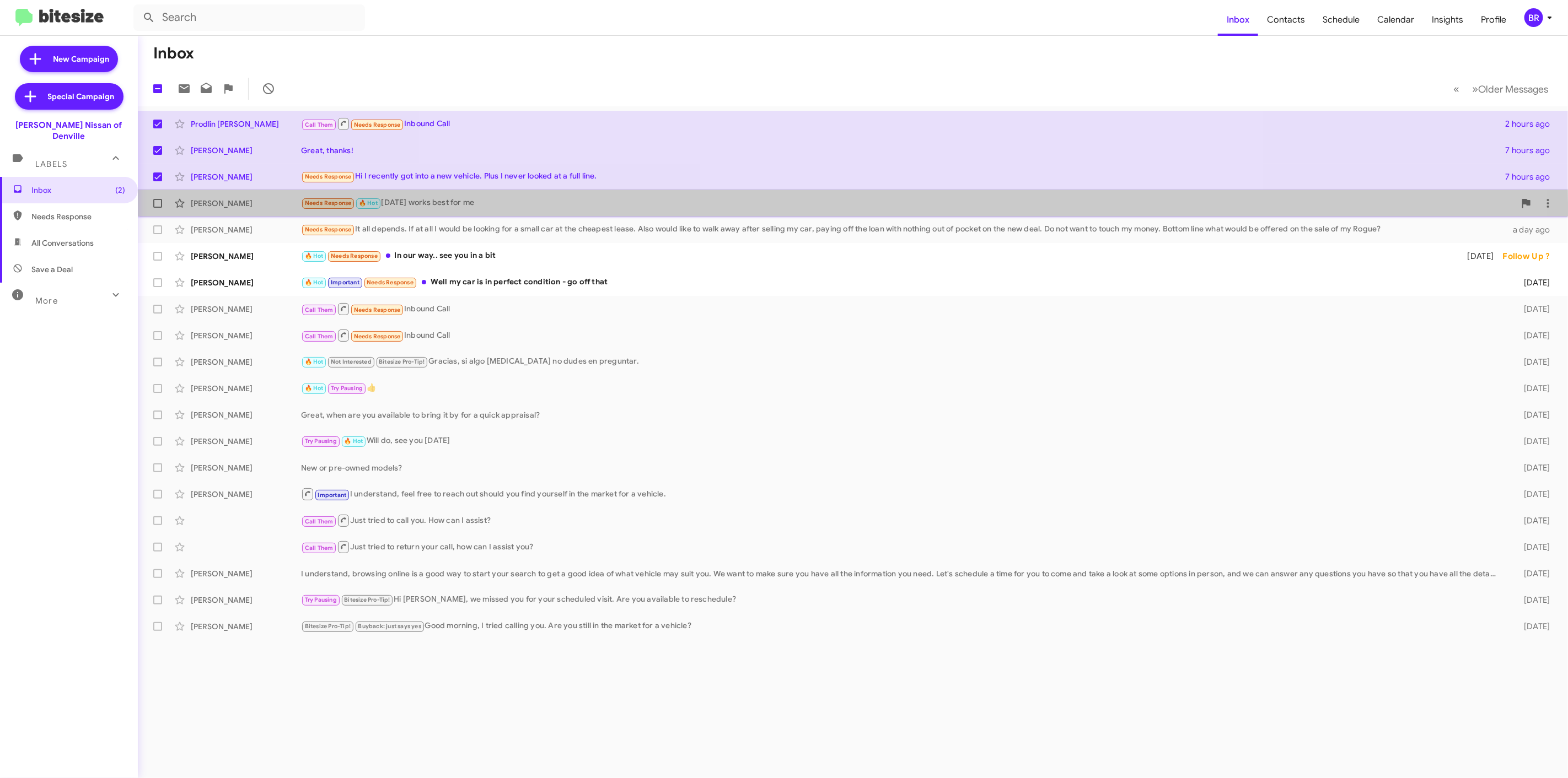
click at [157, 216] on span "[PERSON_NAME] Needs Response 🔥 Hot [DATE] works best for me a day ago" at bounding box center [852, 203] width 1430 height 26
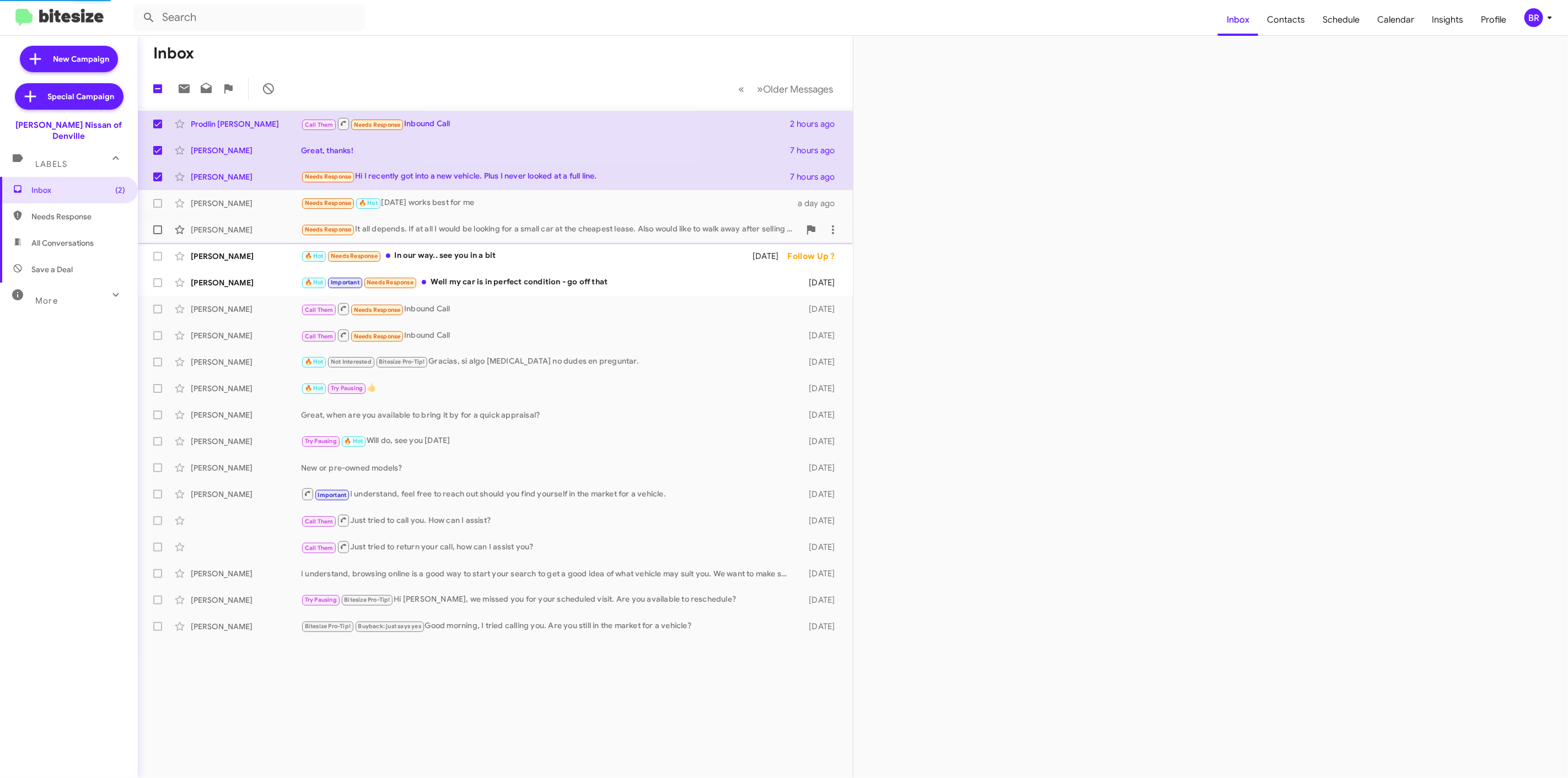
click at [157, 237] on label at bounding box center [158, 230] width 22 height 22
click at [157, 235] on input "checkbox" at bounding box center [157, 234] width 1 height 1
checkbox input "true"
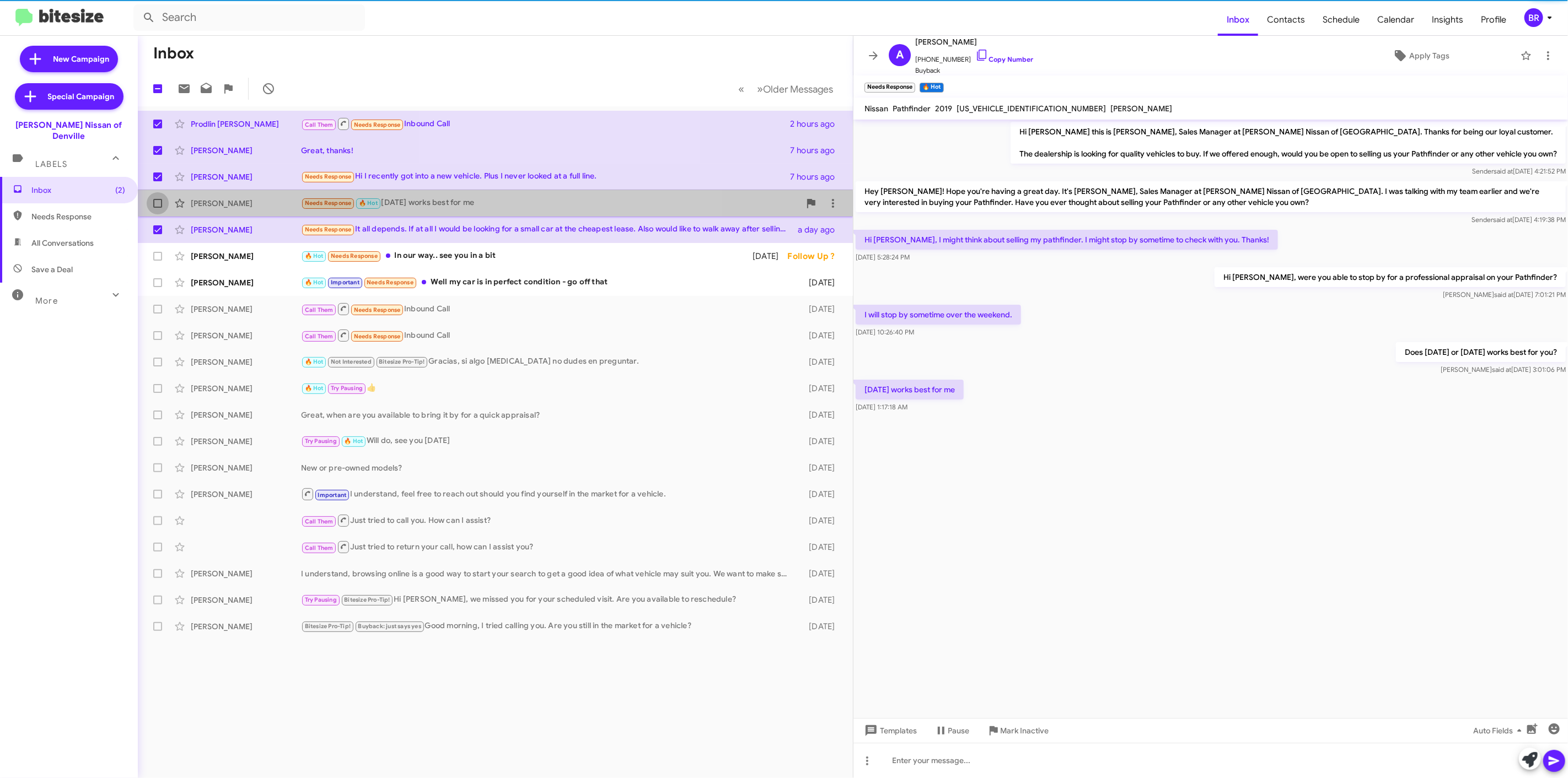
click at [157, 212] on label at bounding box center [158, 203] width 22 height 22
click at [157, 208] on input "checkbox" at bounding box center [157, 208] width 1 height 1
checkbox input "true"
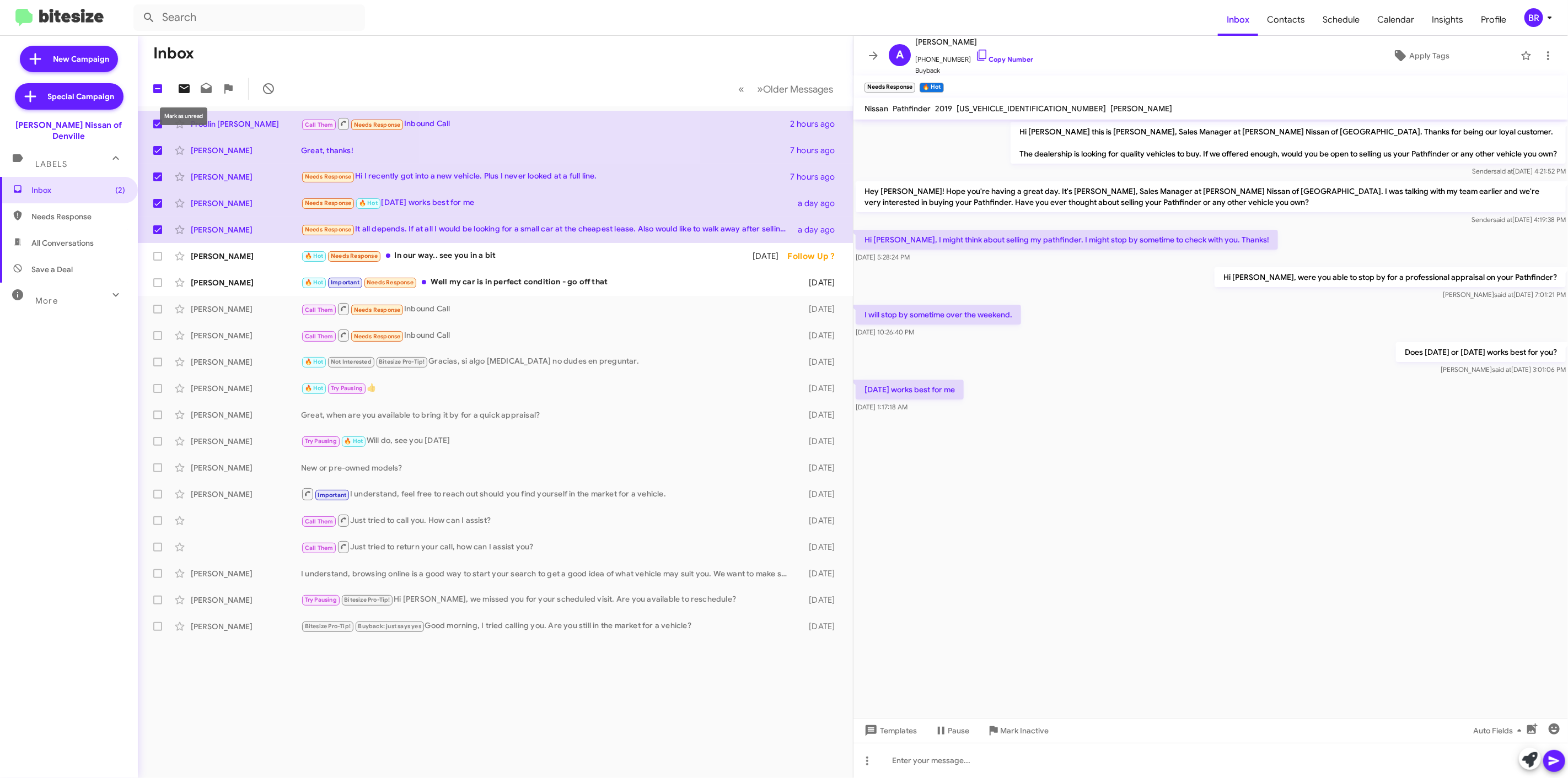
click at [178, 84] on icon at bounding box center [184, 89] width 14 height 14
click at [1531, 9] on div "BR" at bounding box center [1534, 17] width 19 height 19
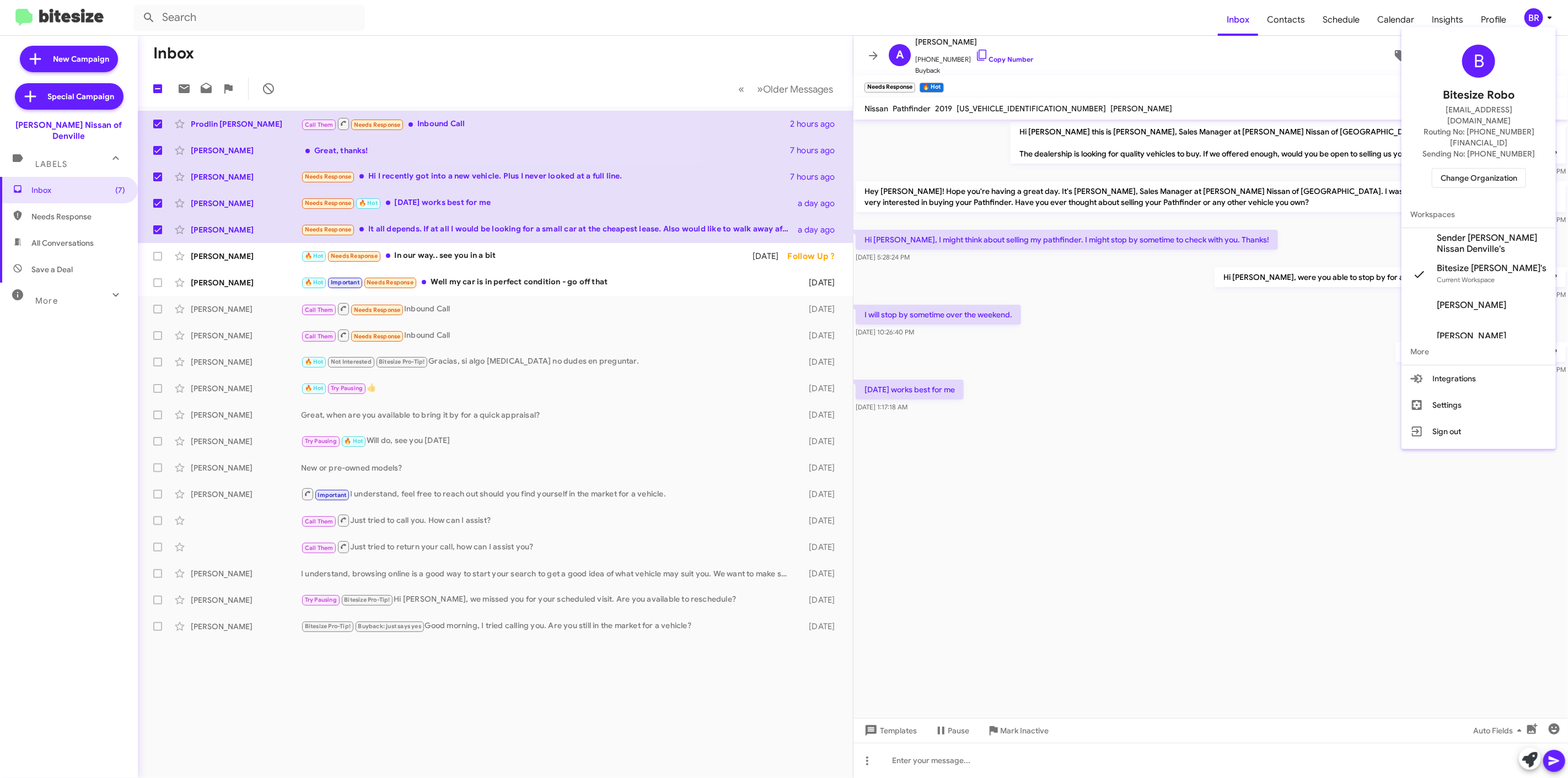
click at [1458, 169] on span "Change Organization" at bounding box center [1478, 178] width 77 height 19
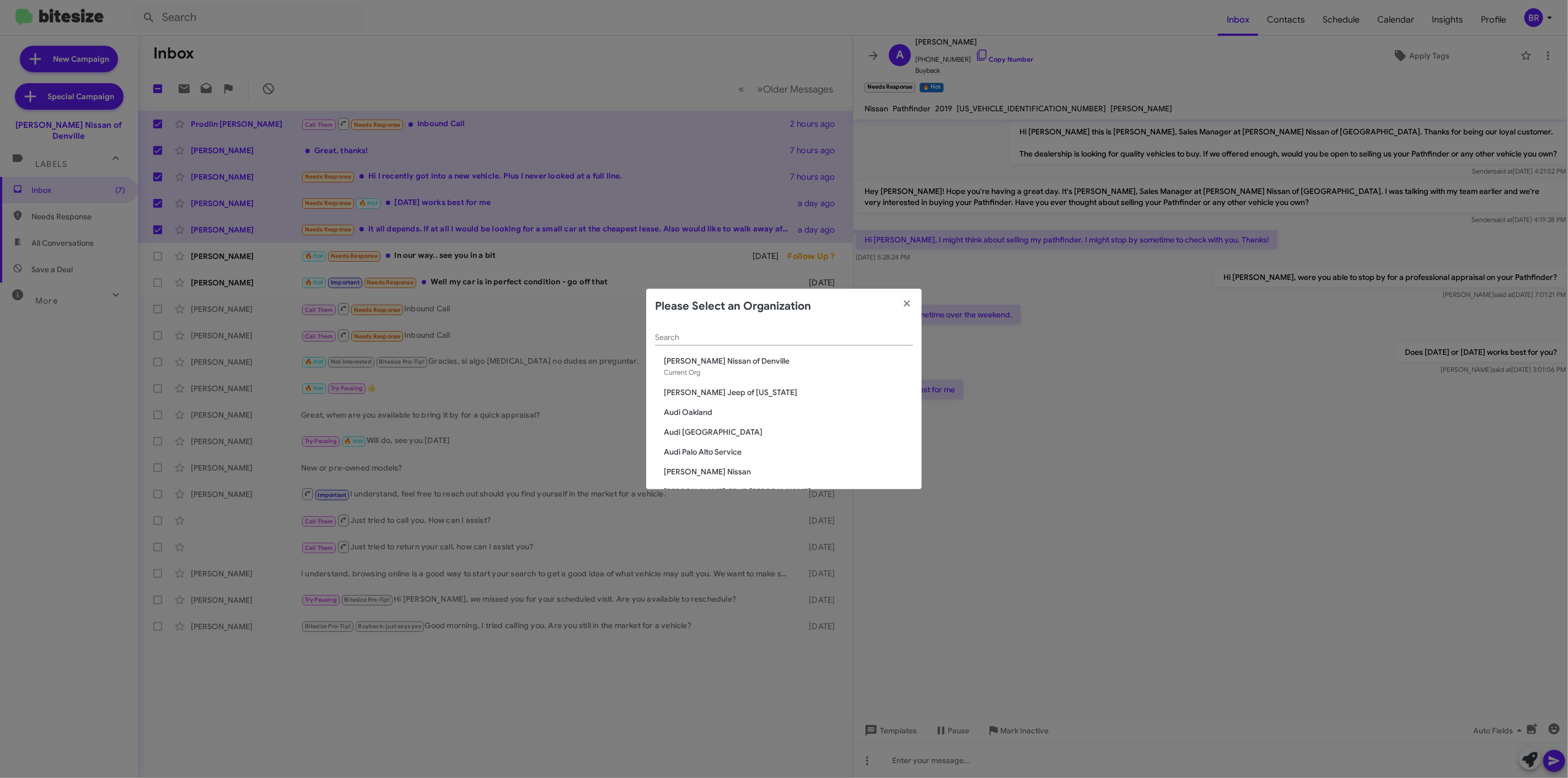
click at [760, 333] on input "Search" at bounding box center [784, 338] width 258 height 9
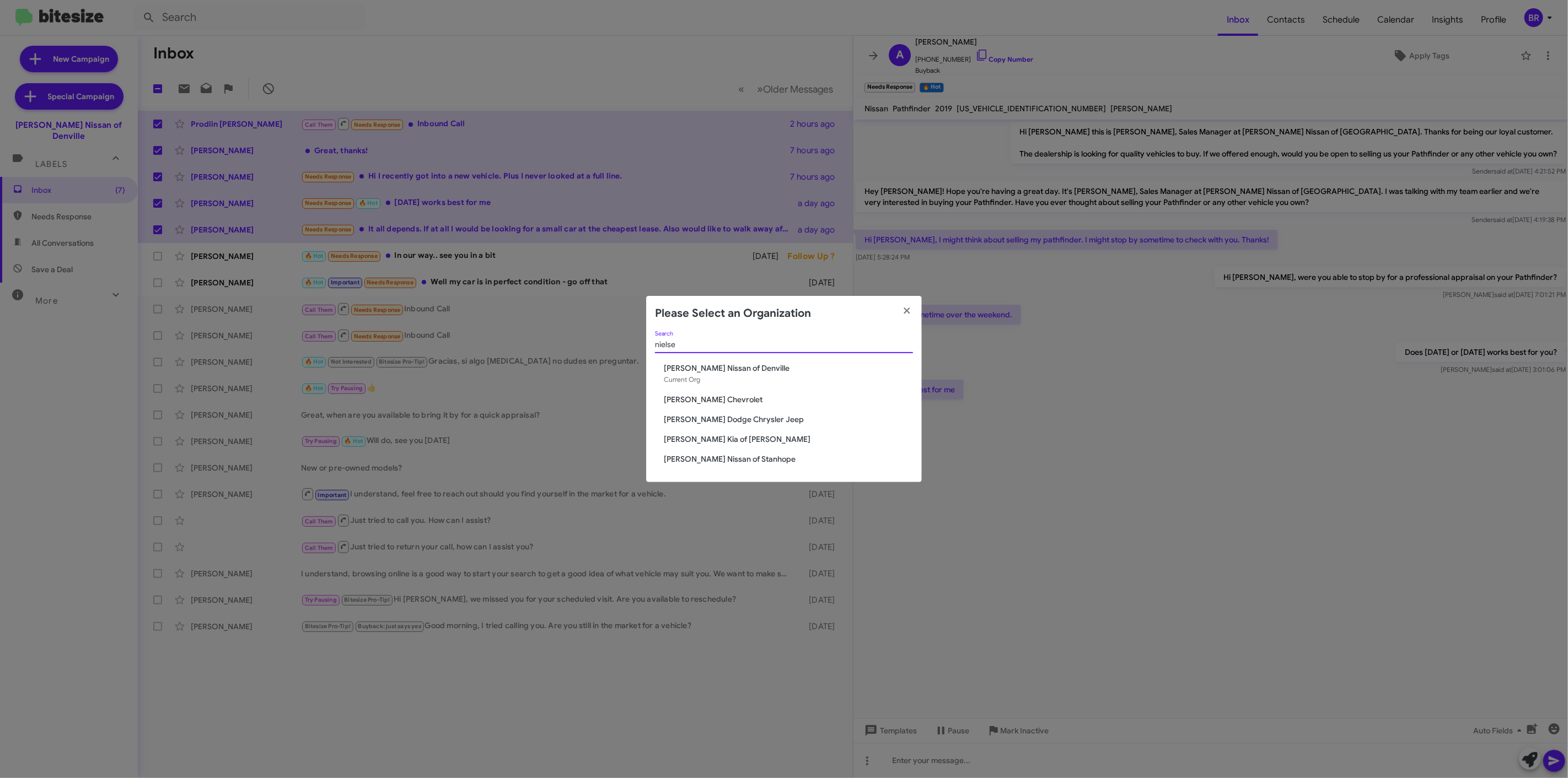
type input "nielse"
click at [730, 462] on span "[PERSON_NAME] Nissan of Stanhope" at bounding box center [789, 459] width 249 height 11
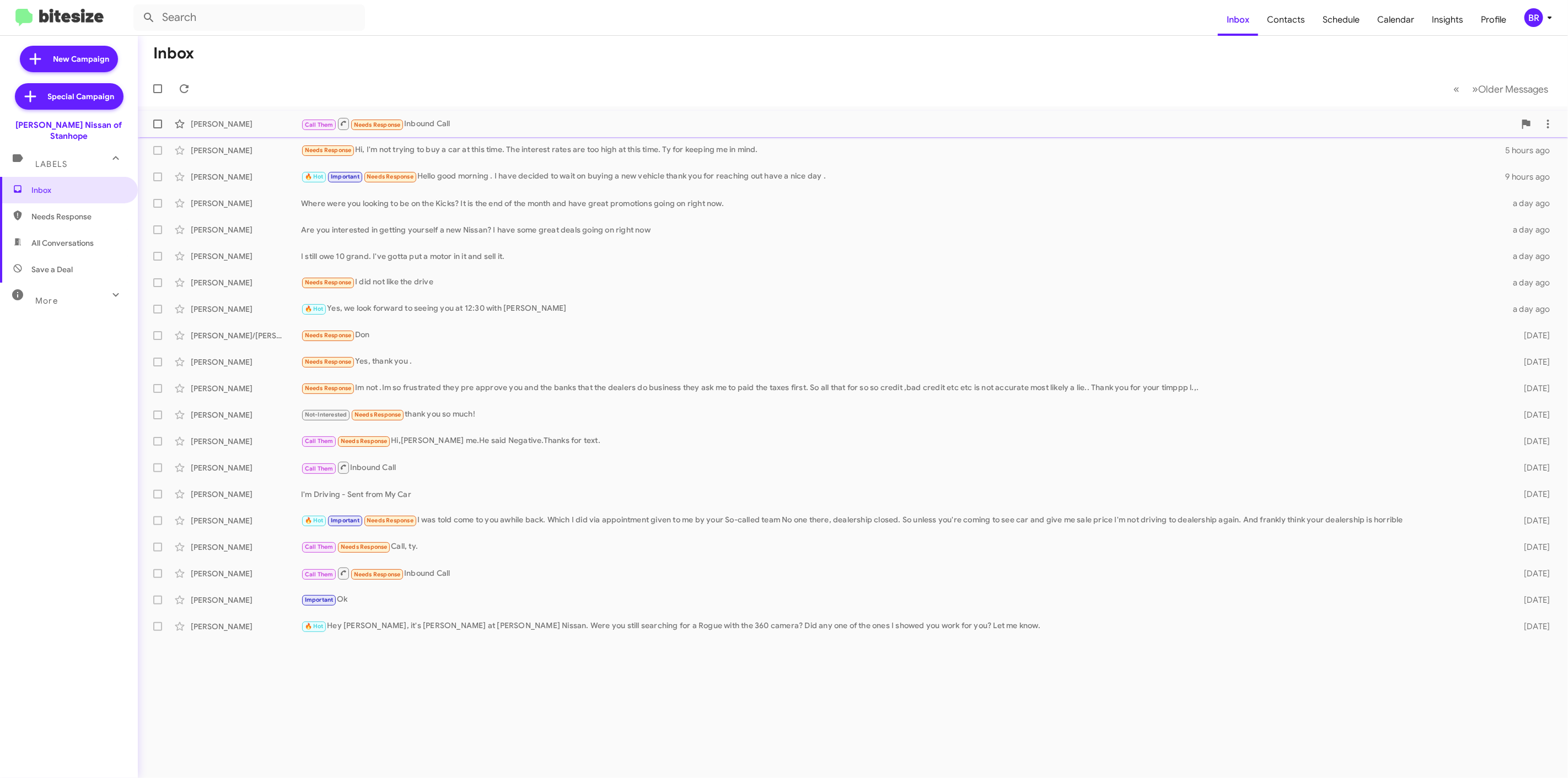
click at [154, 123] on span at bounding box center [158, 124] width 9 height 9
click at [157, 128] on input "checkbox" at bounding box center [157, 128] width 1 height 1
checkbox input "true"
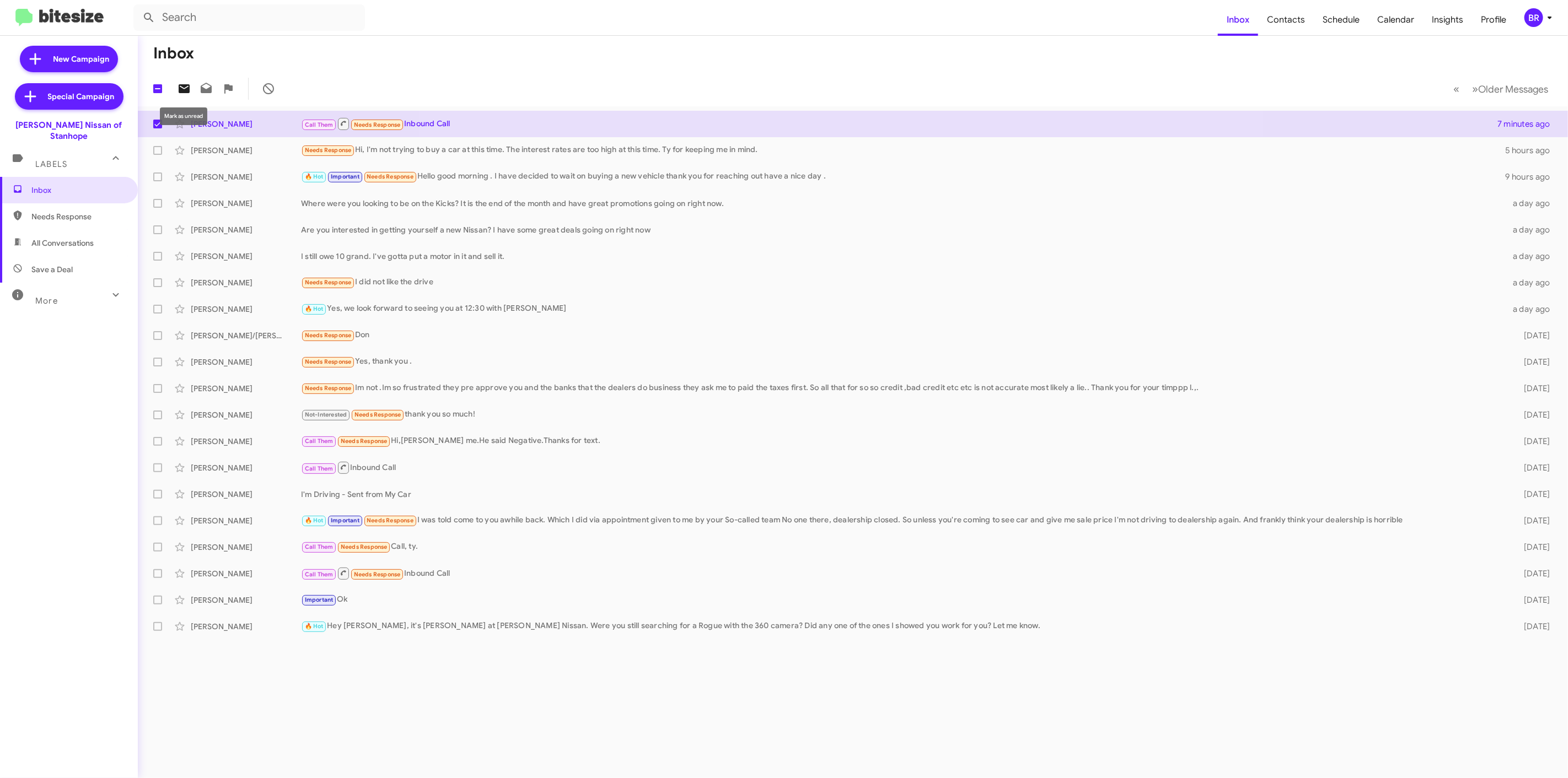
click at [175, 87] on span at bounding box center [184, 89] width 22 height 14
click at [1550, 28] on mat-toolbar "Inbox Contacts Schedule Calendar Insights Profile BR" at bounding box center [784, 17] width 1568 height 35
click at [1538, 20] on div "BR" at bounding box center [1534, 17] width 19 height 19
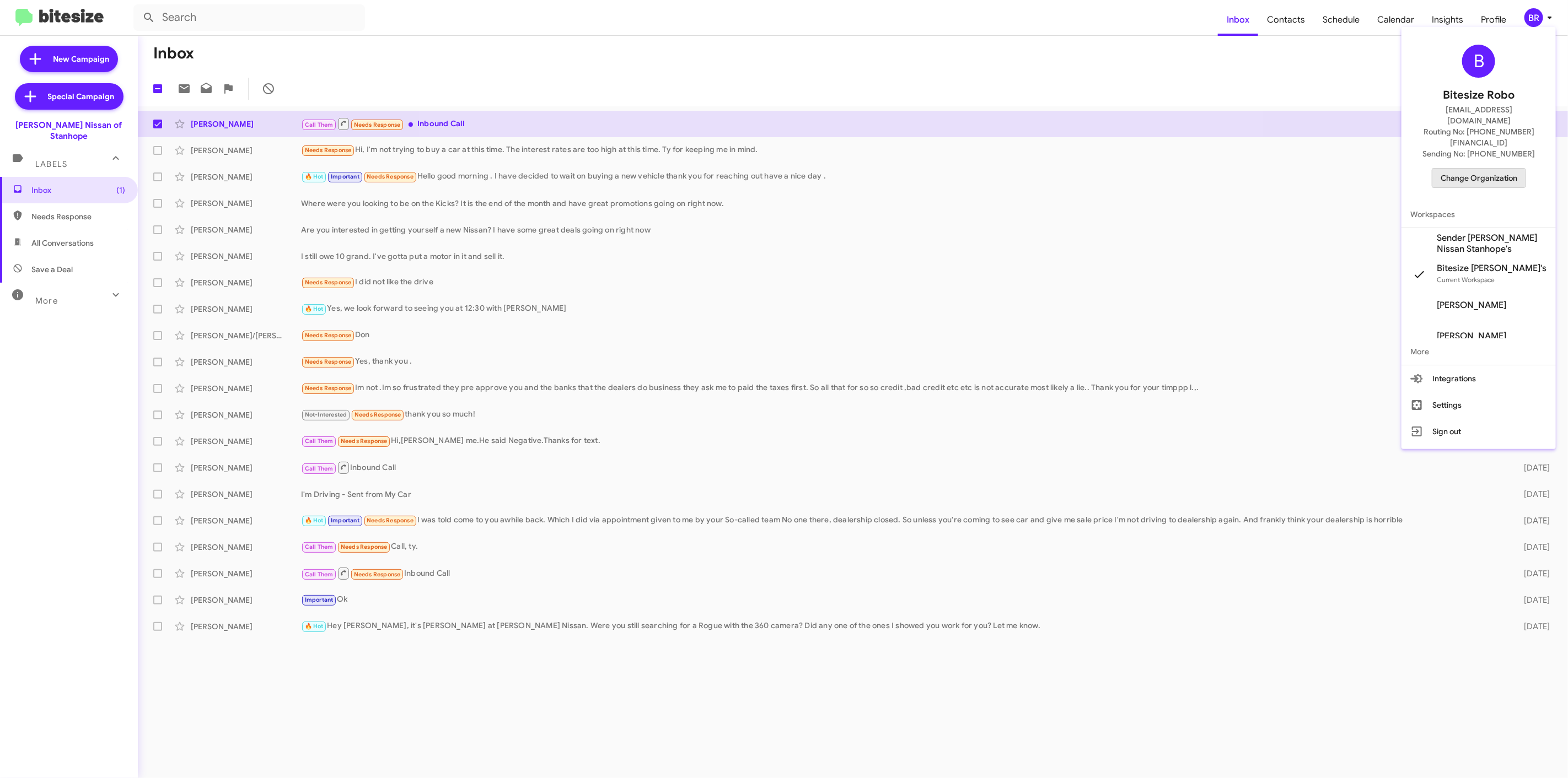
click at [1456, 169] on span "Change Organization" at bounding box center [1478, 178] width 77 height 19
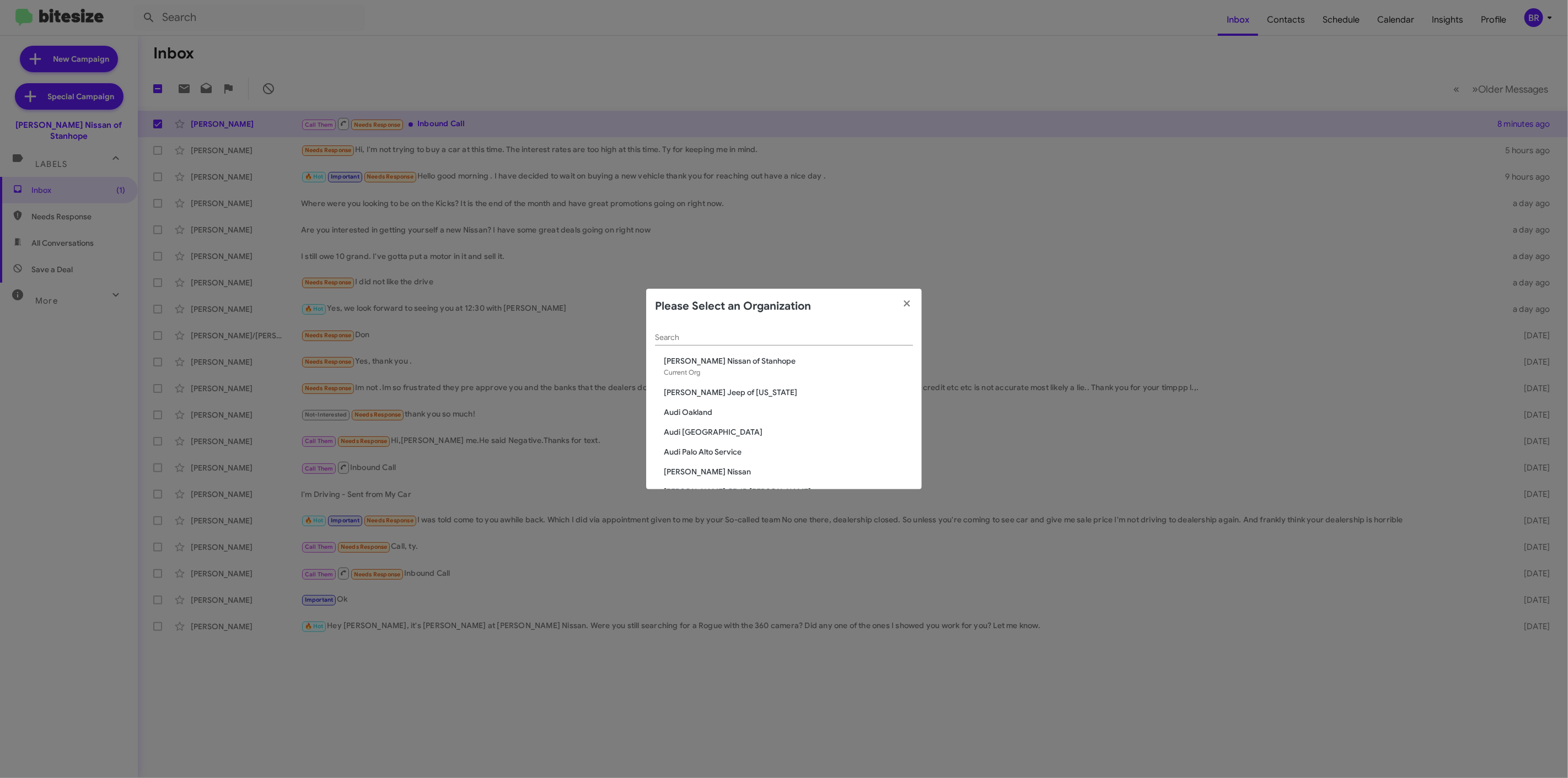
click at [824, 346] on div "Search" at bounding box center [784, 340] width 258 height 31
click at [822, 346] on div "Search" at bounding box center [784, 340] width 258 height 31
click at [825, 343] on div "Search" at bounding box center [784, 335] width 258 height 21
click at [827, 334] on input "Search" at bounding box center [784, 338] width 258 height 9
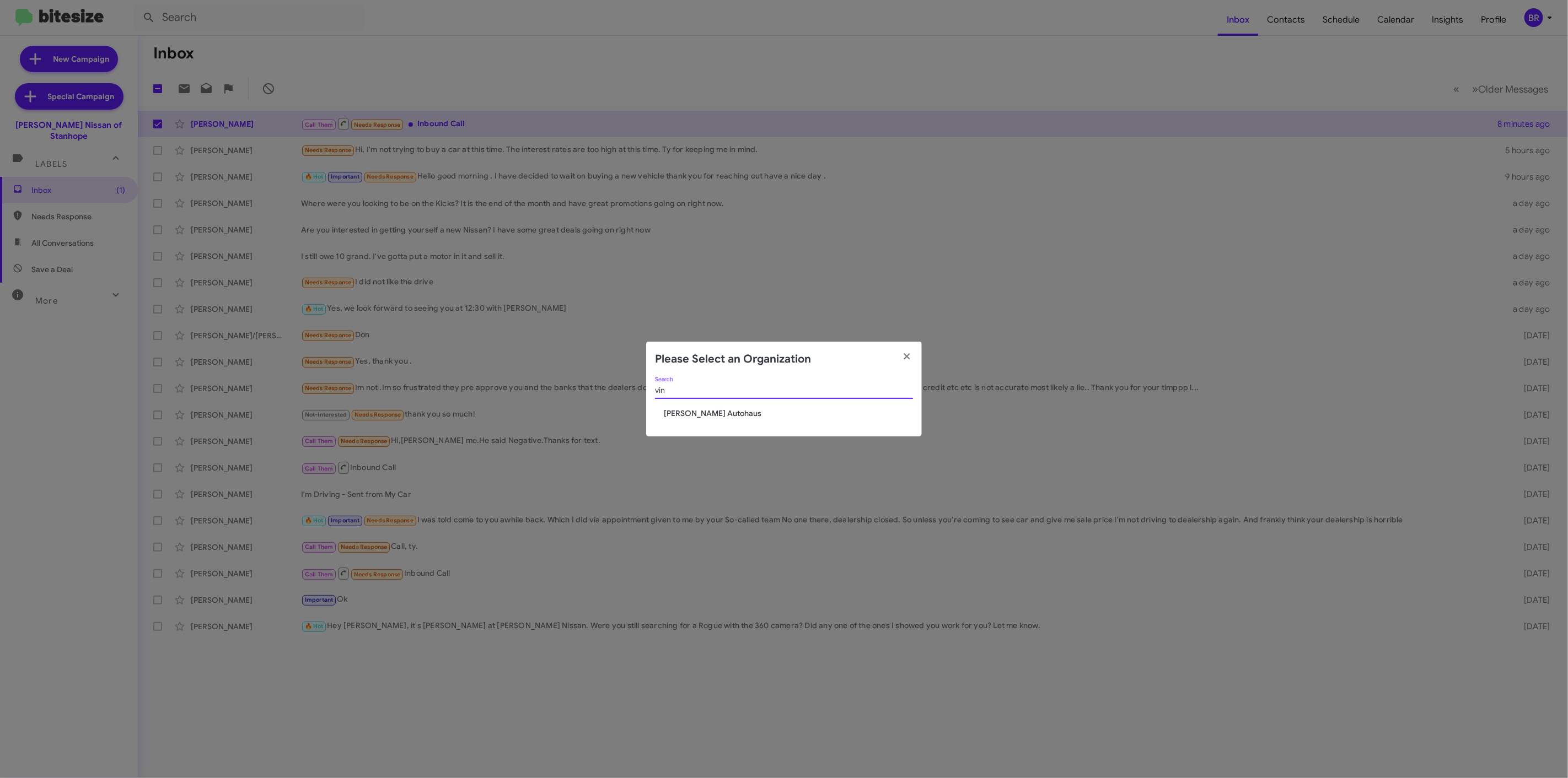
type input "vin"
click at [698, 417] on span "[PERSON_NAME] Autohaus" at bounding box center [789, 413] width 249 height 11
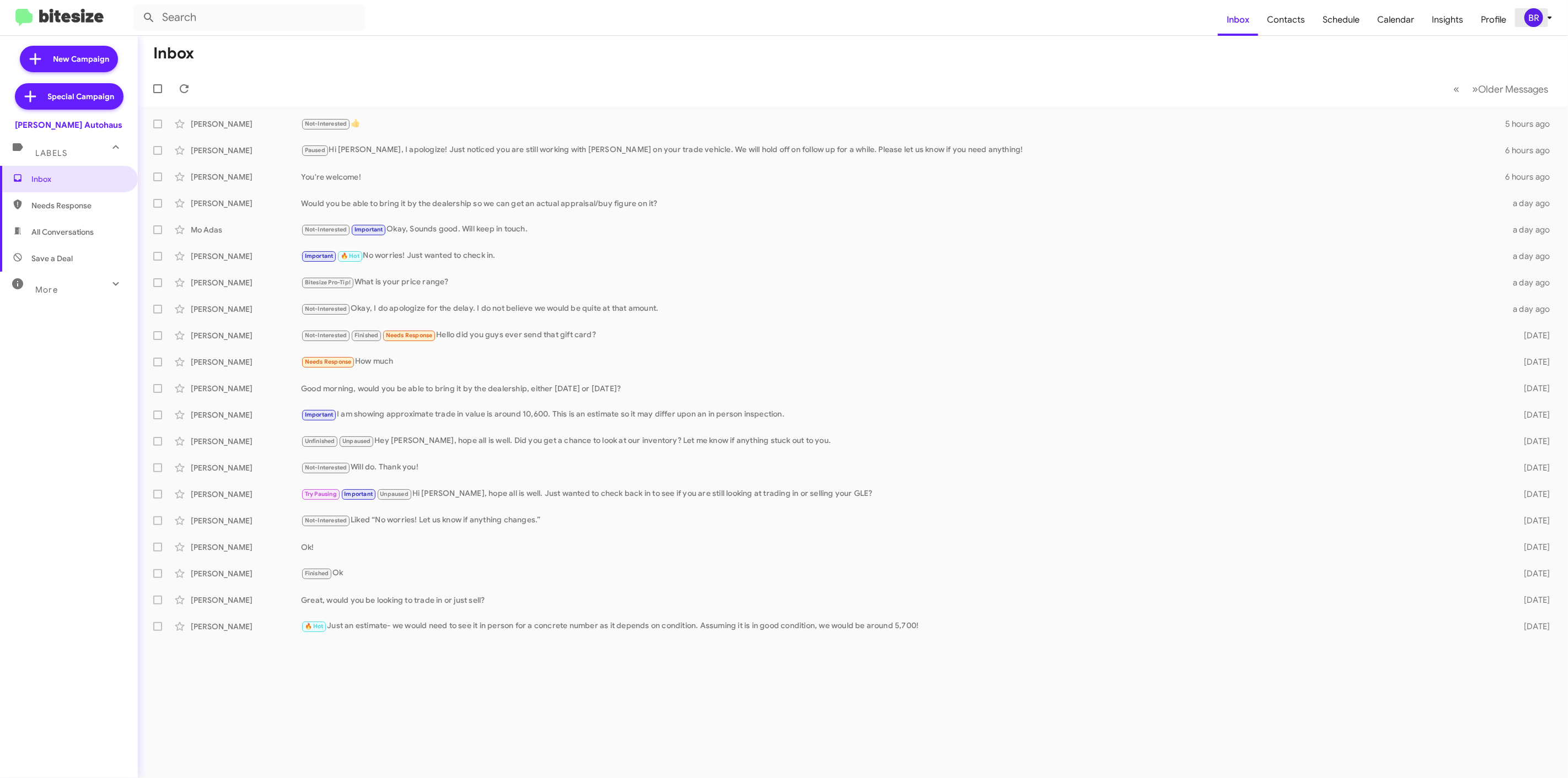
click at [1540, 19] on span "BR" at bounding box center [1540, 17] width 33 height 19
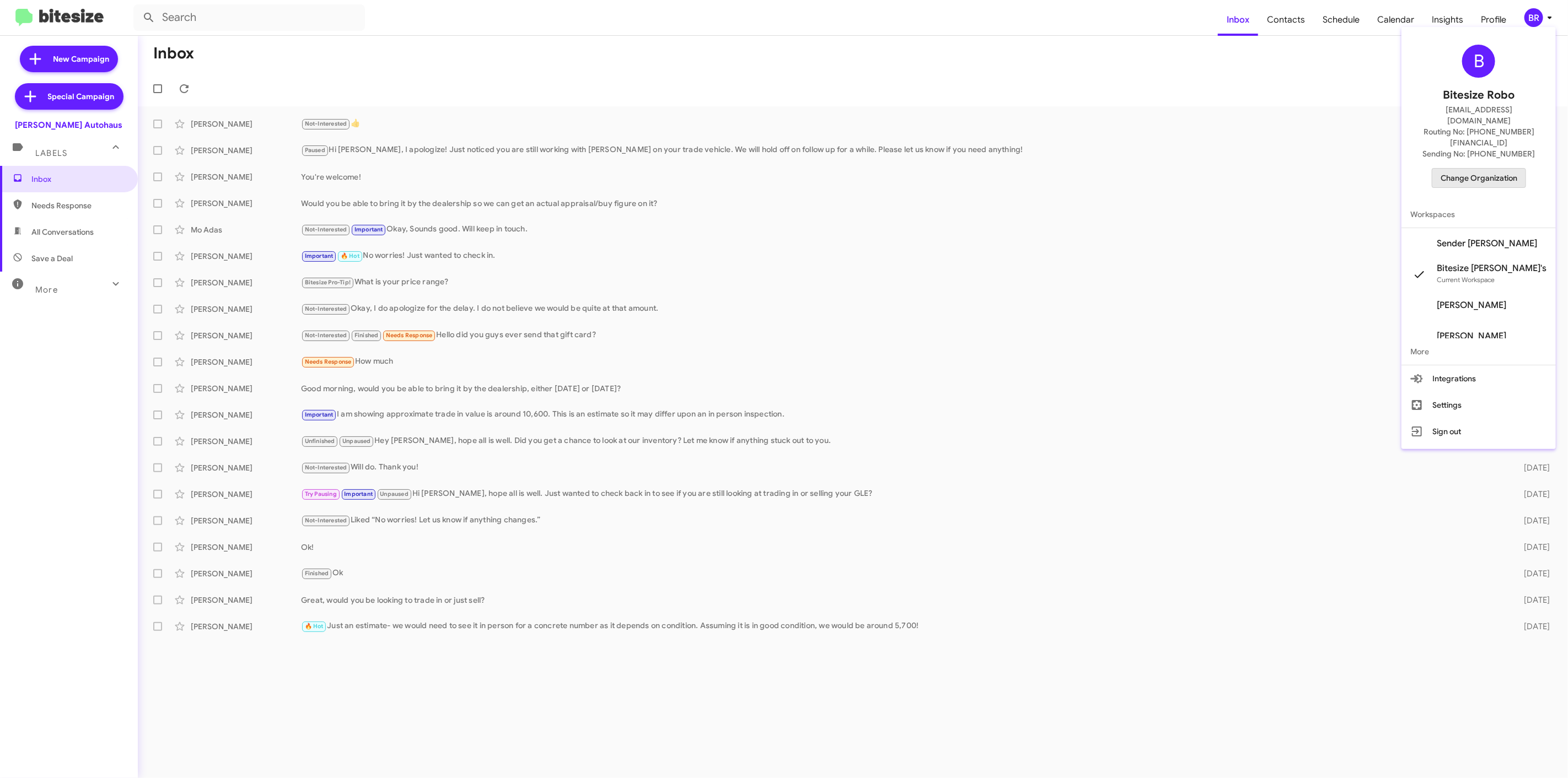
click at [1475, 168] on button "Change Organization" at bounding box center [1478, 178] width 94 height 20
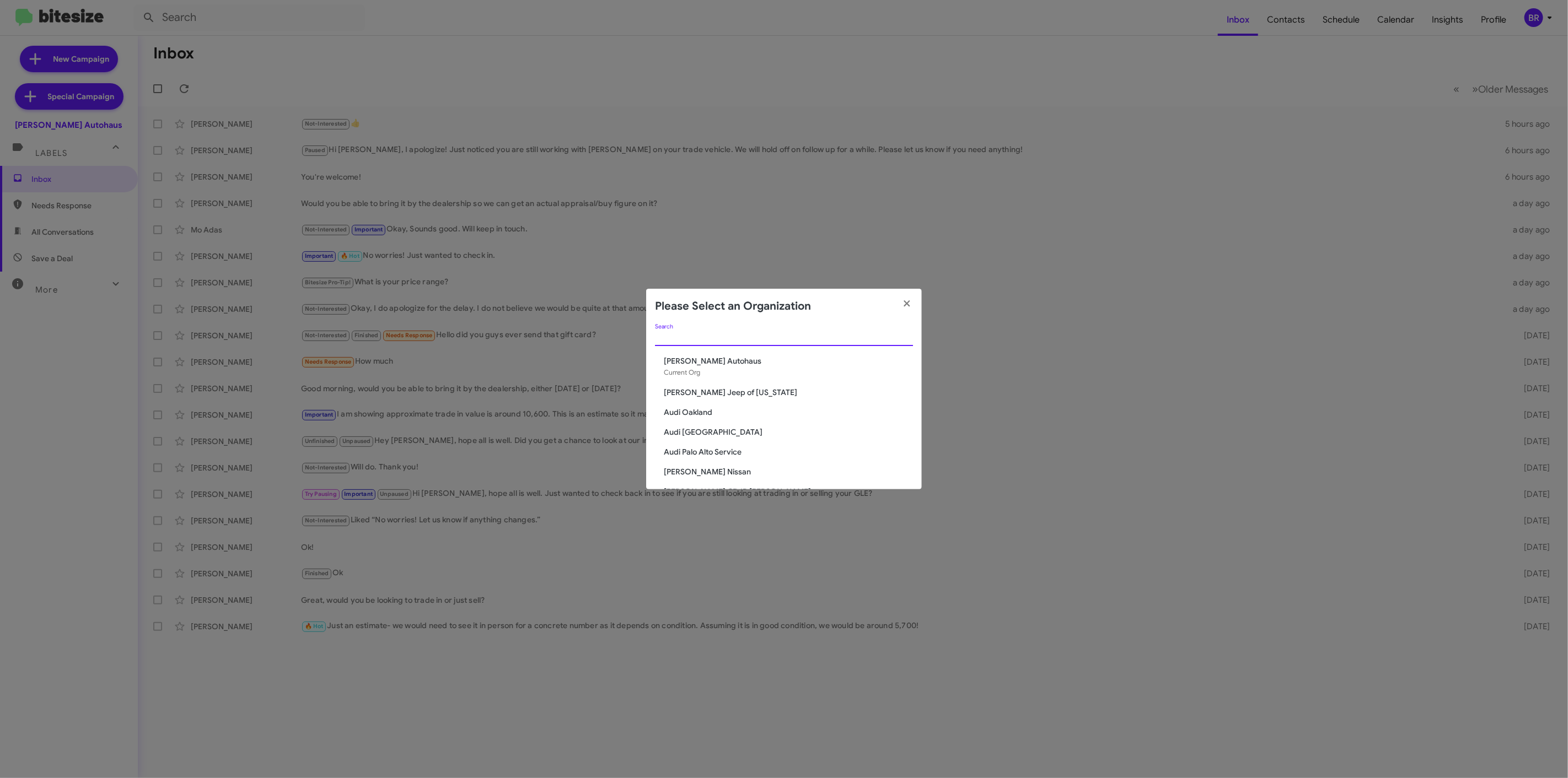
click at [747, 341] on input "Search" at bounding box center [784, 338] width 258 height 9
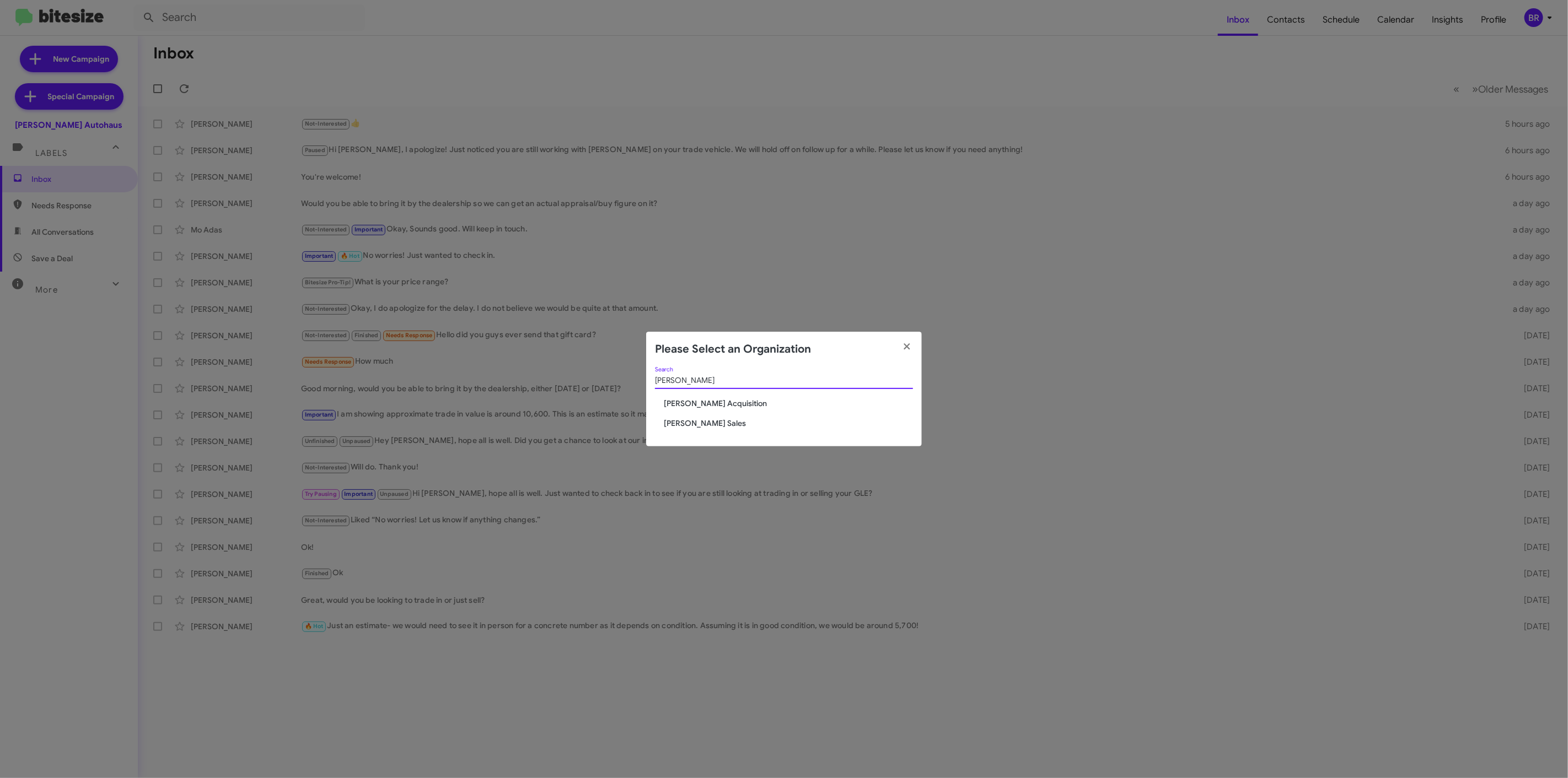
type input "[PERSON_NAME]"
click at [719, 415] on div "[PERSON_NAME] Search [PERSON_NAME] Acquisition [PERSON_NAME] Sales" at bounding box center [784, 407] width 276 height 80
click at [714, 426] on span "[PERSON_NAME] Sales" at bounding box center [789, 423] width 249 height 11
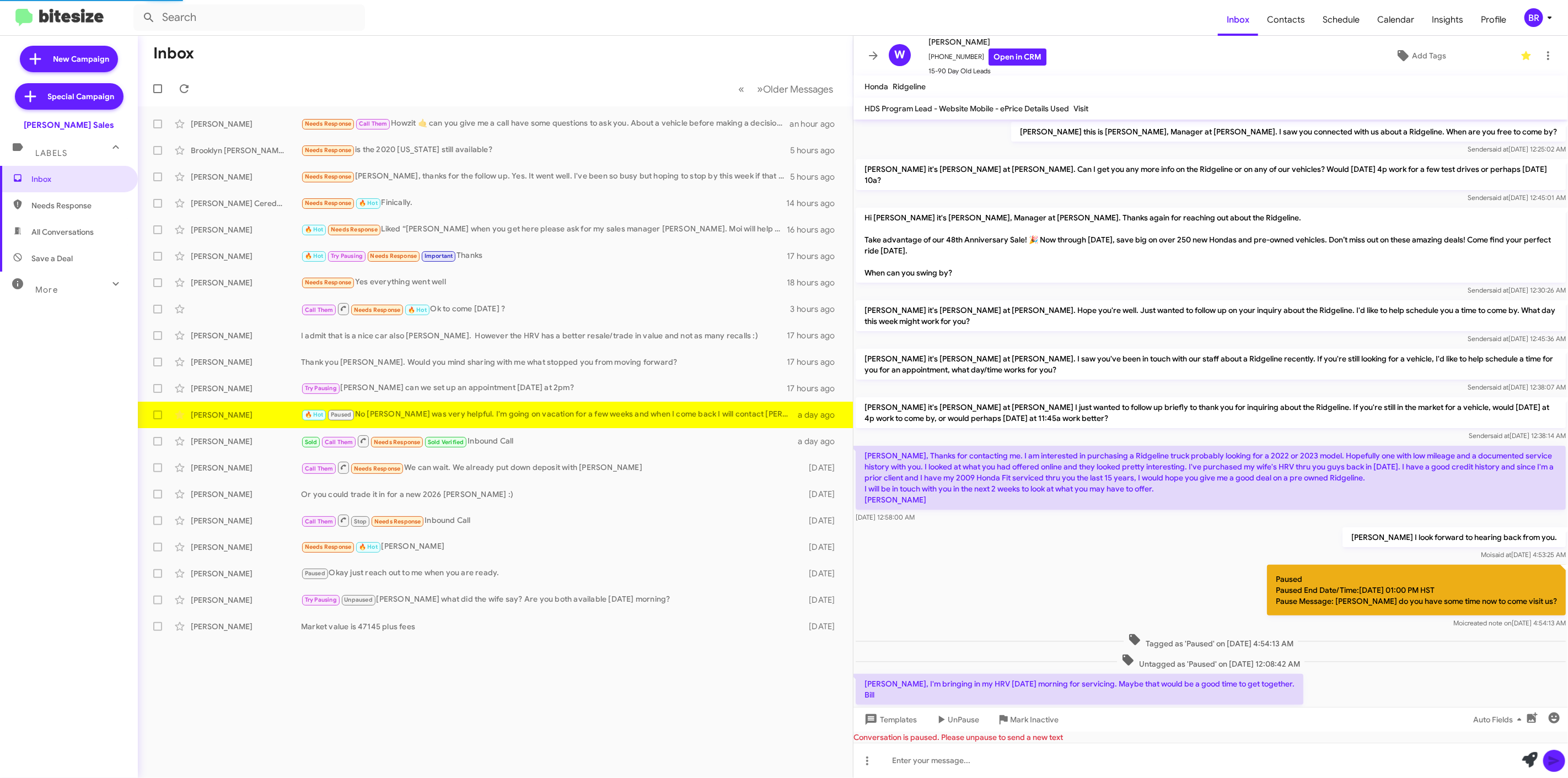
scroll to position [259, 0]
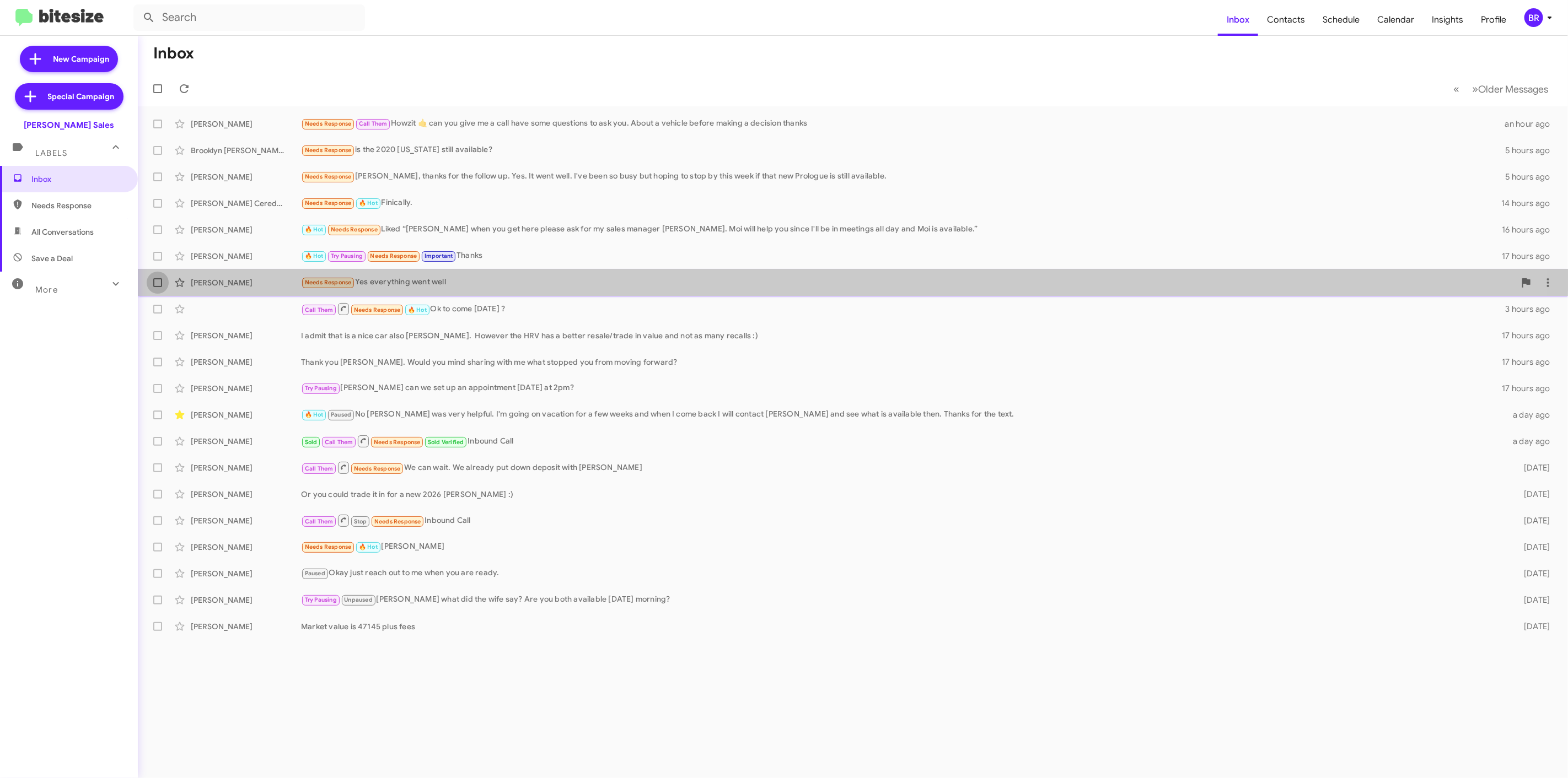
click at [157, 281] on span at bounding box center [158, 282] width 9 height 9
click at [157, 287] on input "checkbox" at bounding box center [157, 287] width 1 height 1
checkbox input "true"
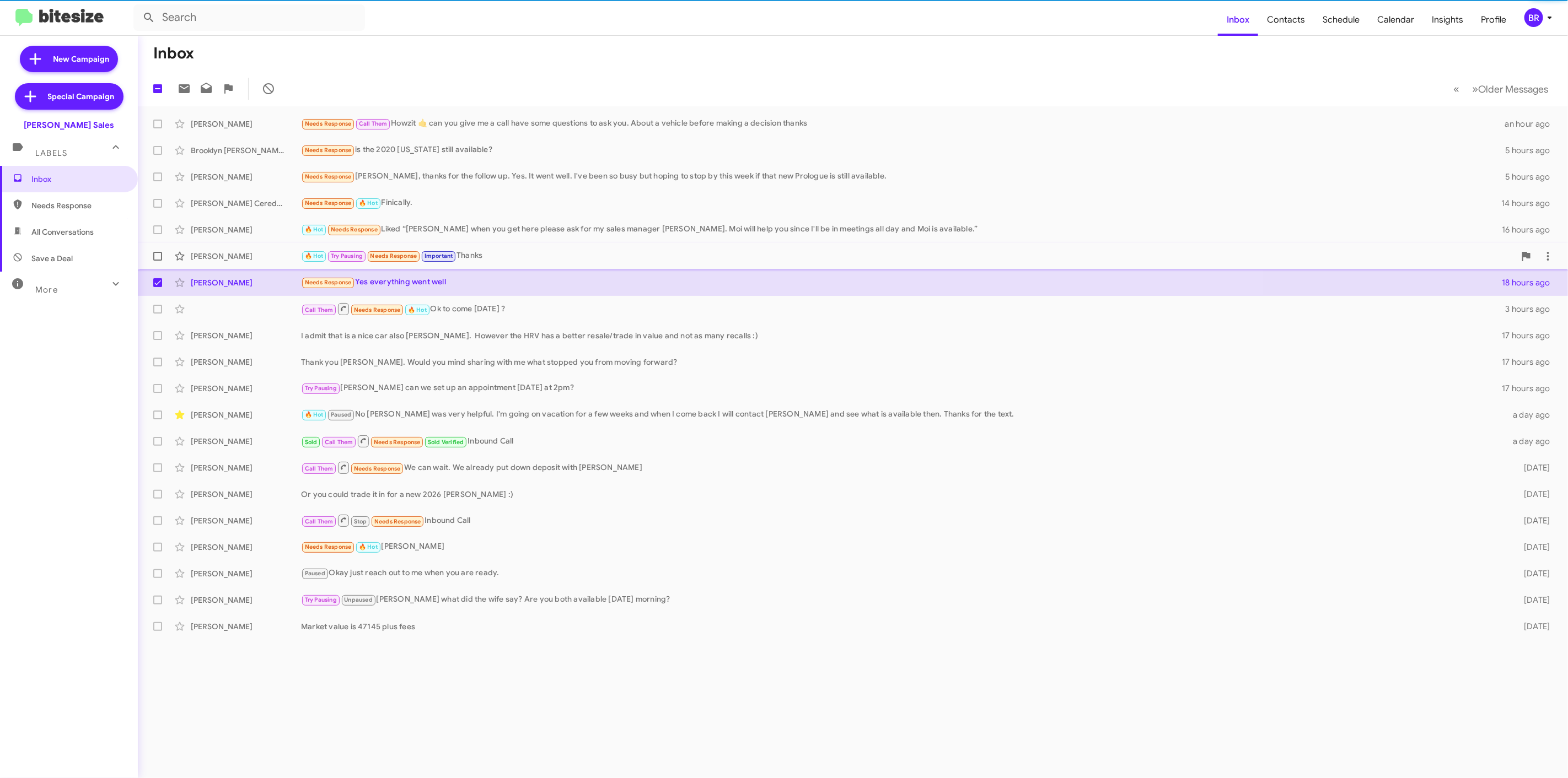
click at [151, 245] on label at bounding box center [158, 256] width 22 height 22
click at [157, 261] on input "checkbox" at bounding box center [157, 261] width 1 height 1
checkbox input "true"
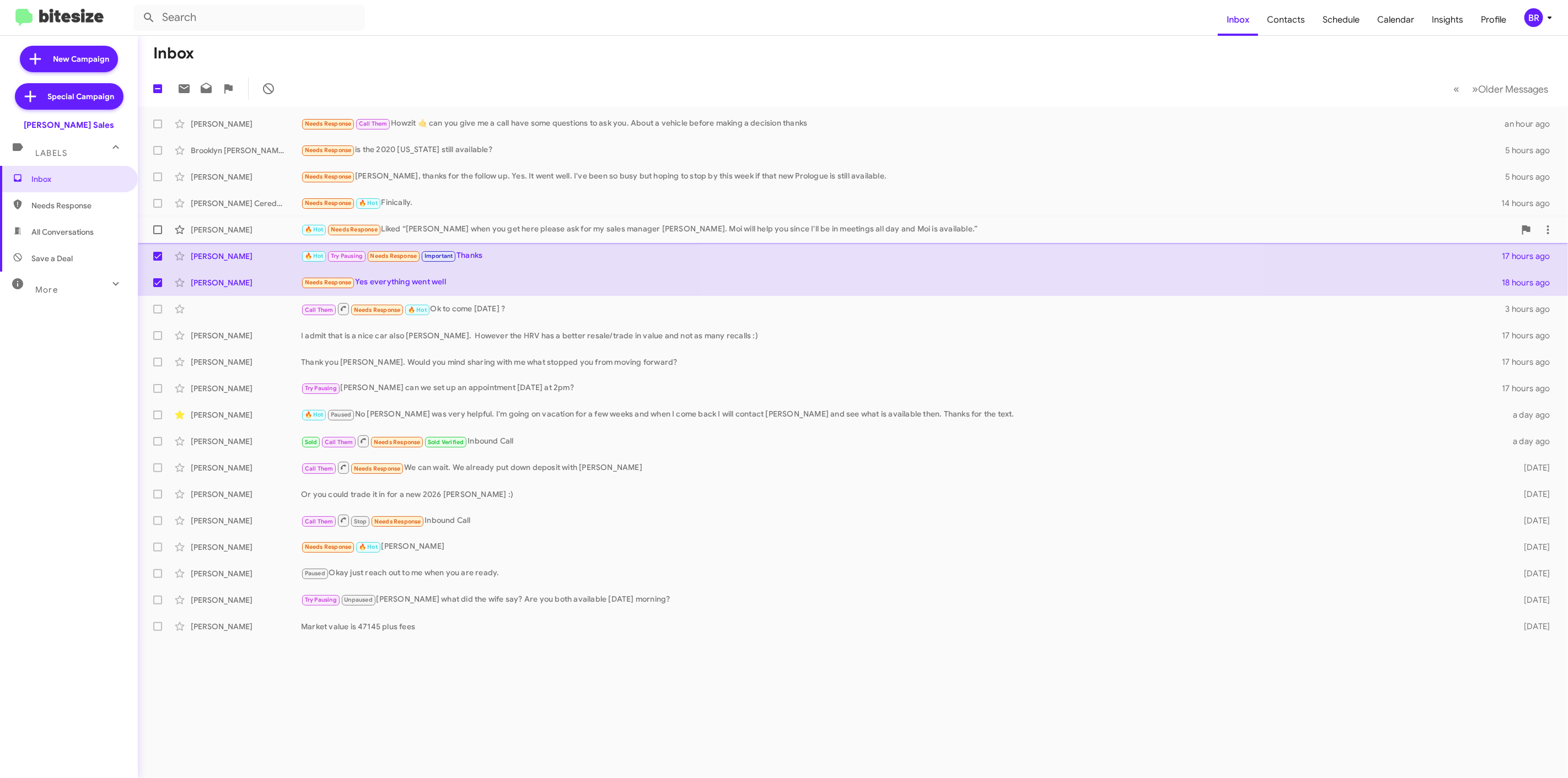
click at [152, 230] on label at bounding box center [158, 230] width 22 height 22
click at [157, 234] on input "checkbox" at bounding box center [157, 234] width 1 height 1
checkbox input "true"
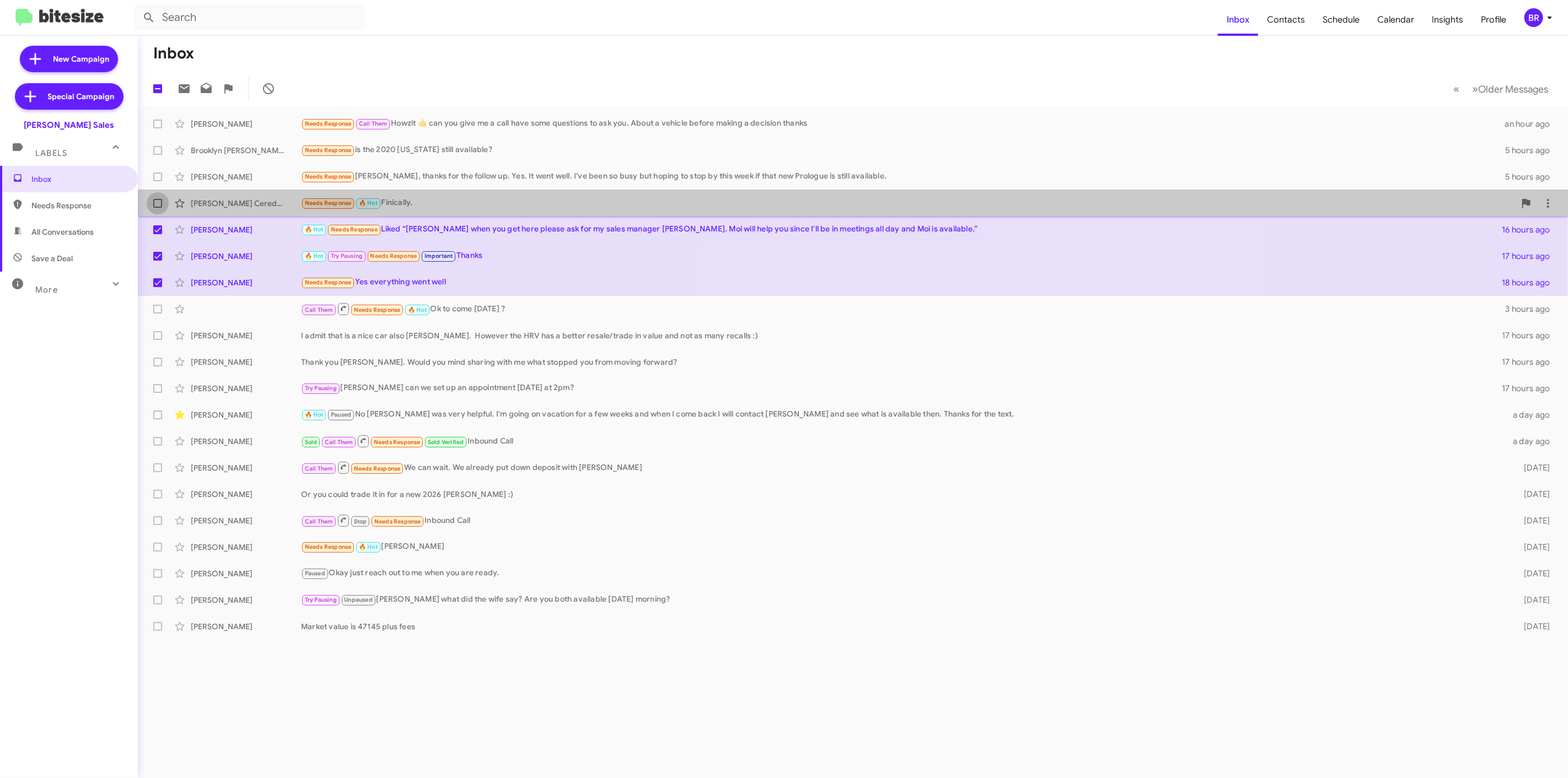
click at [151, 199] on label at bounding box center [158, 203] width 22 height 22
click at [157, 208] on input "checkbox" at bounding box center [157, 208] width 1 height 1
checkbox input "true"
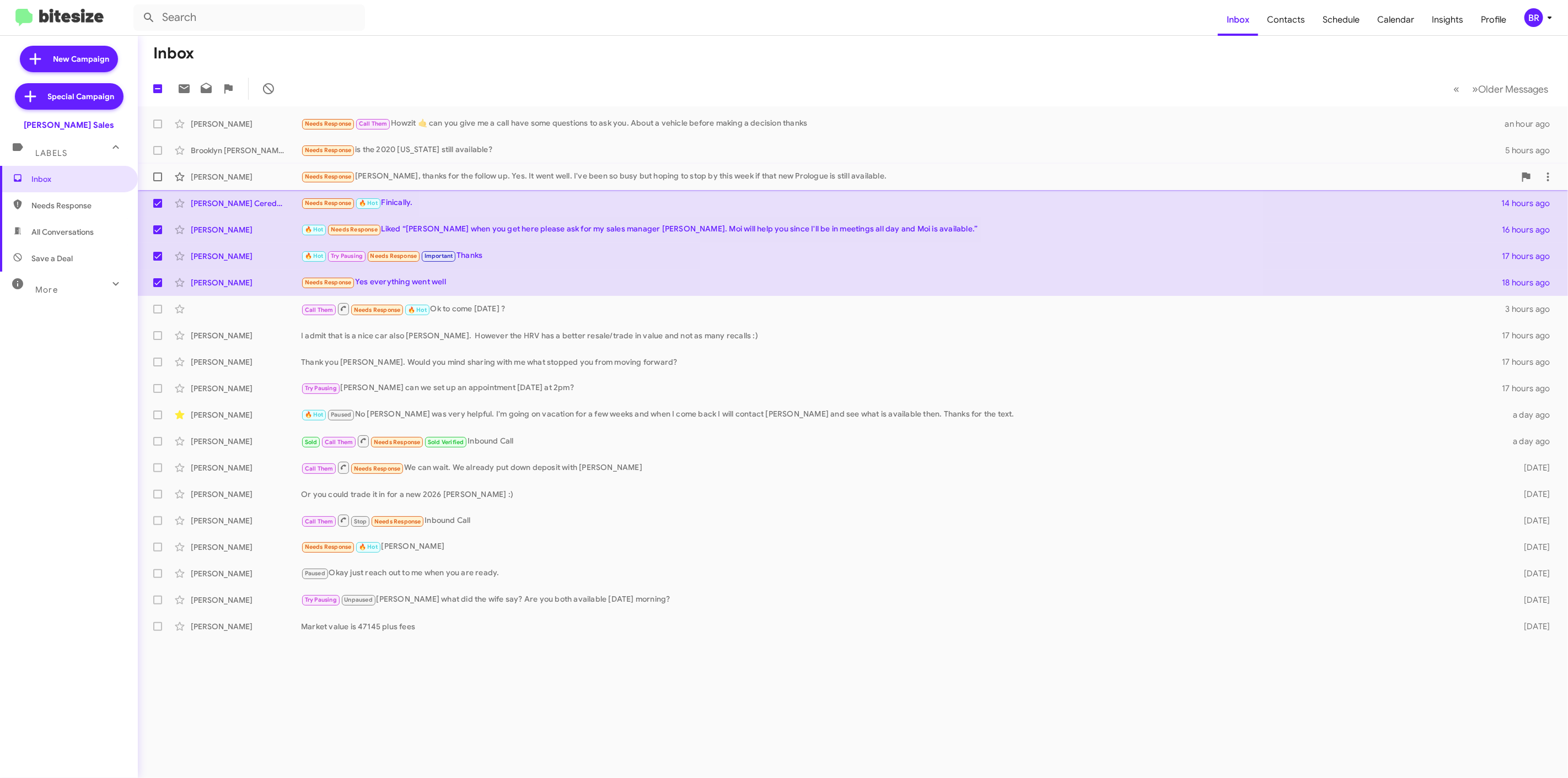
click at [154, 174] on span at bounding box center [158, 177] width 9 height 9
click at [157, 181] on input "checkbox" at bounding box center [157, 181] width 1 height 1
checkbox input "true"
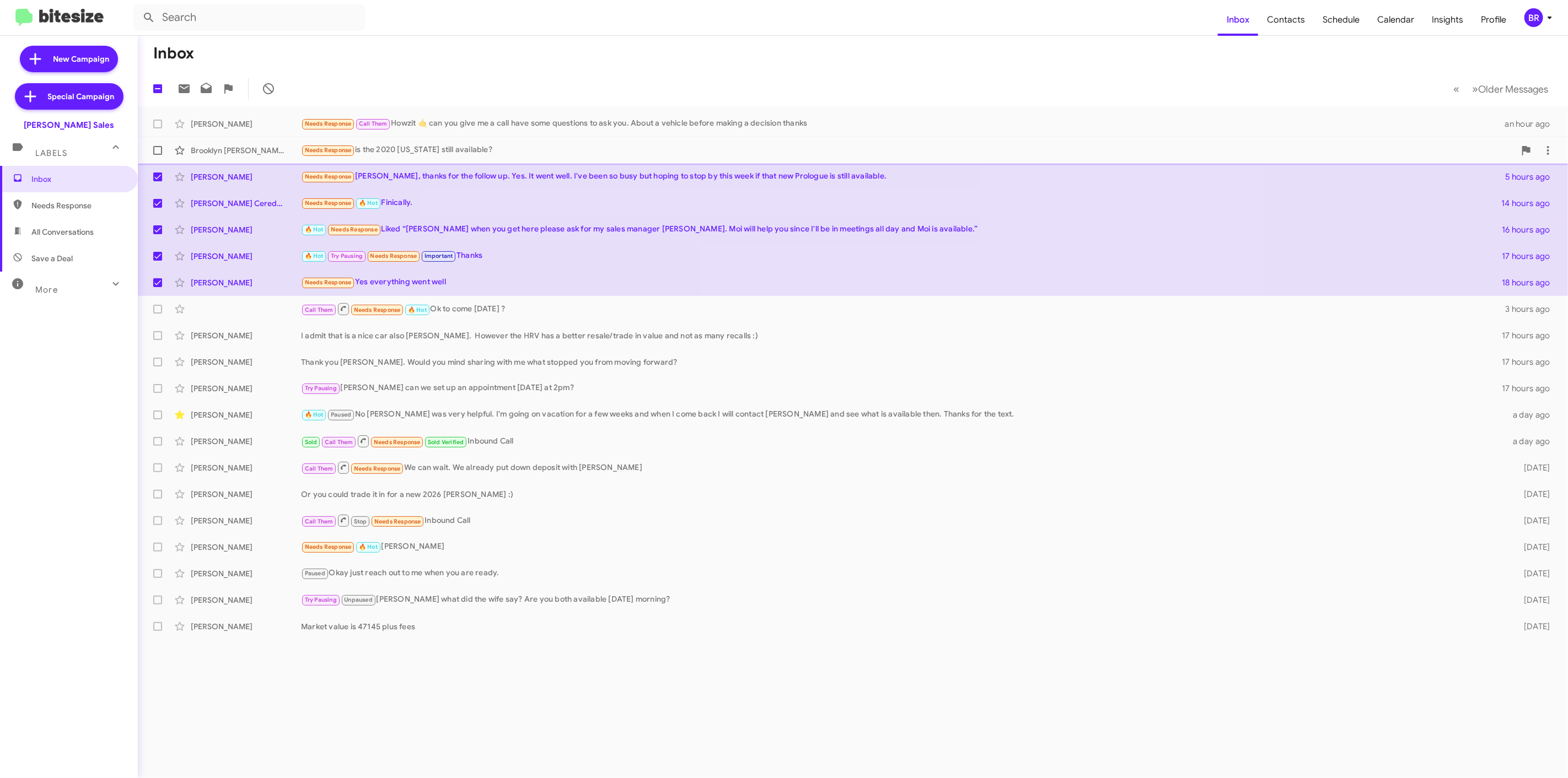
click at [156, 143] on label at bounding box center [158, 150] width 22 height 22
click at [157, 155] on input "checkbox" at bounding box center [157, 155] width 1 height 1
checkbox input "true"
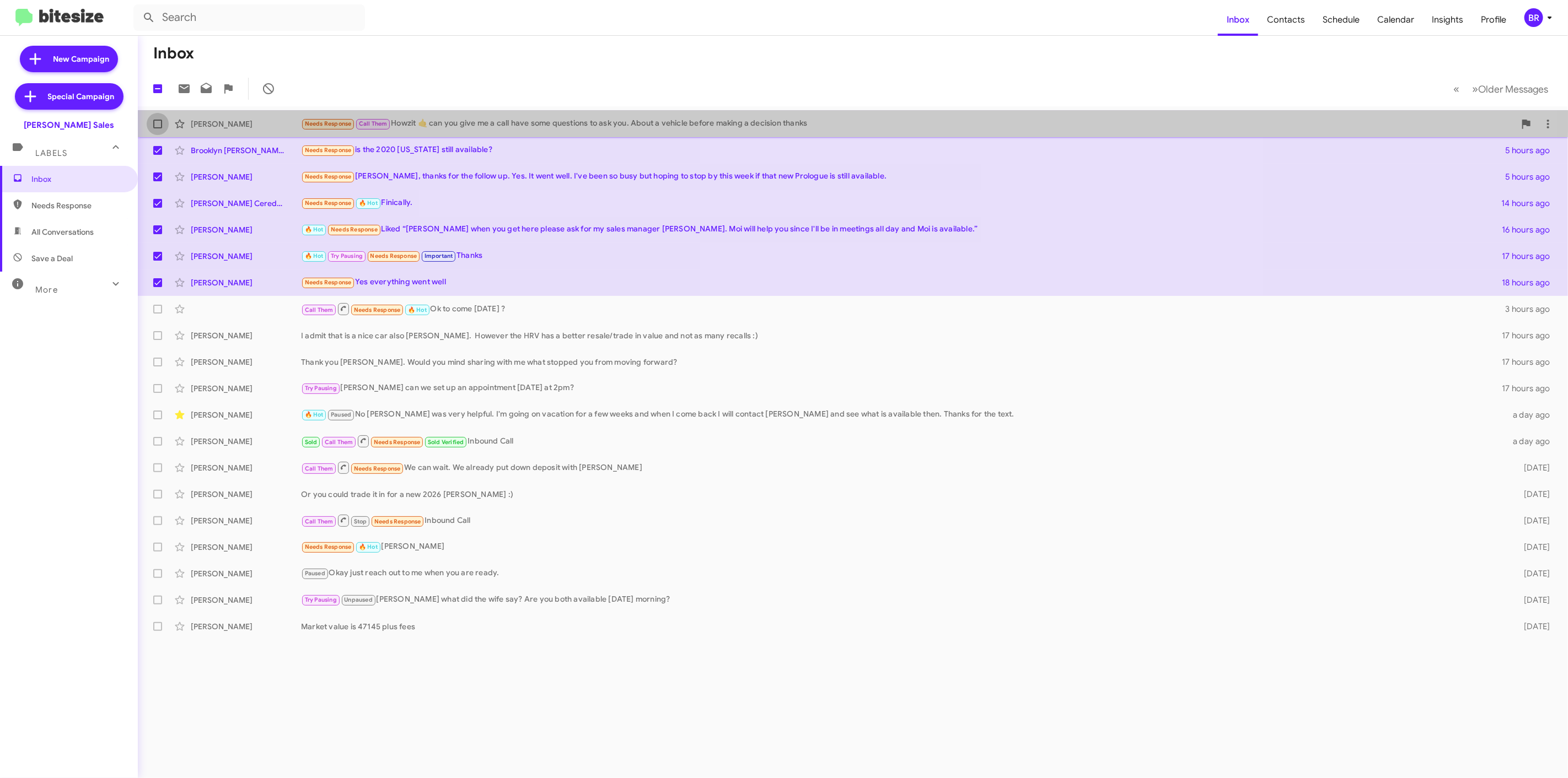
click at [162, 122] on label at bounding box center [158, 124] width 22 height 22
click at [158, 128] on input "checkbox" at bounding box center [157, 128] width 1 height 1
checkbox input "true"
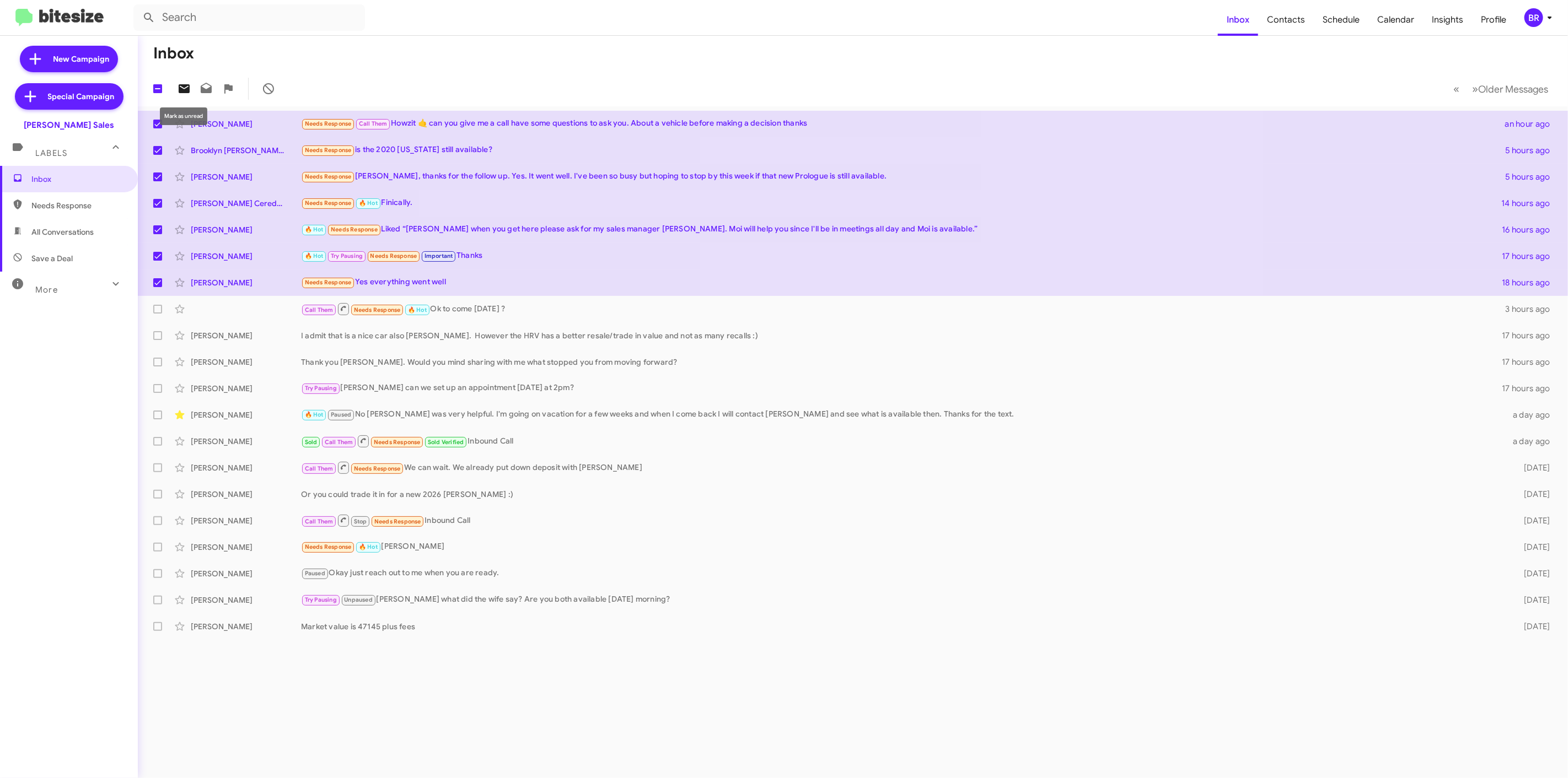
click at [179, 88] on icon at bounding box center [184, 88] width 11 height 9
click at [1545, 24] on span "BR" at bounding box center [1540, 17] width 33 height 19
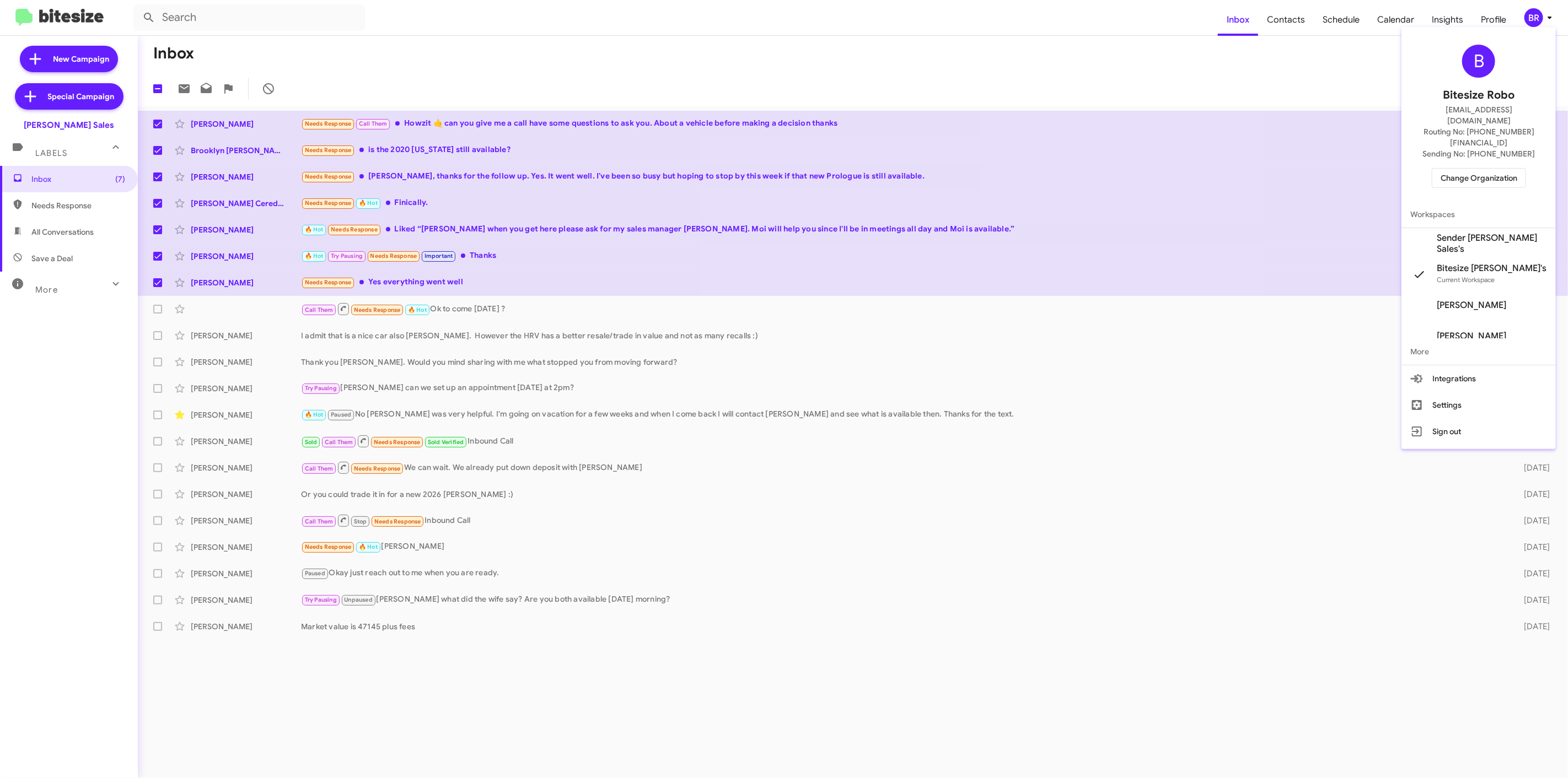
click at [1498, 168] on button "Change Organization" at bounding box center [1478, 178] width 94 height 20
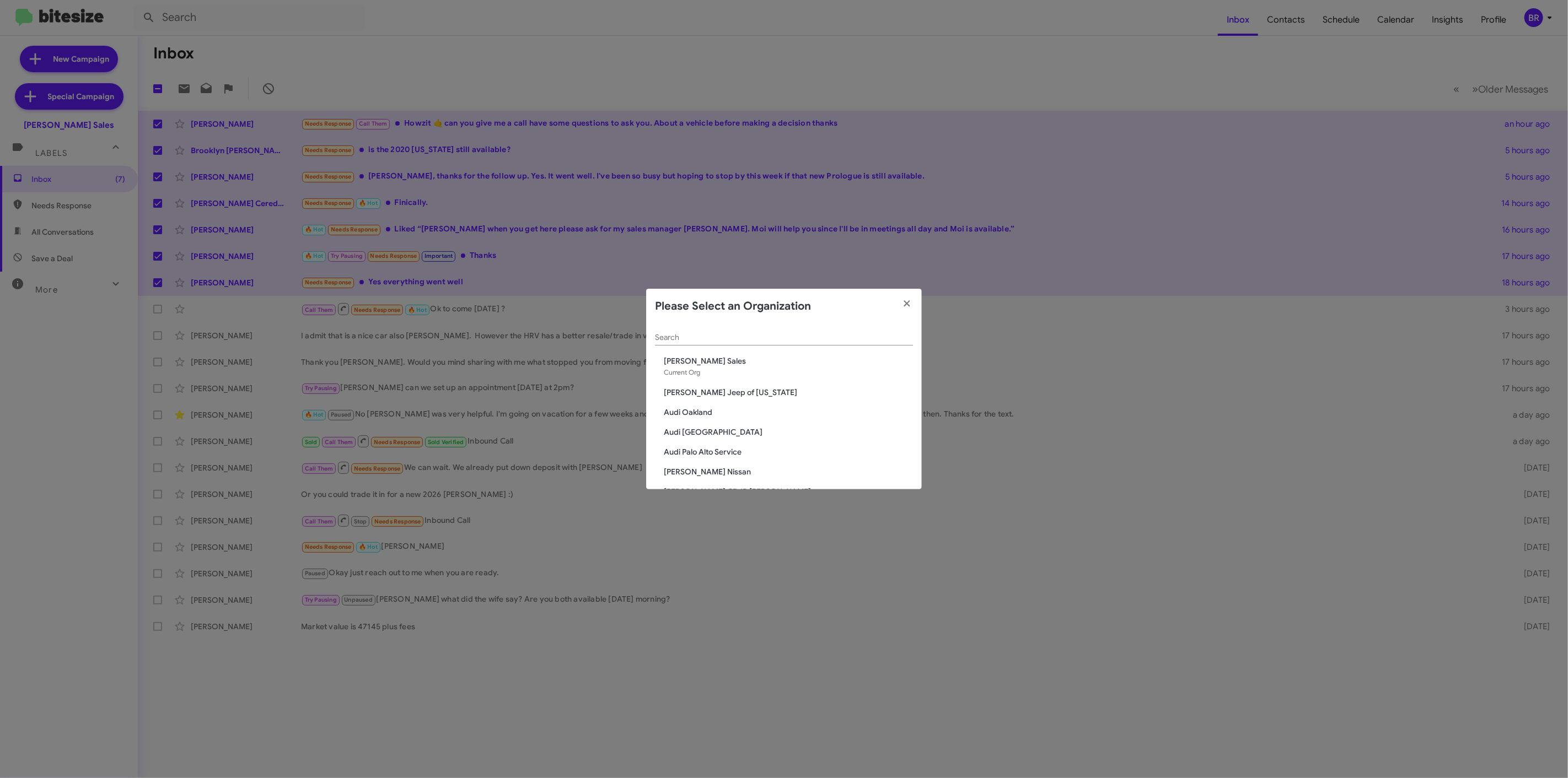
click at [794, 346] on div "Search" at bounding box center [784, 340] width 258 height 31
click at [795, 346] on div "Search" at bounding box center [784, 340] width 258 height 31
click at [798, 344] on div "Search" at bounding box center [784, 335] width 258 height 21
click at [808, 332] on div "Search" at bounding box center [784, 335] width 258 height 21
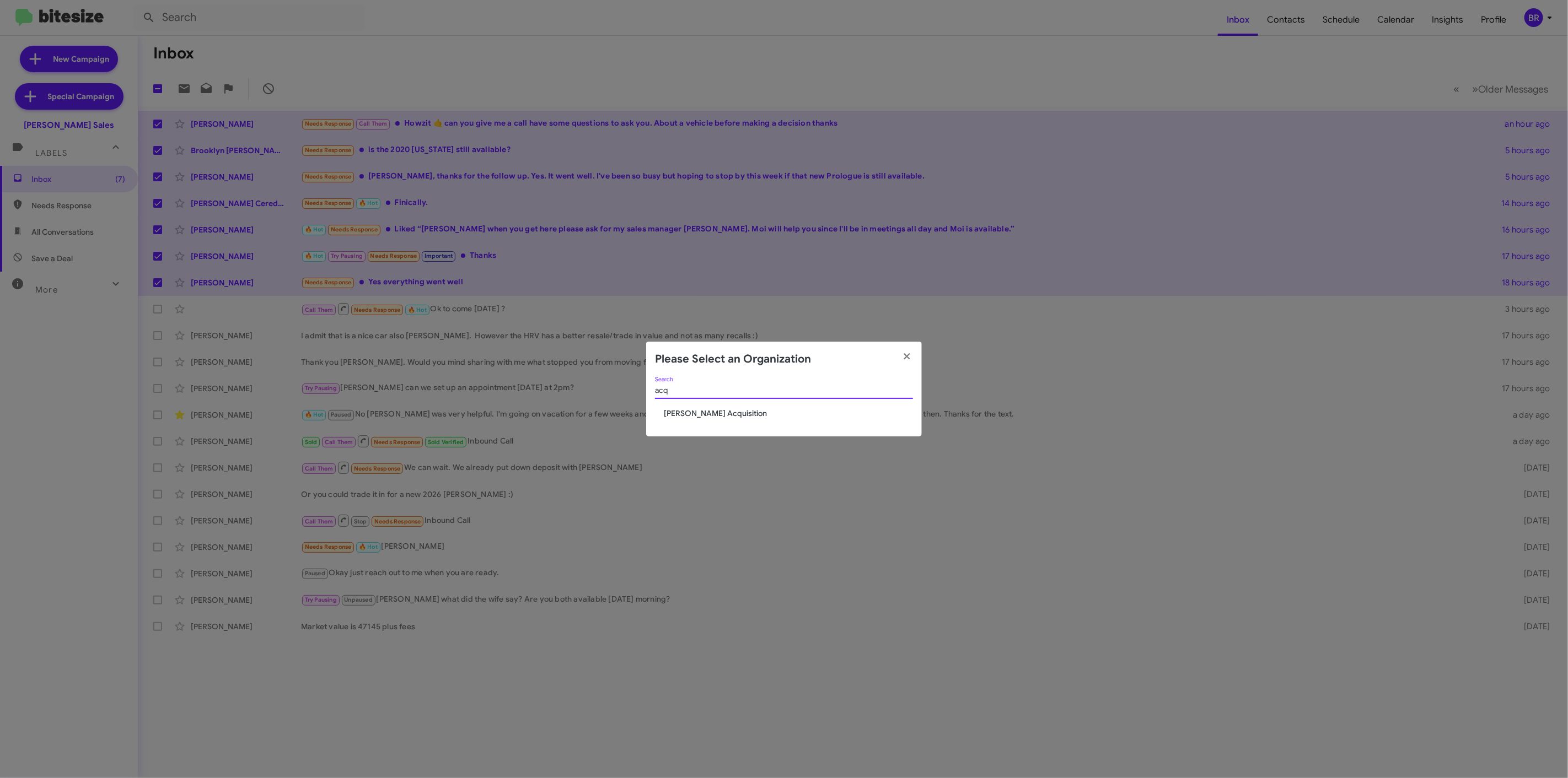
type input "acq"
click at [725, 410] on span "[PERSON_NAME] Acquisition" at bounding box center [789, 413] width 249 height 11
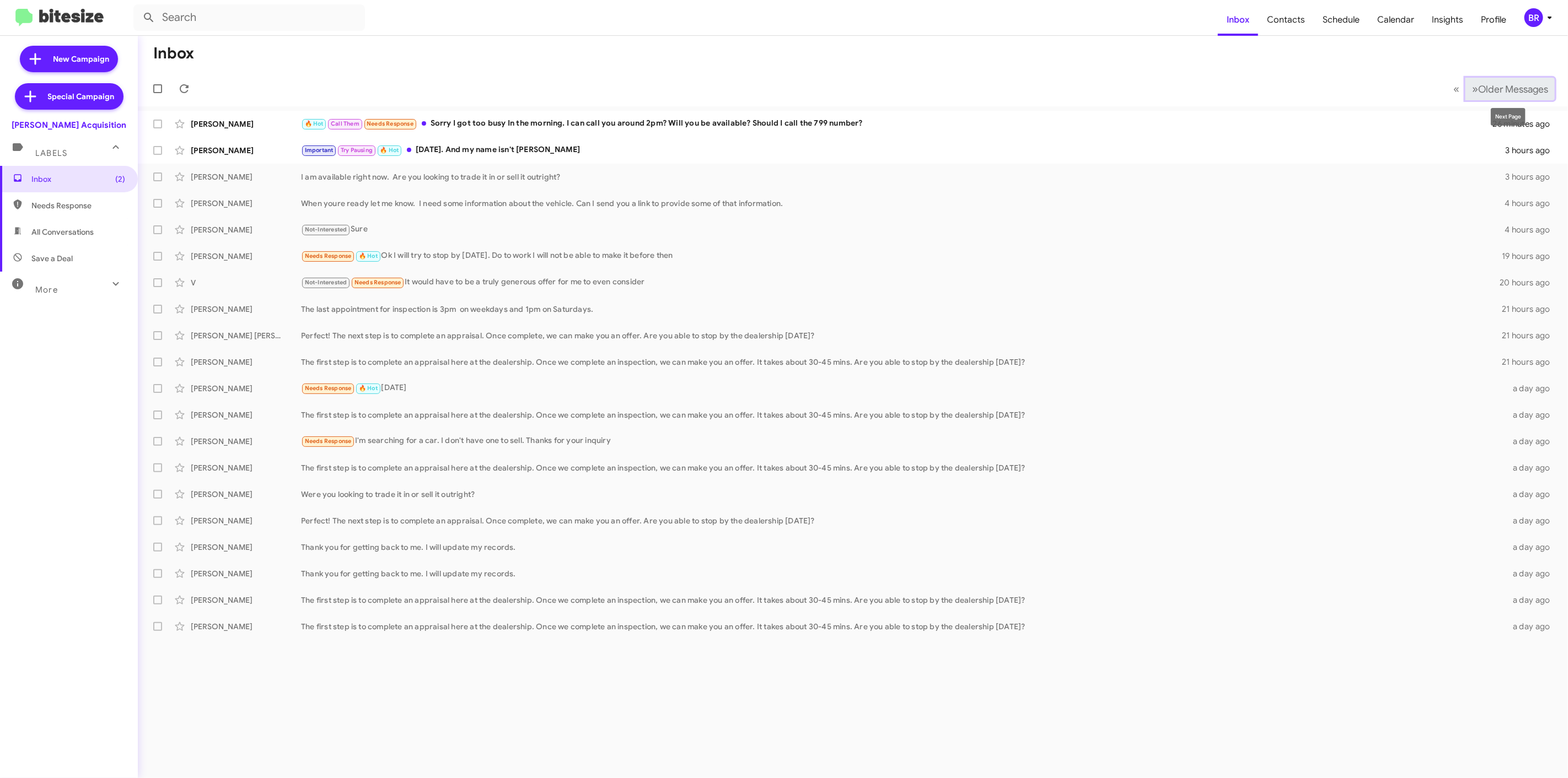
click at [1503, 95] on button "» Next Older Messages" at bounding box center [1510, 89] width 89 height 23
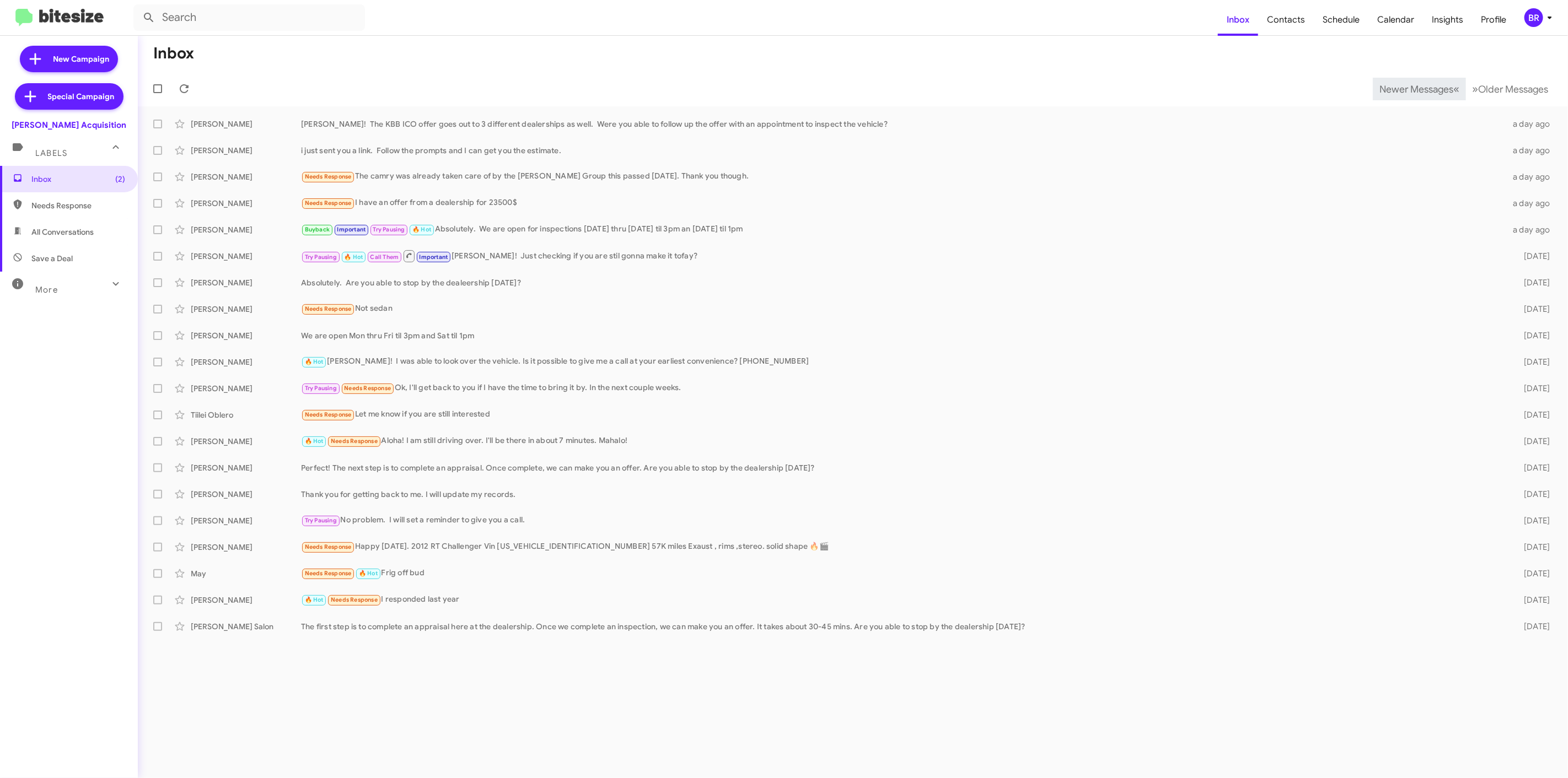
click at [1408, 88] on span "Newer Messages" at bounding box center [1416, 90] width 74 height 12
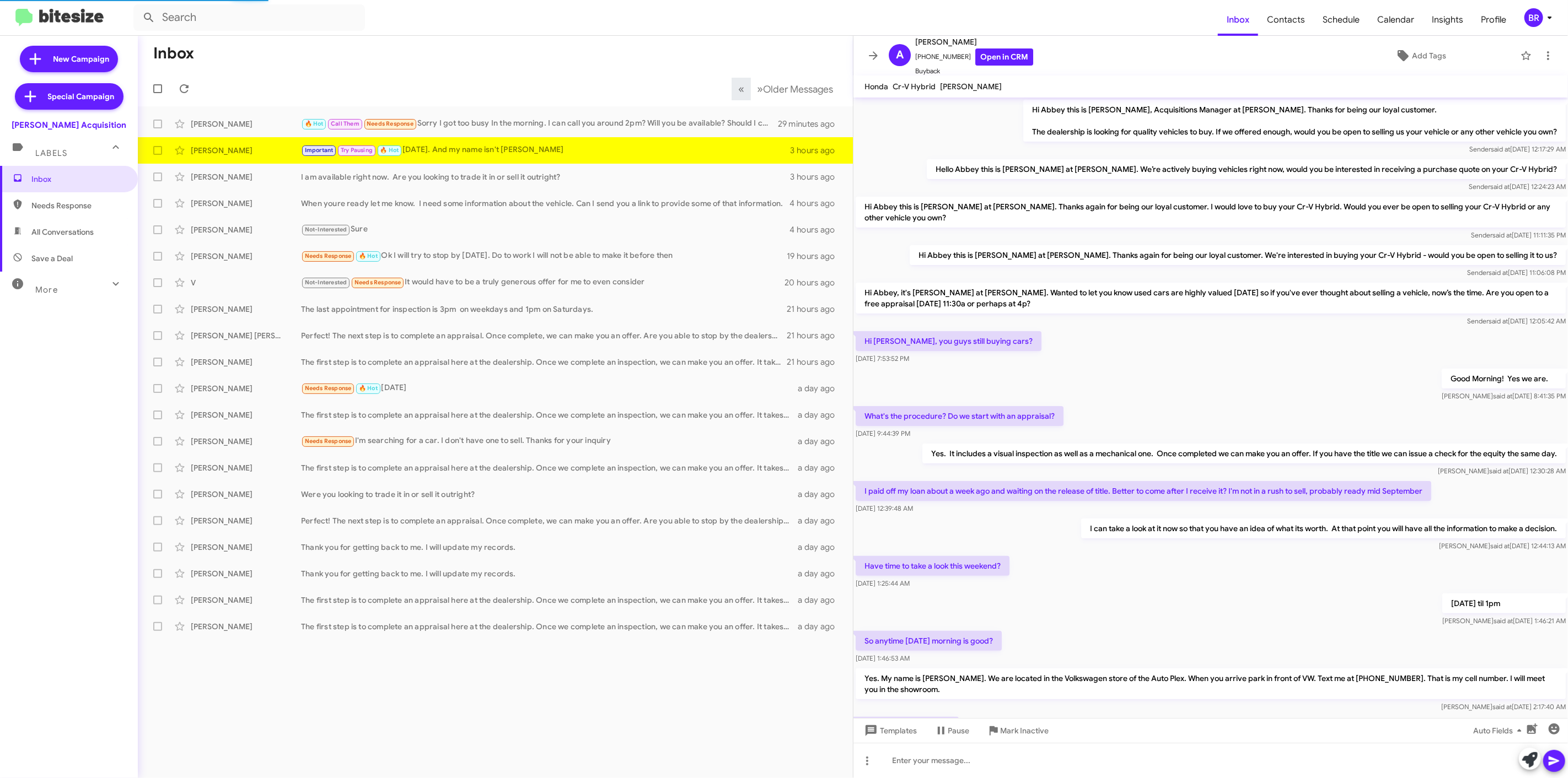
scroll to position [216, 0]
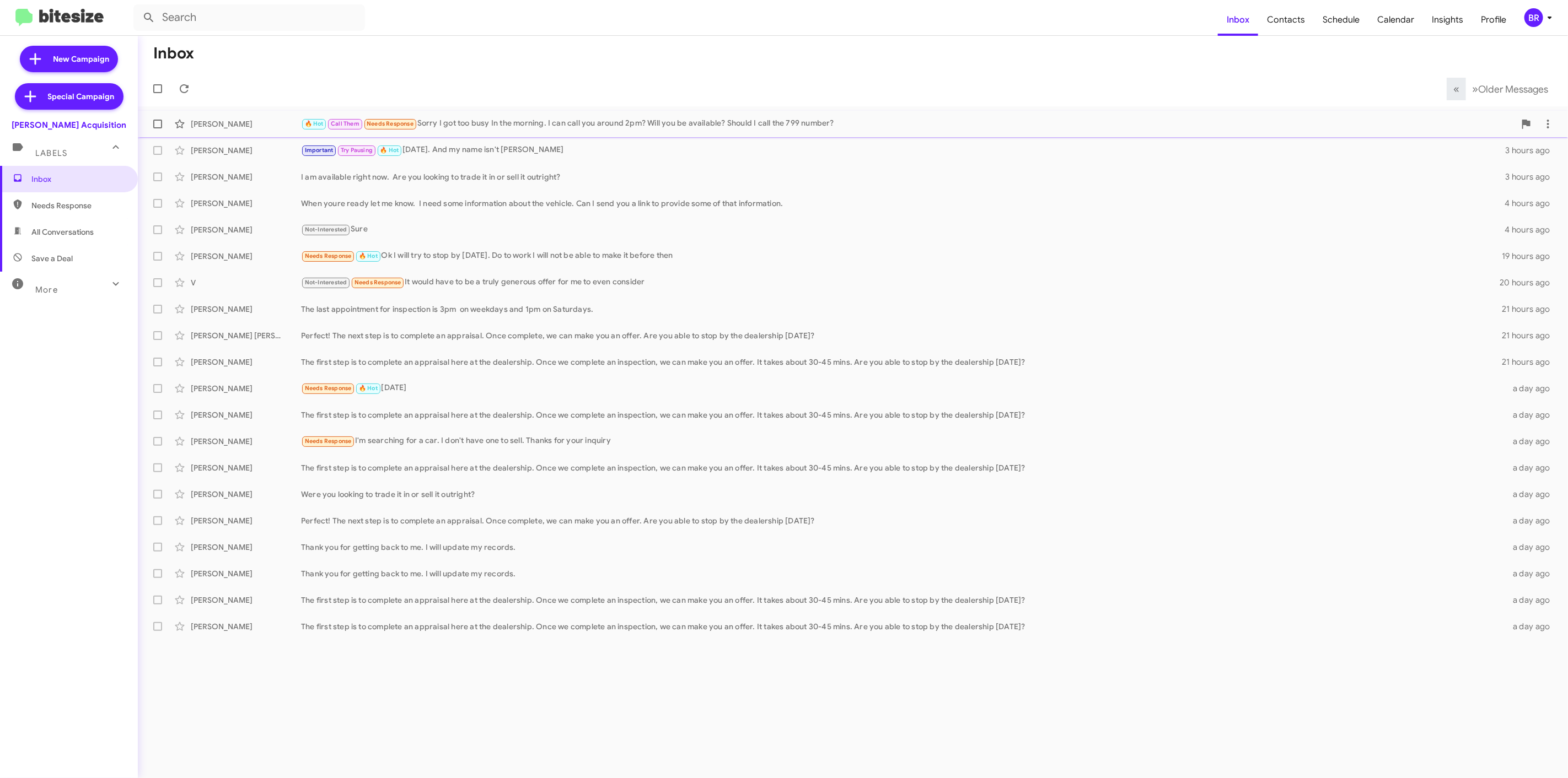
click at [150, 120] on label at bounding box center [158, 124] width 22 height 22
click at [157, 128] on input "checkbox" at bounding box center [157, 128] width 1 height 1
checkbox input "true"
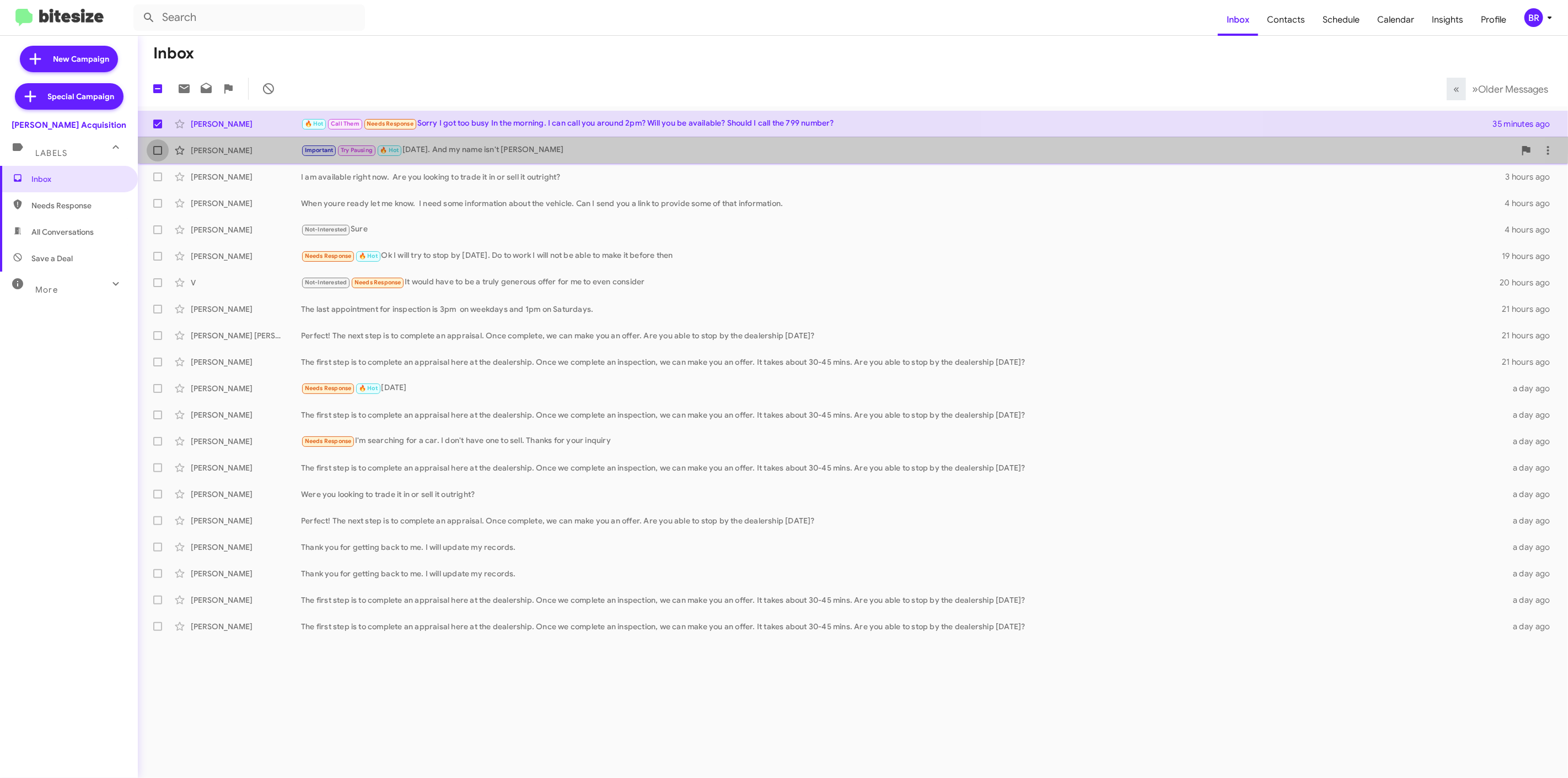
click at [156, 144] on label at bounding box center [158, 150] width 22 height 22
click at [157, 155] on input "checkbox" at bounding box center [157, 155] width 1 height 1
checkbox input "true"
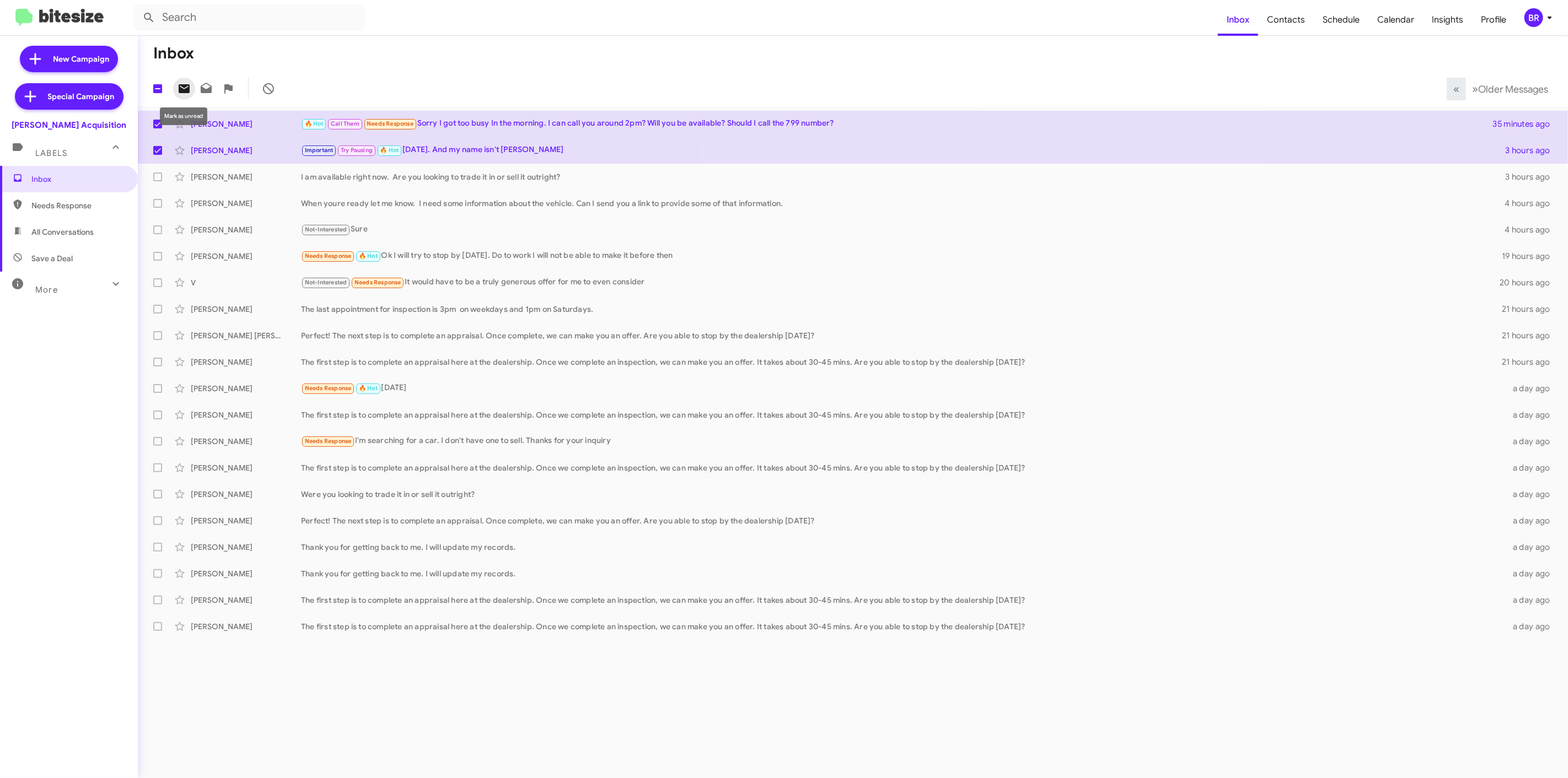
click at [182, 90] on icon at bounding box center [184, 88] width 11 height 9
